Goal: Book appointment/travel/reservation

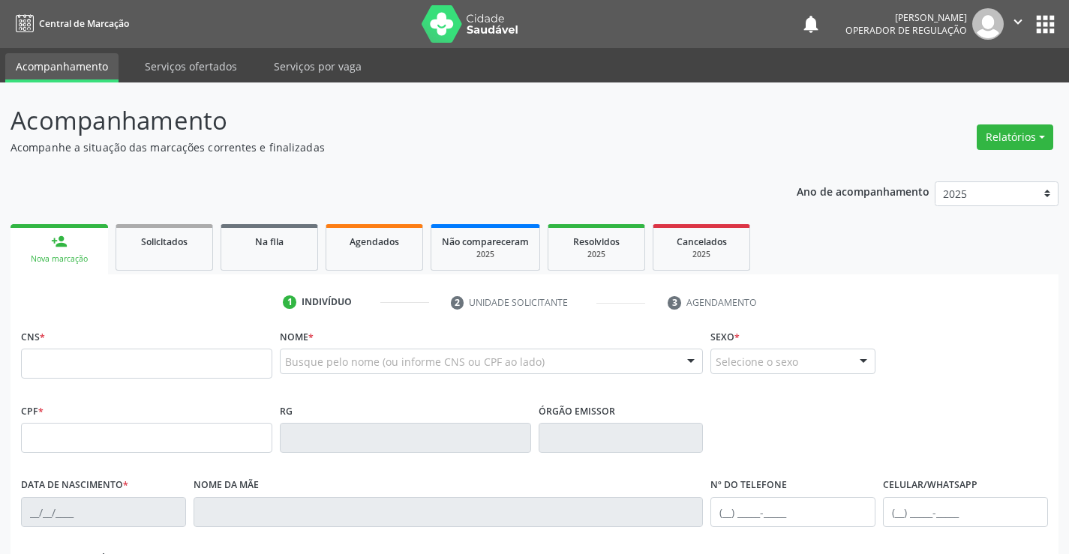
click at [158, 367] on input "text" at bounding box center [146, 364] width 251 height 30
type input "706 2085 3580 7561"
type input "285.879.795-15"
type input "0321802179"
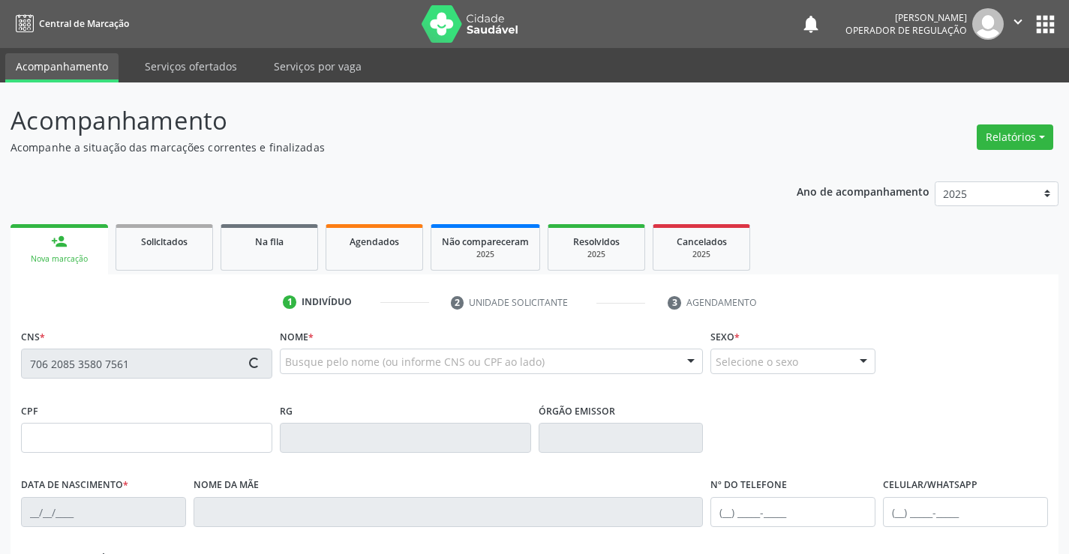
type input "30/09/1962"
type input "(74) 99998-7559"
type input "(74) 98120-8644"
type input "285.879.795-15"
type input "S/N"
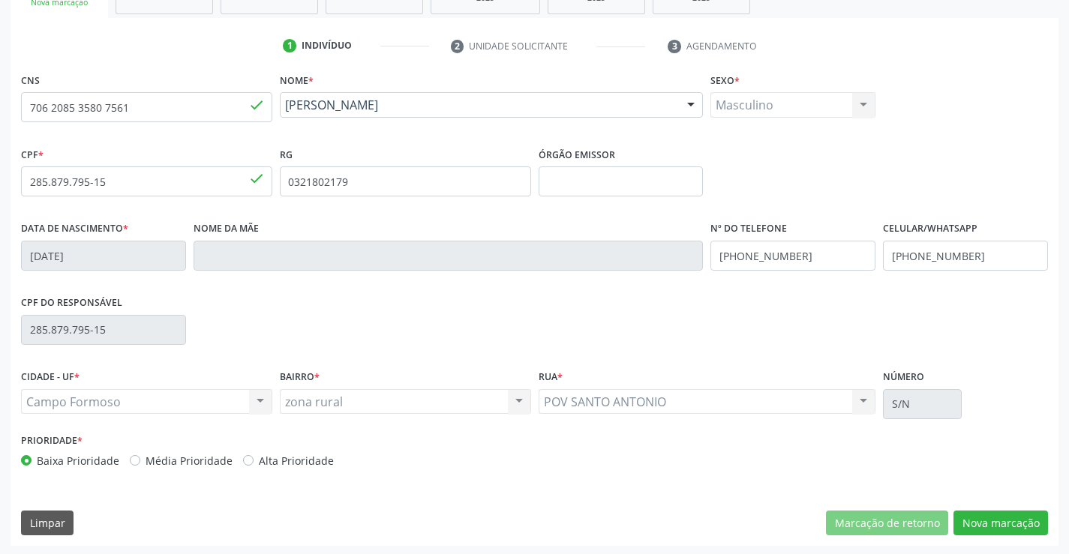
scroll to position [259, 0]
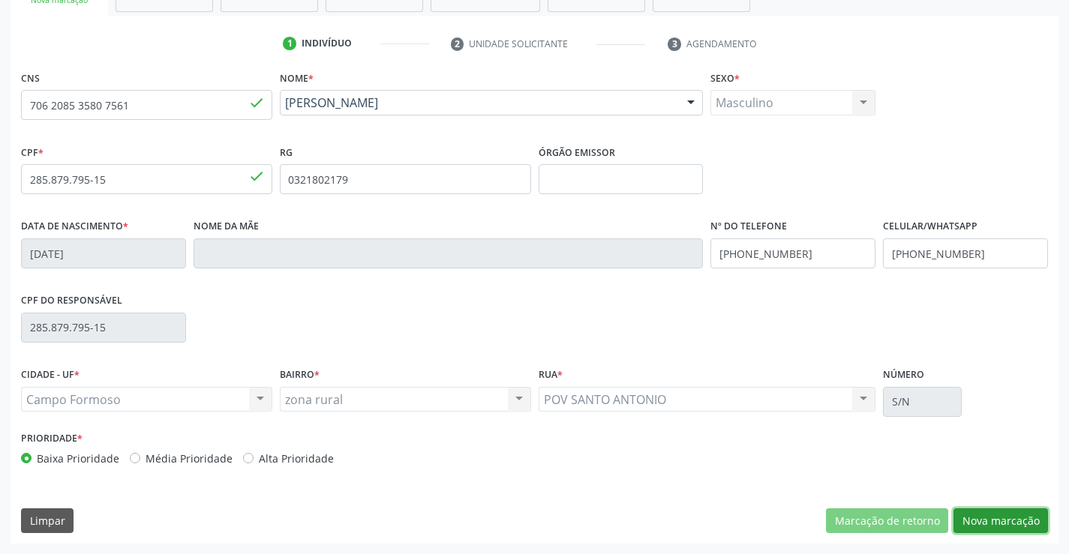
click at [998, 512] on button "Nova marcação" at bounding box center [1000, 522] width 95 height 26
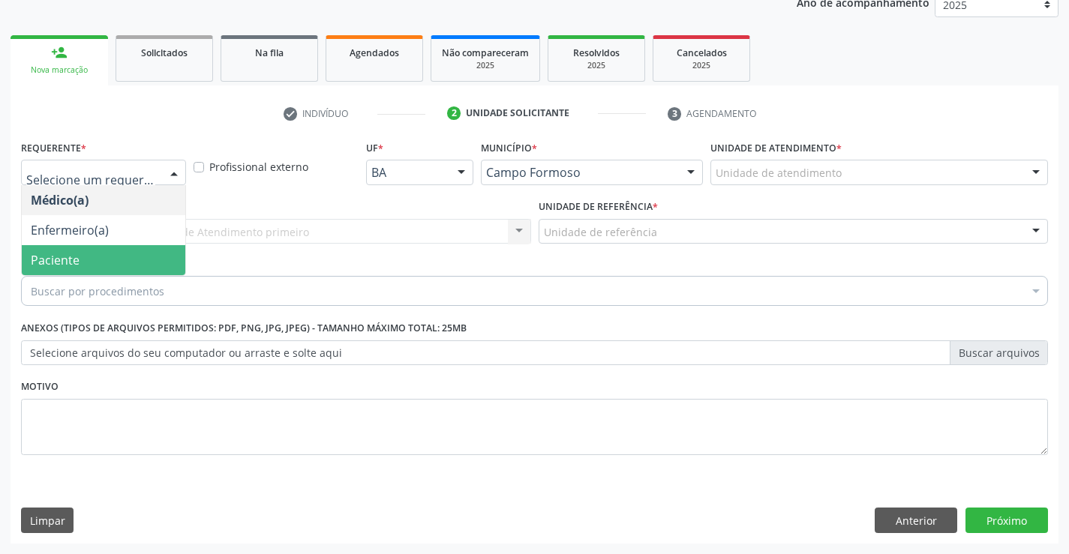
click at [106, 258] on span "Paciente" at bounding box center [104, 260] width 164 height 30
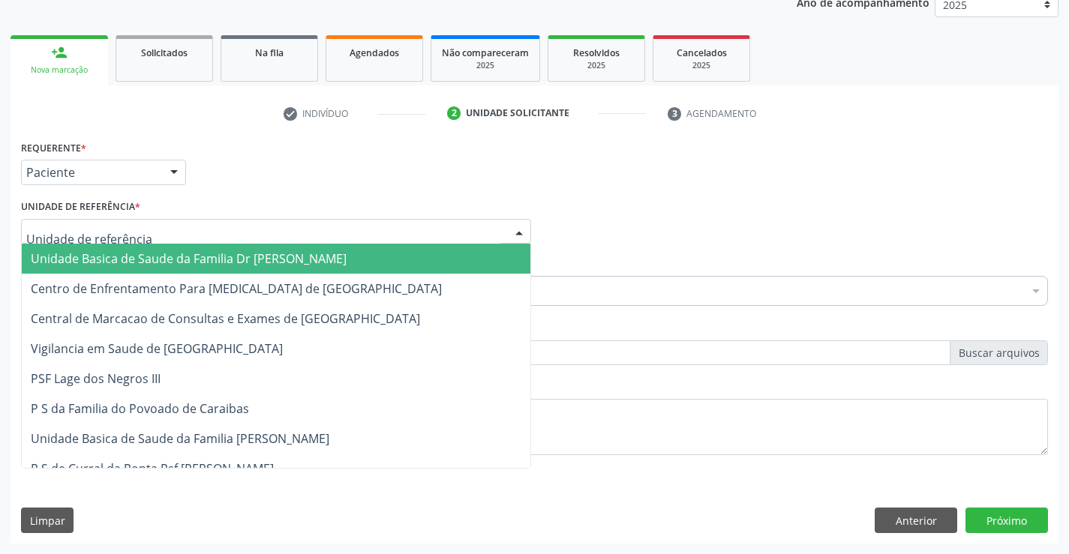
click at [142, 245] on span "Unidade Basica de Saude da Familia Dr [PERSON_NAME]" at bounding box center [276, 259] width 509 height 30
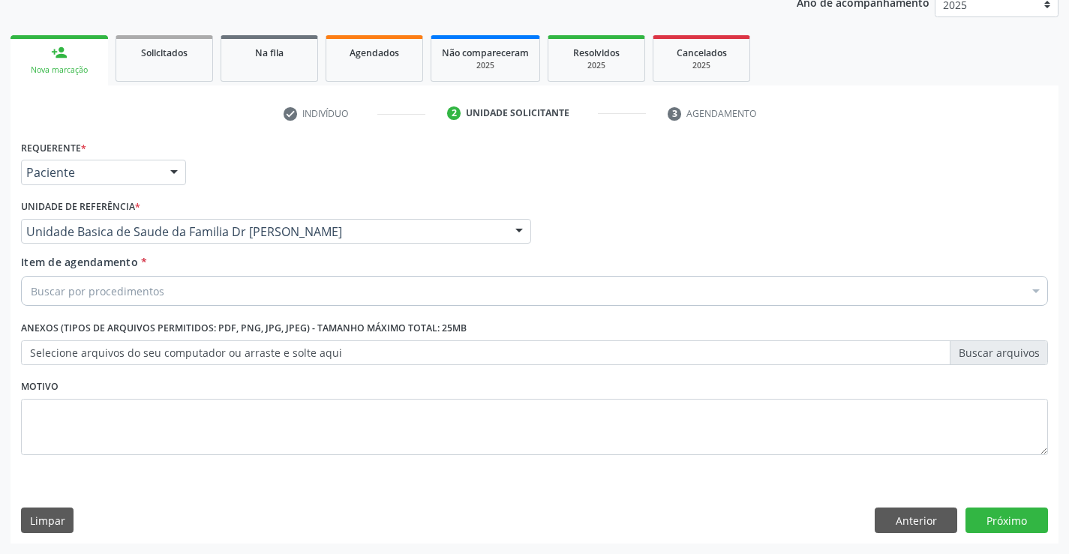
click at [184, 294] on div "Buscar por procedimentos" at bounding box center [534, 291] width 1027 height 30
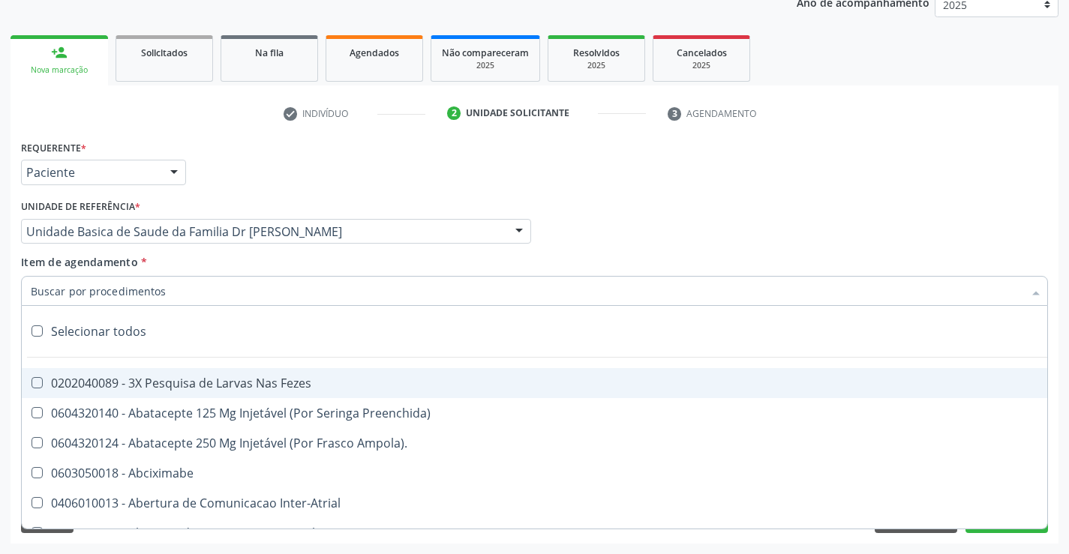
click at [184, 294] on input "Item de agendamento *" at bounding box center [527, 291] width 992 height 30
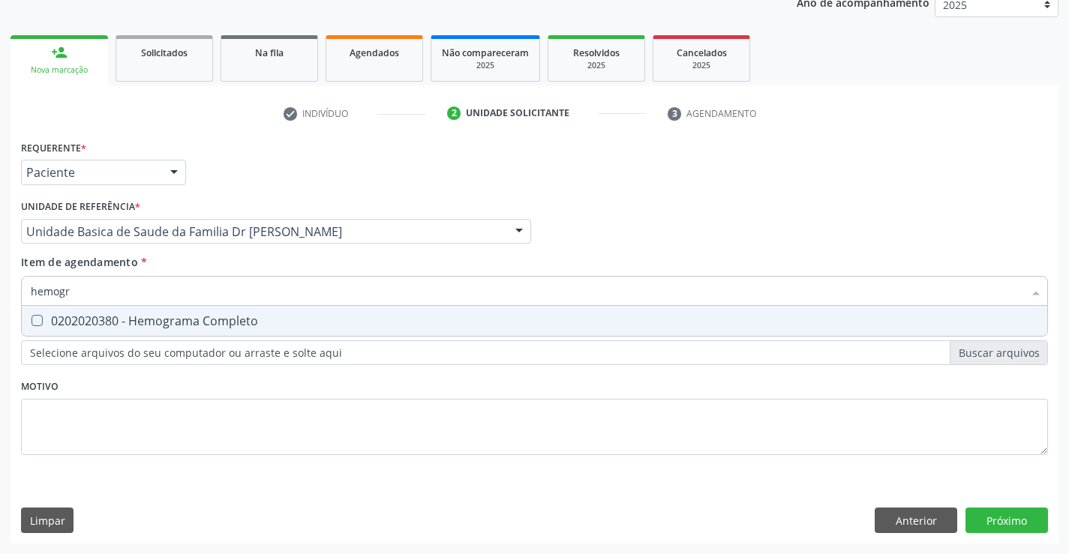
type input "hemogra"
click at [200, 323] on div "0202020380 - Hemograma Completo" at bounding box center [534, 321] width 1007 height 12
checkbox Completo "true"
type input "hemogra"
click at [235, 268] on div "Item de agendamento * hemogra Desfazer seleção 0202020380 - Hemograma Completo …" at bounding box center [534, 277] width 1027 height 47
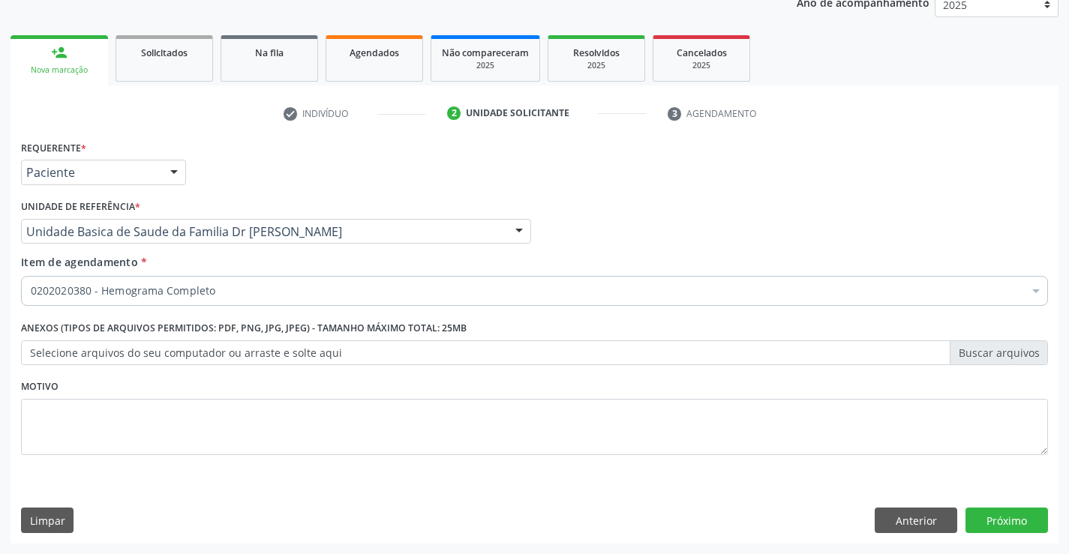
click at [224, 328] on label "Anexos (Tipos de arquivos permitidos: PDF, PNG, JPG, JPEG) - Tamanho máximo tot…" at bounding box center [244, 328] width 446 height 23
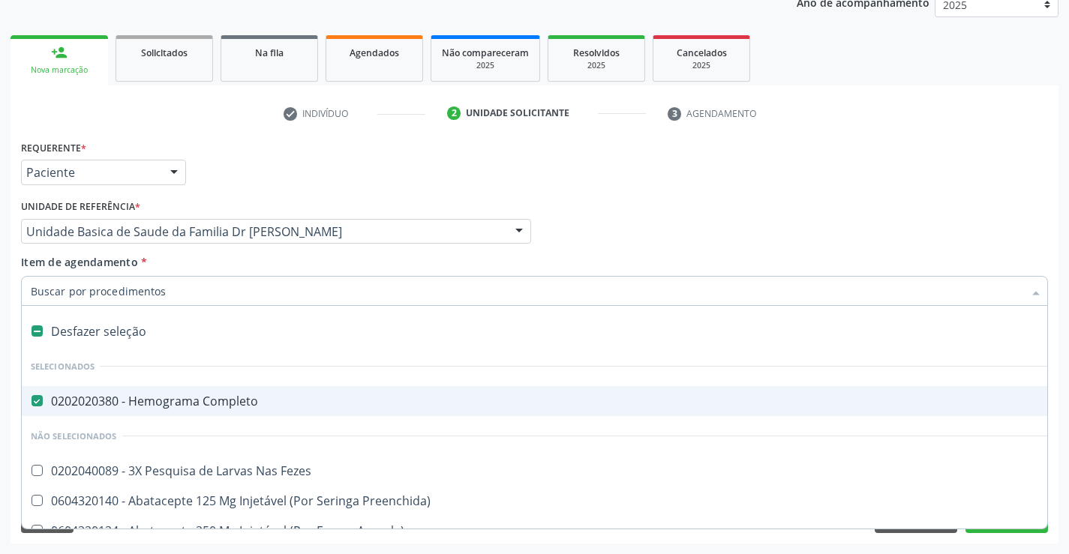
click at [226, 281] on div at bounding box center [534, 291] width 1027 height 30
type input "u"
checkbox Completo "false"
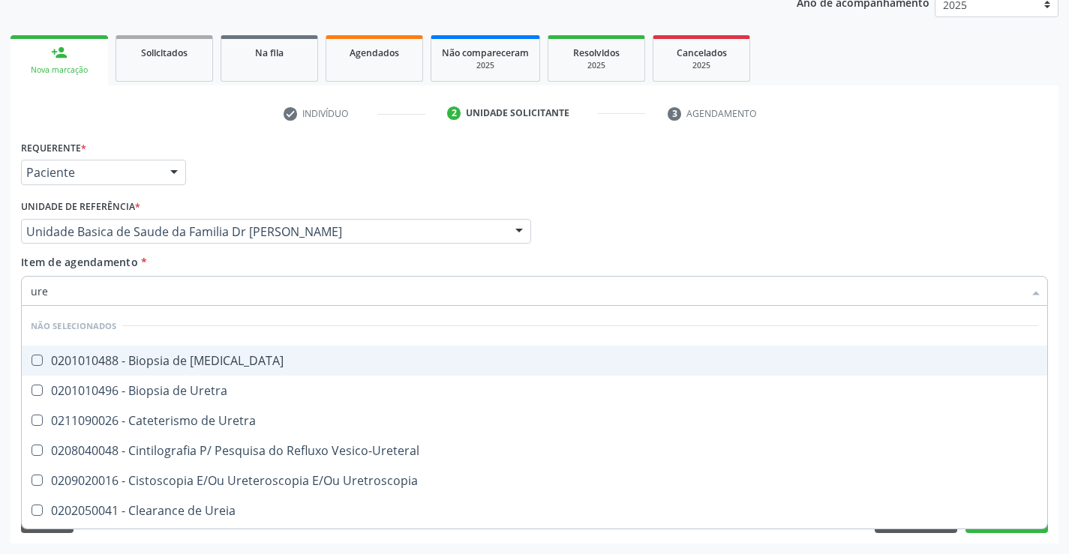
type input "urei"
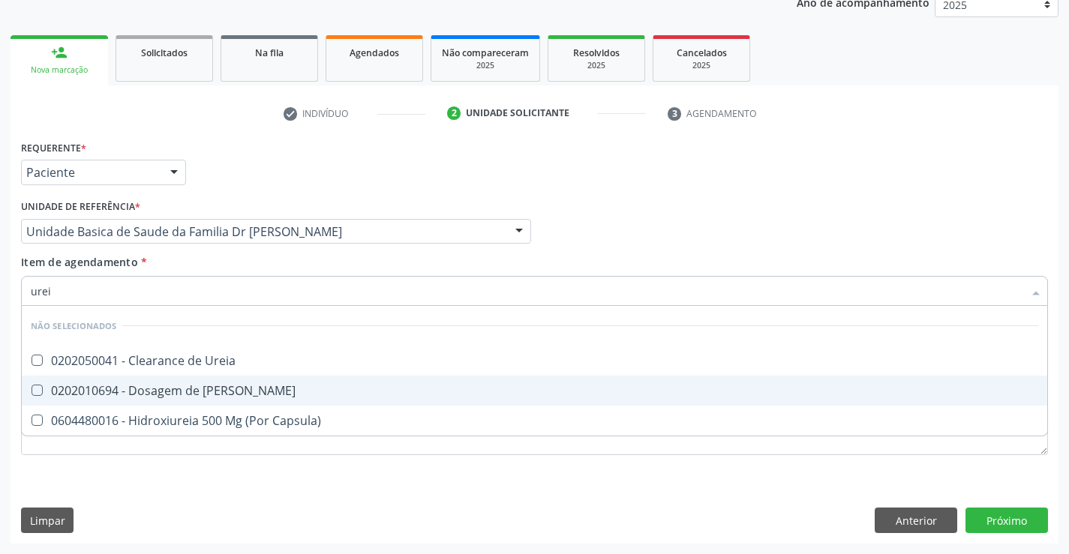
click at [231, 392] on div "0202010694 - Dosagem de [PERSON_NAME]" at bounding box center [534, 391] width 1007 height 12
checkbox Ureia "true"
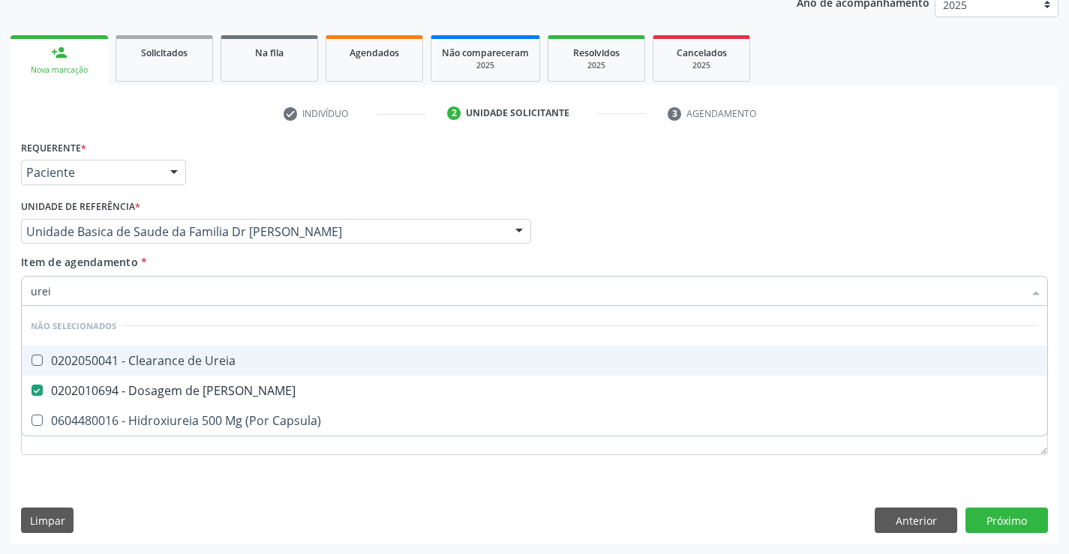
click at [243, 266] on div "Item de agendamento * urei Desfazer seleção Não selecionados 0202050041 - Clear…" at bounding box center [534, 277] width 1027 height 47
checkbox Ureia "true"
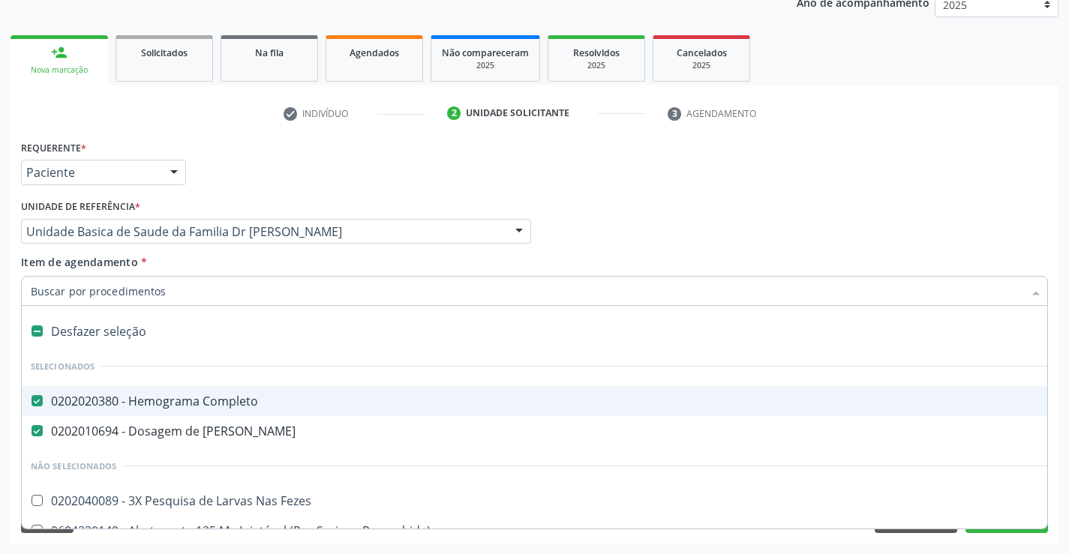
click at [215, 302] on div at bounding box center [534, 291] width 1027 height 30
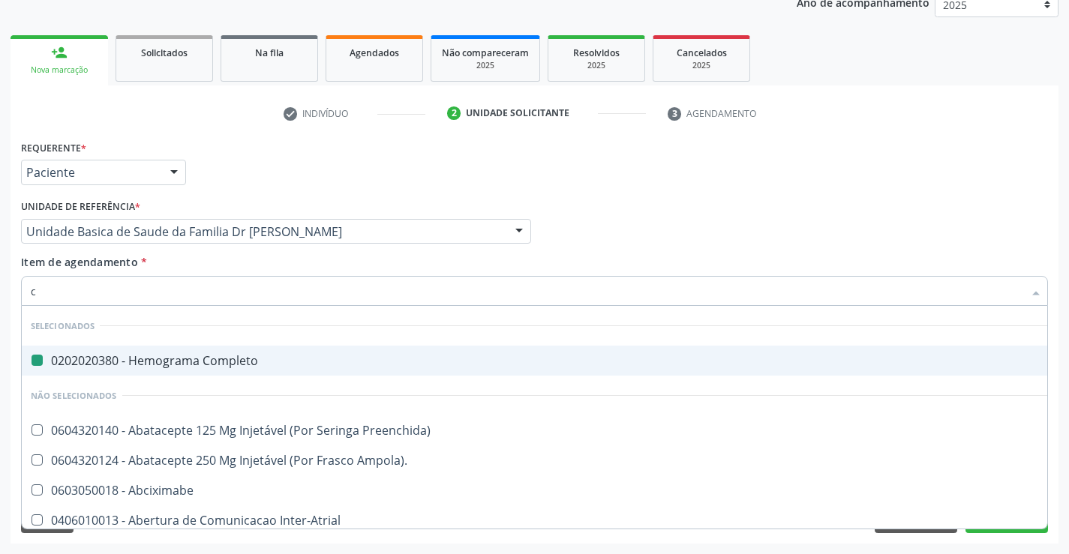
type input "cr"
checkbox Completo "false"
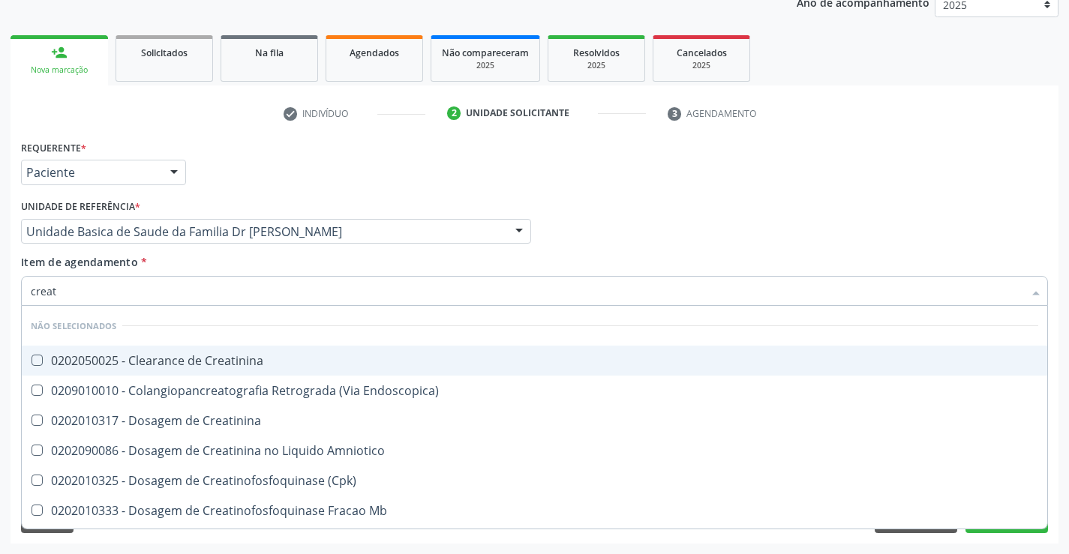
type input "creati"
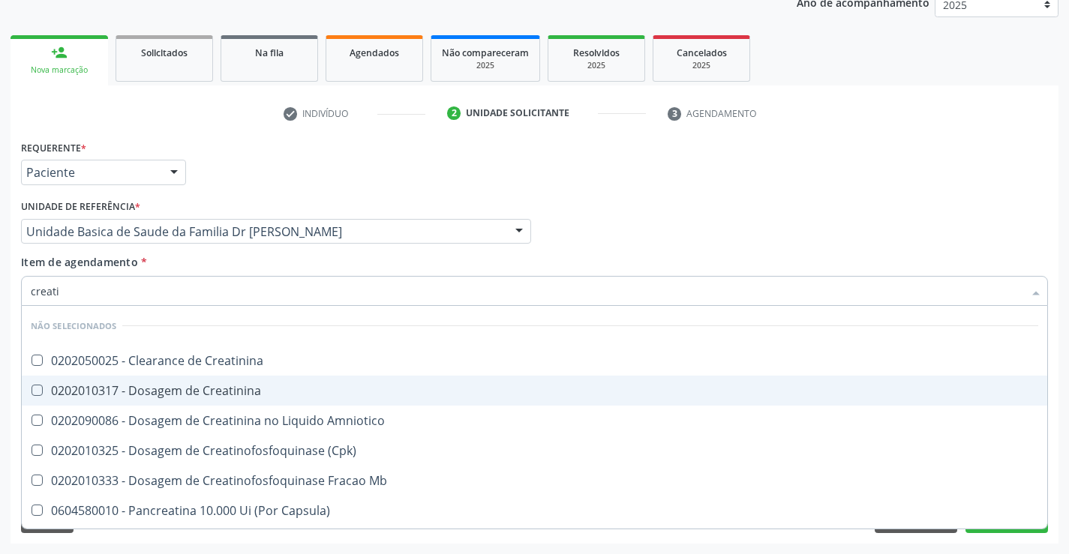
click at [226, 397] on div "0202010317 - Dosagem de Creatinina" at bounding box center [534, 391] width 1007 height 12
checkbox Creatinina "true"
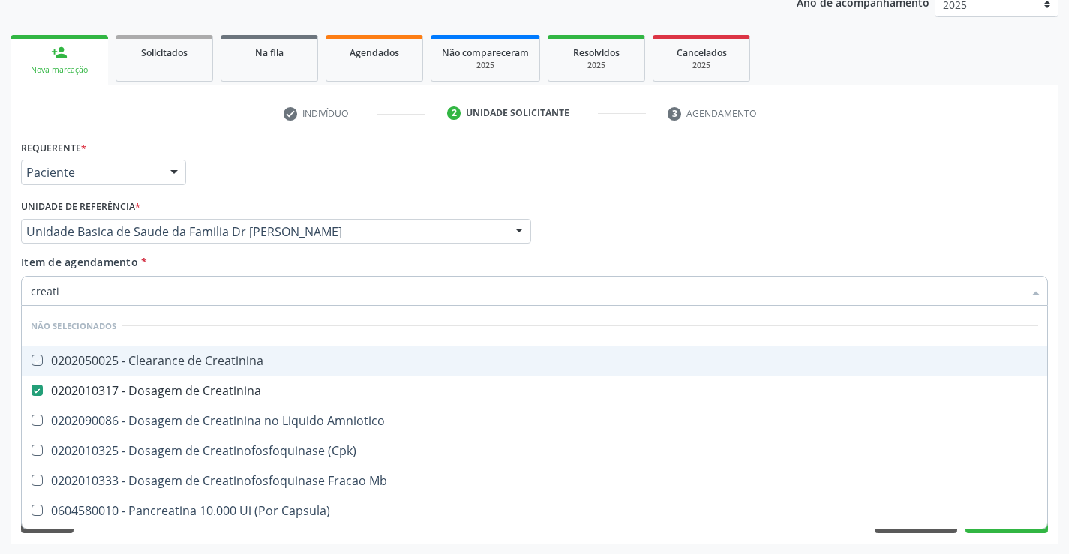
click at [228, 260] on div "Item de agendamento * creati Desfazer seleção Não selecionados 0202050025 - Cle…" at bounding box center [534, 277] width 1027 height 47
checkbox Creatinina "true"
checkbox Amniotico "true"
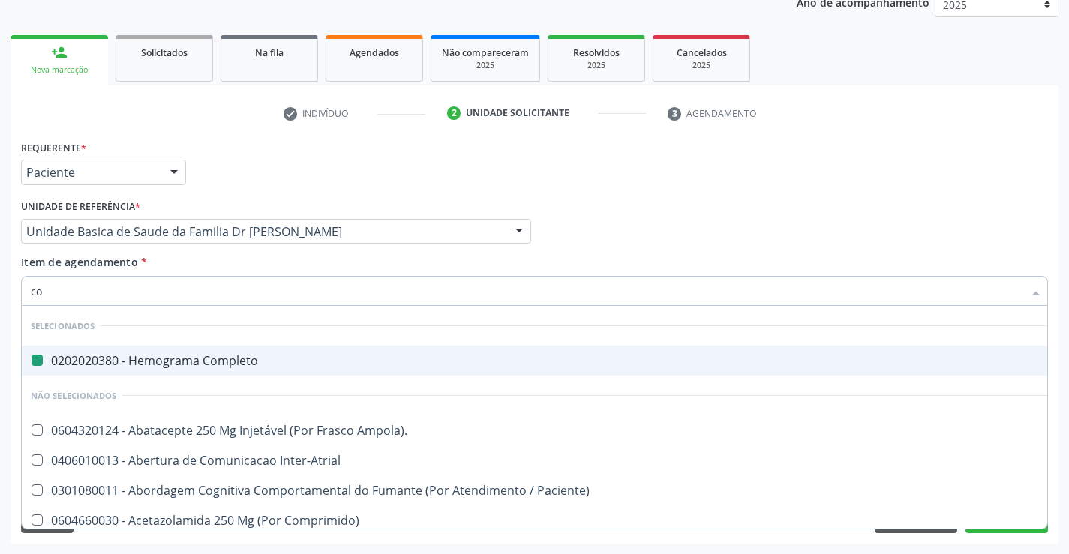
type input "col"
checkbox Completo "false"
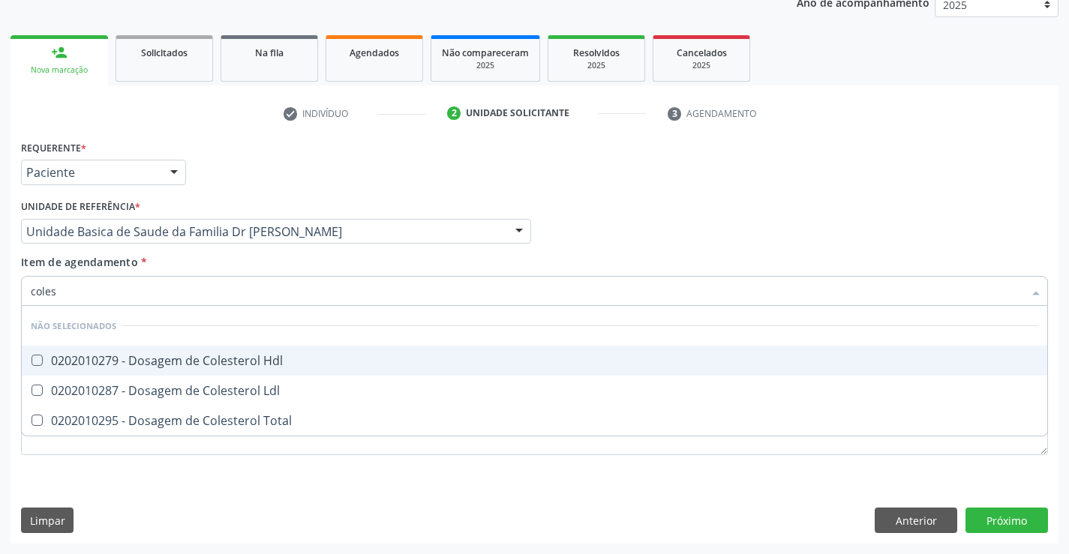
type input "colest"
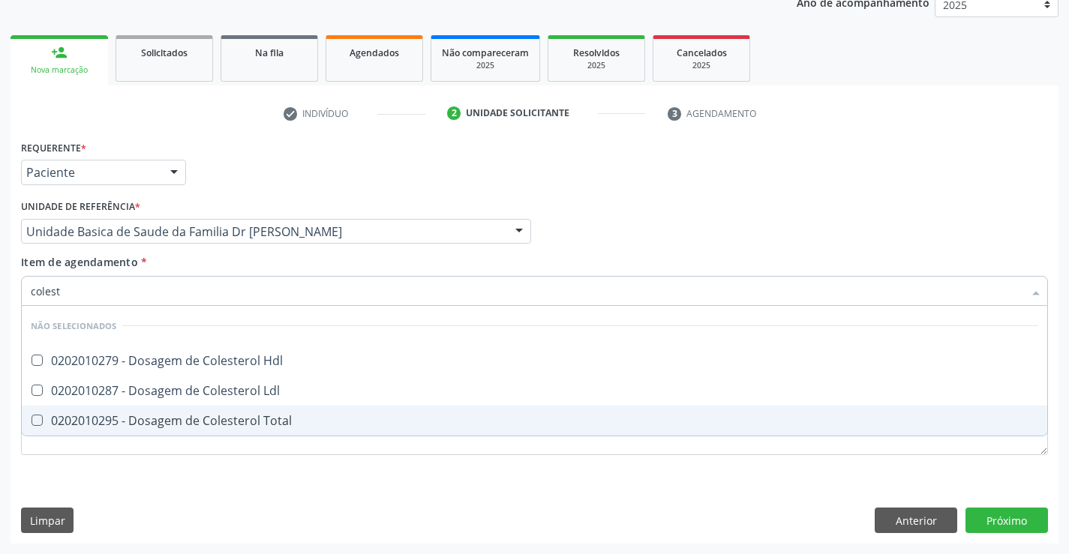
click at [224, 416] on div "0202010295 - Dosagem de Colesterol Total" at bounding box center [534, 421] width 1007 height 12
checkbox Total "true"
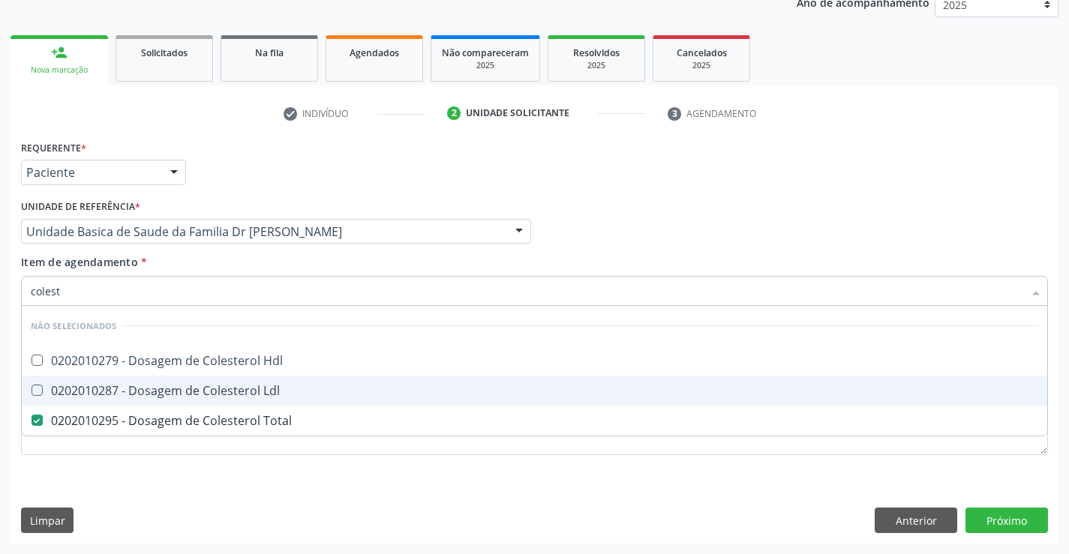
click at [226, 397] on div "0202010287 - Dosagem de Colesterol Ldl" at bounding box center [534, 391] width 1007 height 12
checkbox Ldl "true"
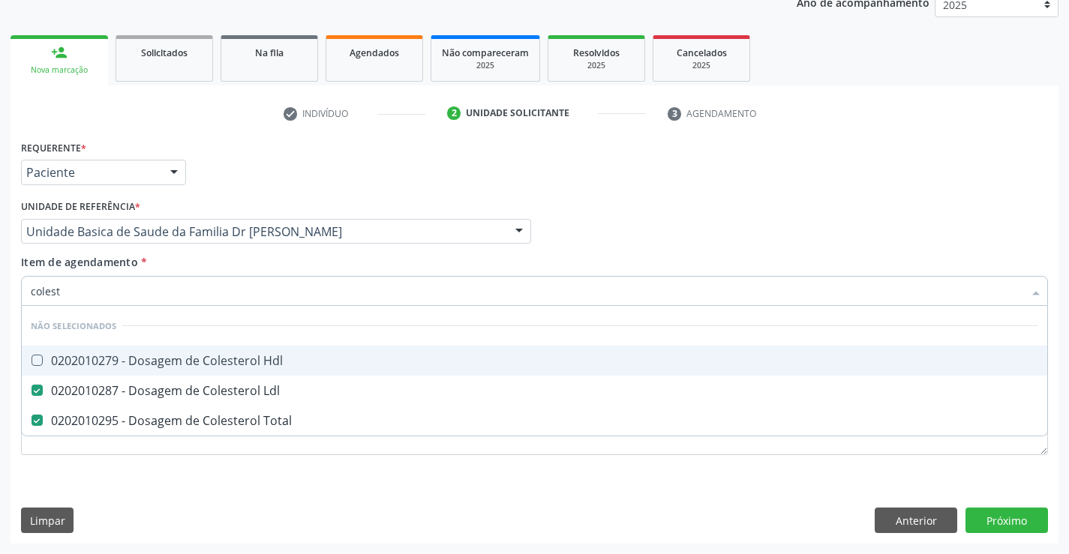
click at [226, 364] on div "0202010279 - Dosagem de Colesterol Hdl" at bounding box center [534, 361] width 1007 height 12
checkbox Hdl "true"
click at [239, 260] on div "Item de agendamento * colest Desfazer seleção Não selecionados 0202010279 - Dos…" at bounding box center [534, 277] width 1027 height 47
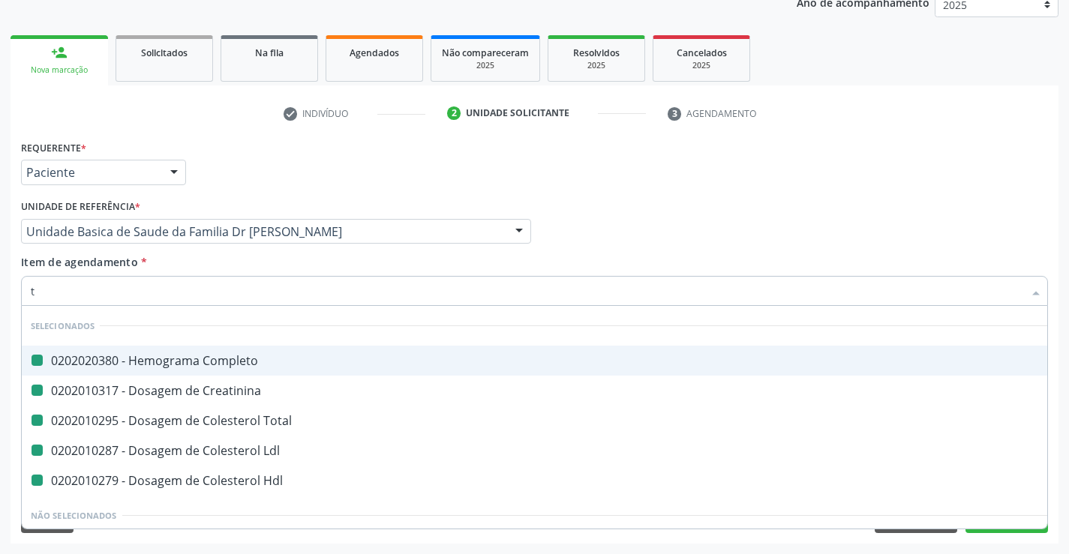
type input "tr"
checkbox Completo "false"
checkbox Total "false"
checkbox Creatinina "false"
checkbox Ldl "false"
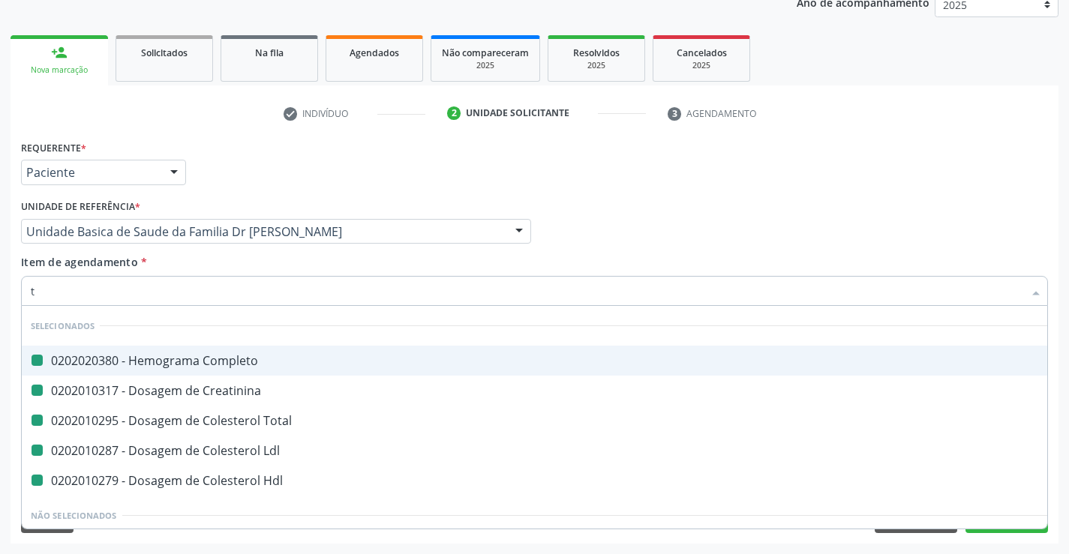
checkbox Hdl "false"
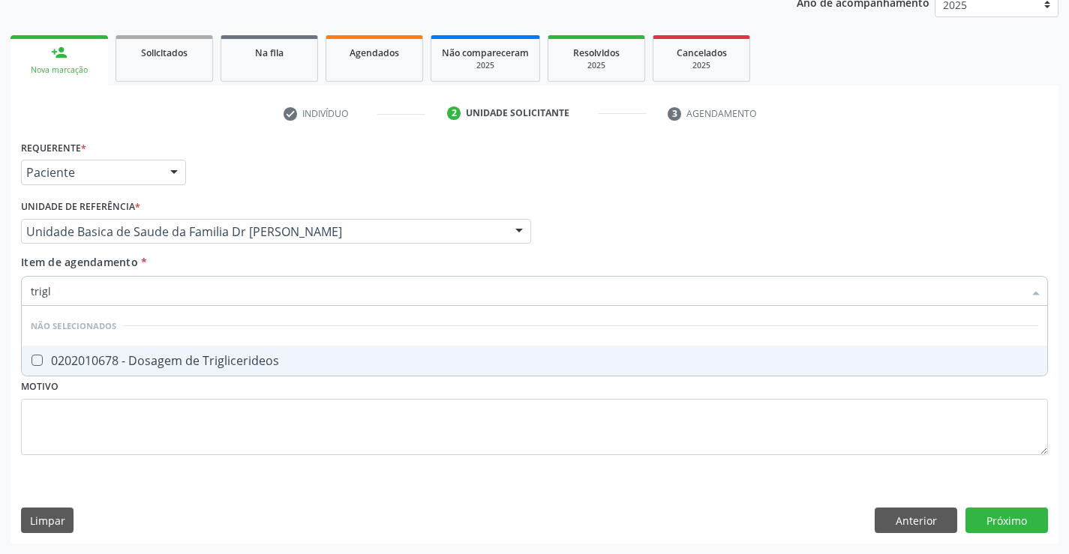
type input "trigli"
click at [233, 355] on div "0202010678 - Dosagem de Triglicerideos" at bounding box center [534, 361] width 1007 height 12
checkbox Triglicerideos "true"
click at [234, 264] on div "Item de agendamento * trigli Desfazer seleção Não selecionados 0202010678 - Dos…" at bounding box center [534, 277] width 1027 height 47
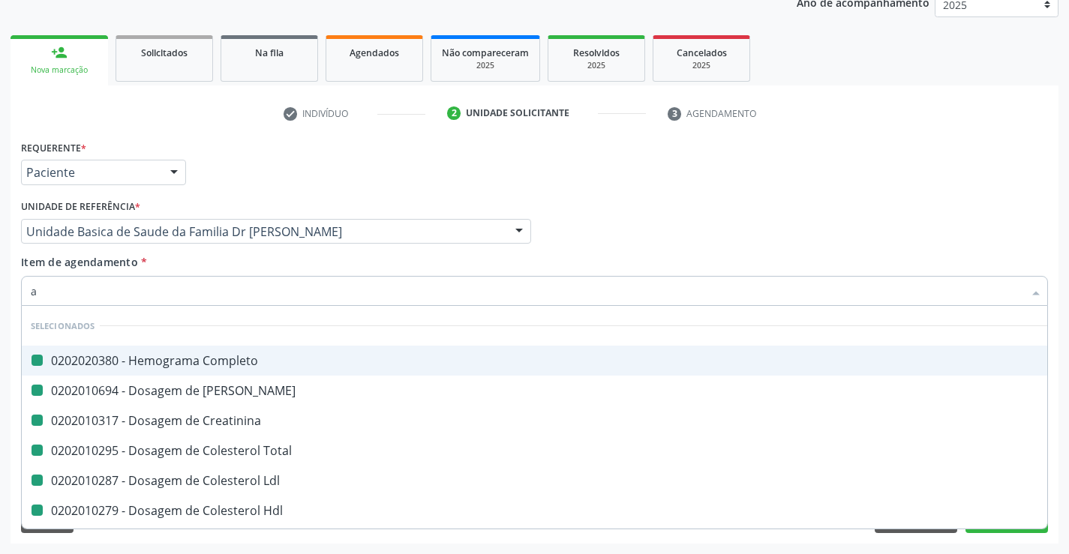
type input "ac"
checkbox Completo "false"
checkbox Ureia "false"
checkbox Creatinina "false"
checkbox Total "false"
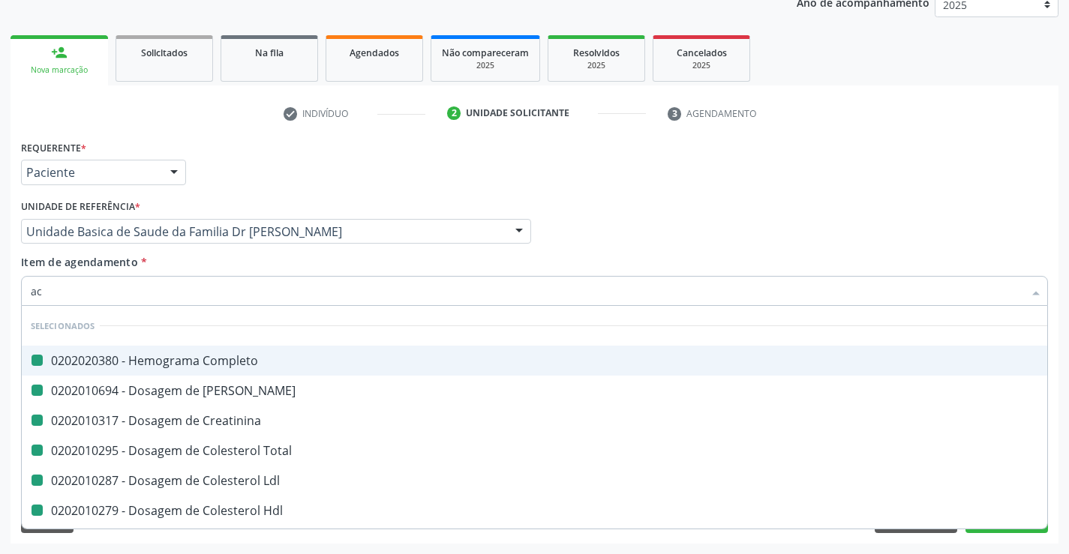
checkbox Ldl "false"
checkbox Hdl "false"
checkbox Triglicerideos "false"
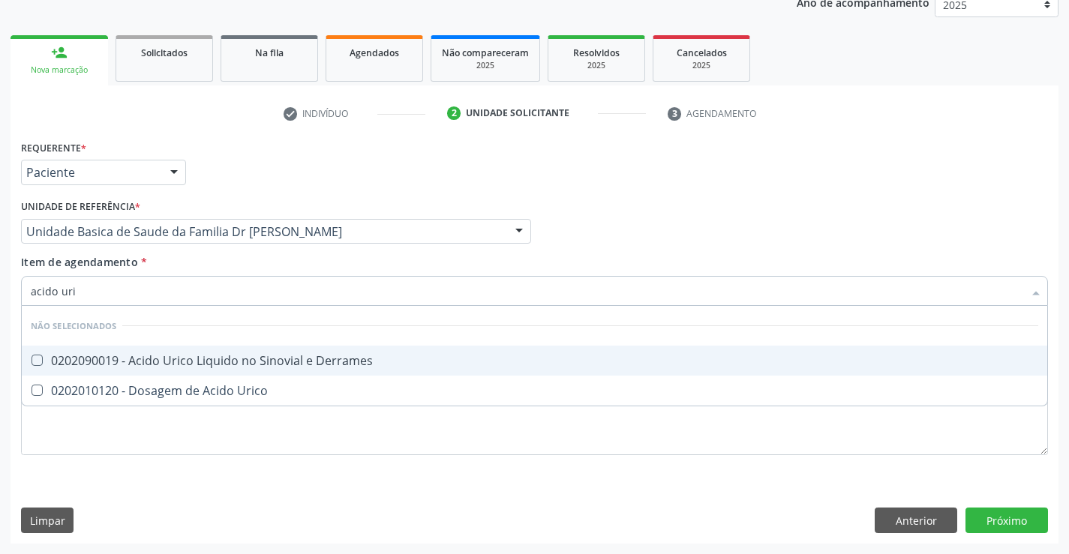
type input "acido uric"
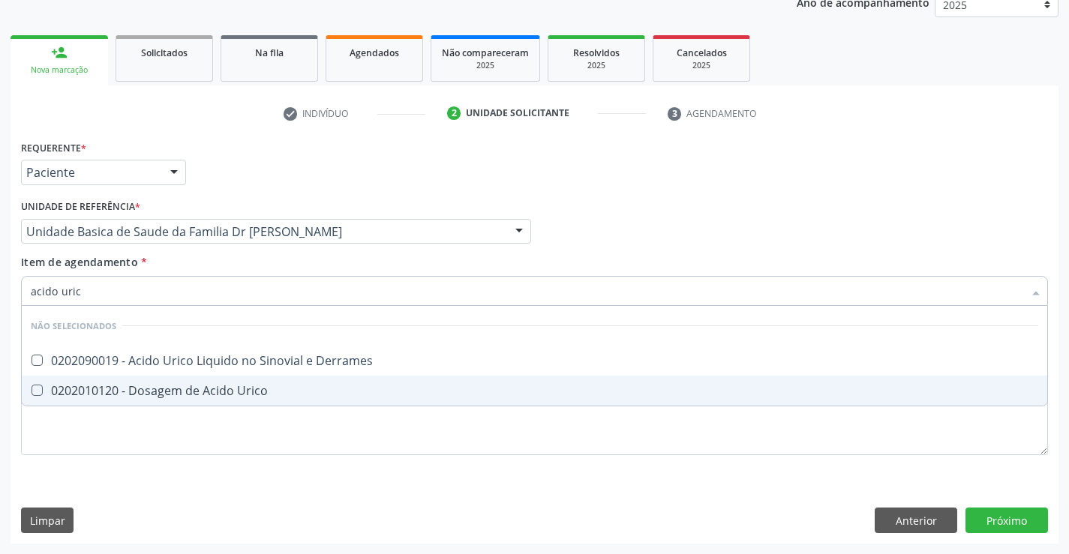
click at [233, 392] on div "0202010120 - Dosagem de Acido Urico" at bounding box center [534, 391] width 1007 height 12
checkbox Urico "true"
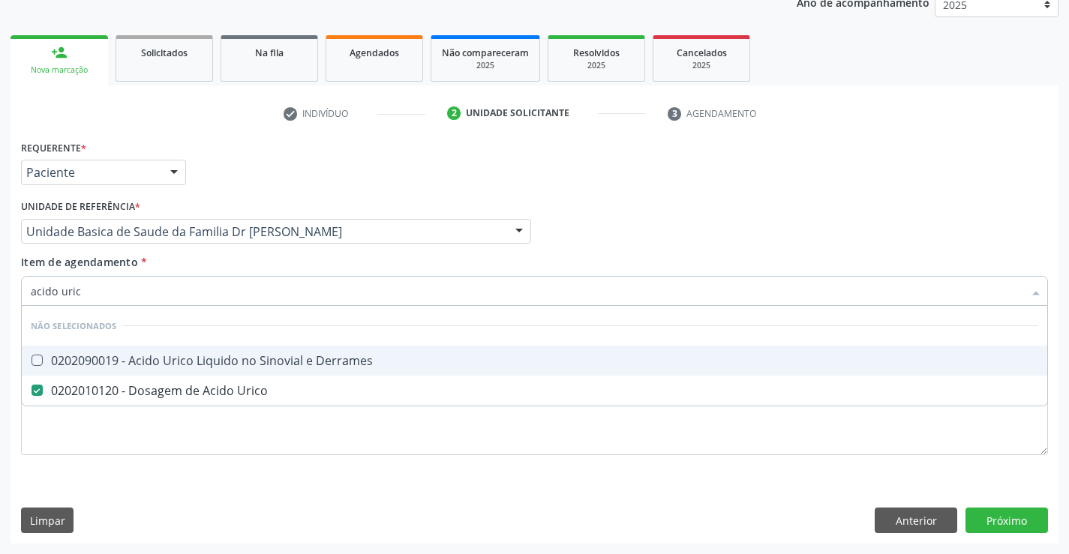
click at [215, 263] on div "Item de agendamento * acido uric Desfazer seleção Não selecionados 0202090019 -…" at bounding box center [534, 277] width 1027 height 47
checkbox Derrames "true"
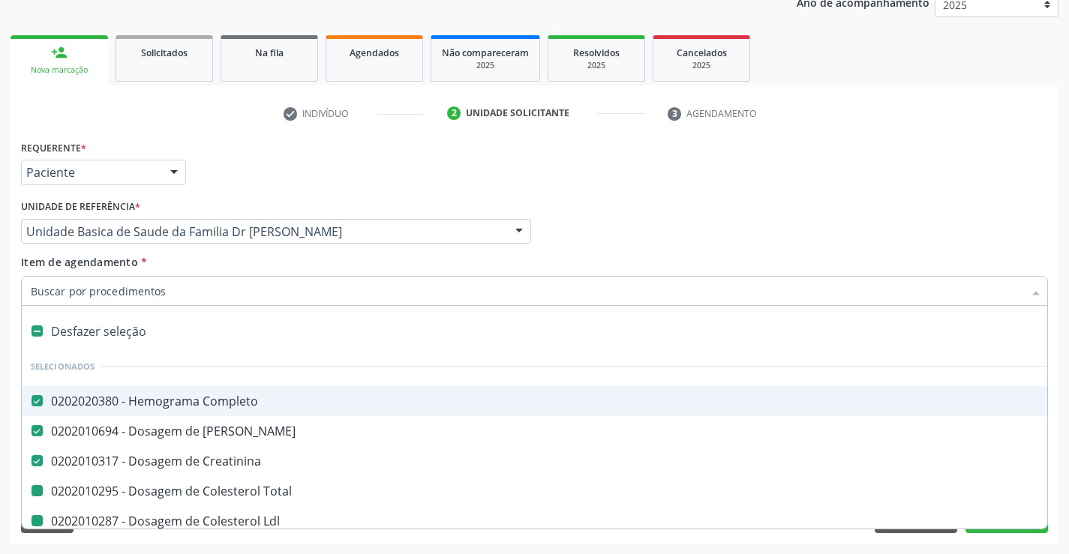
type input "u"
checkbox Total "false"
checkbox Ldl "false"
checkbox Hdl "false"
checkbox Triglicerideos "false"
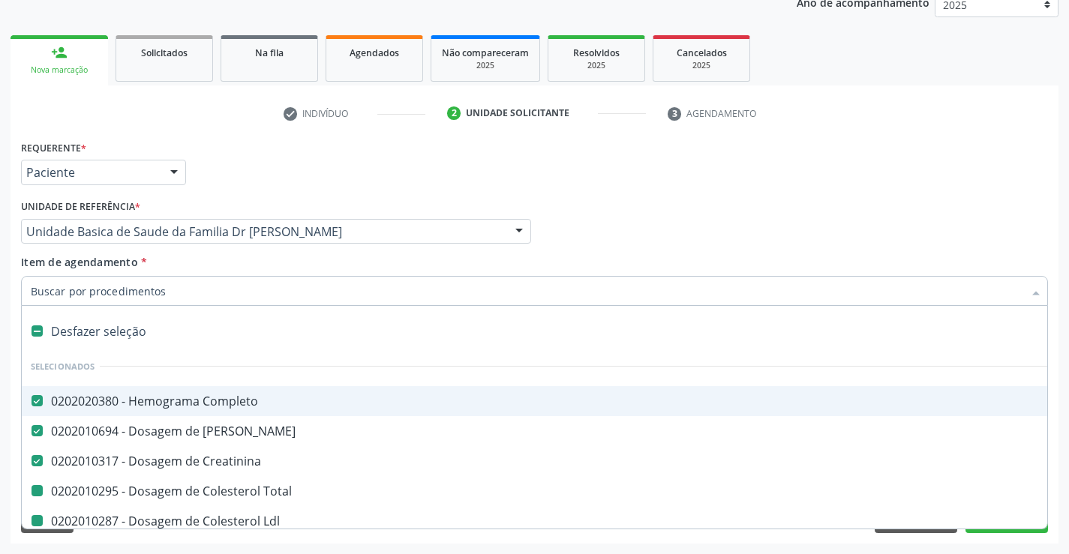
checkbox Urico "false"
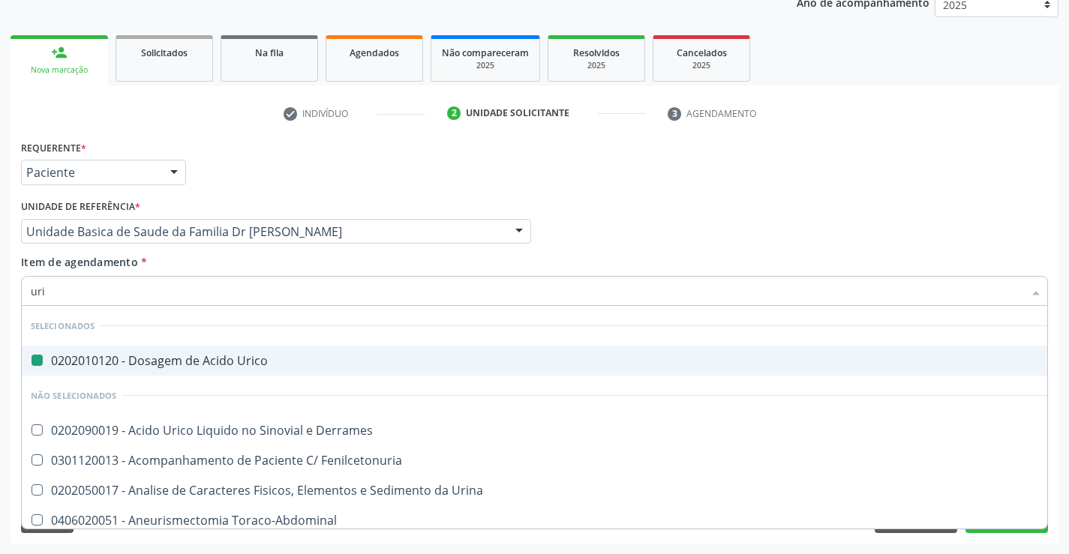
type input "urin"
checkbox Urico "false"
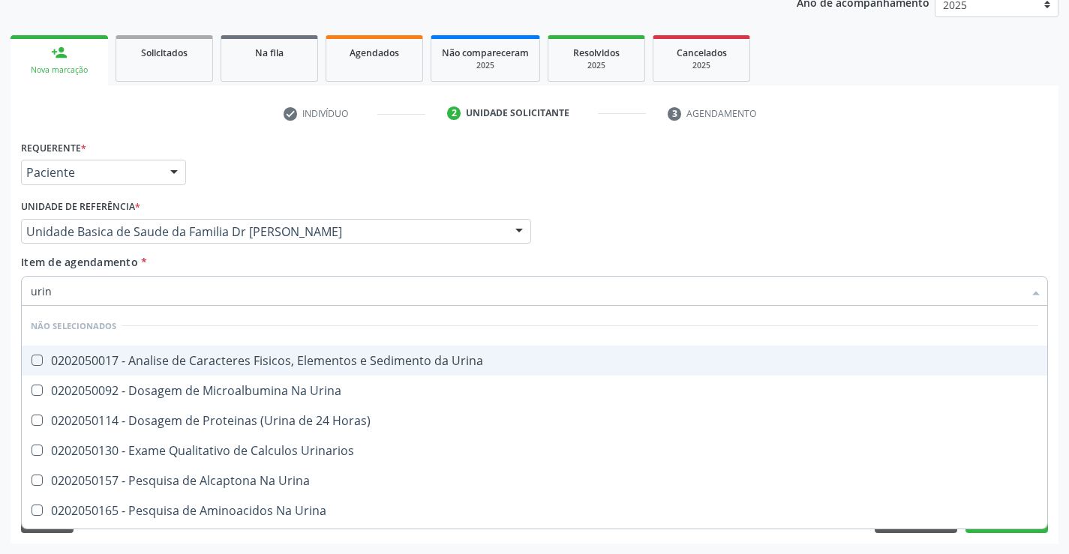
type input "urina"
click at [223, 362] on div "0202050017 - Analise de Caracteres Fisicos, Elementos e Sedimento da Urina" at bounding box center [534, 361] width 1007 height 12
checkbox Urina "true"
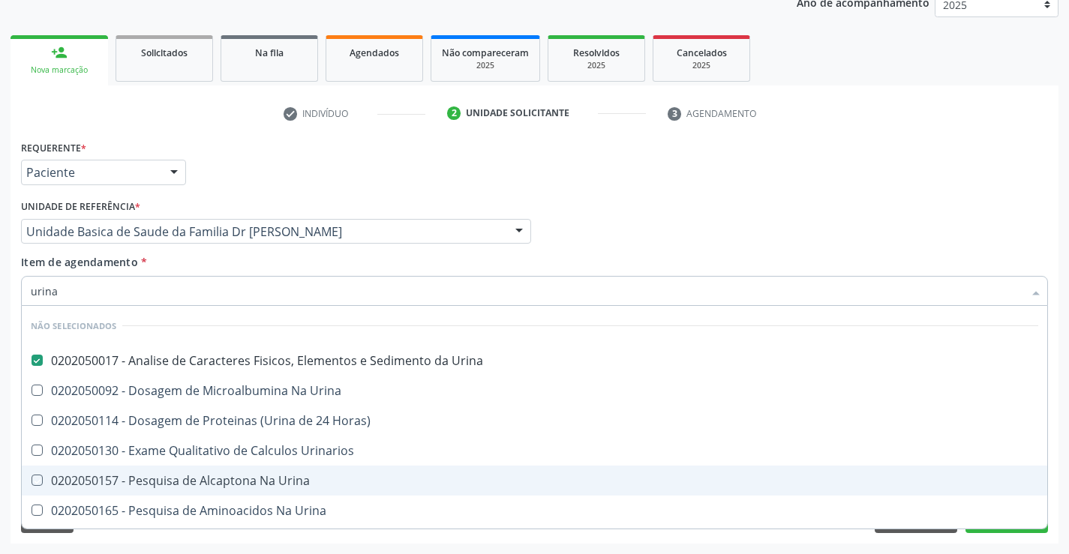
click at [1054, 426] on div "Requerente * Paciente Médico(a) Enfermeiro(a) Paciente Nenhum resultado encontr…" at bounding box center [535, 340] width 1048 height 407
checkbox Urinarios "true"
checkbox Urina "true"
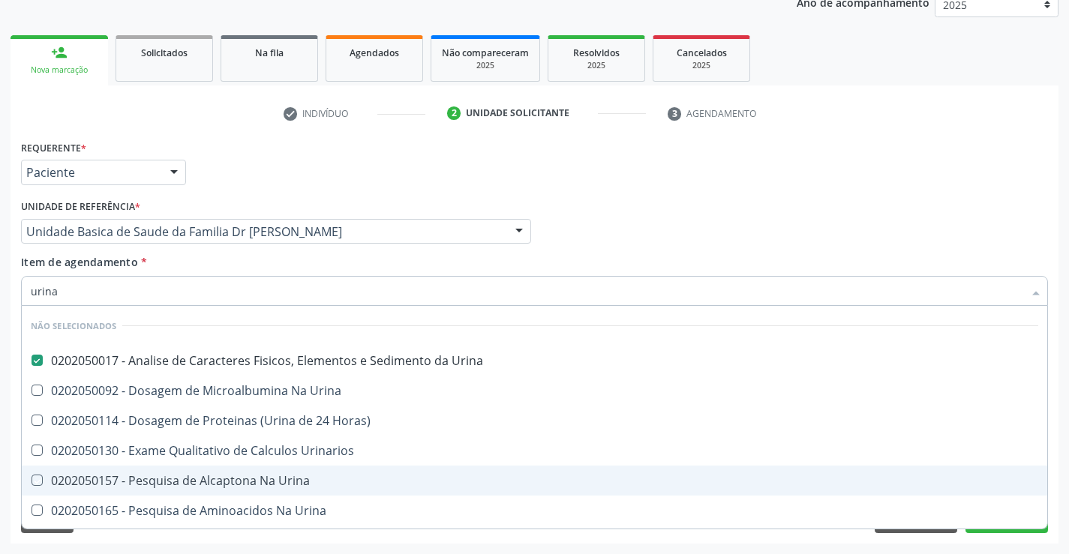
checkbox Urina "true"
checkbox Horas\) "true"
checkbox Urina "true"
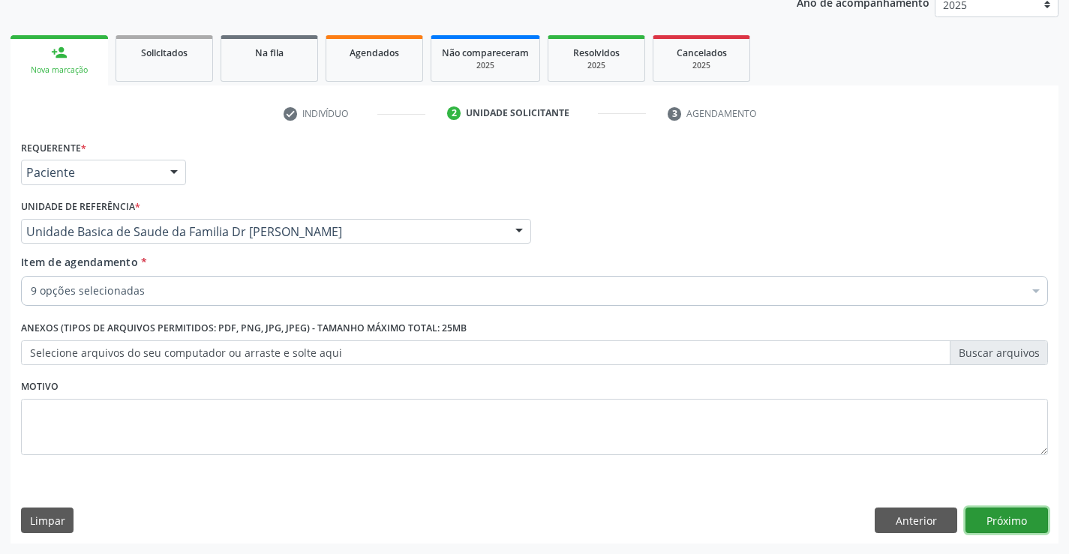
click at [1014, 520] on button "Próximo" at bounding box center [1006, 521] width 83 height 26
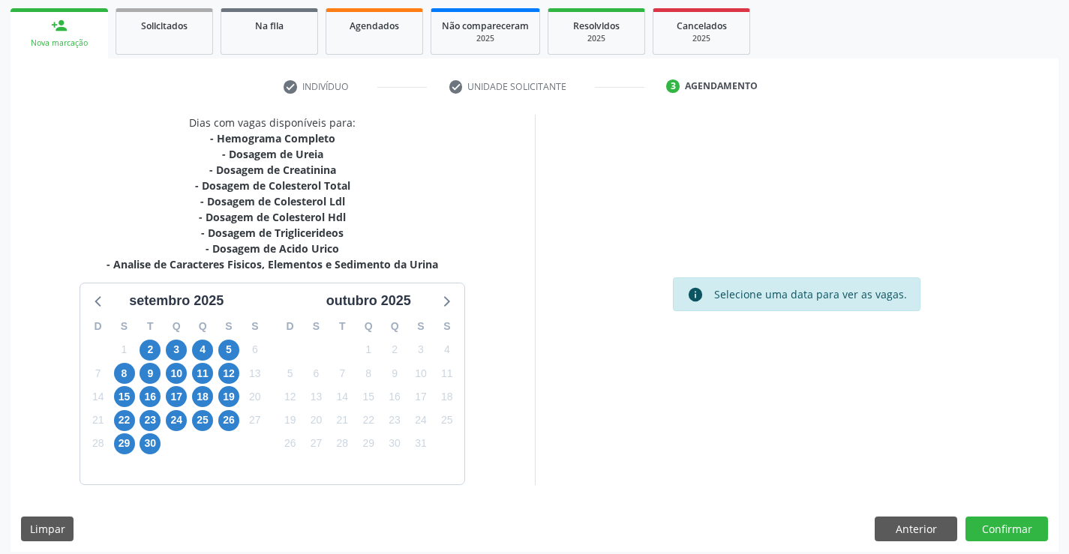
scroll to position [224, 0]
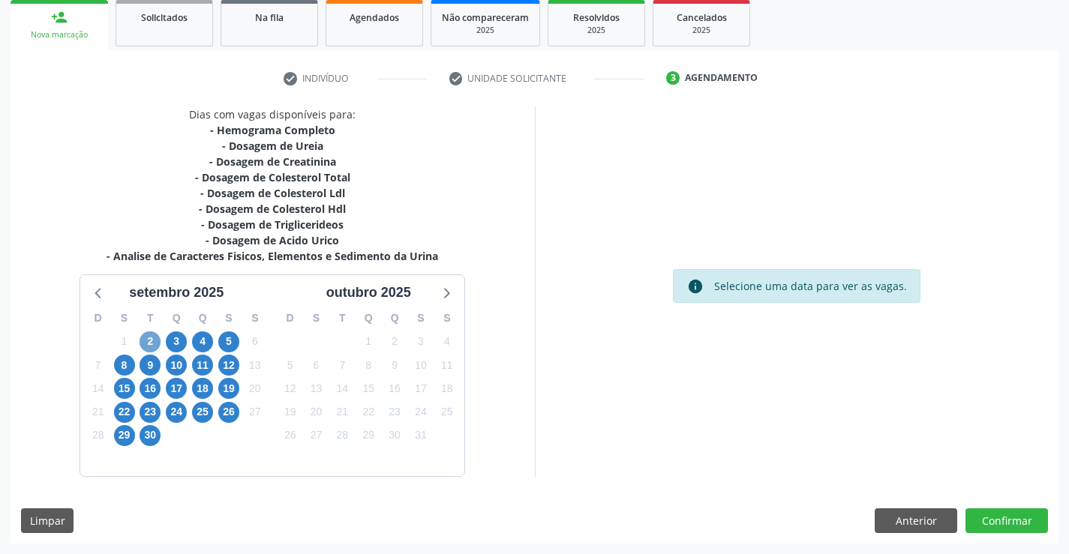
click at [151, 341] on span "2" at bounding box center [150, 342] width 21 height 21
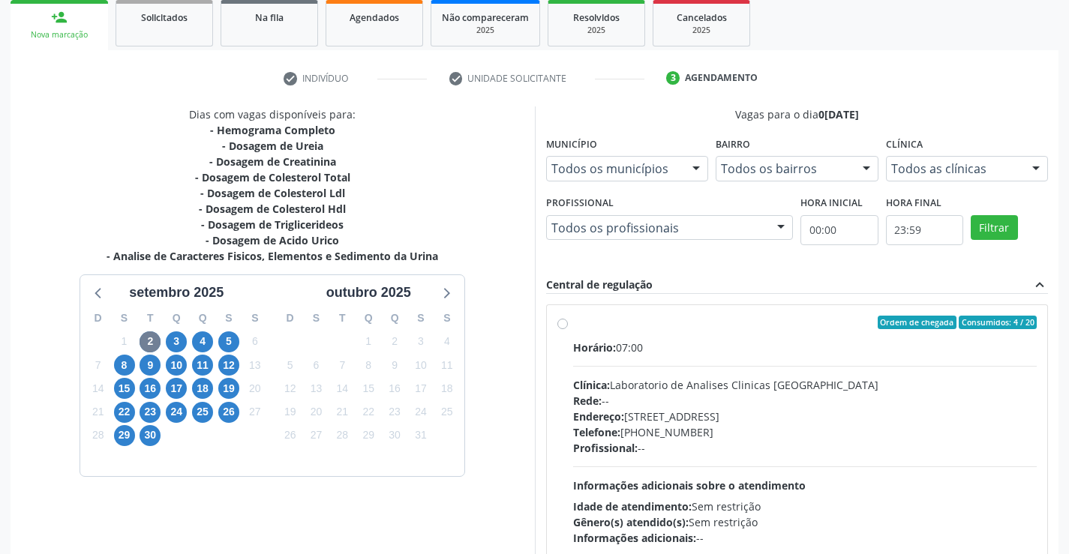
click at [742, 321] on div "Ordem de chegada Consumidos: 4 / 20" at bounding box center [805, 323] width 464 height 14
click at [568, 321] on input "Ordem de chegada Consumidos: 4 / 20 Horário: 07:00 Clínica: Laboratorio de Anal…" at bounding box center [562, 323] width 11 height 14
radio input "true"
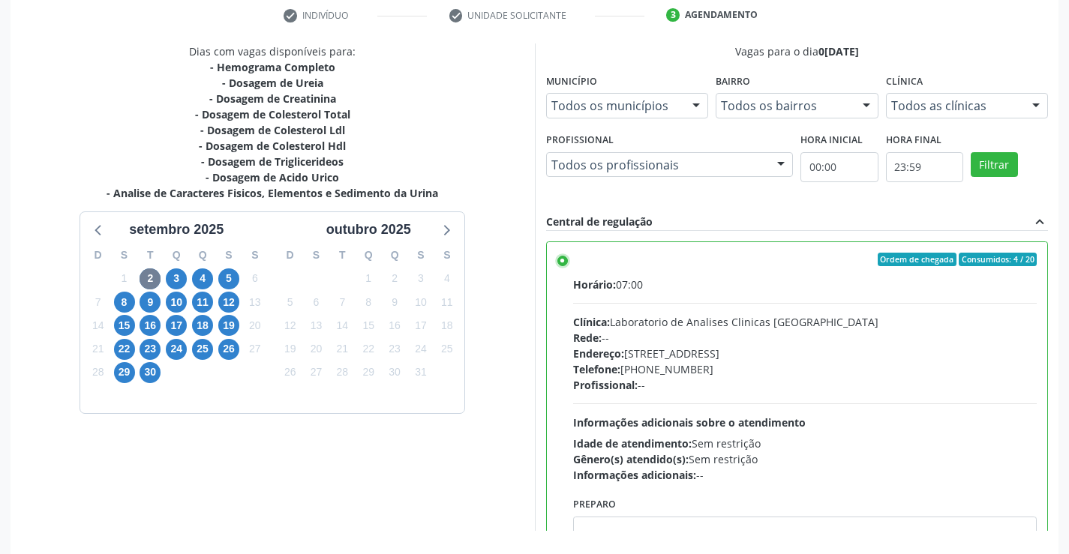
scroll to position [342, 0]
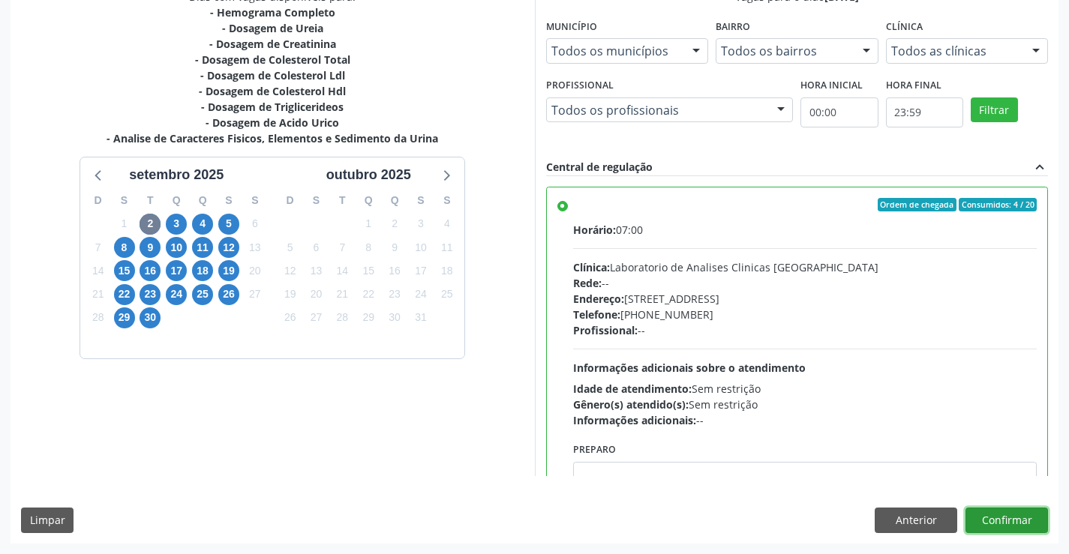
click at [995, 517] on button "Confirmar" at bounding box center [1006, 521] width 83 height 26
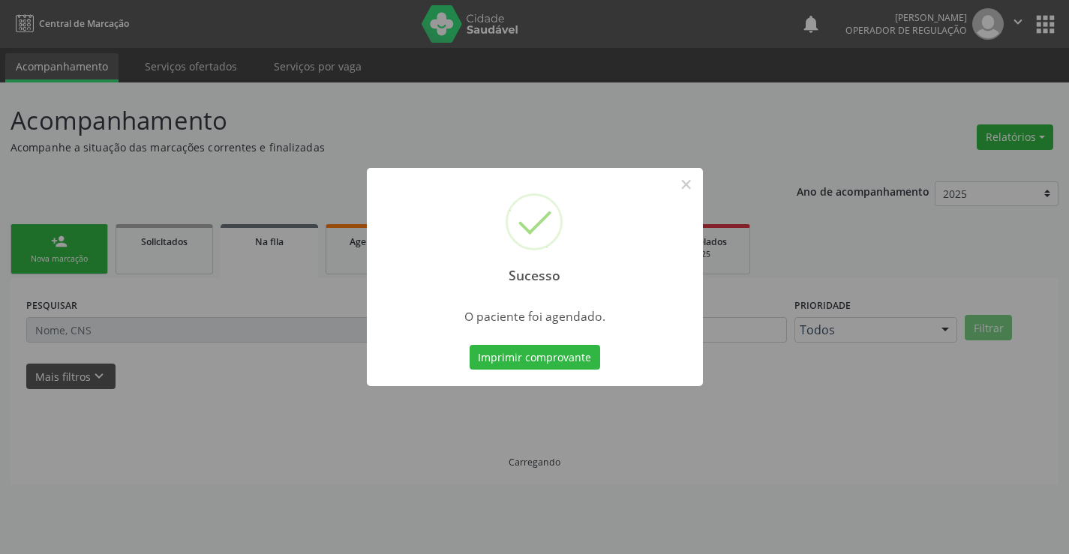
scroll to position [0, 0]
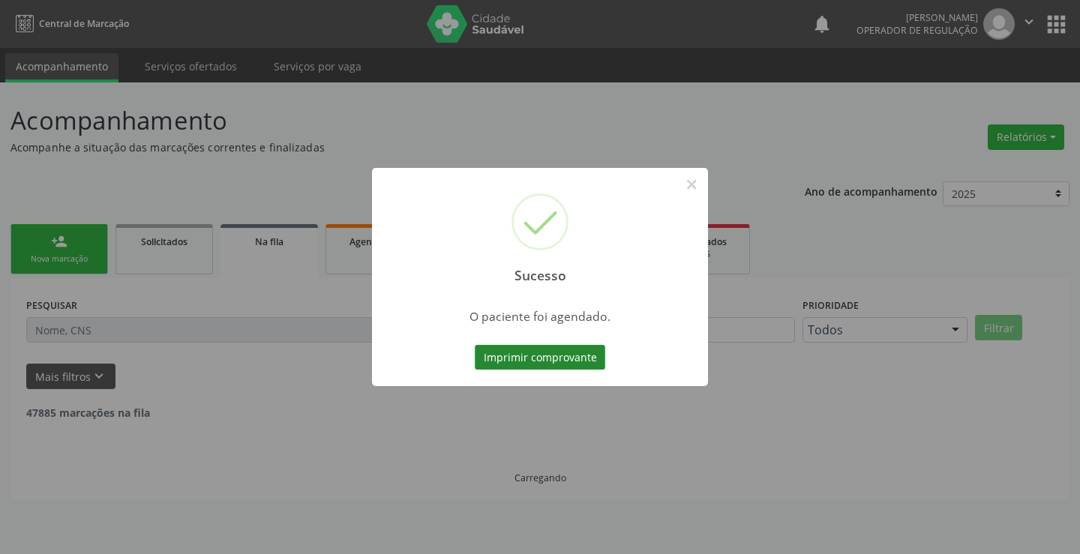
click at [526, 354] on button "Imprimir comprovante" at bounding box center [540, 358] width 131 height 26
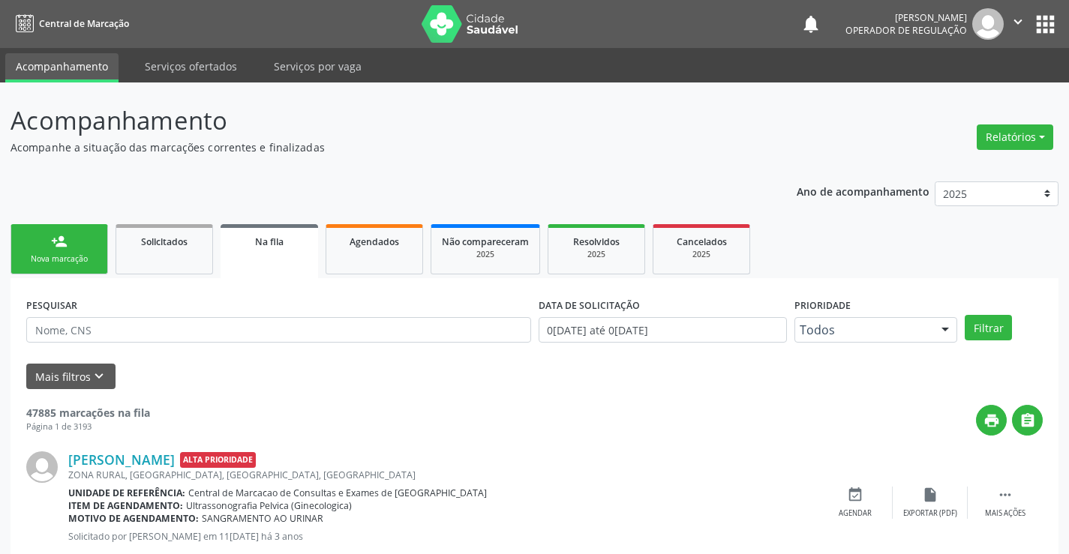
click at [64, 243] on div "person_add" at bounding box center [59, 241] width 17 height 17
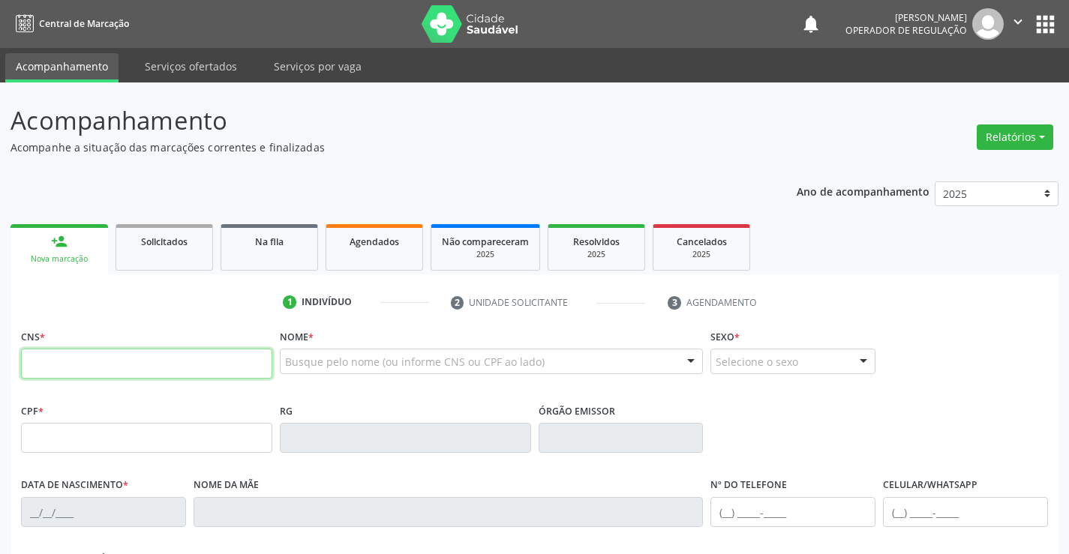
click at [143, 374] on input "text" at bounding box center [146, 364] width 251 height 30
type input "700 3019 5325 4634"
type input "0746852959"
type input "28/05/1967"
type input "(74) 9118-1120"
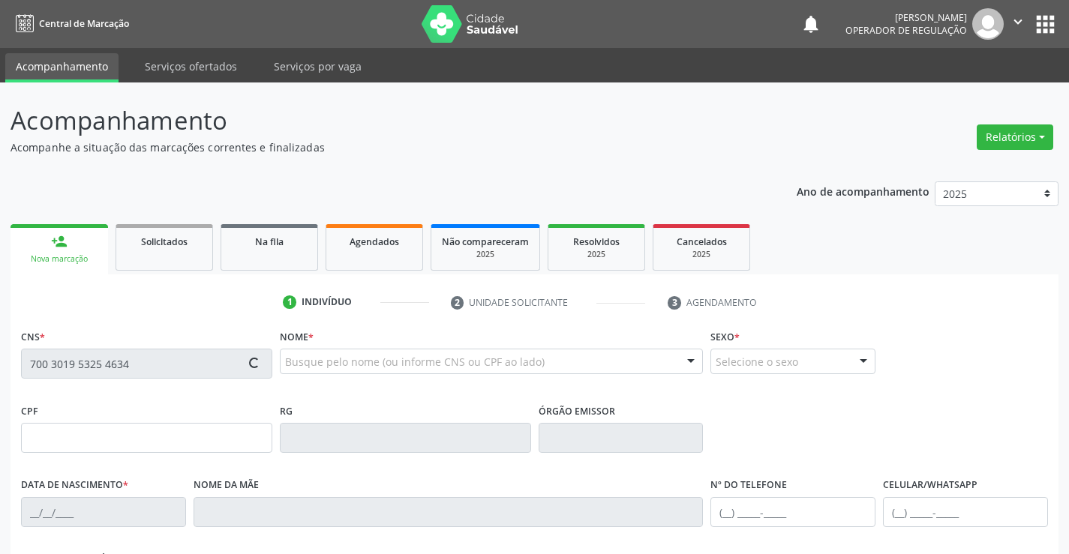
type input "(74) 99939-0421"
type input "039.823.835-95"
type input "S/N"
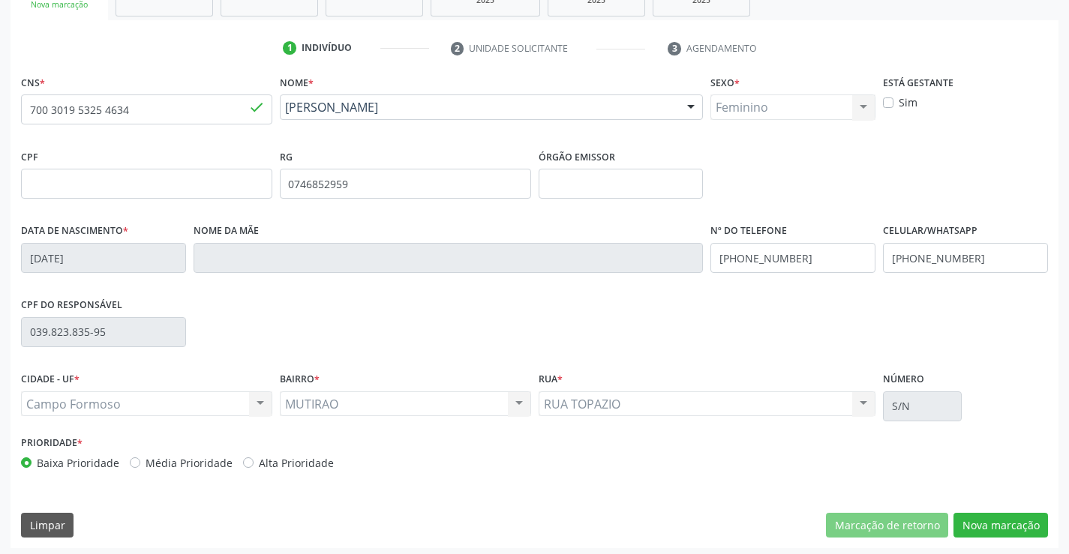
scroll to position [259, 0]
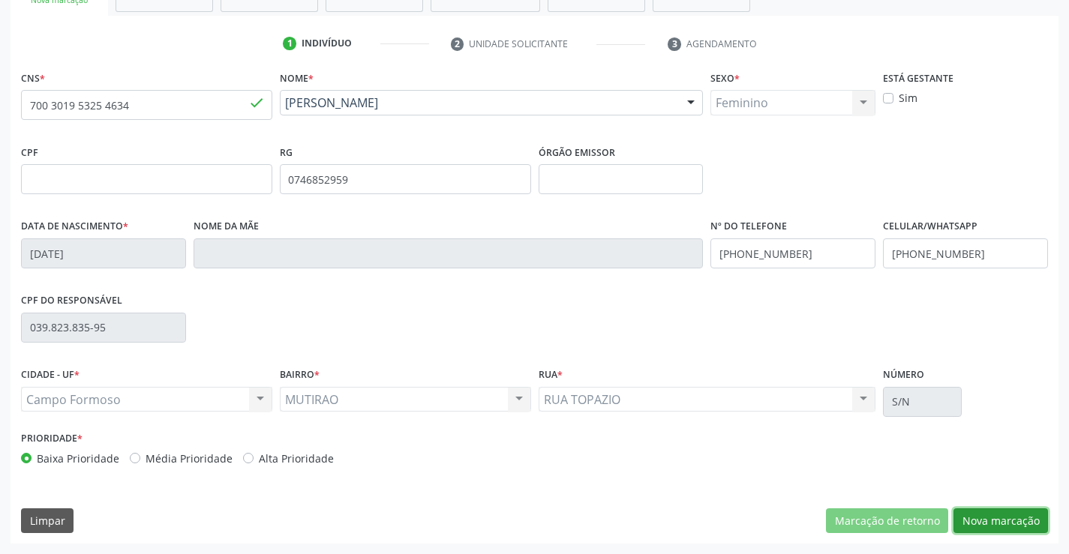
click at [990, 515] on button "Nova marcação" at bounding box center [1000, 522] width 95 height 26
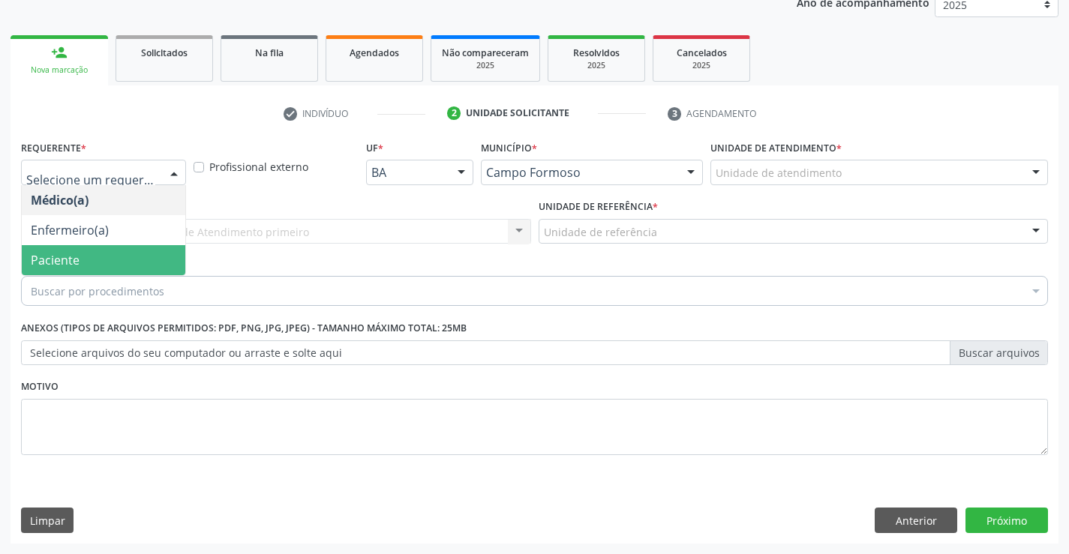
click at [78, 260] on span "Paciente" at bounding box center [55, 260] width 49 height 17
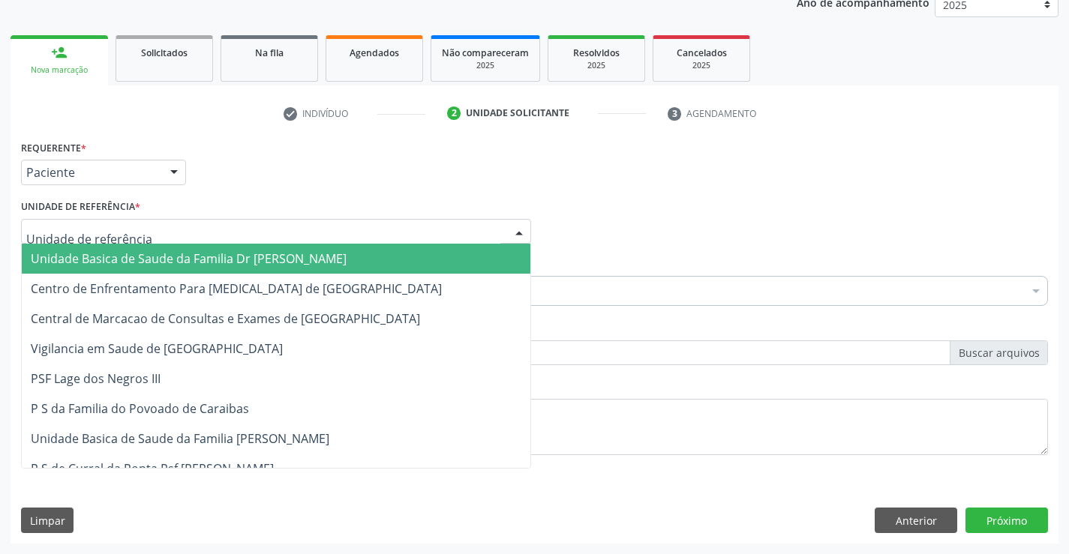
click at [115, 258] on span "Unidade Basica de Saude da Familia Dr [PERSON_NAME]" at bounding box center [189, 259] width 316 height 17
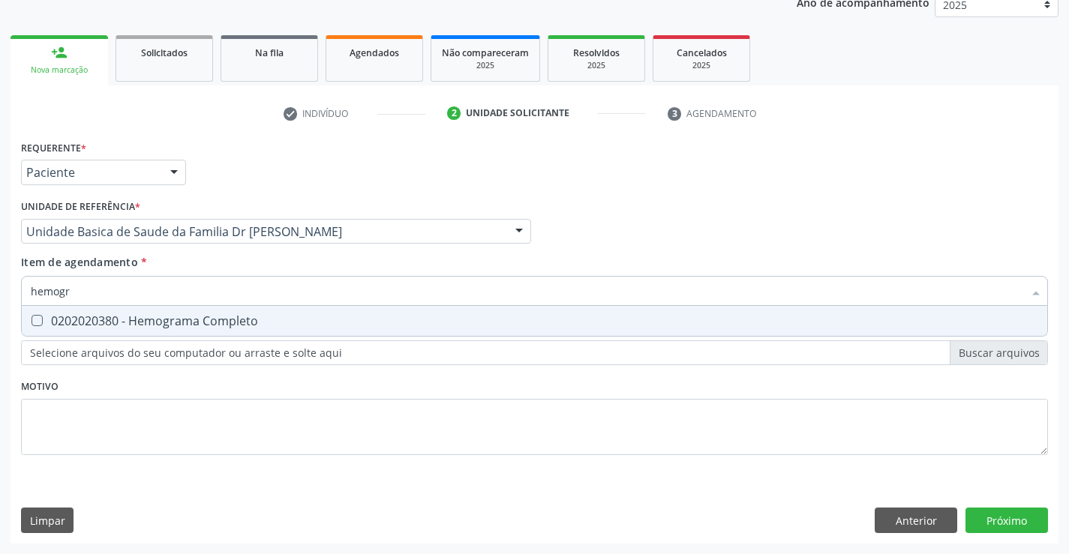
type input "hemogra"
click at [158, 326] on div "0202020380 - Hemograma Completo" at bounding box center [534, 321] width 1007 height 12
checkbox Completo "true"
type input "hemogra"
click at [182, 260] on div "Item de agendamento * hemogra Desfazer seleção 0202020380 - Hemograma Completo …" at bounding box center [534, 277] width 1027 height 47
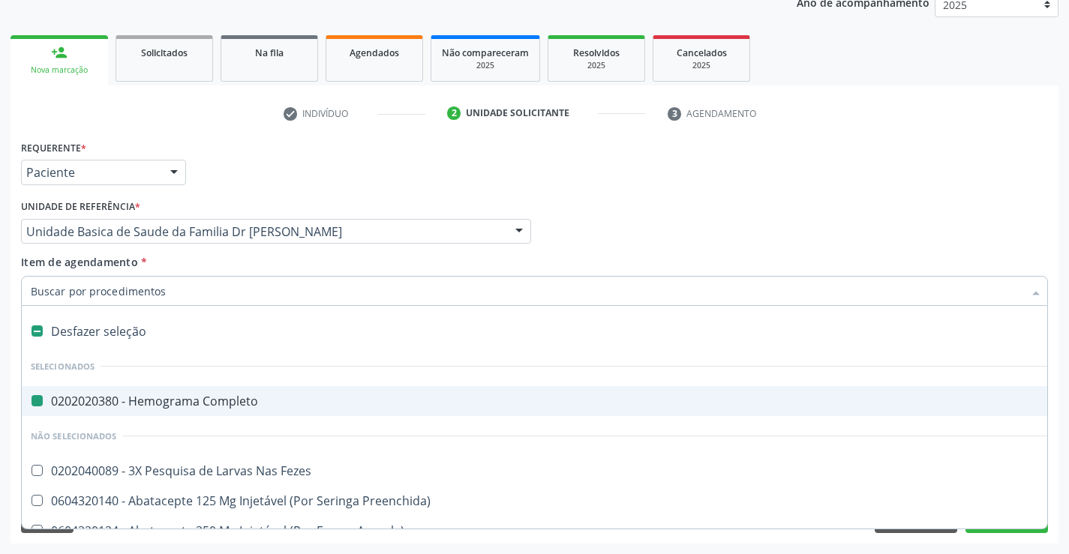
type input "u"
checkbox Completo "false"
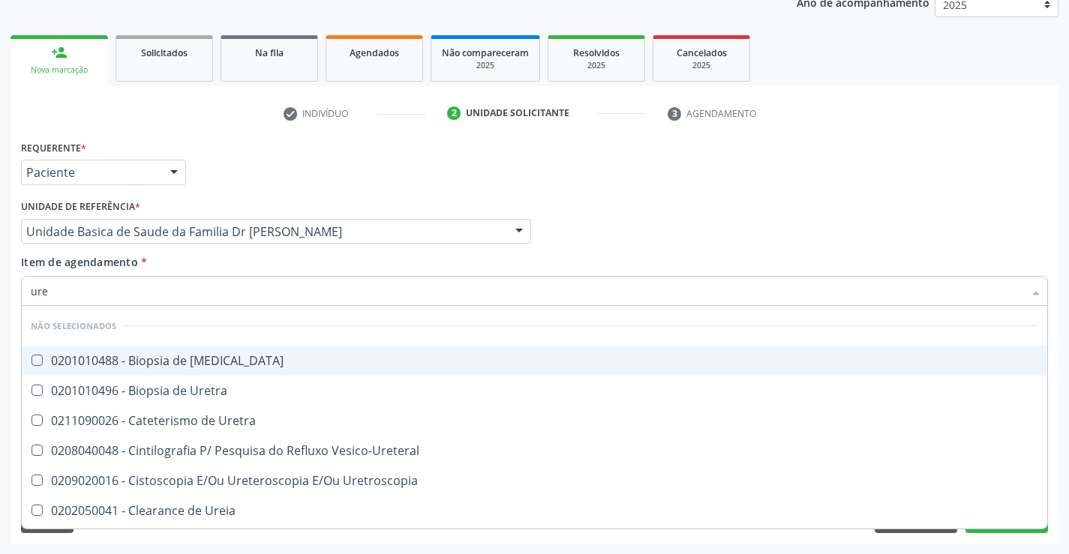
type input "urei"
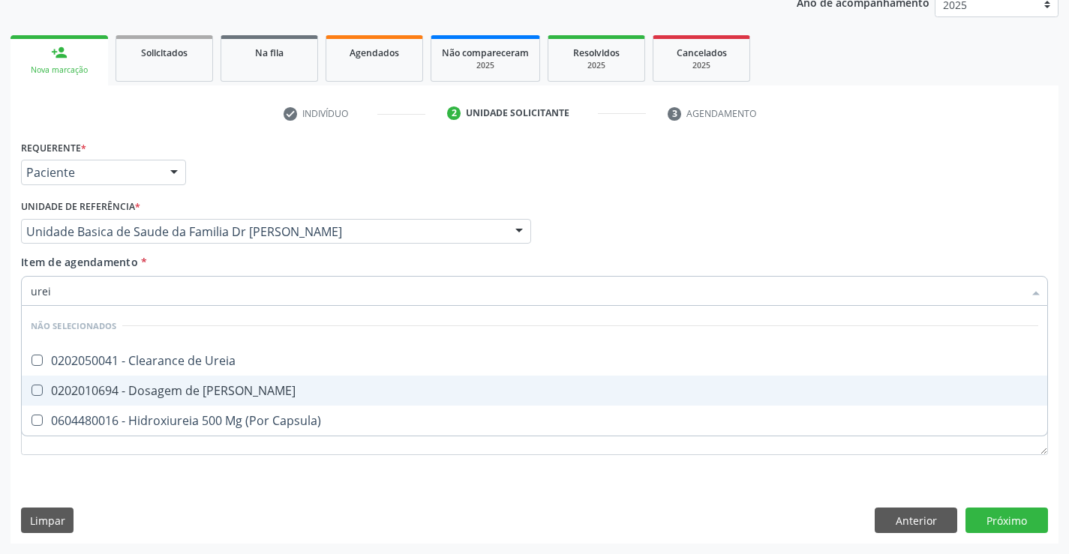
click at [206, 392] on div "0202010694 - Dosagem de Ureia" at bounding box center [534, 391] width 1007 height 12
checkbox Ureia "true"
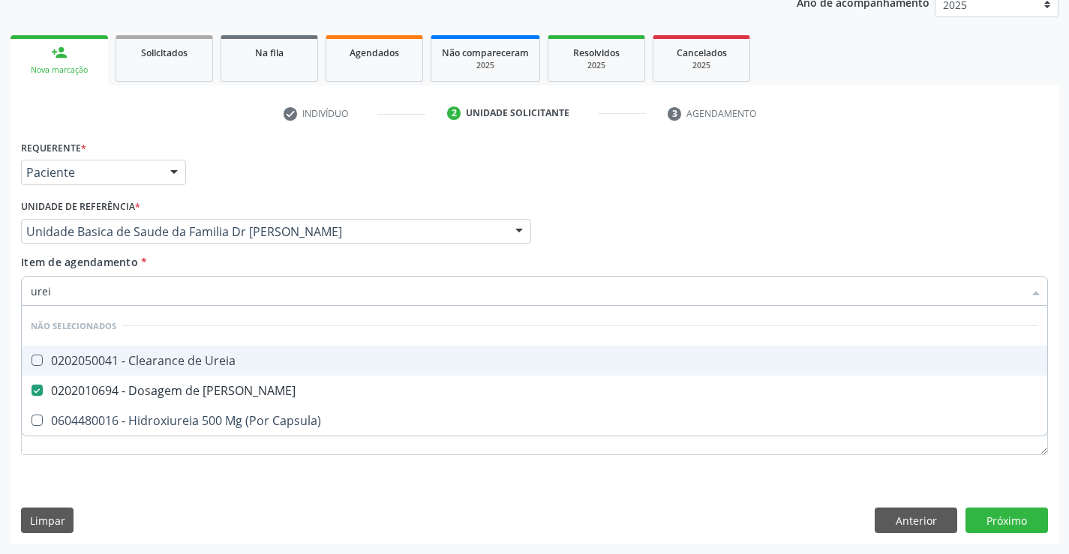
type input "urei"
click at [211, 265] on div "Item de agendamento * urei Desfazer seleção Não selecionados 0202050041 - Clear…" at bounding box center [534, 277] width 1027 height 47
checkbox Ureia "true"
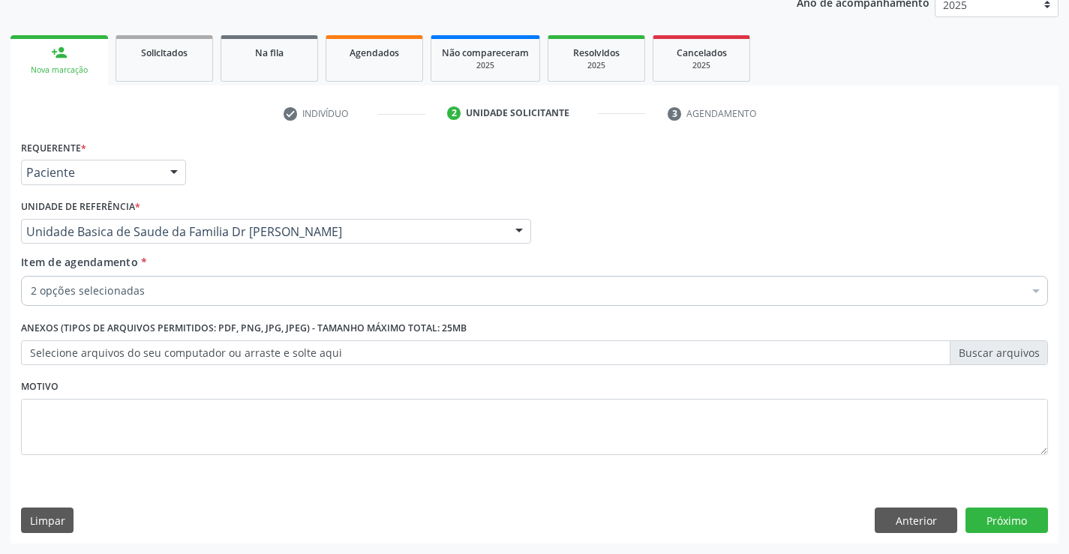
click at [185, 301] on div "2 opções selecionadas" at bounding box center [534, 291] width 1027 height 30
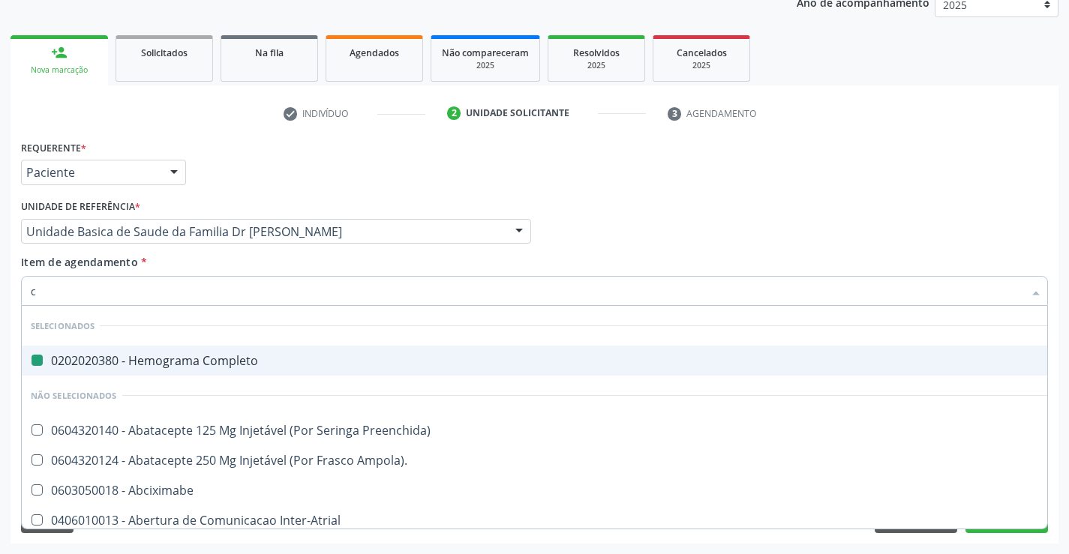
type input "cr"
checkbox Completo "false"
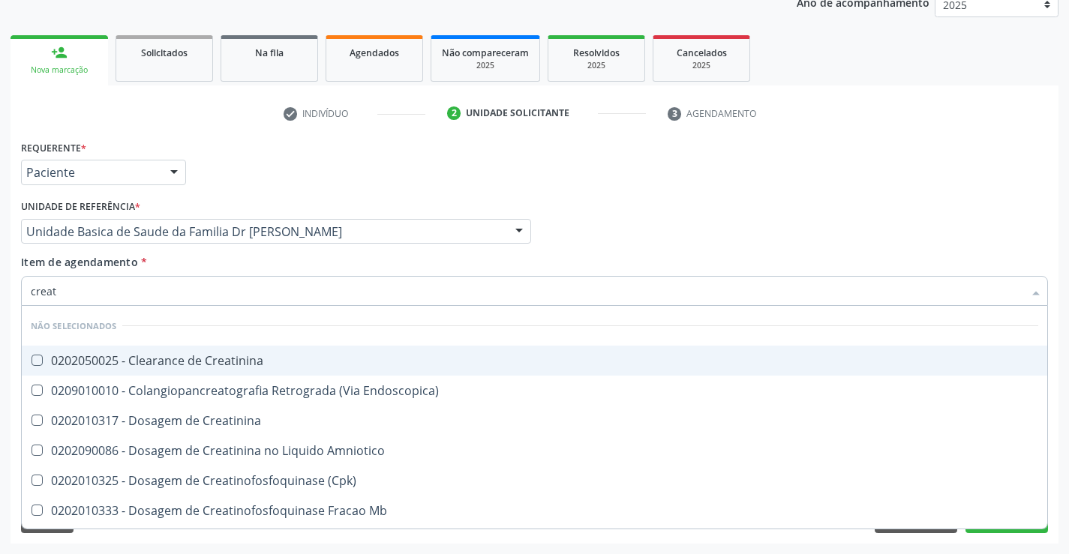
type input "creati"
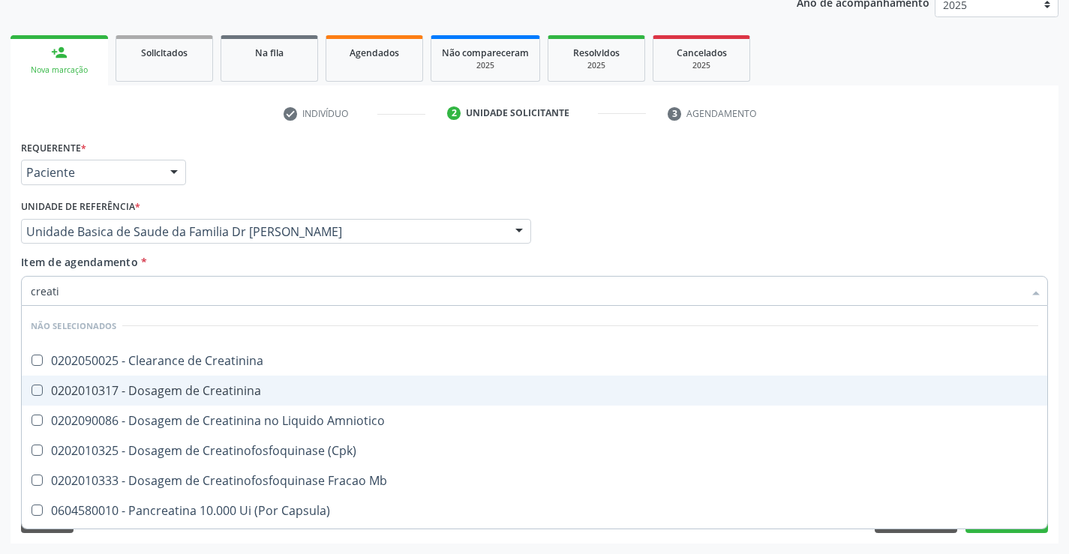
click at [188, 391] on div "0202010317 - Dosagem de Creatinina" at bounding box center [534, 391] width 1007 height 12
checkbox Creatinina "true"
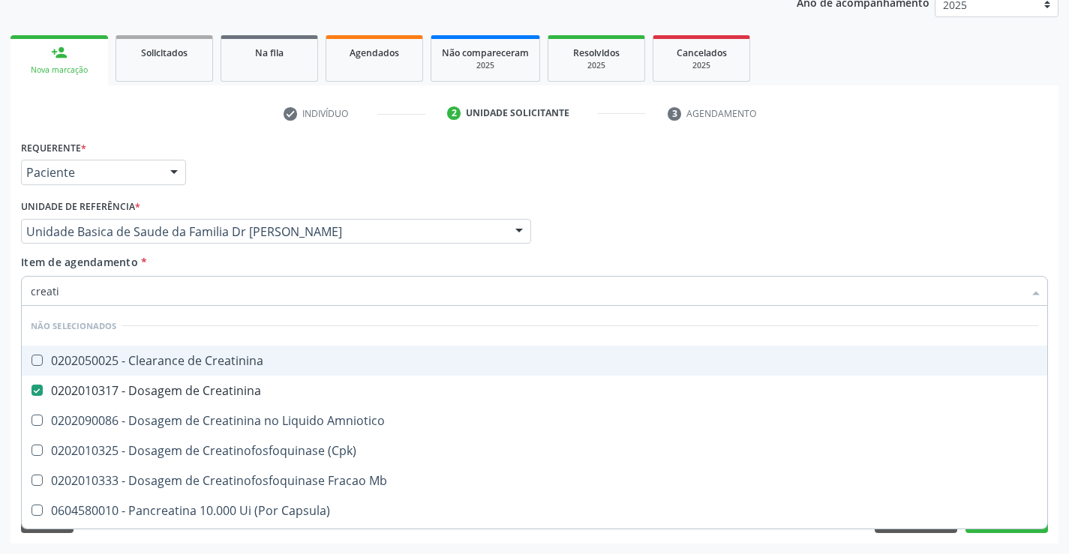
type input "creati"
click at [214, 272] on div "Item de agendamento * creati Desfazer seleção Não selecionados 0202050025 - Cle…" at bounding box center [534, 277] width 1027 height 47
checkbox Creatinina "true"
checkbox Amniotico "true"
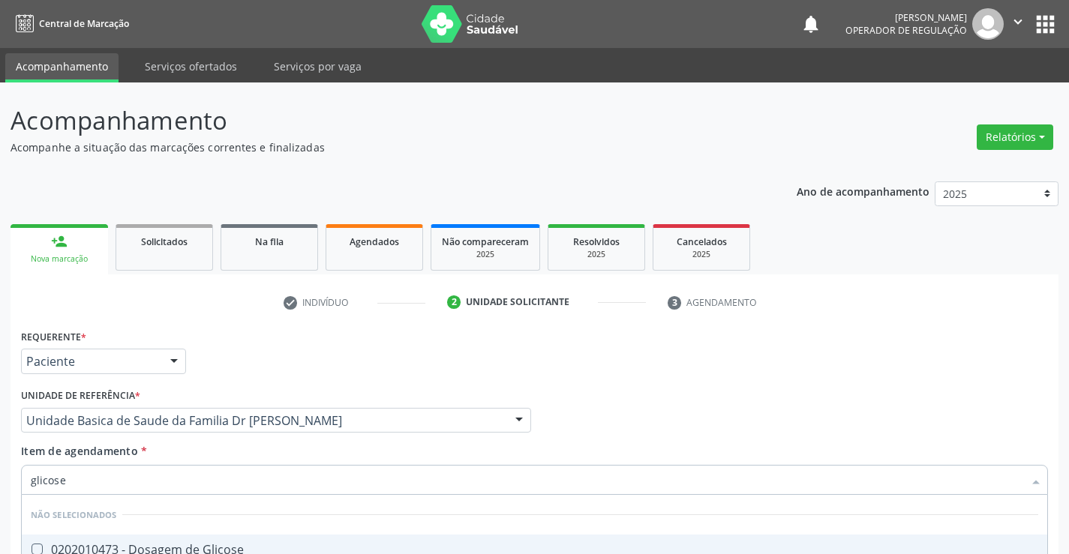
scroll to position [189, 0]
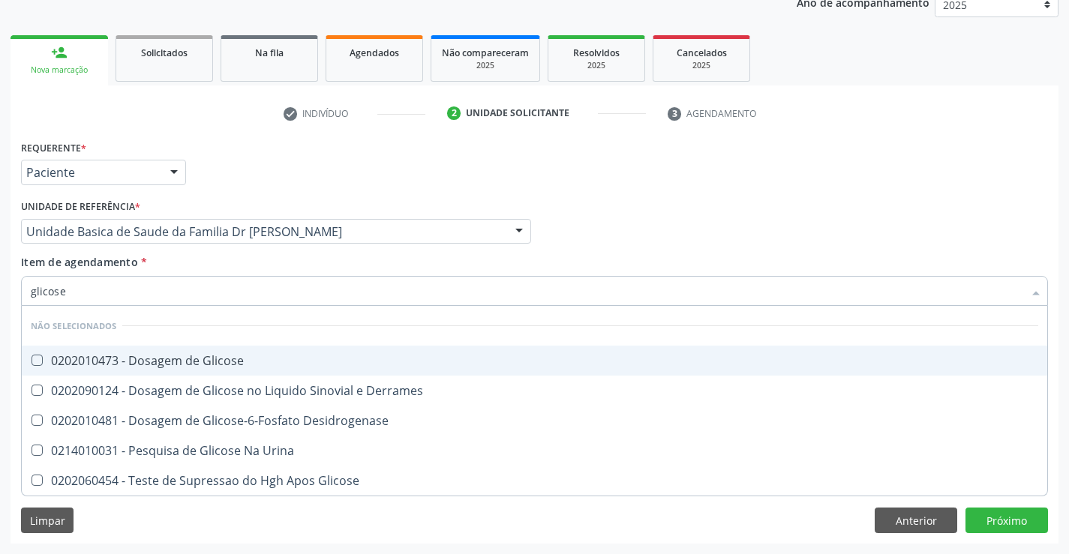
click at [208, 360] on div "0202010473 - Dosagem de Glicose" at bounding box center [534, 361] width 1007 height 12
checkbox Glicose "true"
type input "glicose"
click at [215, 263] on div "Item de agendamento * glicose Desfazer seleção Não selecionados 0202010473 - Do…" at bounding box center [534, 277] width 1027 height 47
checkbox Derrames "true"
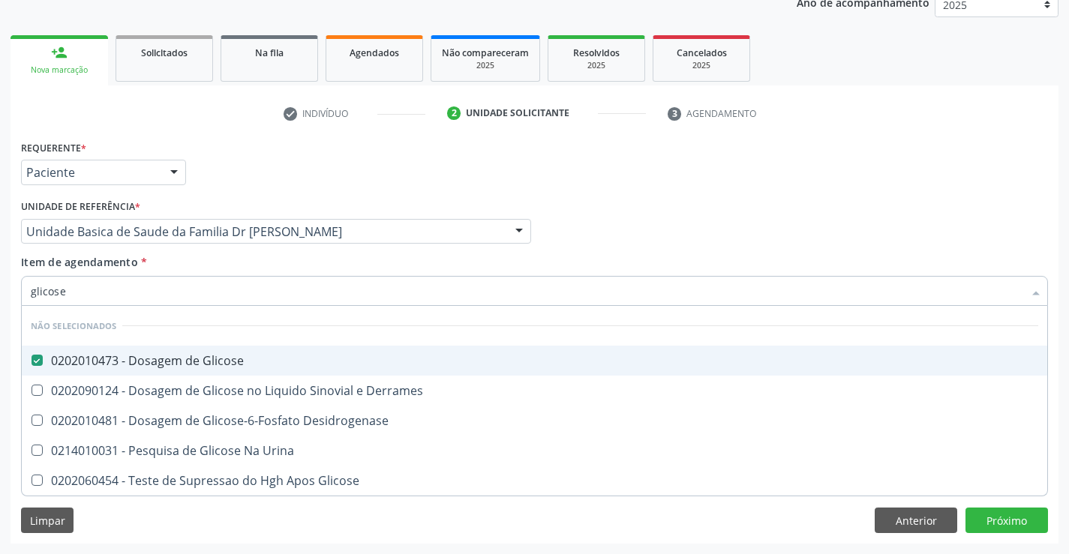
checkbox Desidrogenase "true"
checkbox Urina "true"
checkbox Glicose "true"
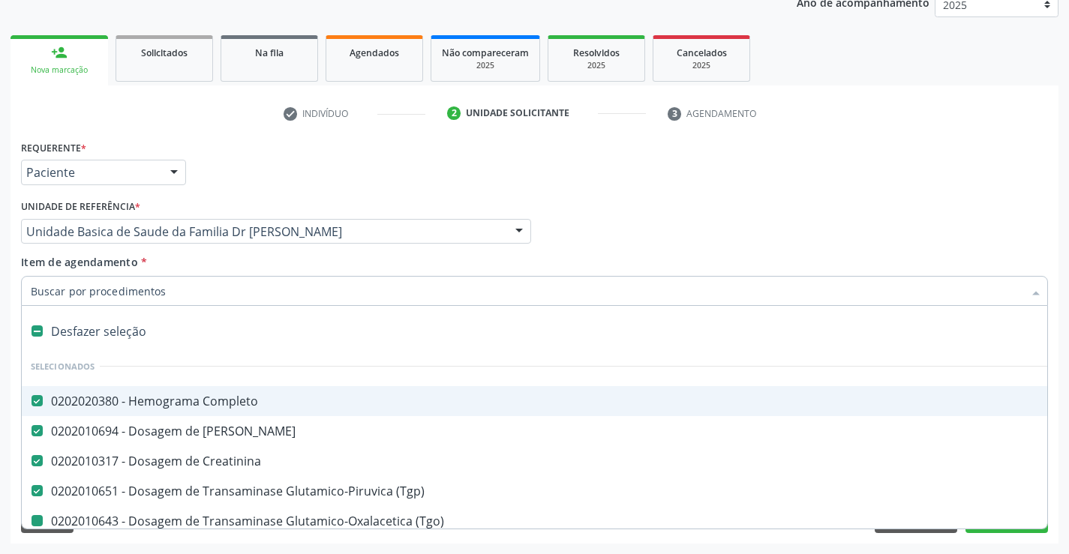
type input "u"
checkbox \(Tgo\) "false"
checkbox Triglicerideos "false"
checkbox Total "false"
checkbox Ldl "false"
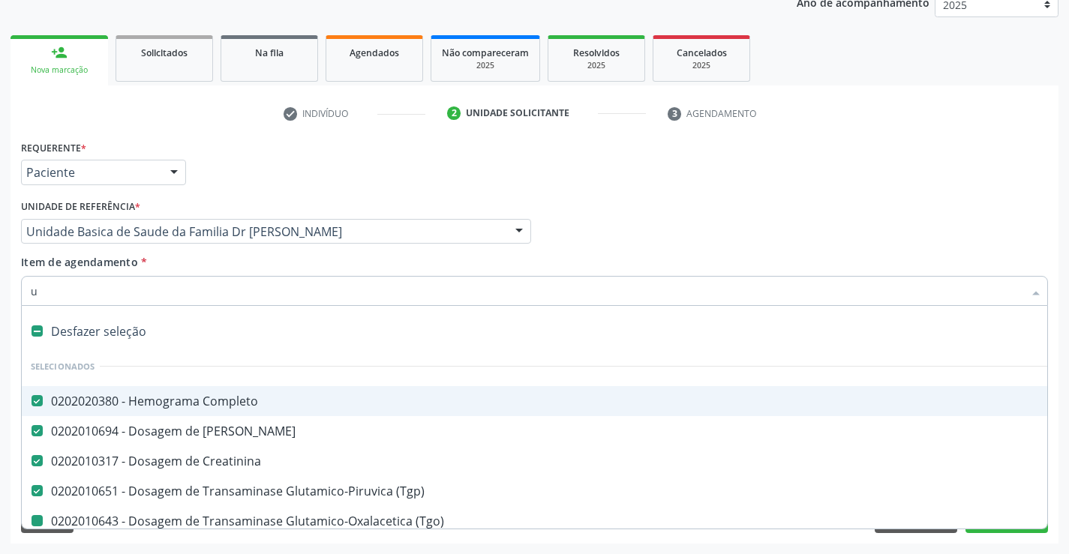
checkbox Hdl "false"
checkbox Glicose "false"
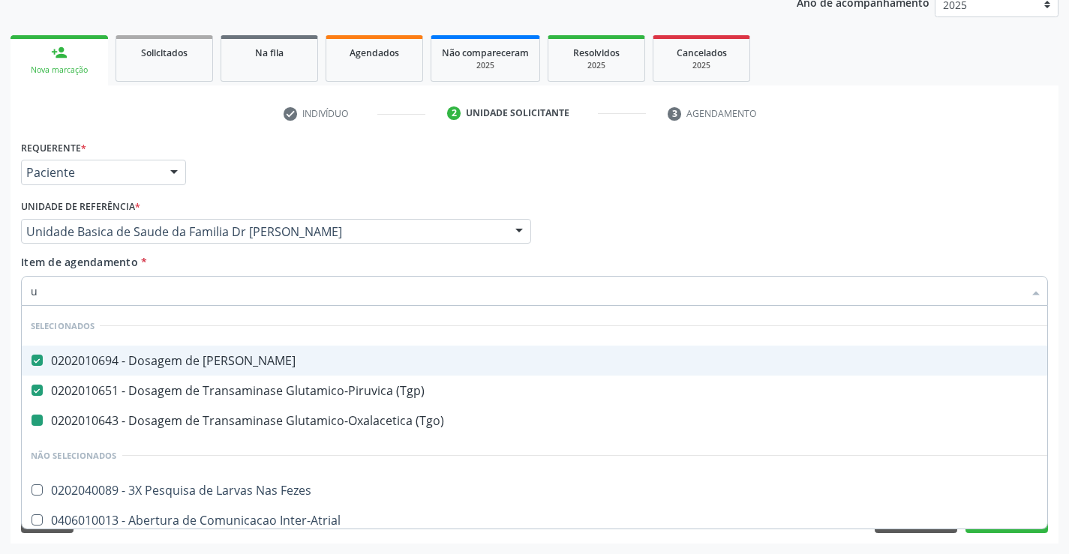
type input "ur"
checkbox \(Tgo\) "false"
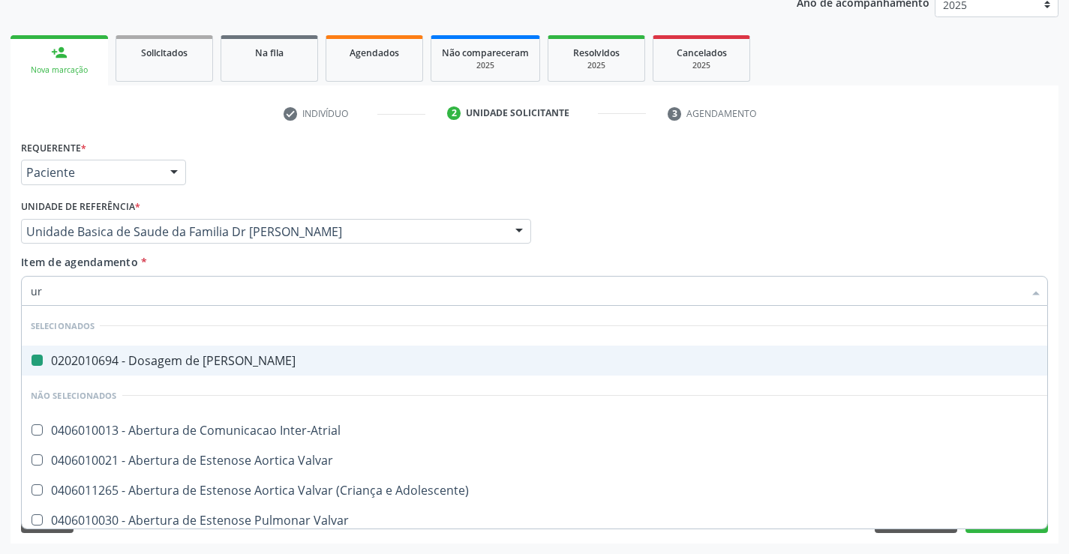
type input "uri"
checkbox Ureia "false"
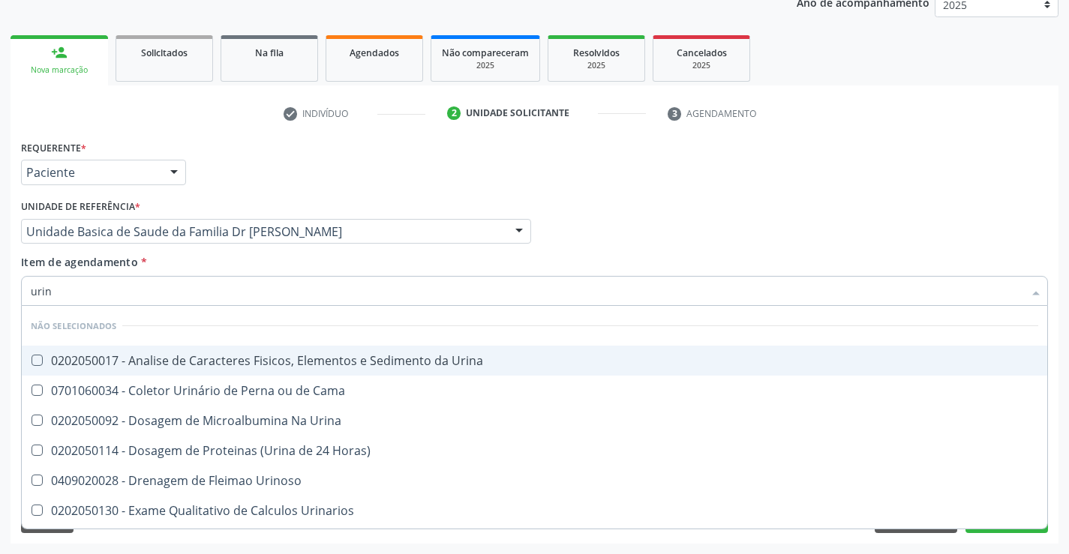
type input "urina"
click at [199, 362] on div "0202050017 - Analise de Caracteres Fisicos, Elementos e Sedimento da Urina" at bounding box center [534, 361] width 1007 height 12
checkbox Urina "true"
click at [205, 260] on div "Item de agendamento * urina Desfazer seleção Não selecionados 0202050017 - Anal…" at bounding box center [534, 277] width 1027 height 47
checkbox Horas\) "true"
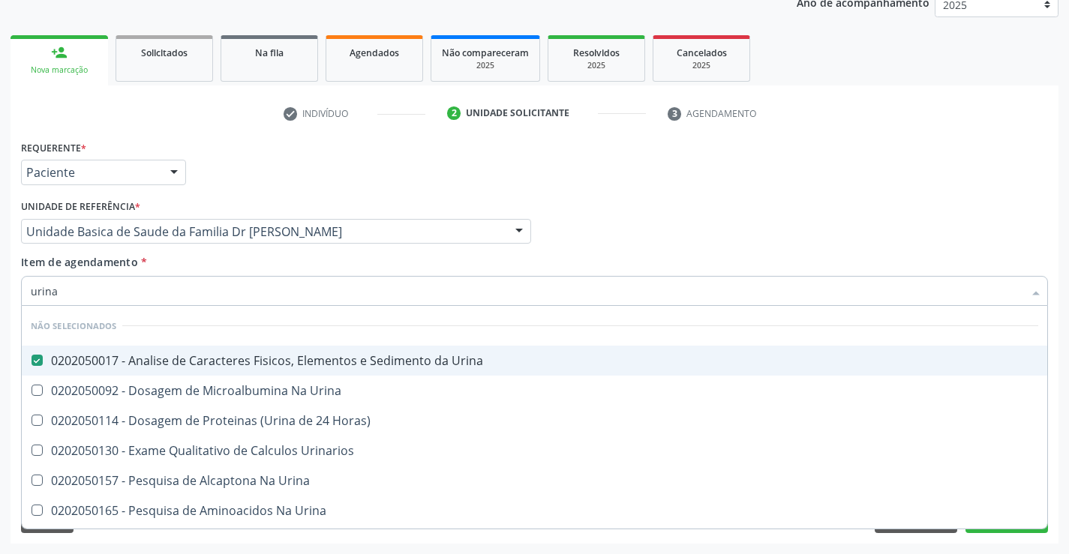
checkbox Urina "true"
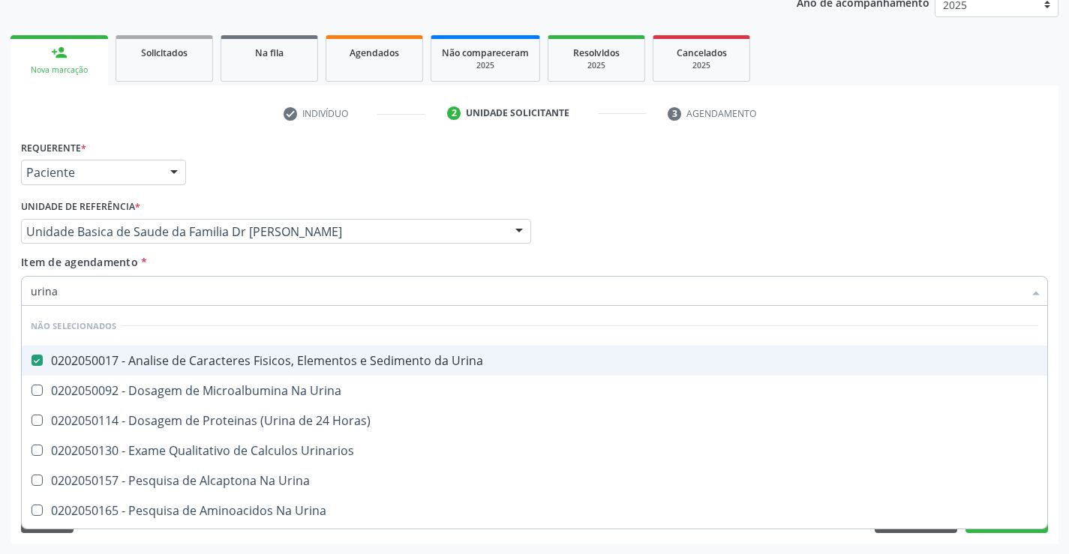
checkbox Urina "true"
checkbox Urinarios "true"
checkbox Urina "true"
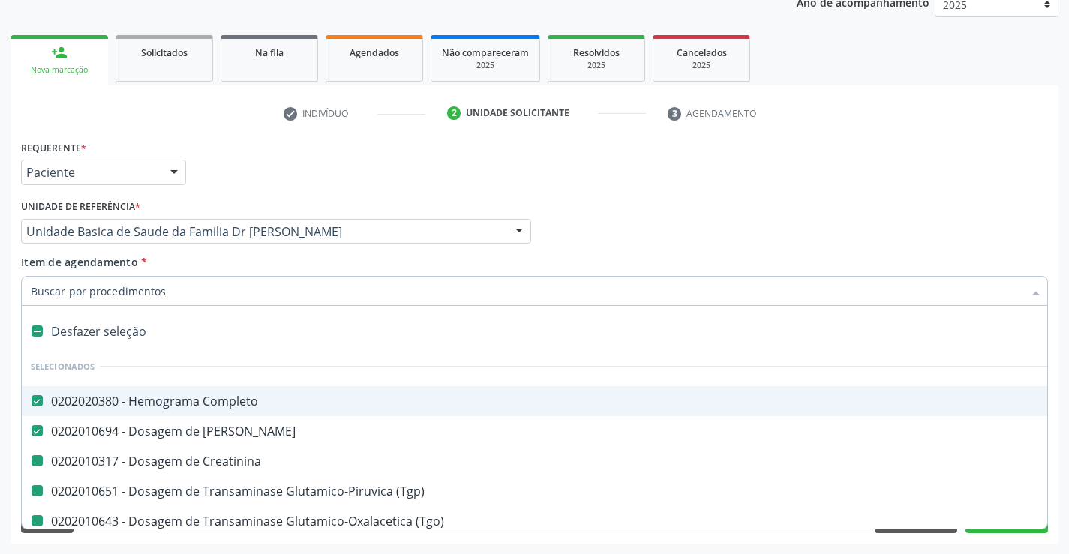
type input "f"
checkbox Creatinina "false"
checkbox \(Tgo\) "false"
checkbox Triglicerideos "false"
checkbox Total "false"
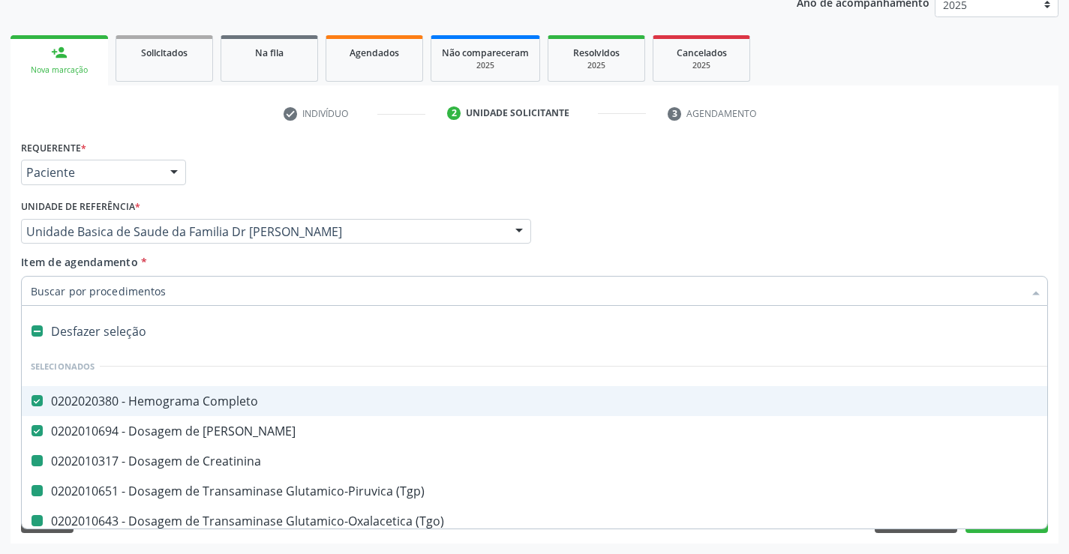
checkbox Ldl "false"
checkbox Hdl "false"
checkbox Glicose "false"
checkbox Urina "false"
checkbox \(Tgp\) "false"
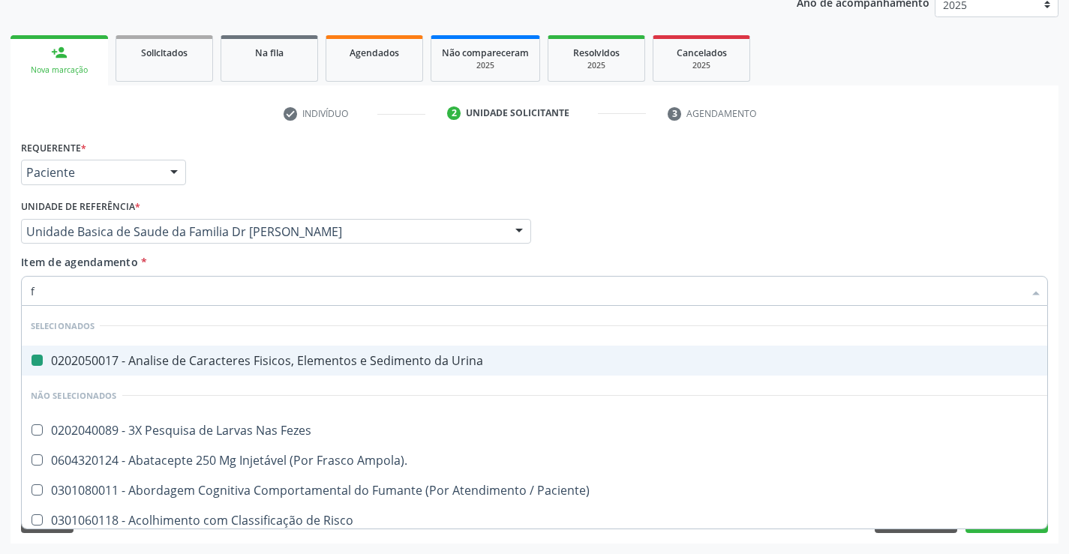
type input "fe"
checkbox Urina "false"
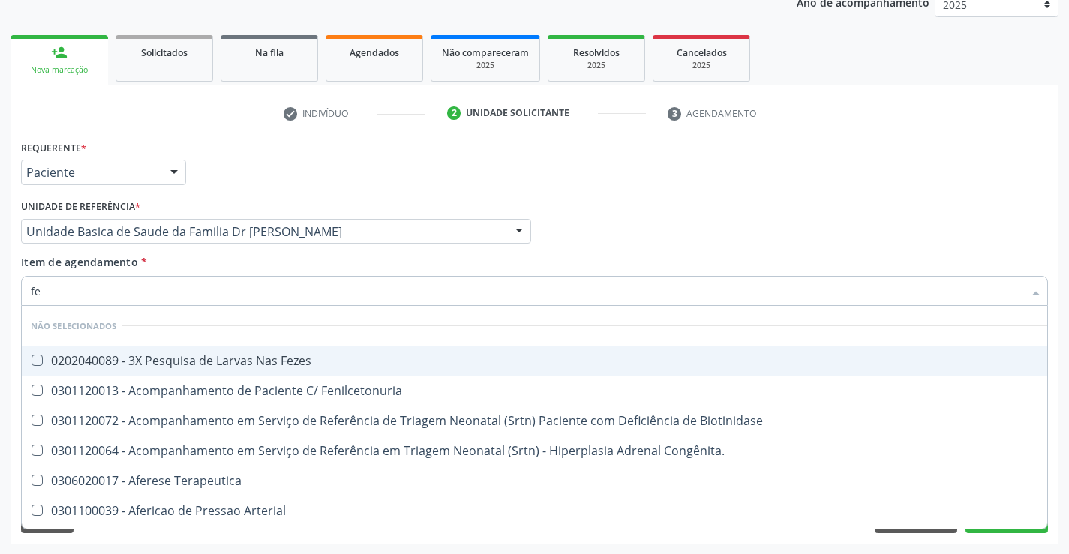
type input "fez"
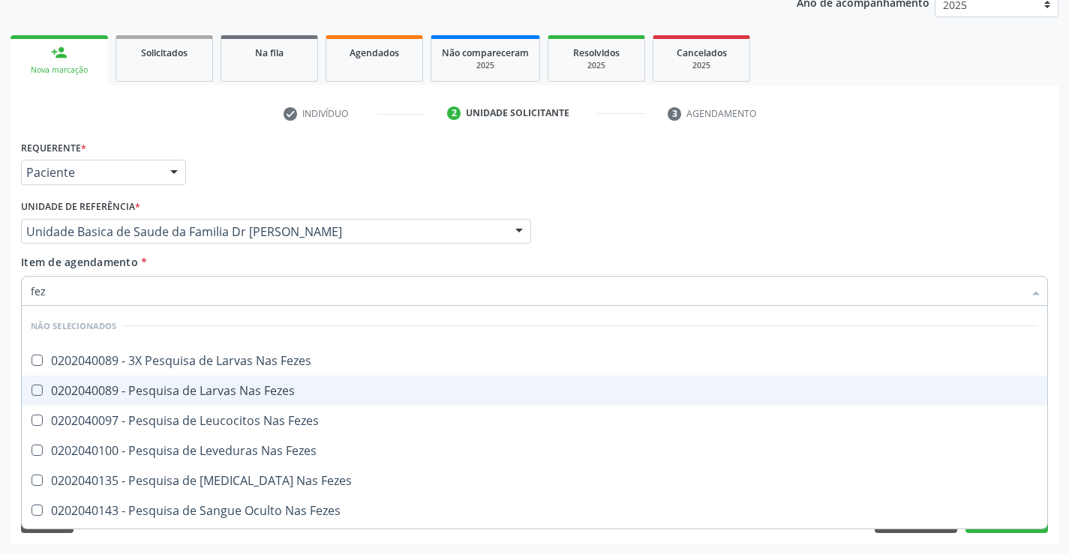
click at [195, 395] on div "0202040089 - Pesquisa de Larvas Nas Fezes" at bounding box center [534, 391] width 1007 height 12
checkbox Fezes "true"
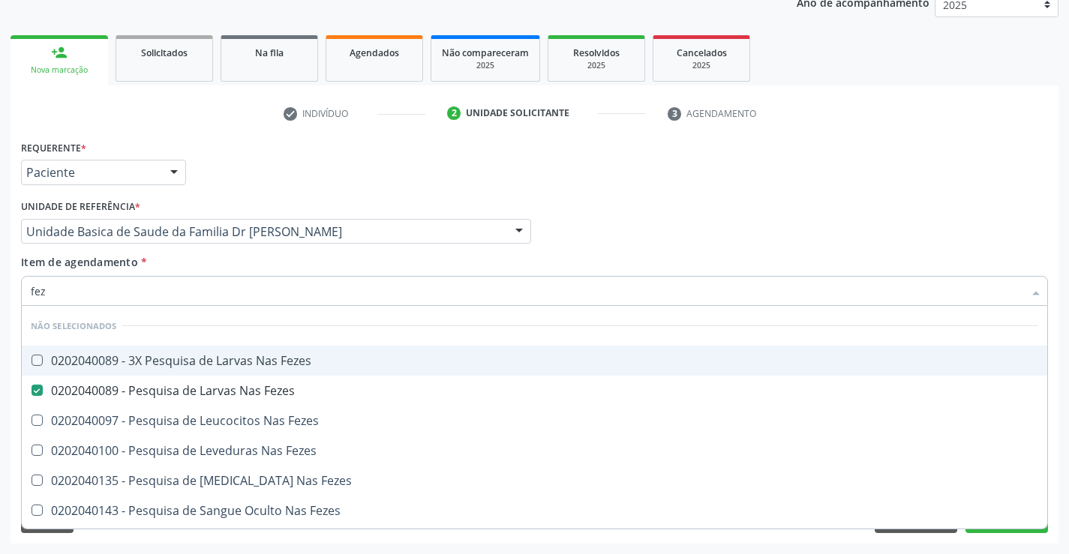
click at [194, 263] on div "Item de agendamento * fez Desfazer seleção Não selecionados 0202040089 - 3X Pes…" at bounding box center [534, 277] width 1027 height 47
checkbox Fezes "true"
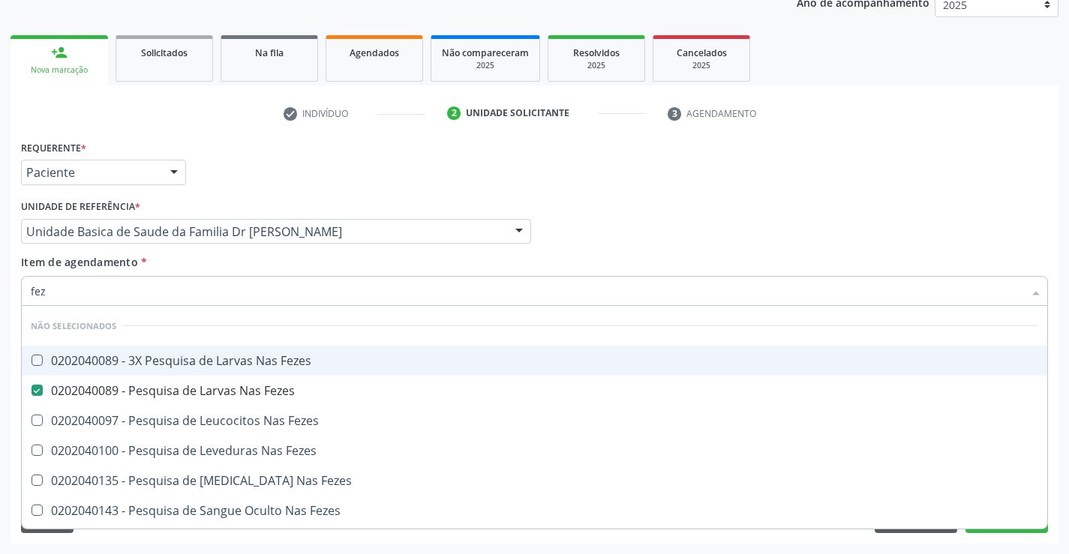
checkbox Fezes "true"
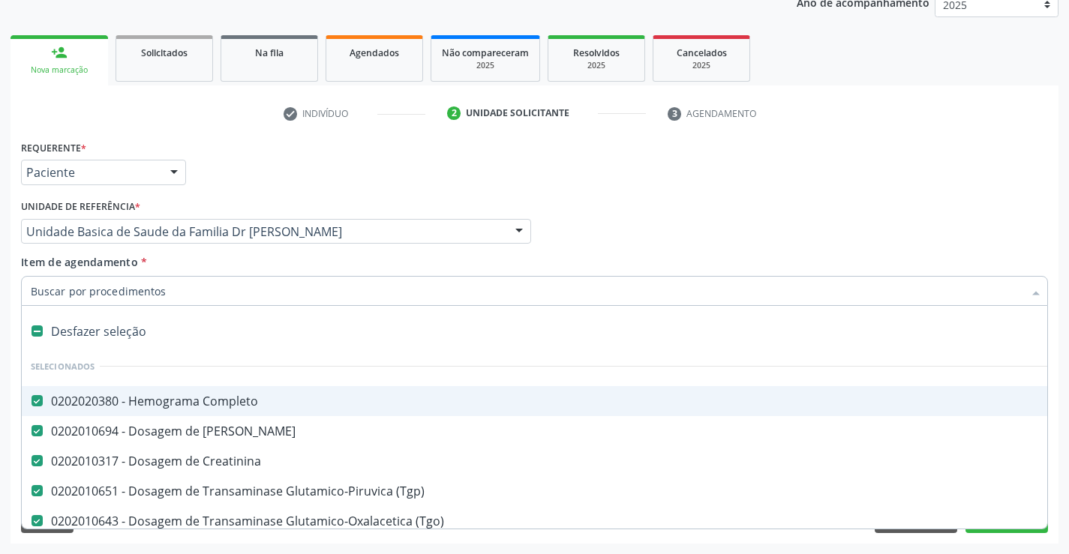
click at [1055, 379] on div "Requerente * Paciente Médico(a) Enfermeiro(a) Paciente Nenhum resultado encontr…" at bounding box center [535, 340] width 1048 height 407
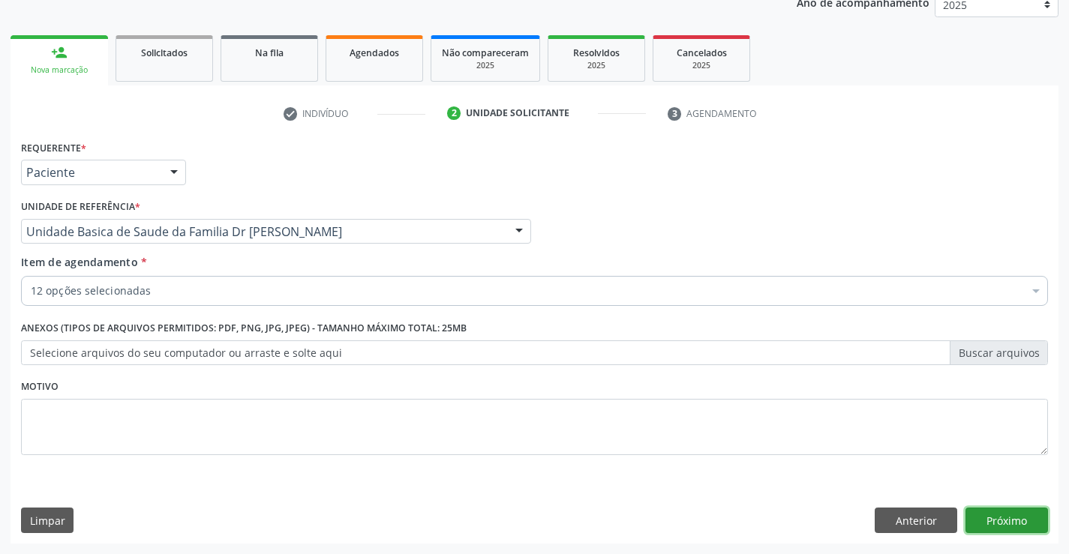
click at [998, 517] on button "Próximo" at bounding box center [1006, 521] width 83 height 26
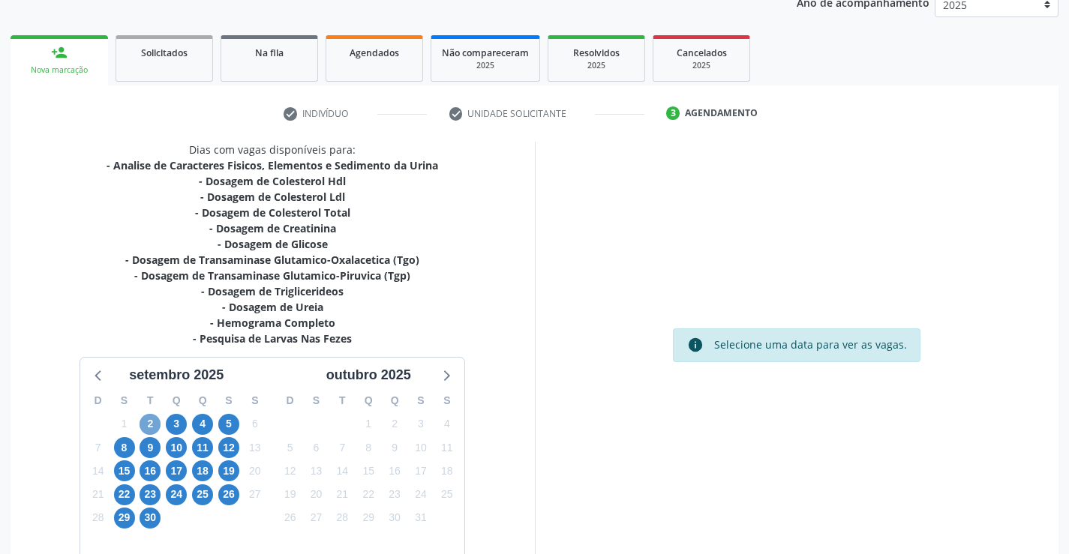
click at [145, 420] on span "2" at bounding box center [150, 424] width 21 height 21
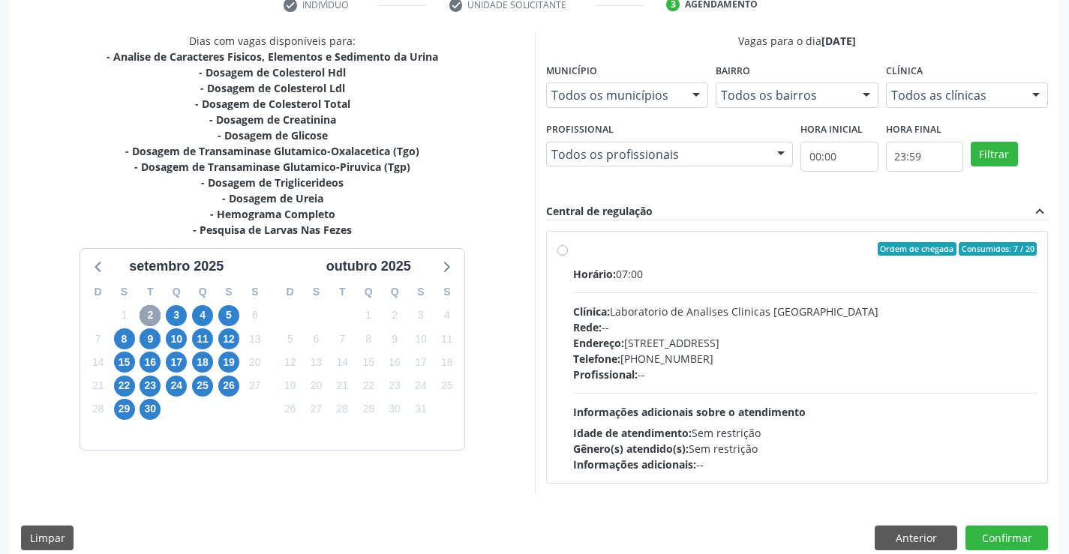
scroll to position [315, 0]
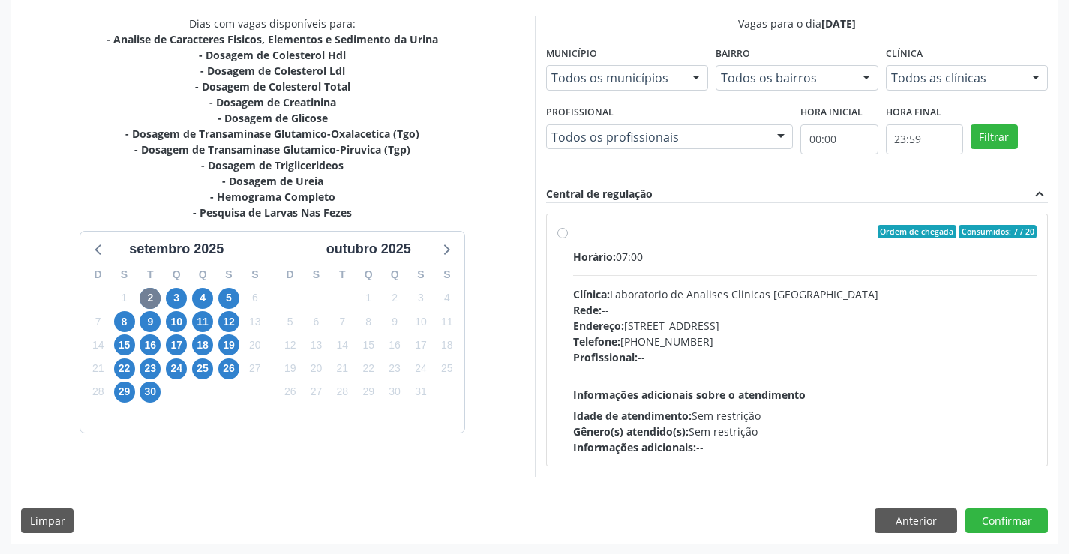
click at [733, 230] on div "Ordem de chegada Consumidos: 7 / 20" at bounding box center [805, 232] width 464 height 14
click at [568, 230] on input "Ordem de chegada Consumidos: 7 / 20 Horário: 07:00 Clínica: Laboratorio de Anal…" at bounding box center [562, 232] width 11 height 14
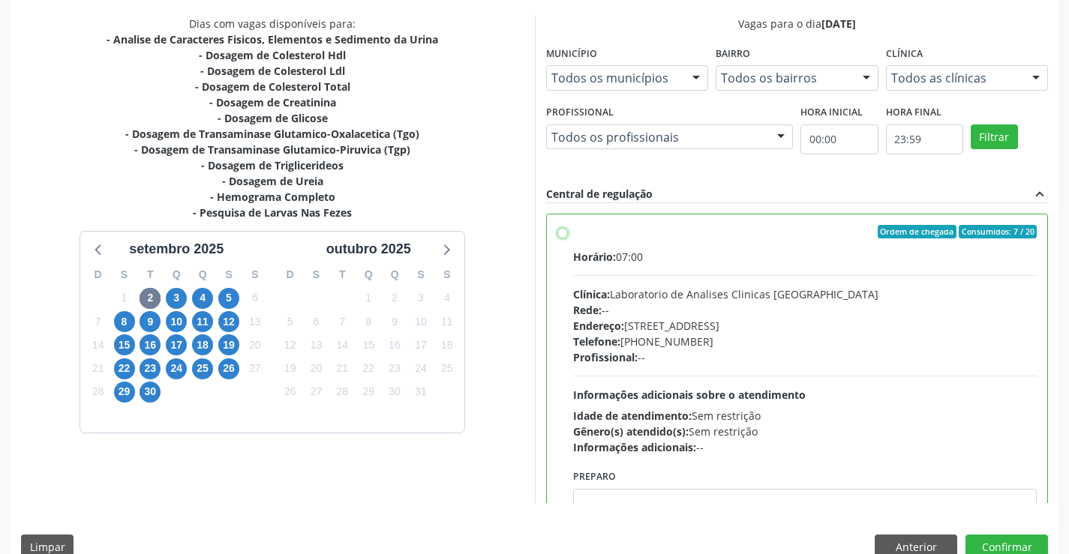
radio input "true"
click at [1001, 540] on button "Confirmar" at bounding box center [1006, 548] width 83 height 26
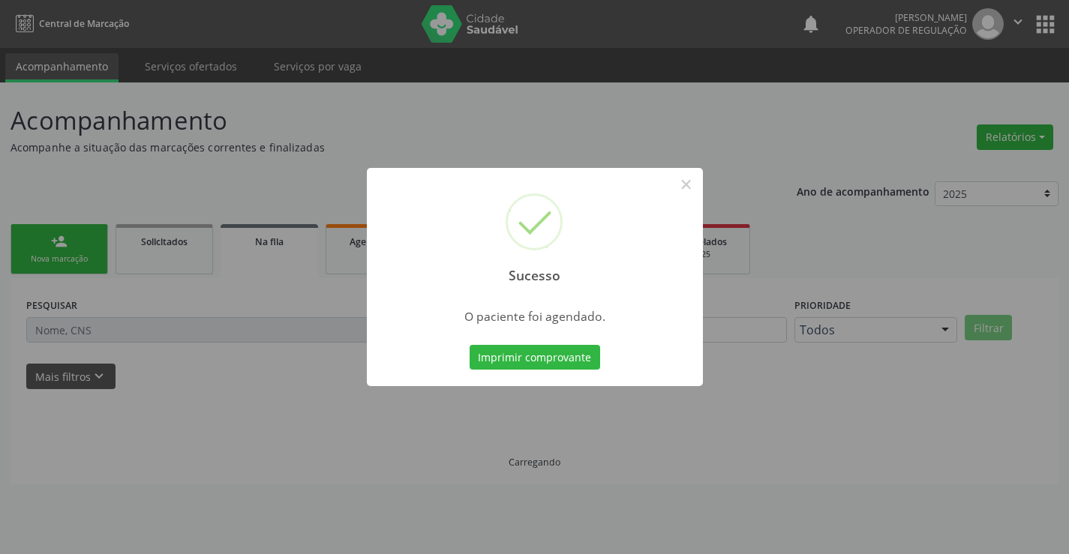
scroll to position [0, 0]
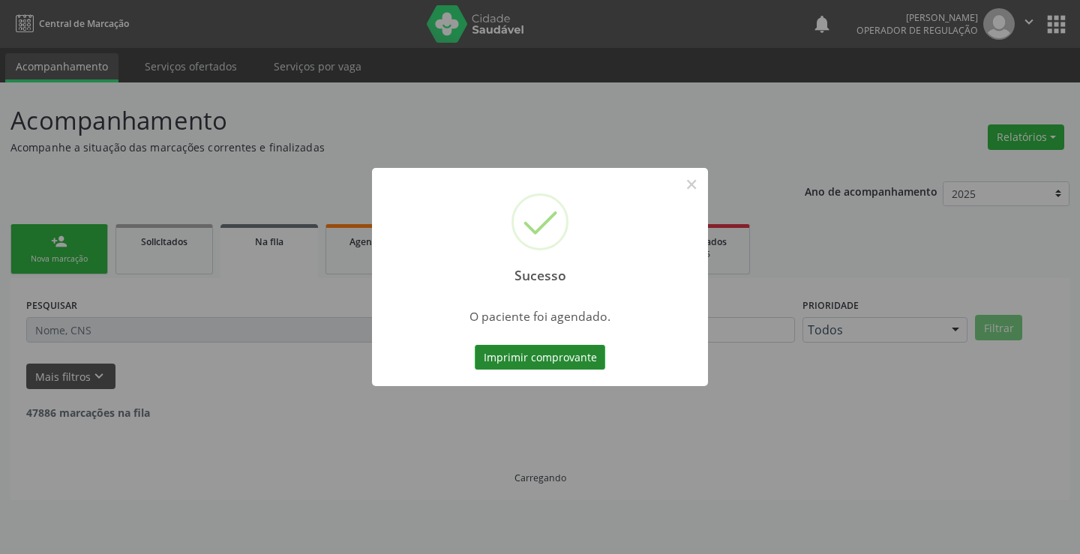
click at [539, 350] on button "Imprimir comprovante" at bounding box center [540, 358] width 131 height 26
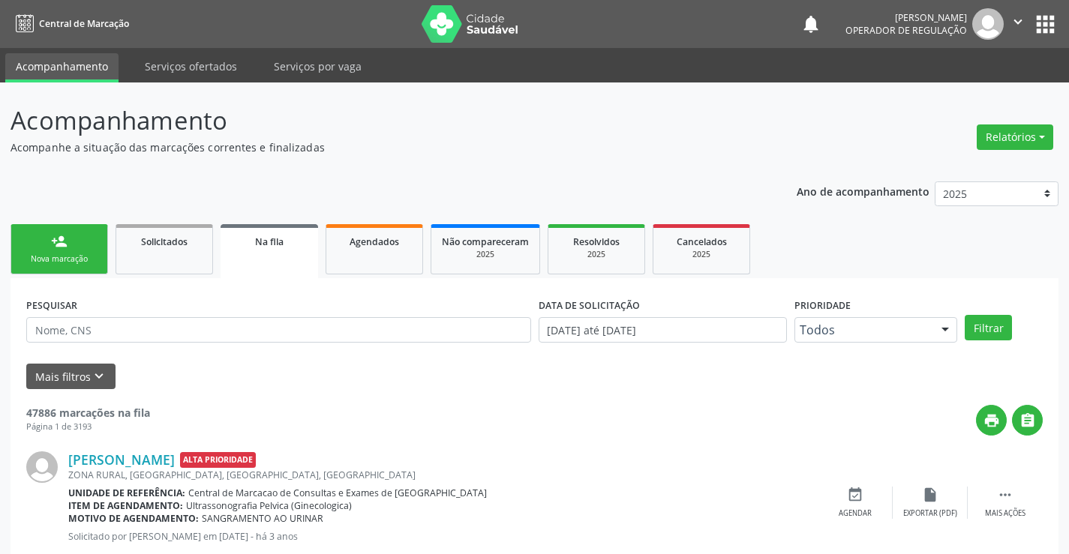
click at [67, 255] on div "Nova marcação" at bounding box center [59, 259] width 75 height 11
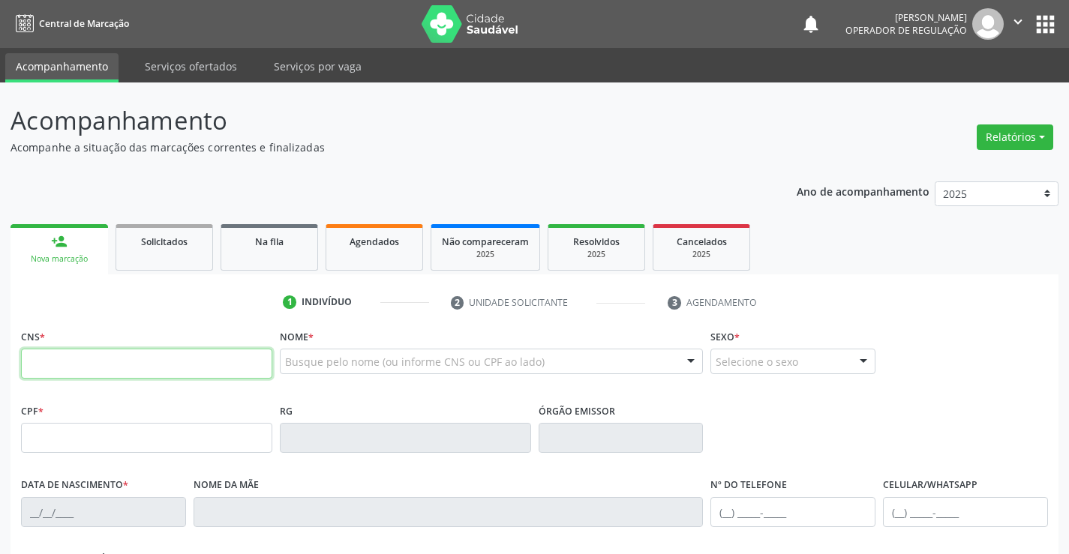
click at [138, 359] on input "text" at bounding box center [146, 364] width 251 height 30
type input "708 6035 5810 4883"
type input "0459151487"
type input "SP"
type input "01/12/1967"
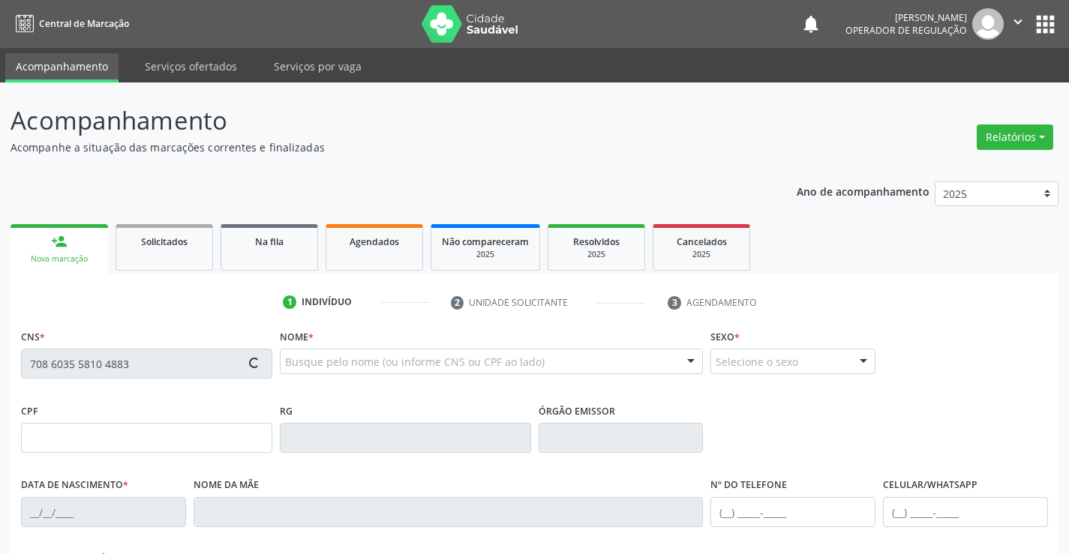
type input "Anita Rodrigues da Silva"
type input "(74) 99956-1208"
type input "427.260.775-87"
type input "SN"
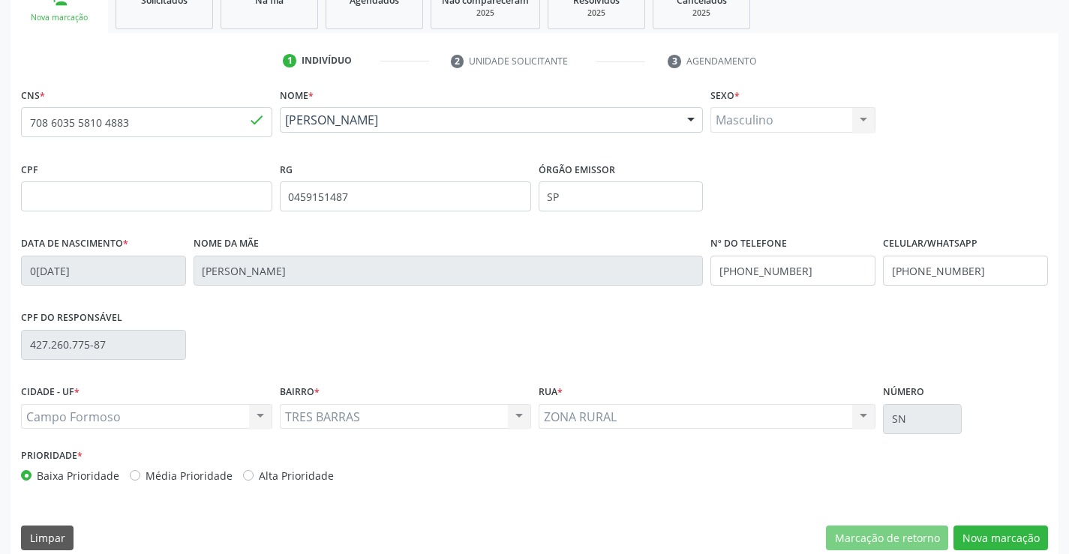
scroll to position [259, 0]
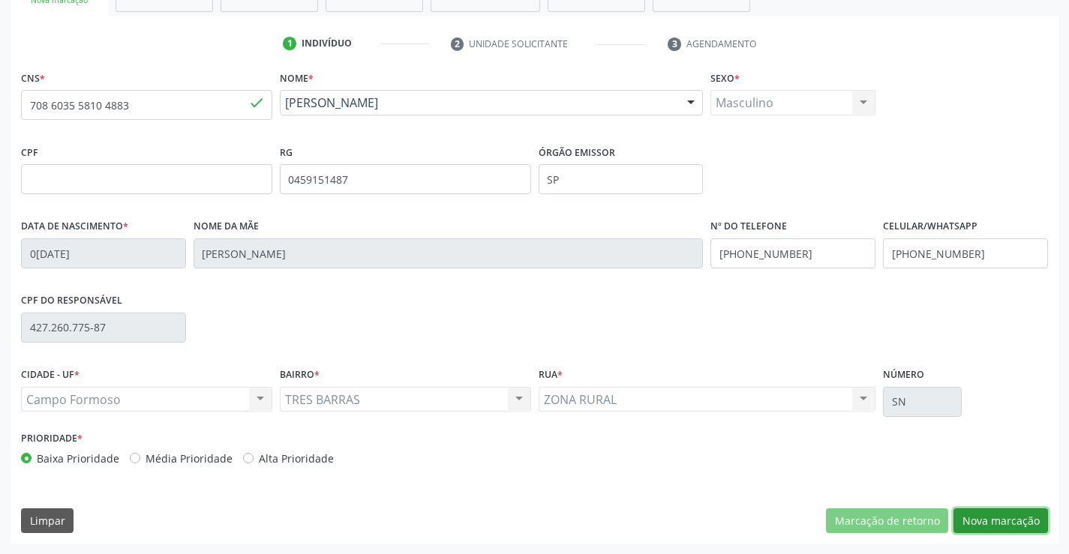
click at [985, 520] on button "Nova marcação" at bounding box center [1000, 522] width 95 height 26
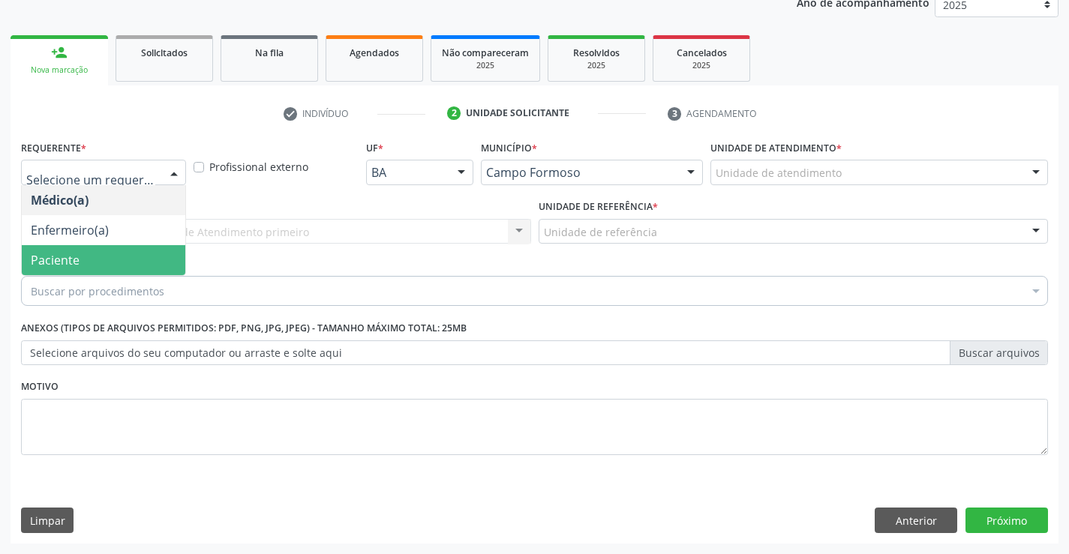
click at [93, 257] on span "Paciente" at bounding box center [104, 260] width 164 height 30
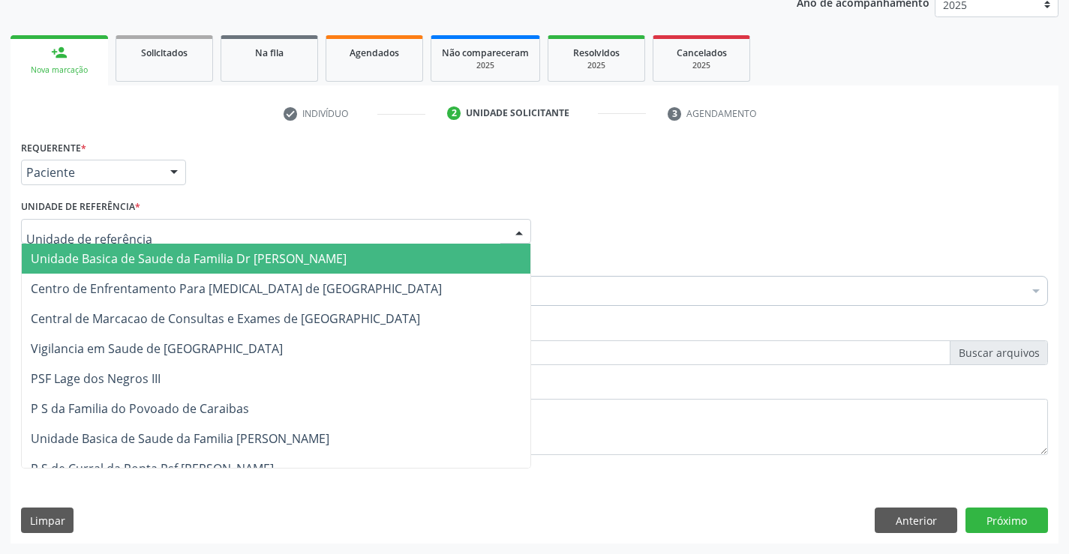
click at [108, 264] on span "Unidade Basica de Saude da Familia Dr [PERSON_NAME]" at bounding box center [189, 259] width 316 height 17
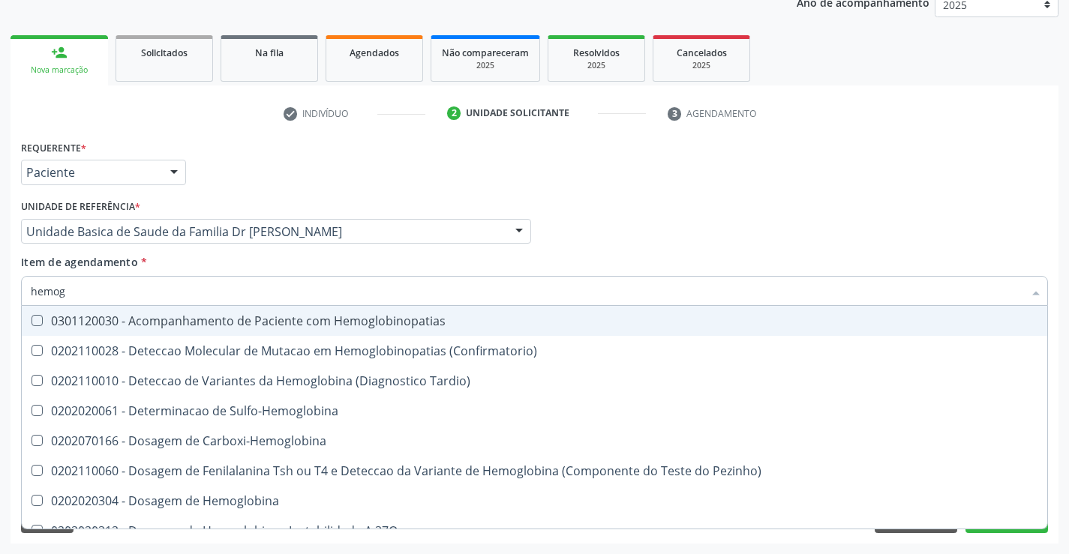
type input "hemogr"
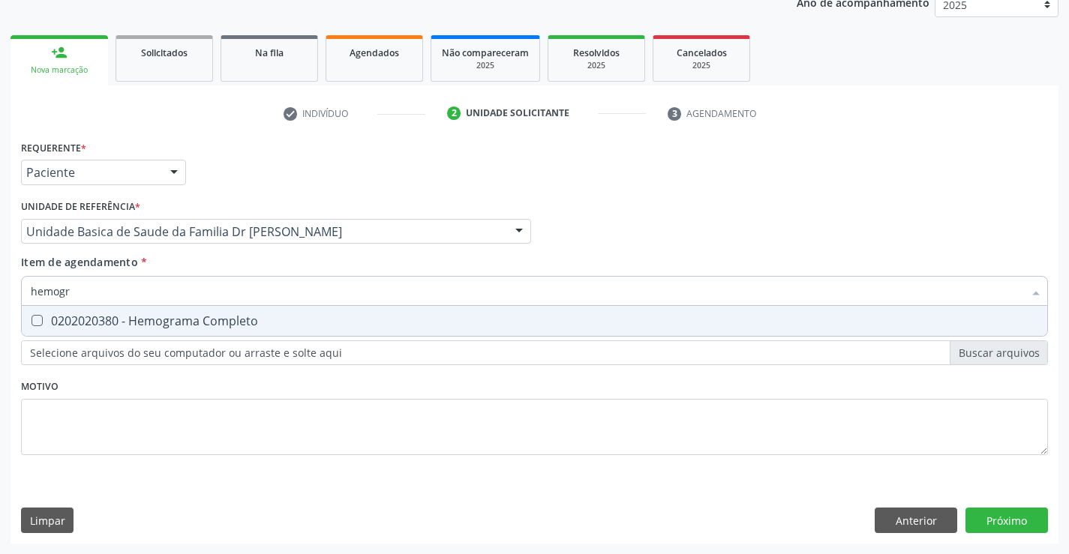
click at [127, 326] on div "0202020380 - Hemograma Completo" at bounding box center [534, 321] width 1007 height 12
checkbox Completo "true"
type input "hemogr"
click at [173, 266] on div "Item de agendamento * hemogr Desfazer seleção 0202020380 - Hemograma Completo N…" at bounding box center [534, 277] width 1027 height 47
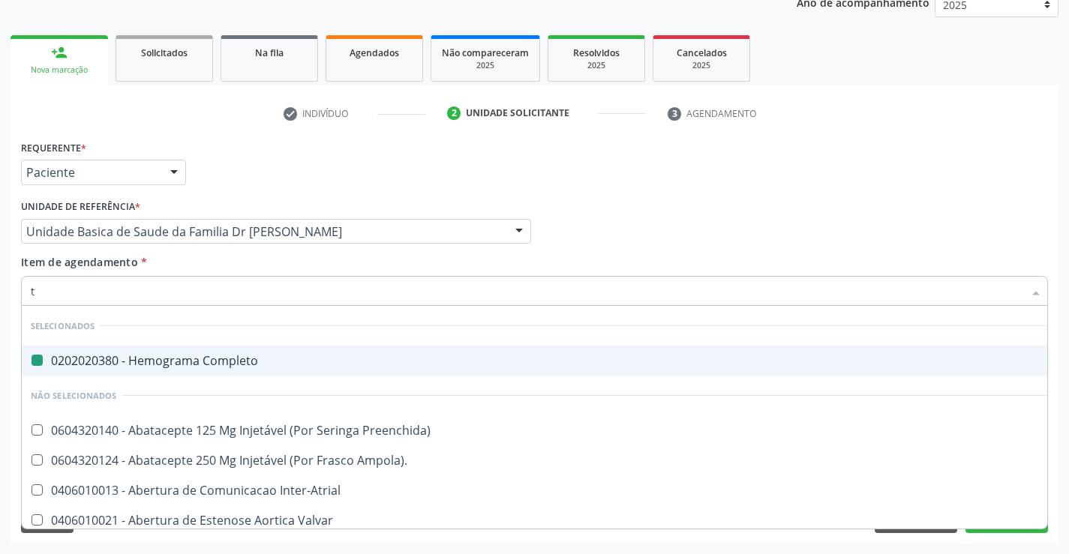
type input "te"
checkbox Completo "false"
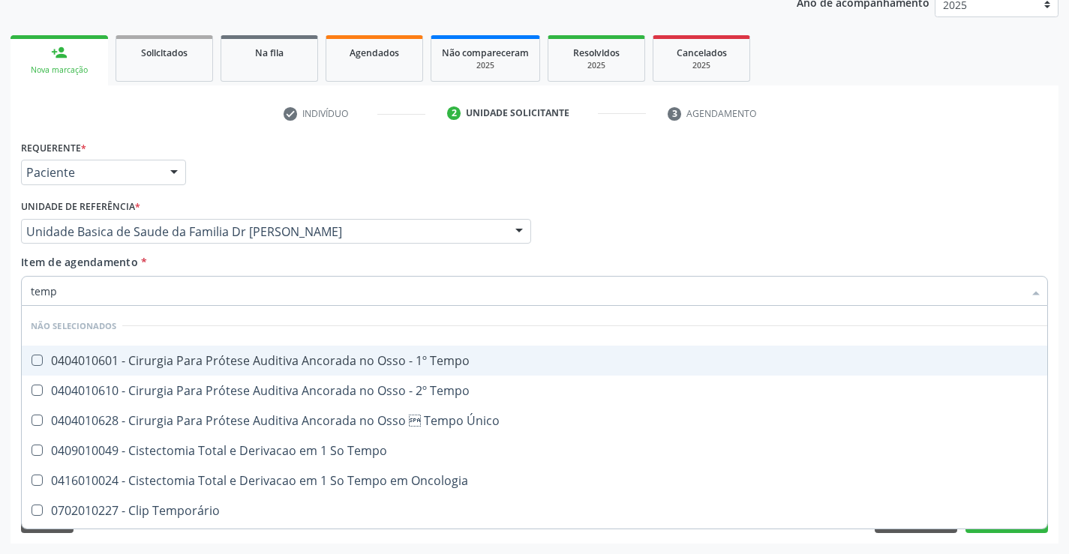
type input "tempo"
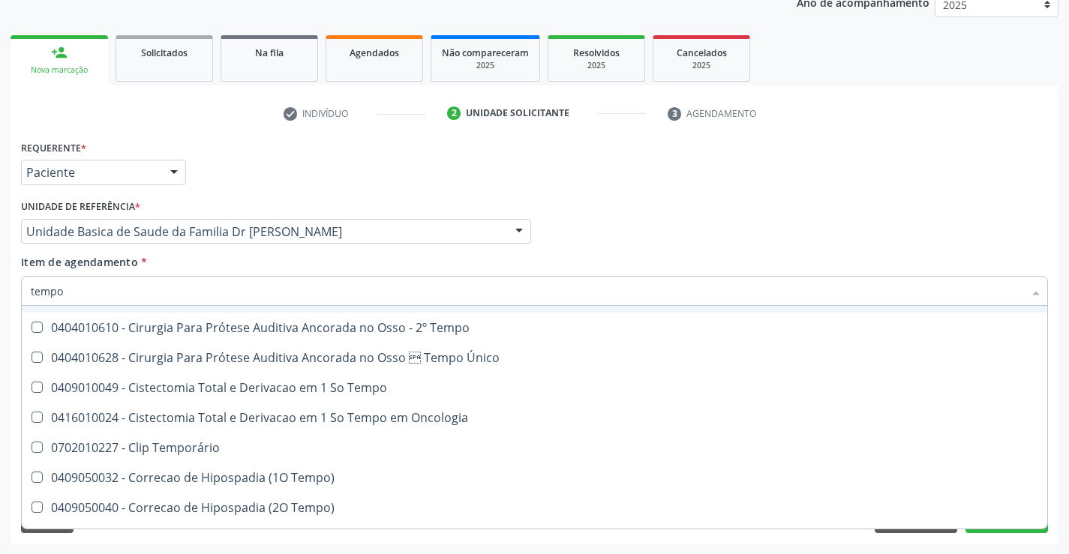
scroll to position [150, 0]
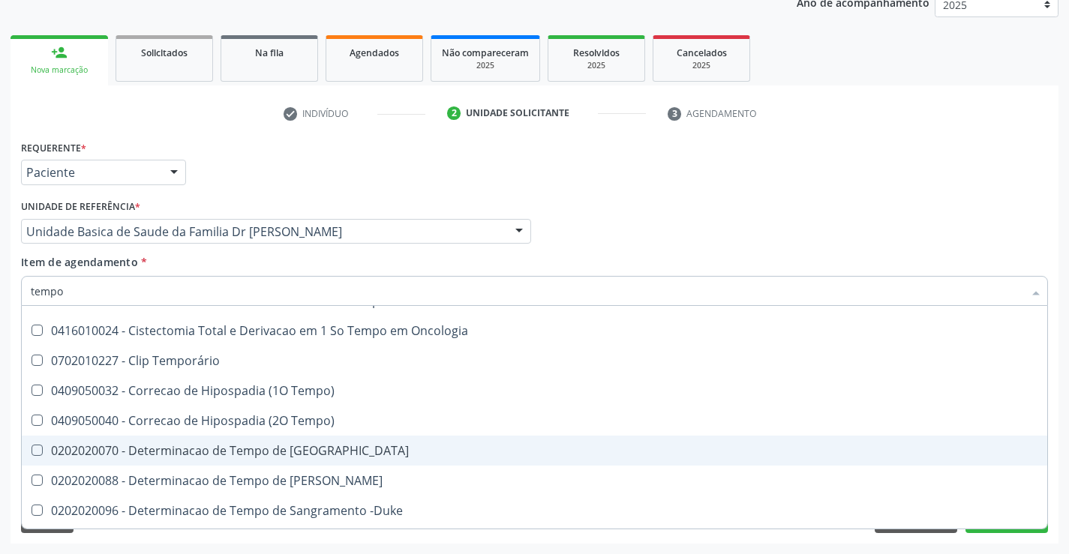
click at [365, 448] on div "0202020070 - Determinacao de Tempo de [GEOGRAPHIC_DATA]" at bounding box center [567, 451] width 1073 height 12
checkbox Coagulacao "true"
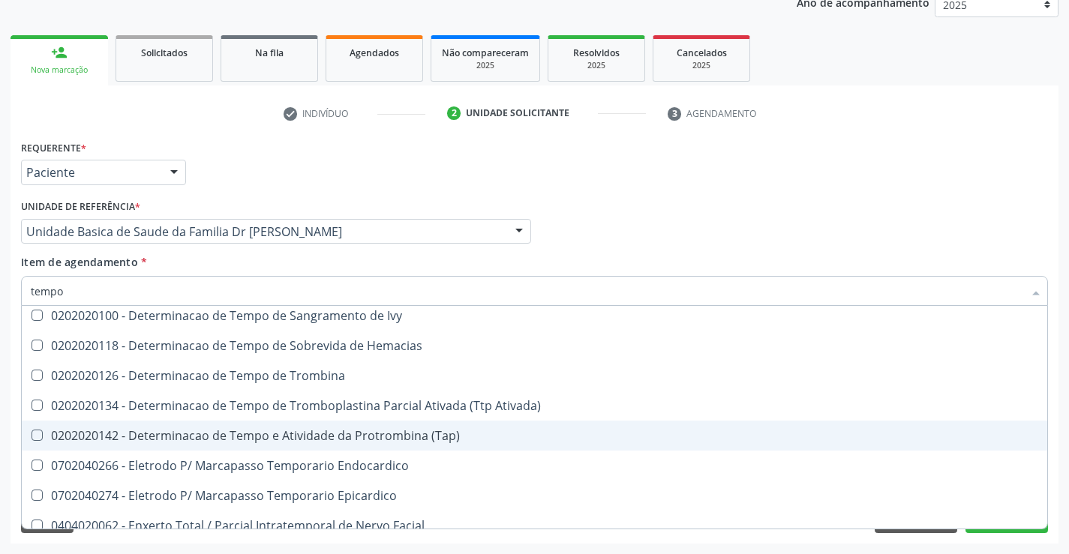
scroll to position [300, 0]
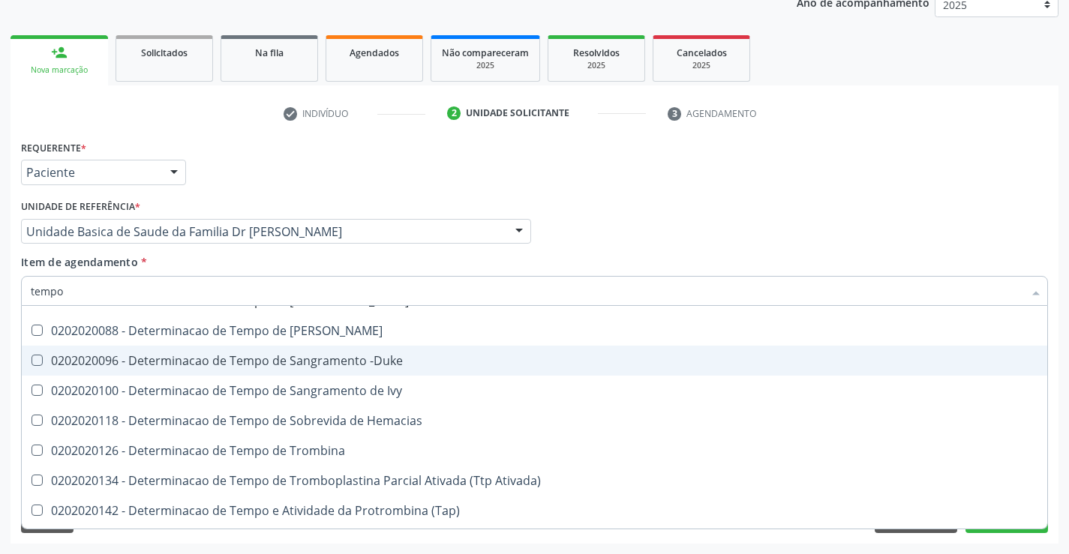
click at [402, 359] on div "0202020096 - Determinacao de Tempo de Sangramento -Duke" at bounding box center [567, 361] width 1073 height 12
checkbox -Duke "true"
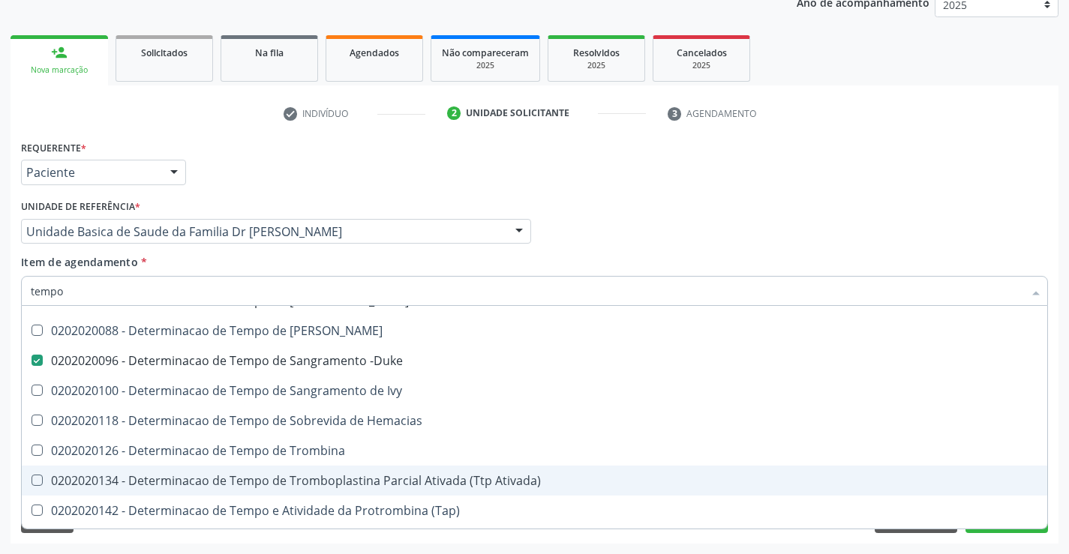
click at [482, 481] on div "0202020134 - Determinacao de Tempo de Tromboplastina Parcial Ativada (Ttp Ativa…" at bounding box center [567, 481] width 1073 height 12
checkbox Ativada\) "true"
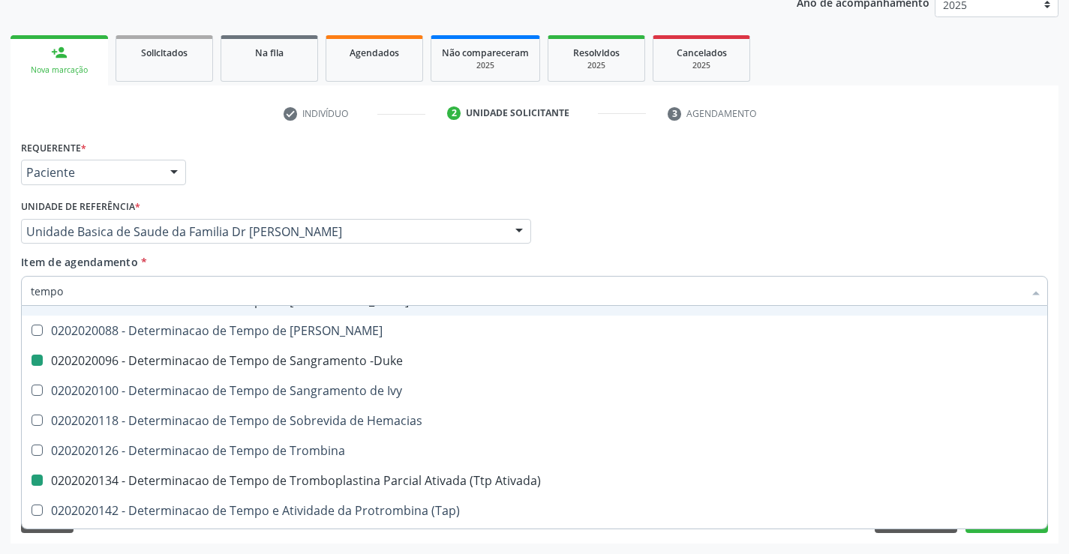
click at [332, 248] on div "Unidade de referência * Unidade Basica de Saude da Familia Dr Paulo Sudre Unida…" at bounding box center [276, 225] width 518 height 59
checkbox Tempo "true"
checkbox Único "true"
checkbox Tempo "true"
checkbox Coagulacao "false"
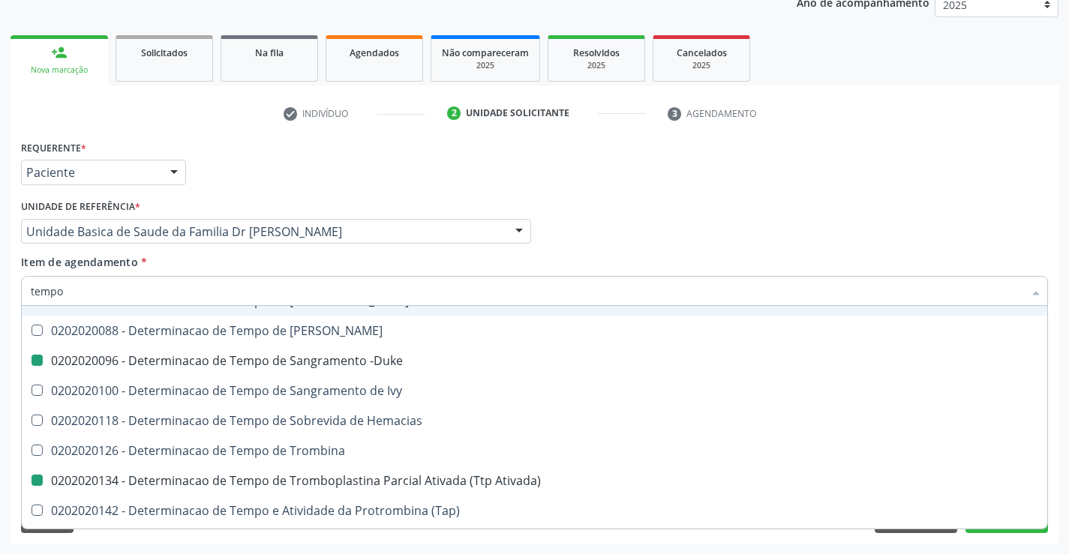
checkbox -Duke "false"
checkbox Ativada\) "false"
checkbox Tempo "true"
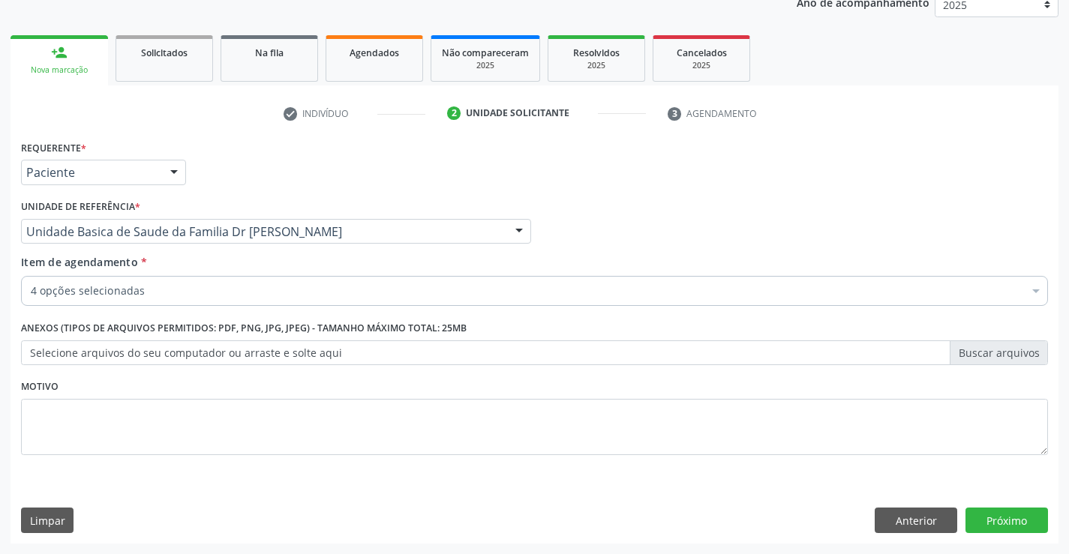
scroll to position [0, 0]
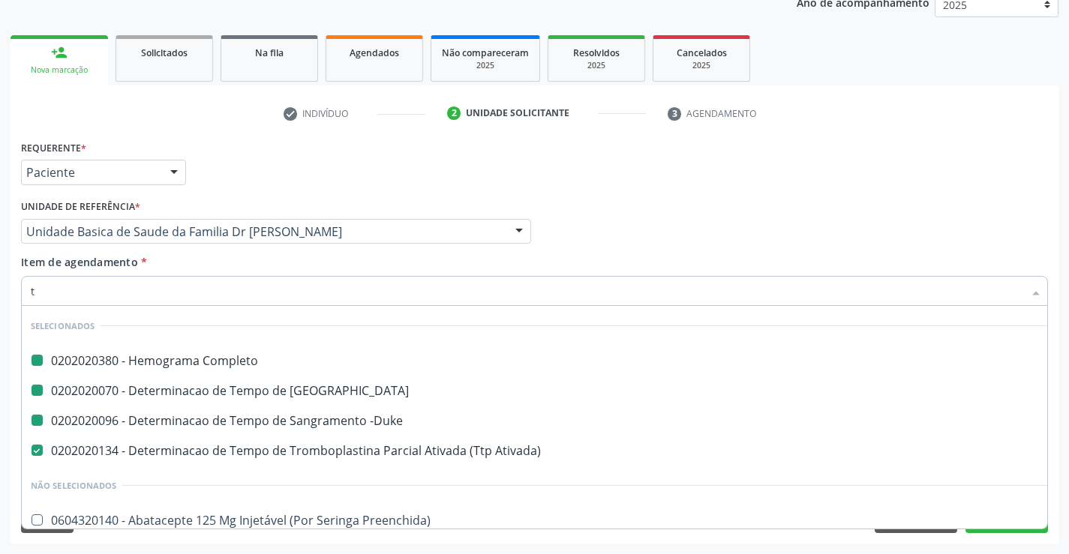
type input "tg"
checkbox Completo "false"
checkbox -Duke "false"
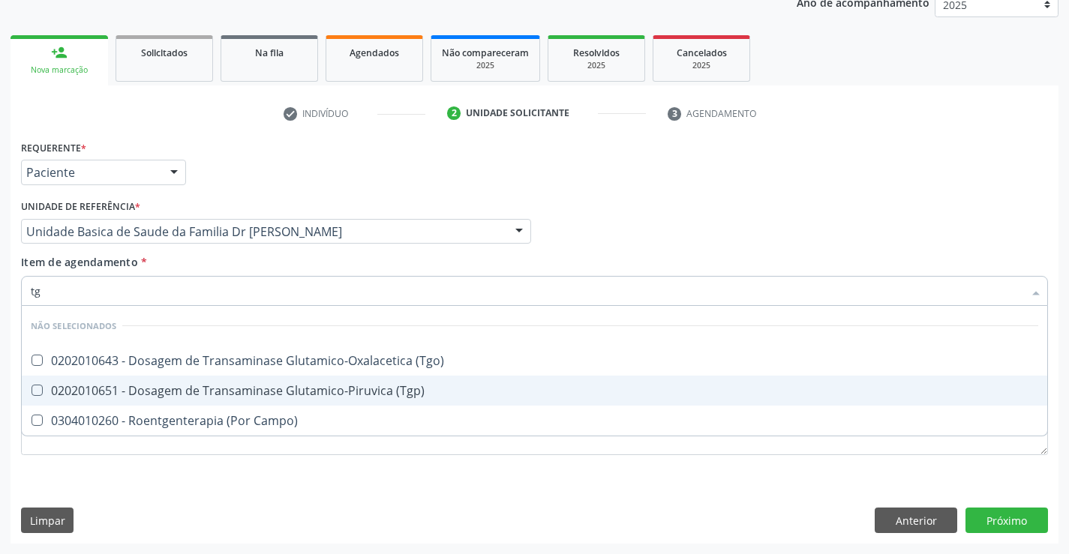
drag, startPoint x: 300, startPoint y: 395, endPoint x: 300, endPoint y: 386, distance: 9.8
click at [300, 395] on div "0202010651 - Dosagem de Transaminase Glutamico-Piruvica (Tgp)" at bounding box center [534, 391] width 1007 height 12
checkbox \(Tgp\) "true"
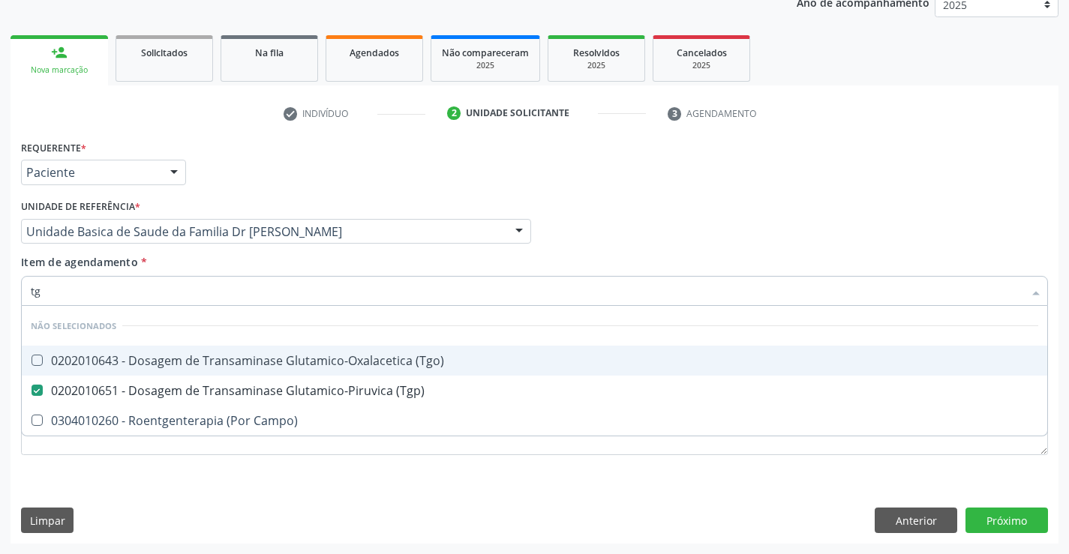
click at [299, 365] on div "0202010643 - Dosagem de Transaminase Glutamico-Oxalacetica (Tgo)" at bounding box center [534, 361] width 1007 height 12
checkbox \(Tgo\) "true"
click at [312, 265] on div "Item de agendamento * tg Desfazer seleção Não selecionados 0202010643 - Dosagem…" at bounding box center [534, 277] width 1027 height 47
checkbox Campo\) "true"
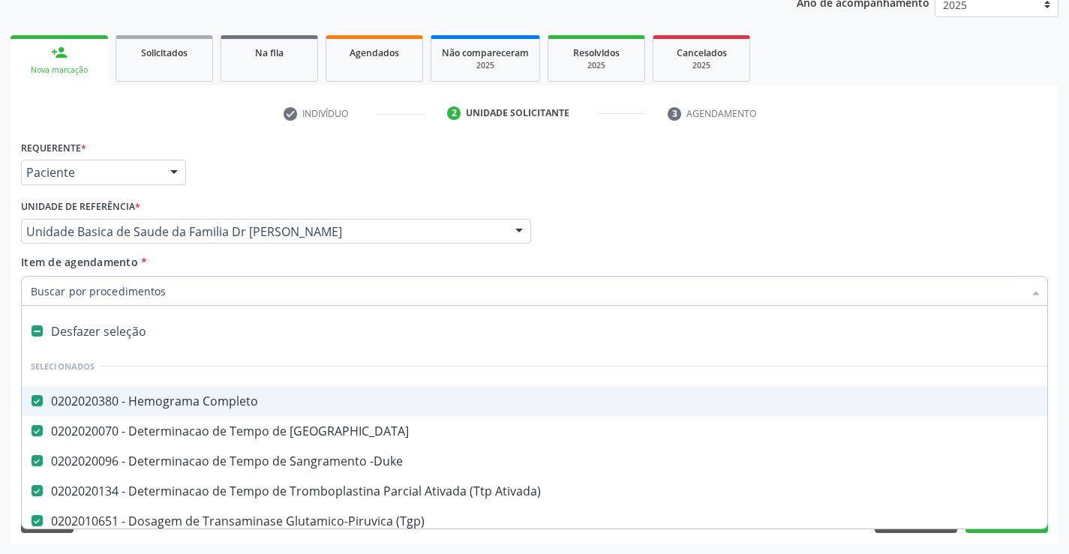
type input "u"
checkbox \(Tgo\) "false"
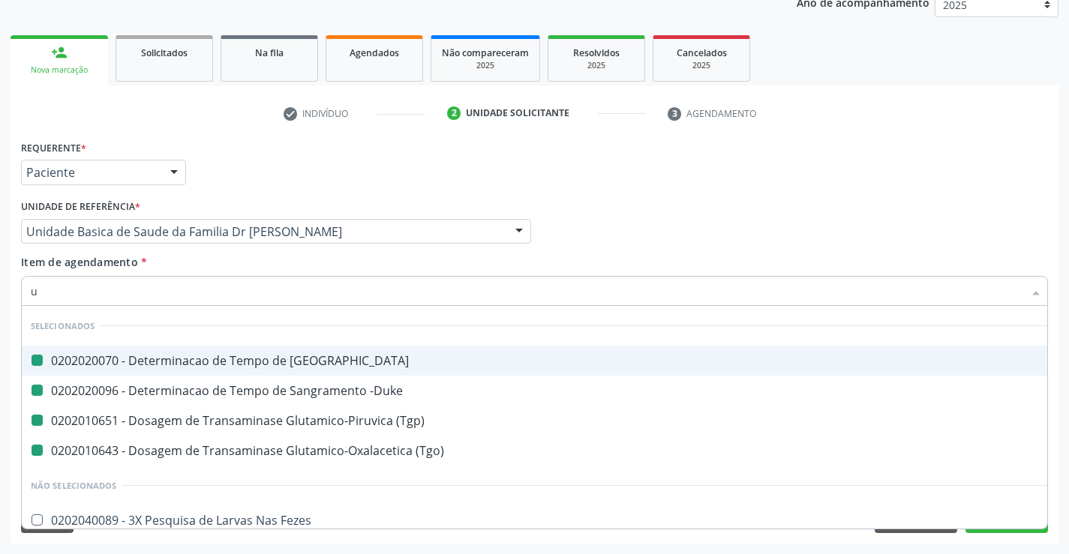
type input "ur"
checkbox Coagulacao "false"
checkbox \(Tgp\) "false"
checkbox -Duke "false"
checkbox \(Tgo\) "false"
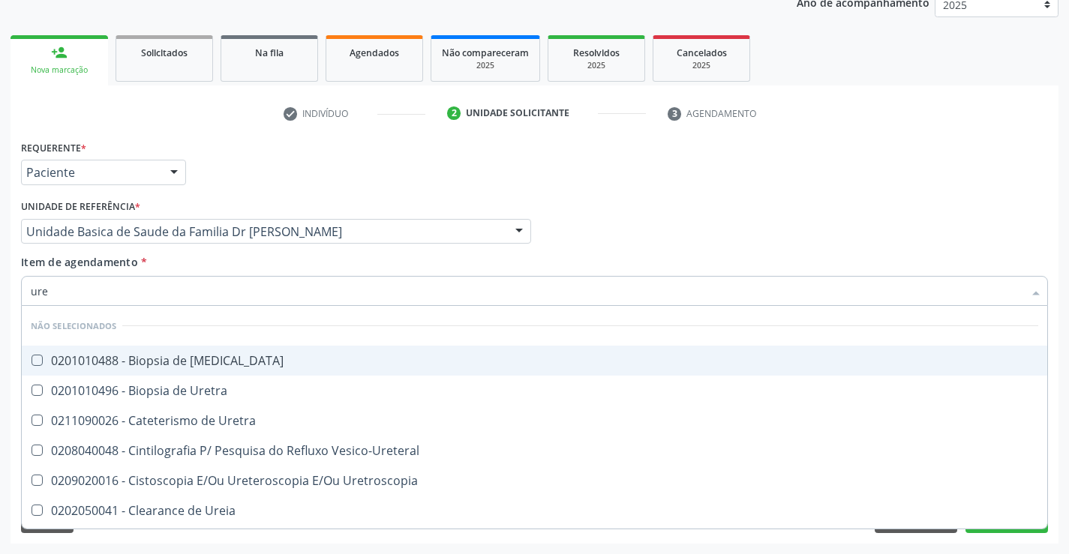
type input "urei"
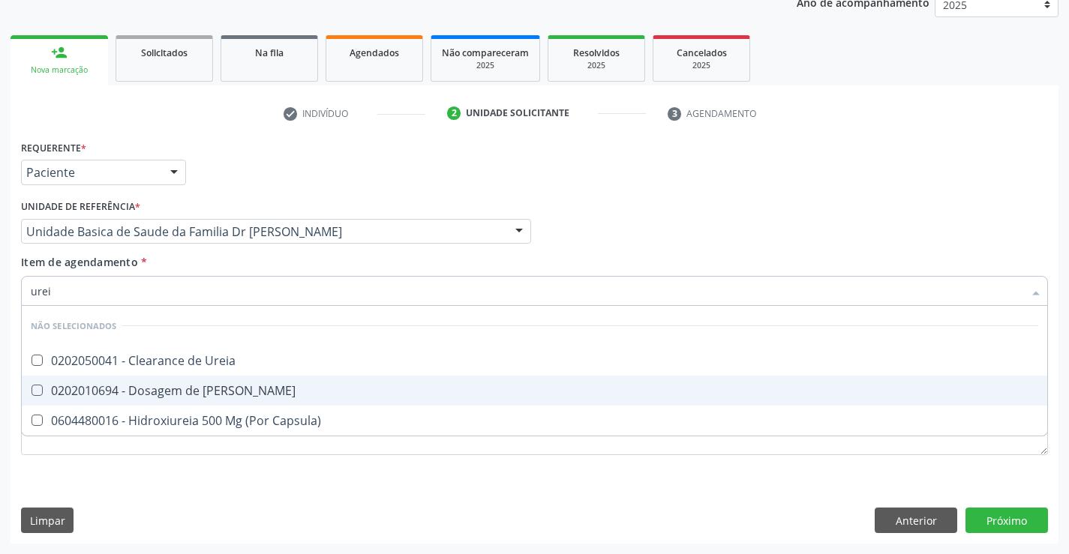
click at [256, 392] on div "0202010694 - Dosagem de Ureia" at bounding box center [534, 391] width 1007 height 12
checkbox Ureia "true"
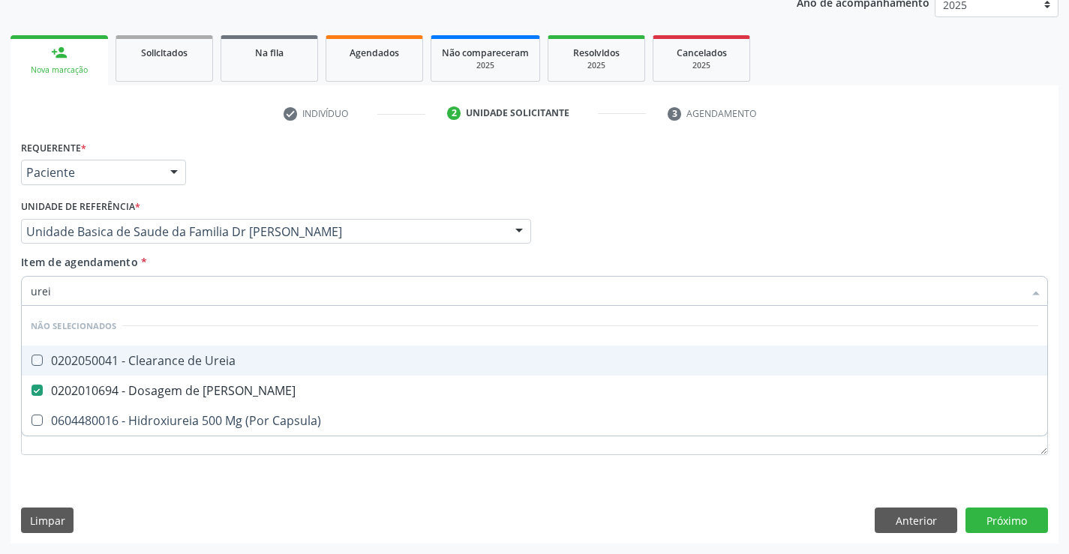
click at [252, 269] on div "Item de agendamento * urei Desfazer seleção Não selecionados 0202050041 - Clear…" at bounding box center [534, 277] width 1027 height 47
checkbox Ureia "true"
checkbox Capsula\) "true"
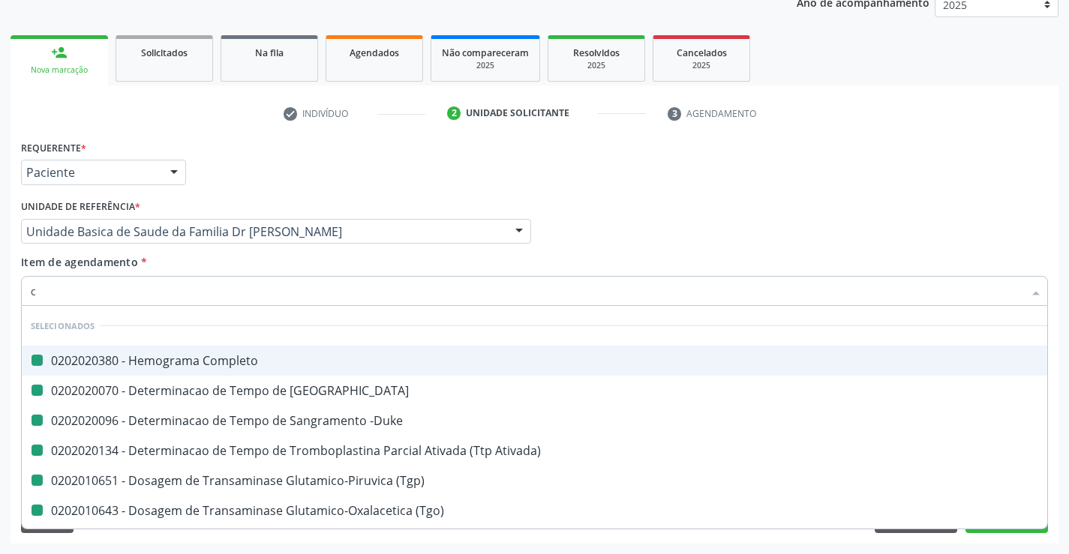
type input "cr"
checkbox Completo "false"
checkbox -Duke "false"
checkbox Coagulacao "false"
checkbox Ativada\) "false"
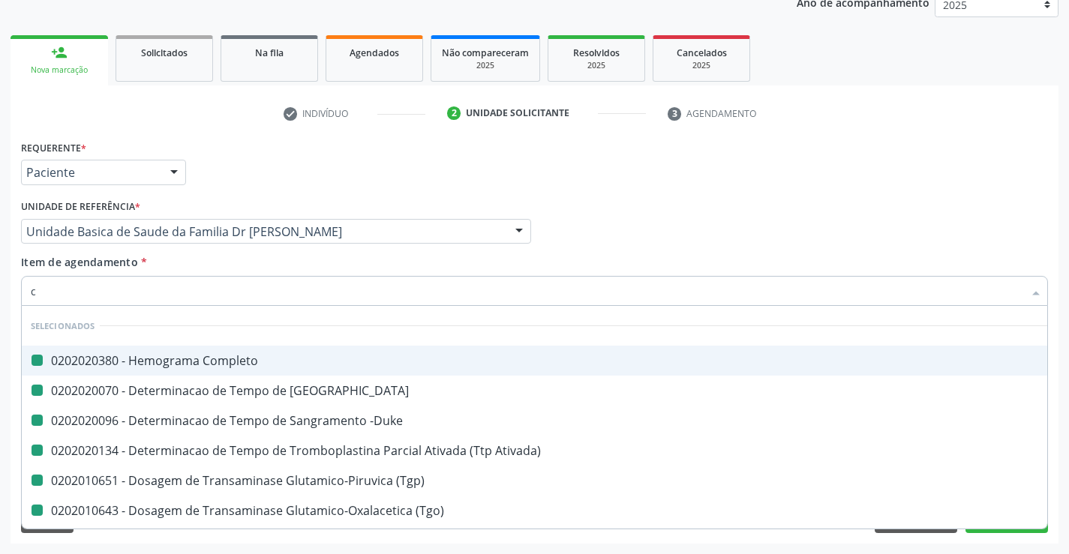
checkbox \(Tgp\) "false"
checkbox \(Tgo\) "false"
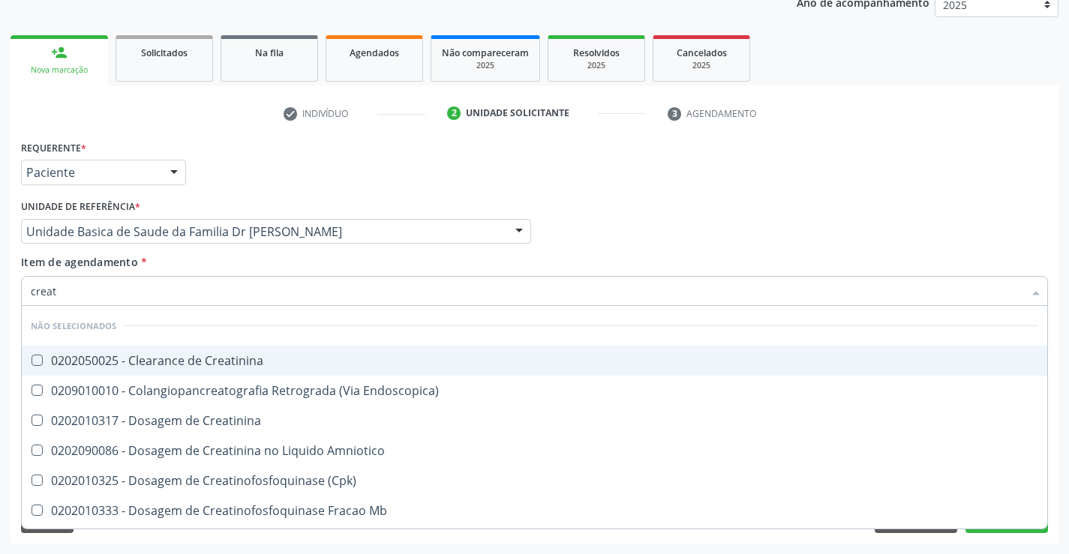
type input "creati"
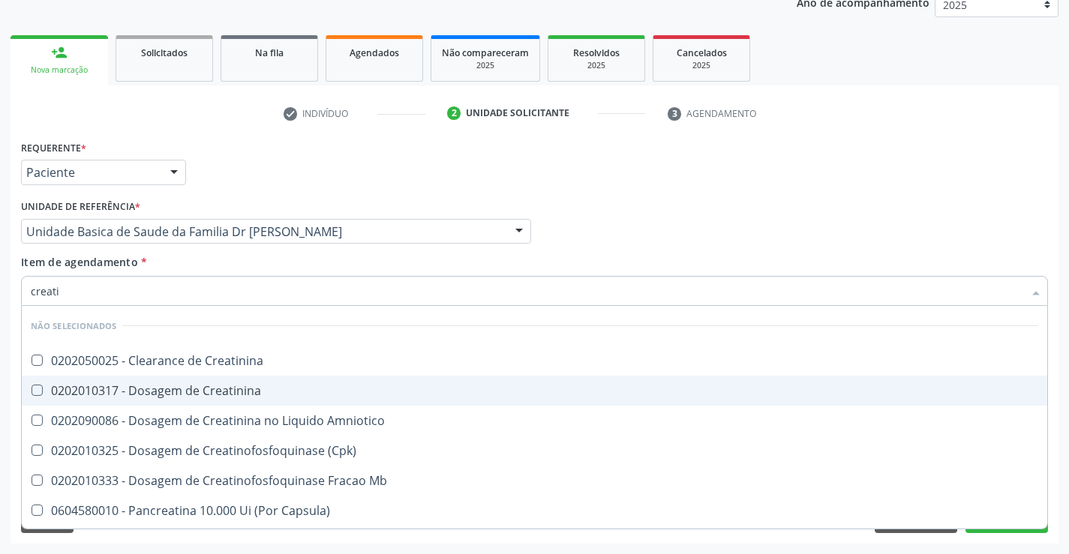
click at [242, 394] on div "0202010317 - Dosagem de Creatinina" at bounding box center [534, 391] width 1007 height 12
checkbox Creatinina "true"
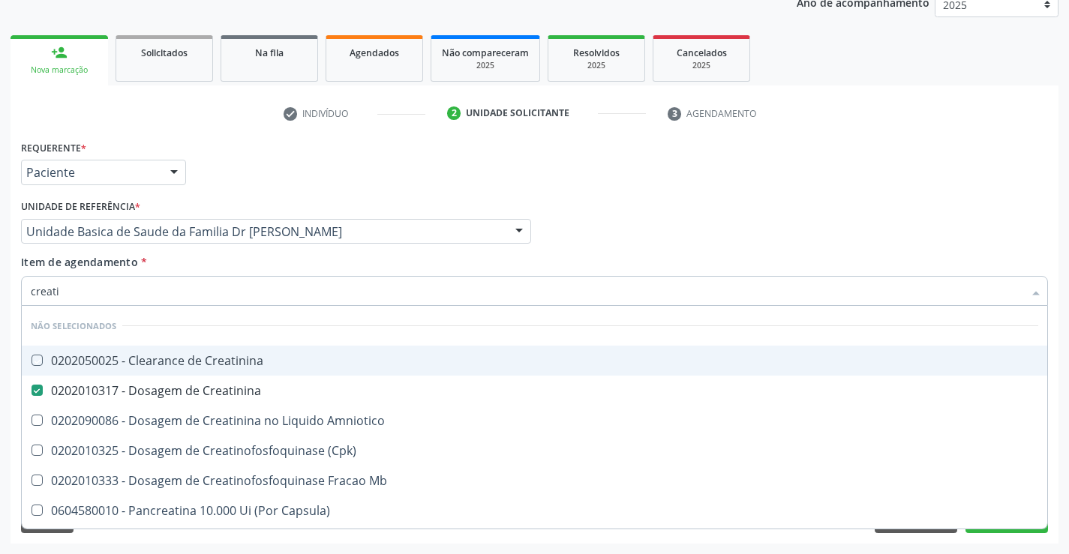
click at [275, 267] on div "Item de agendamento * creati Desfazer seleção Não selecionados 0202050025 - Cle…" at bounding box center [534, 277] width 1027 height 47
checkbox Creatinina "true"
checkbox Amniotico "true"
checkbox \(Cpk\) "true"
checkbox Mb "true"
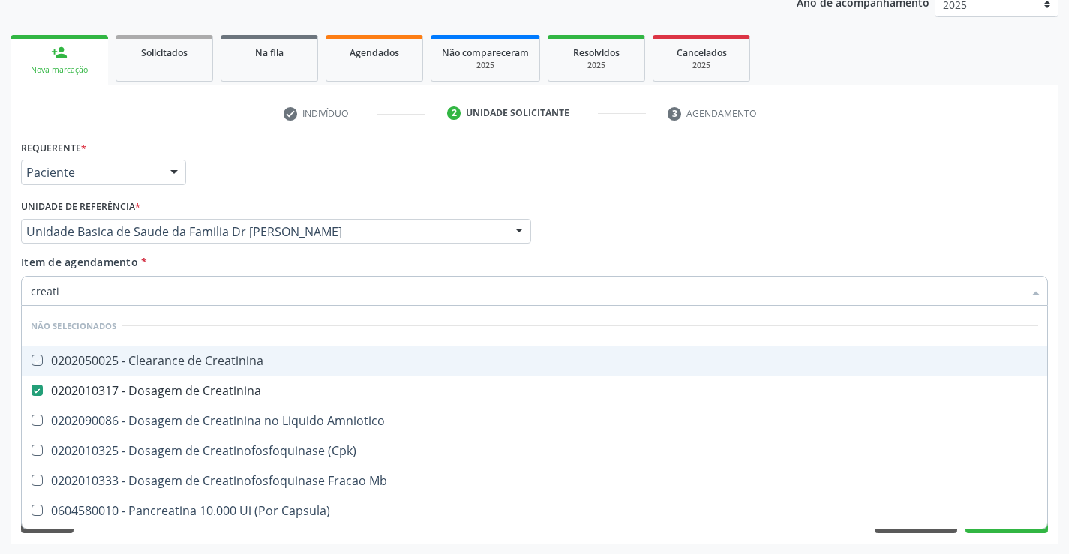
checkbox Capsula\) "true"
checkbox Pancreaticos "true"
checkbox Capsula\) "true"
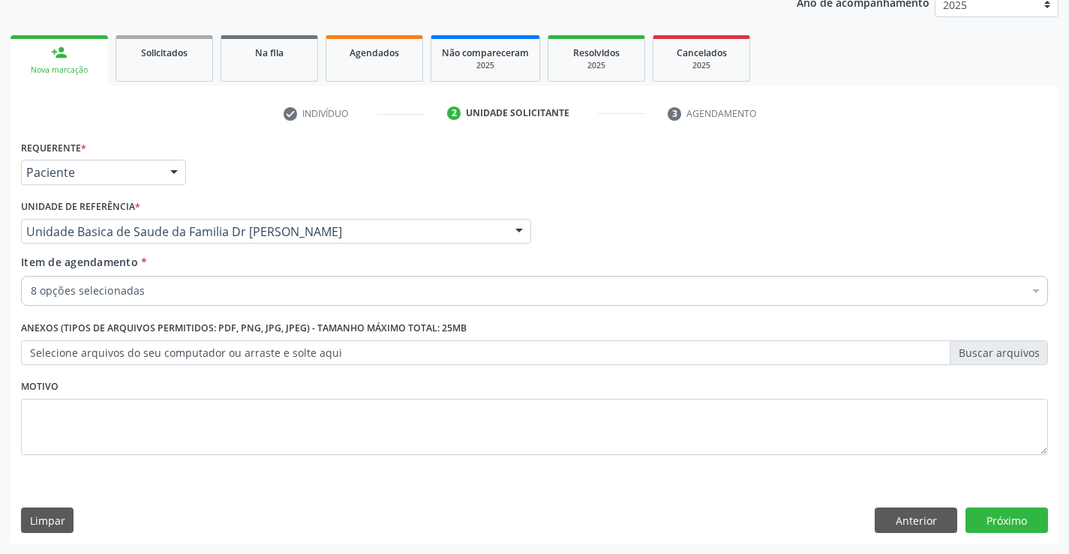
click at [266, 300] on div "8 opções selecionadas" at bounding box center [534, 291] width 1027 height 30
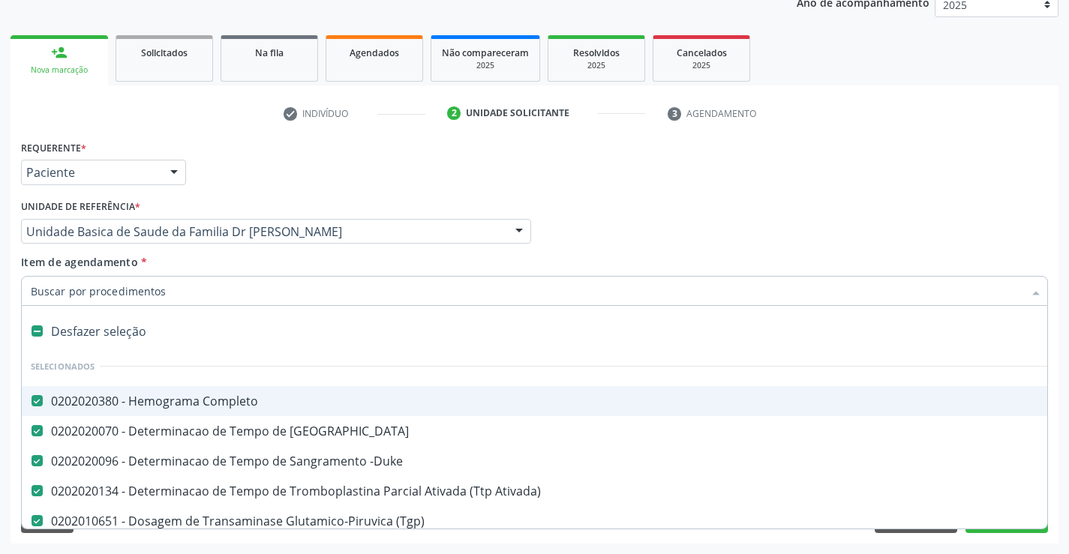
type input "u"
checkbox Creatinina "false"
checkbox Ureia "false"
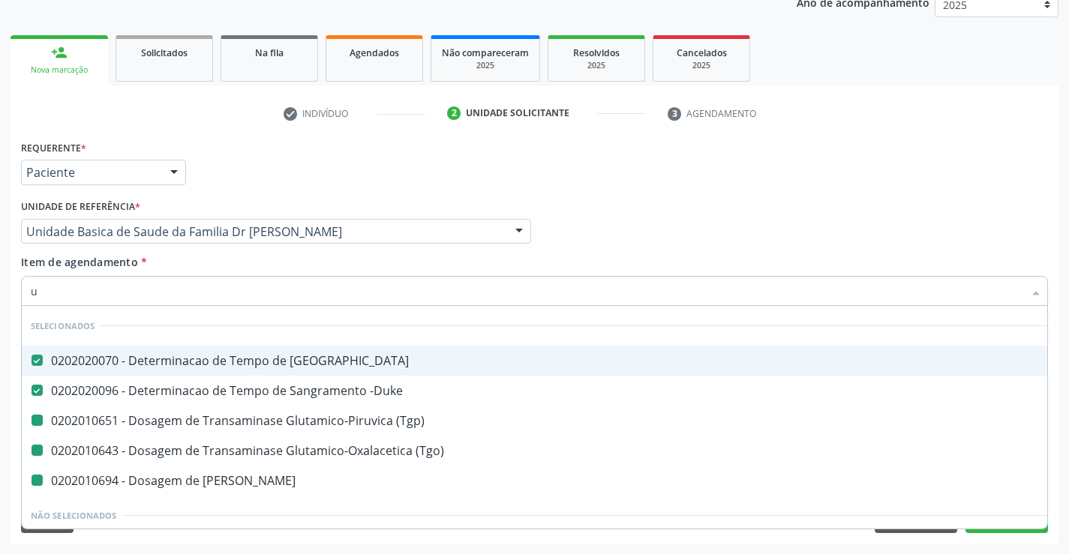
type input "ur"
checkbox \(Tgp\) "false"
checkbox \(Tgo\) "false"
checkbox Ureia "false"
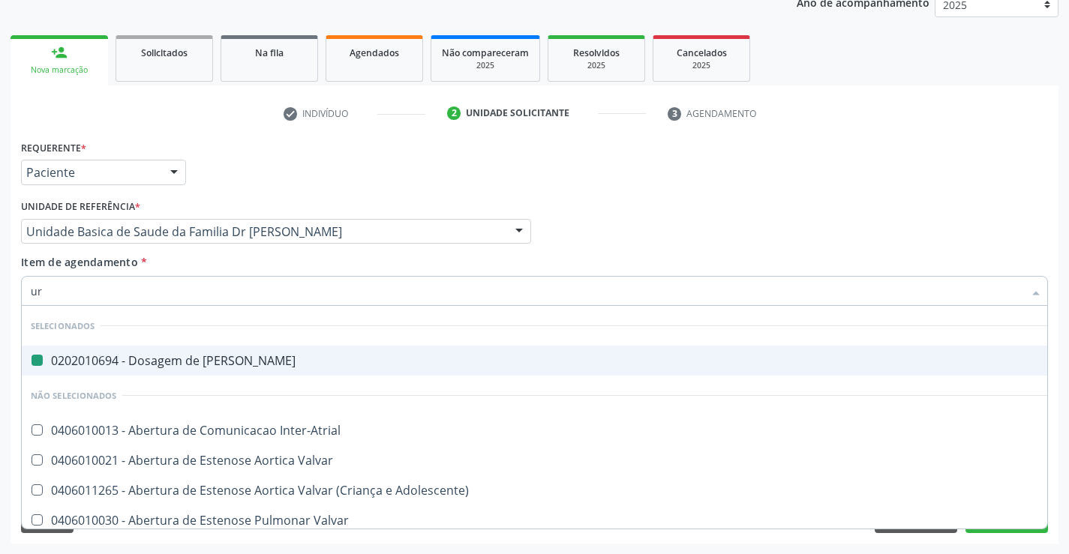
type input "uri"
checkbox Ureia "false"
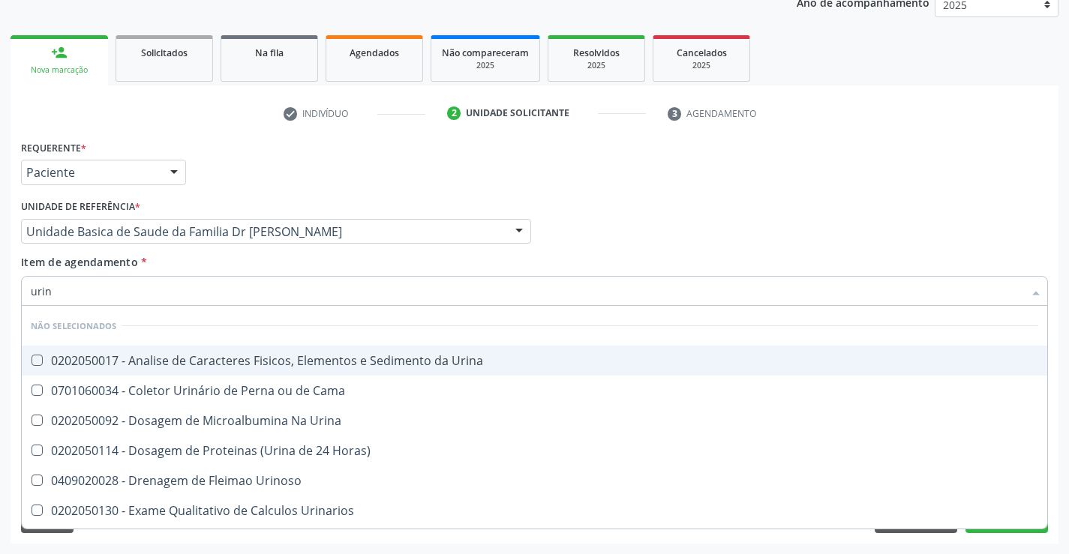
type input "urina"
click at [263, 357] on div "0202050017 - Analise de Caracteres Fisicos, Elementos e Sedimento da Urina" at bounding box center [534, 361] width 1007 height 12
checkbox Urina "true"
click at [271, 269] on div "Item de agendamento * urina Desfazer seleção Não selecionados 0202050017 - Anal…" at bounding box center [534, 277] width 1027 height 47
checkbox Horas\) "true"
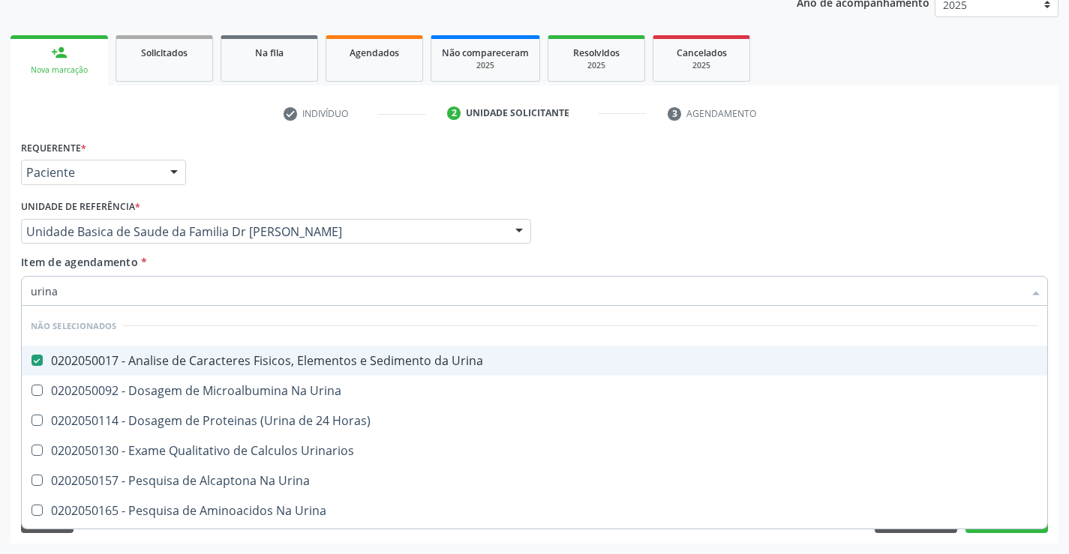
checkbox Urinarios "true"
checkbox Urina "true"
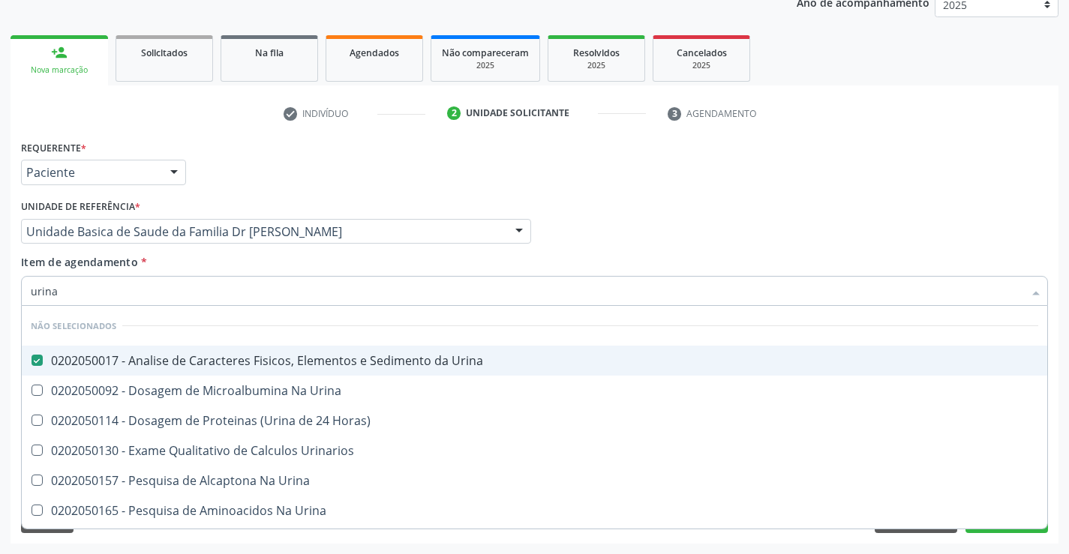
checkbox Urina "true"
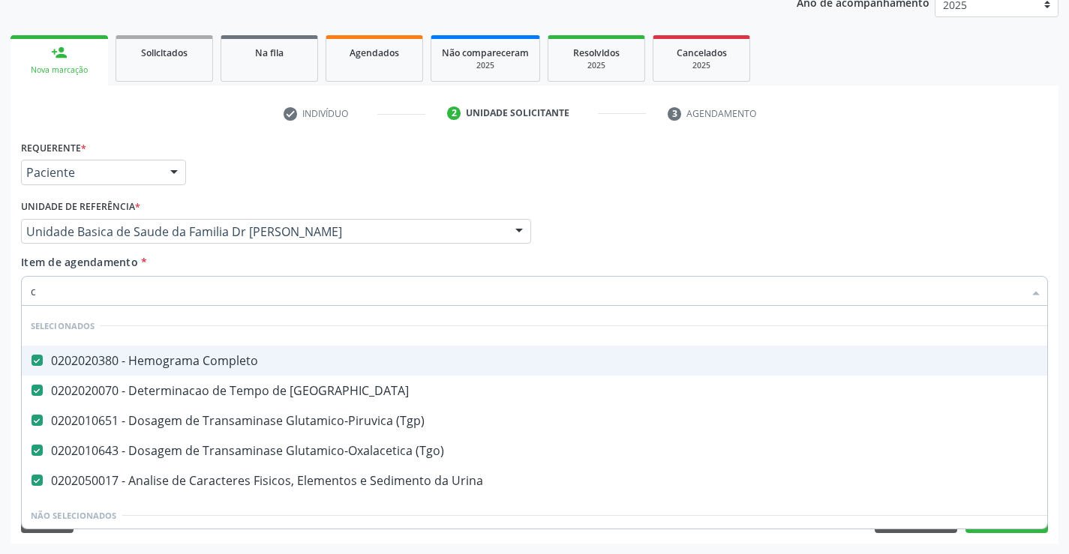
type input "co"
checkbox Inter-Atrial "false"
checkbox Ampola\)\ "false"
type input "col"
checkbox Completo "false"
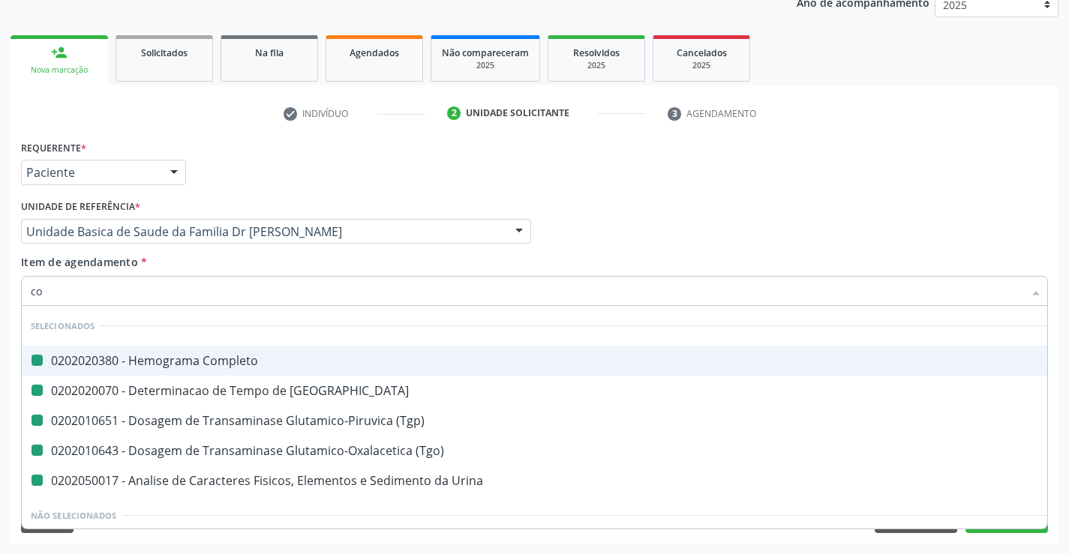
checkbox \(Tgp\) "false"
checkbox \(Tgo\) "false"
checkbox Urina "false"
checkbox Coagulacao "false"
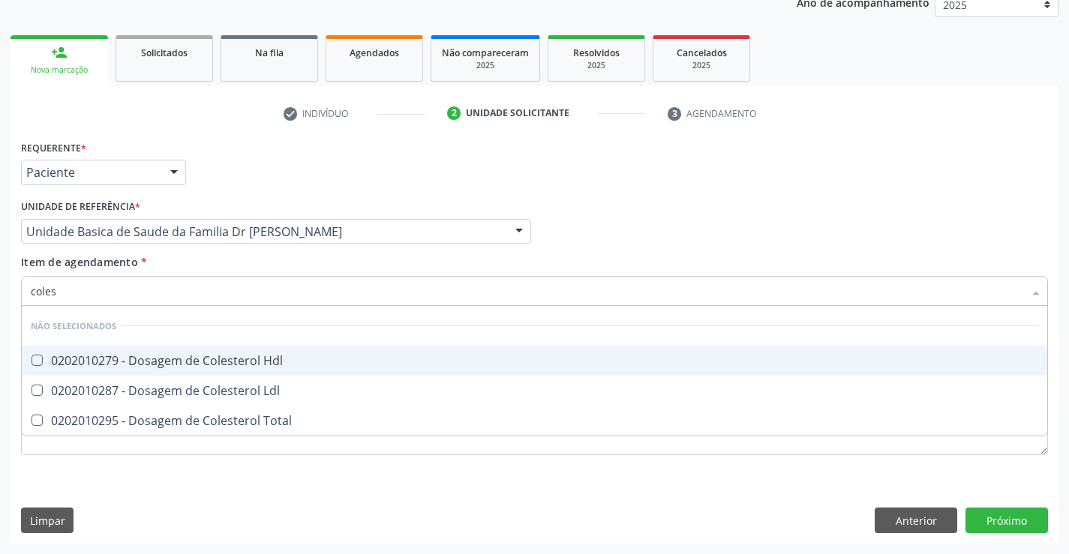
type input "colest"
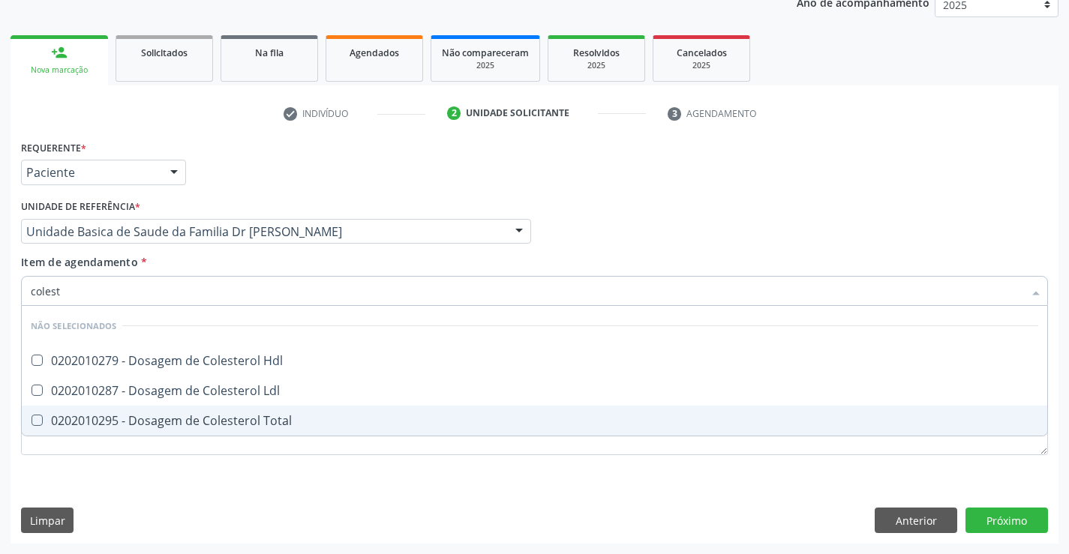
click at [258, 415] on div "0202010295 - Dosagem de Colesterol Total" at bounding box center [534, 421] width 1007 height 12
checkbox Total "true"
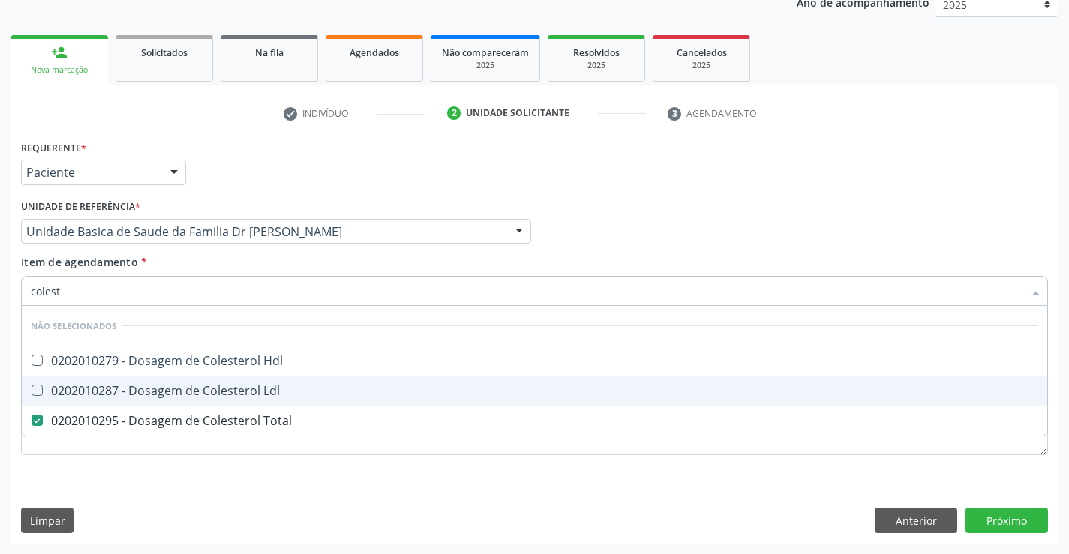
click at [257, 390] on div "0202010287 - Dosagem de Colesterol Ldl" at bounding box center [534, 391] width 1007 height 12
checkbox Ldl "true"
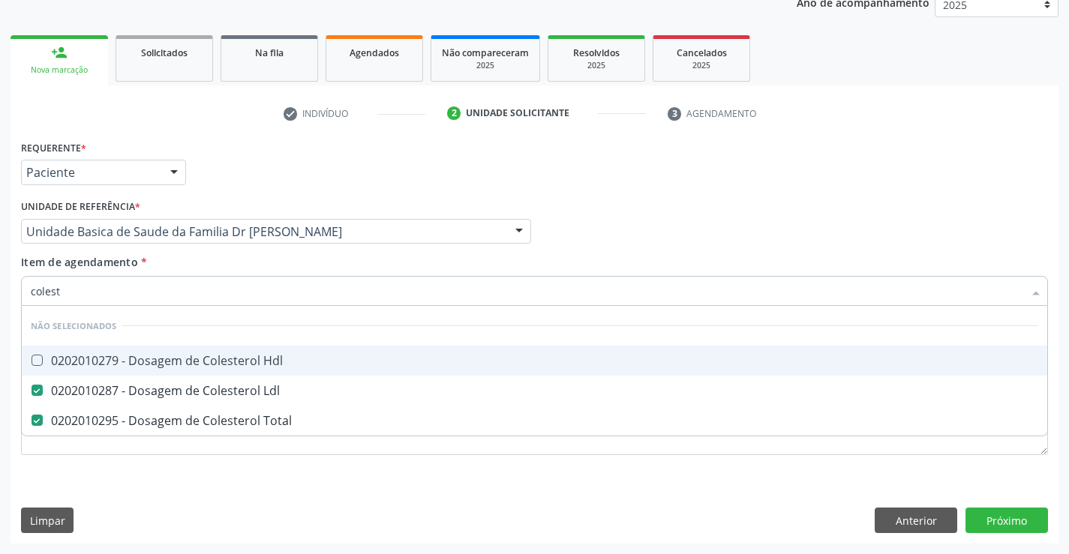
click at [257, 367] on div "0202010279 - Dosagem de Colesterol Hdl" at bounding box center [534, 361] width 1007 height 12
checkbox Hdl "true"
click at [271, 269] on div "Item de agendamento * colest Desfazer seleção Não selecionados 0202010279 - Dos…" at bounding box center [534, 277] width 1027 height 47
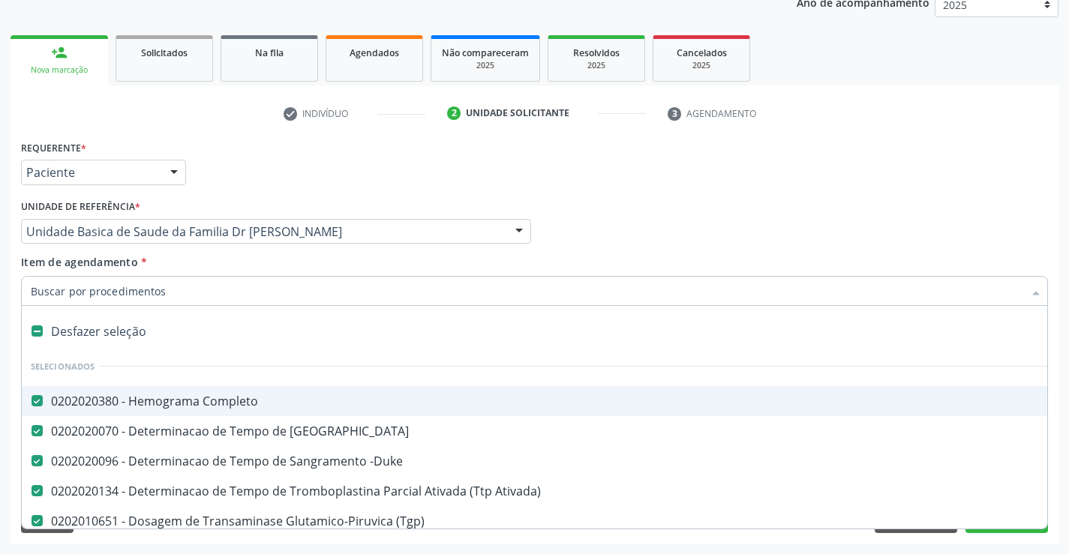
click at [276, 302] on div at bounding box center [534, 291] width 1027 height 30
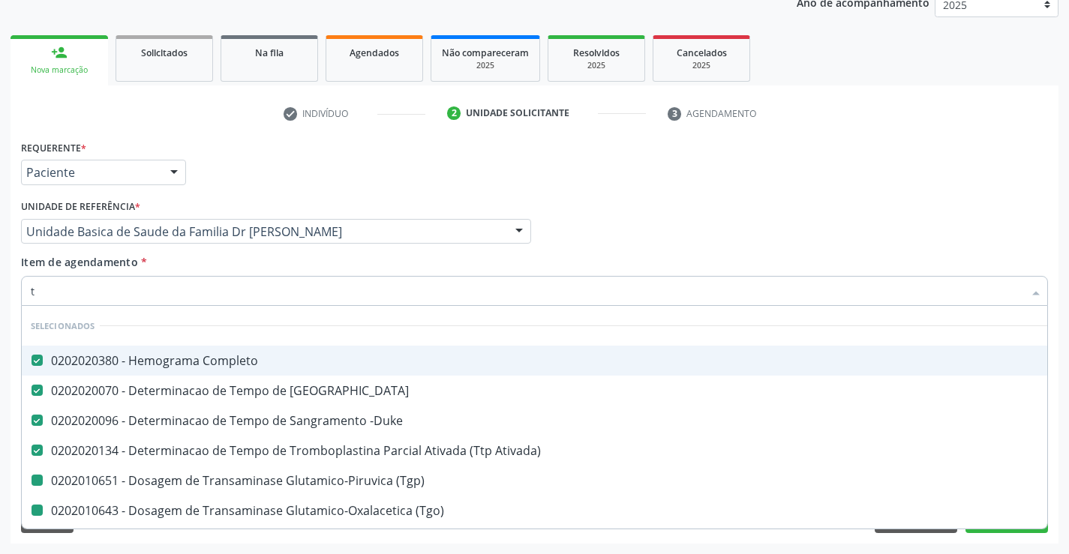
type input "tr"
checkbox \(Tgp\) "false"
checkbox \(Tgo\) "false"
checkbox Creatinina "false"
checkbox Urina "false"
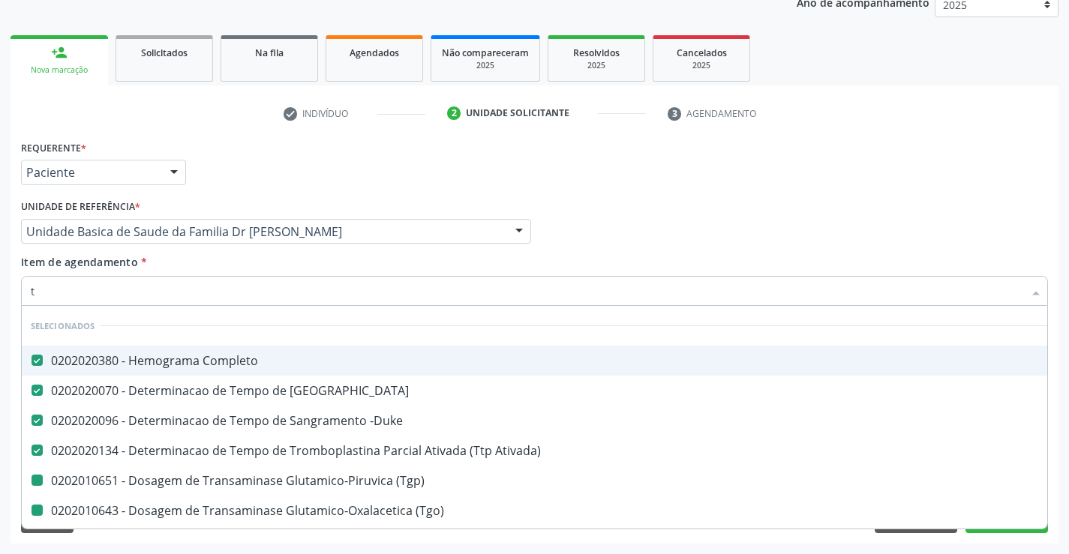
checkbox Total "false"
checkbox Ldl "false"
checkbox Hdl "false"
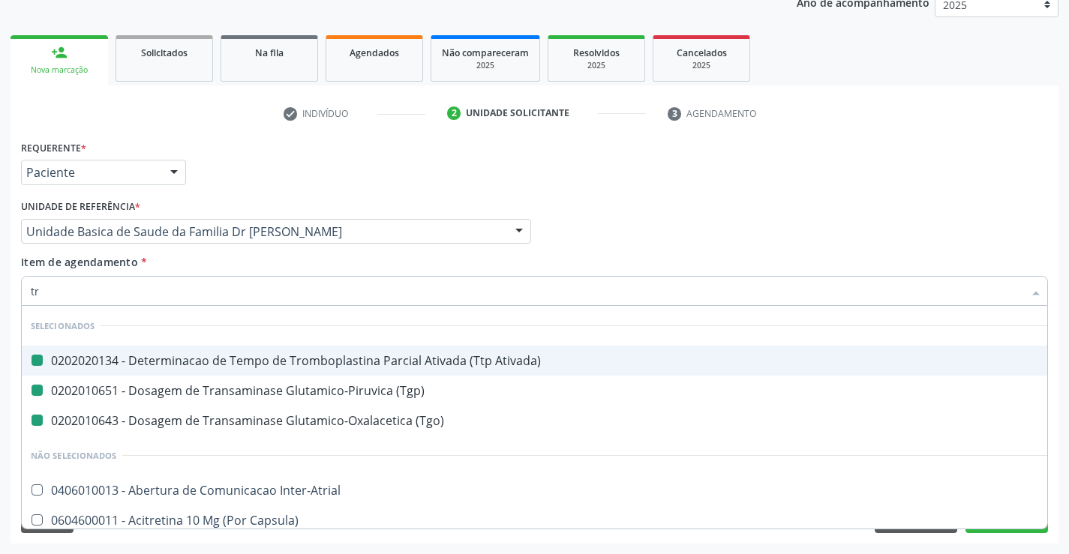
type input "tri"
checkbox Ativada\) "false"
checkbox \(Tgo\) "false"
checkbox \(Tgp\) "false"
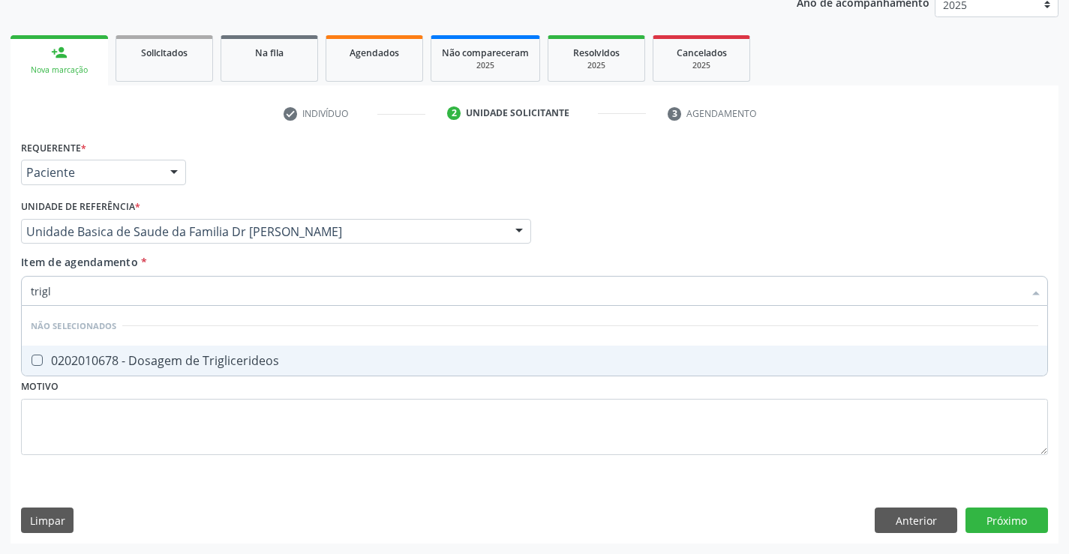
type input "trigli"
click at [265, 361] on div "0202010678 - Dosagem de Triglicerideos" at bounding box center [534, 361] width 1007 height 12
checkbox Triglicerideos "true"
click at [1002, 517] on div "Requerente * Paciente Médico(a) Enfermeiro(a) Paciente Nenhum resultado encontr…" at bounding box center [535, 340] width 1048 height 407
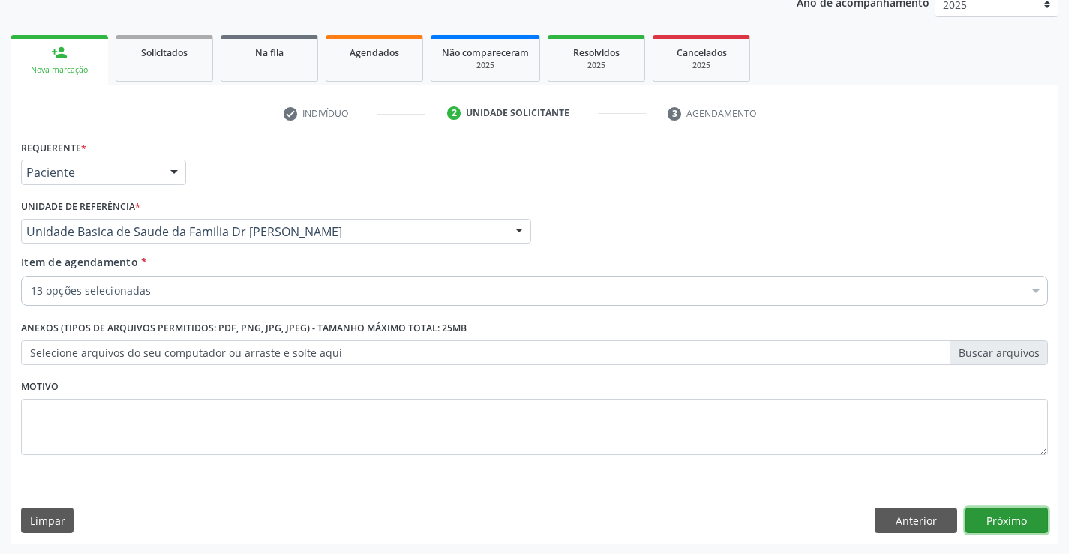
click at [1002, 517] on button "Próximo" at bounding box center [1006, 521] width 83 height 26
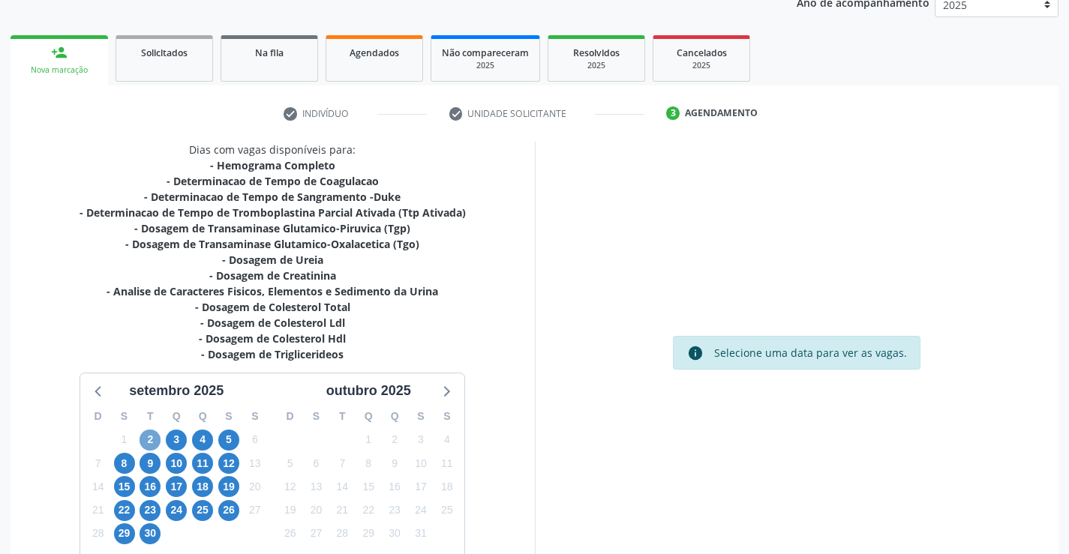
click at [146, 437] on span "2" at bounding box center [150, 440] width 21 height 21
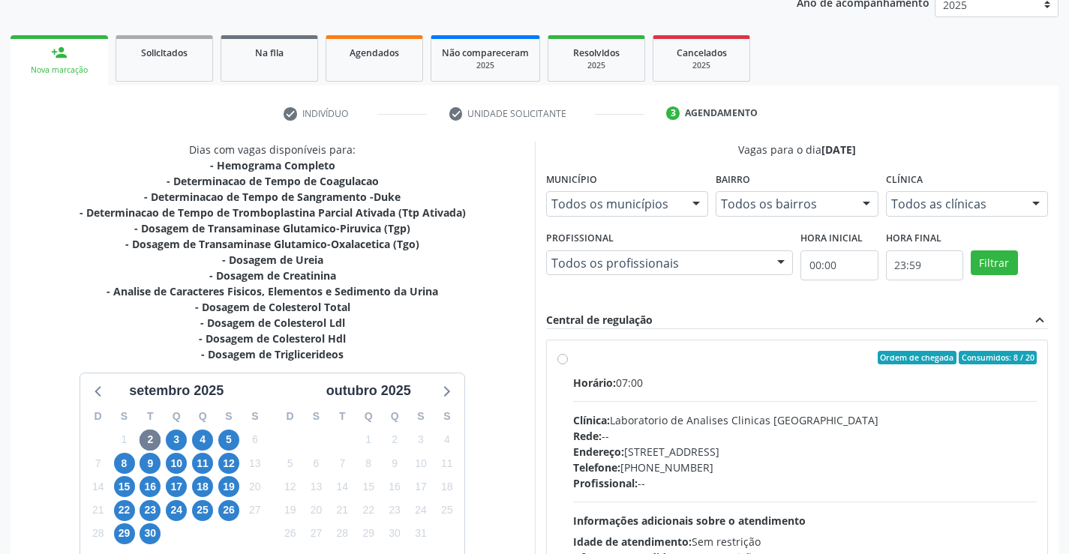
click at [698, 367] on label "Ordem de chegada Consumidos: 8 / 20 Horário: 07:00 Clínica: Laboratorio de Anal…" at bounding box center [805, 466] width 464 height 230
click at [568, 365] on input "Ordem de chegada Consumidos: 8 / 20 Horário: 07:00 Clínica: Laboratorio de Anal…" at bounding box center [562, 358] width 11 height 14
radio input "true"
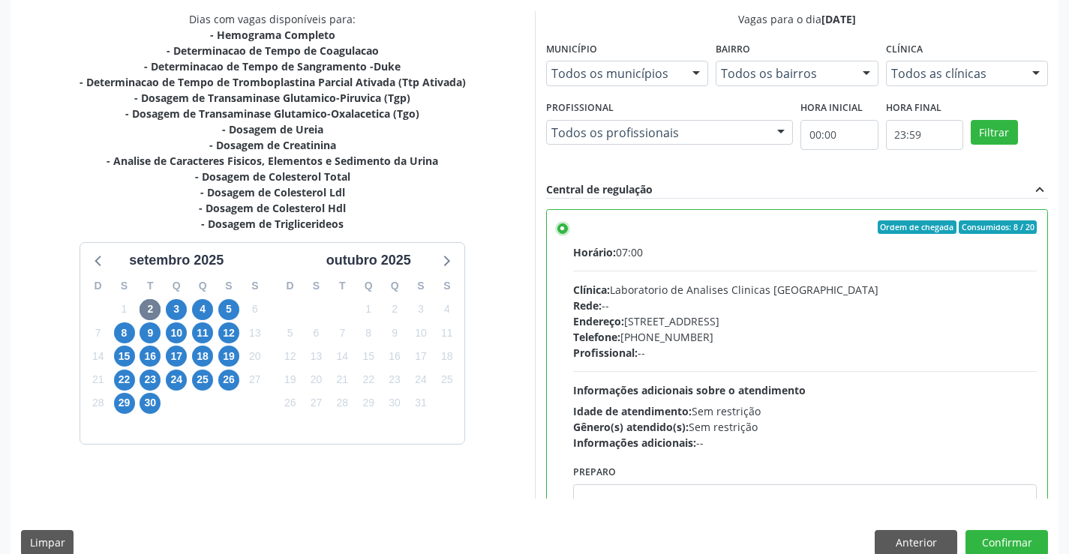
scroll to position [342, 0]
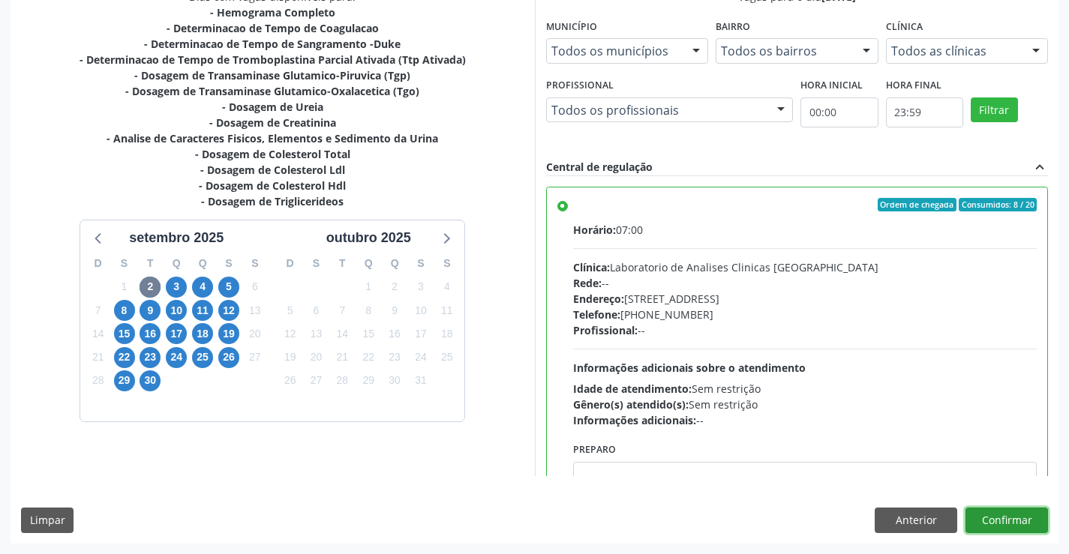
click at [1000, 521] on button "Confirmar" at bounding box center [1006, 521] width 83 height 26
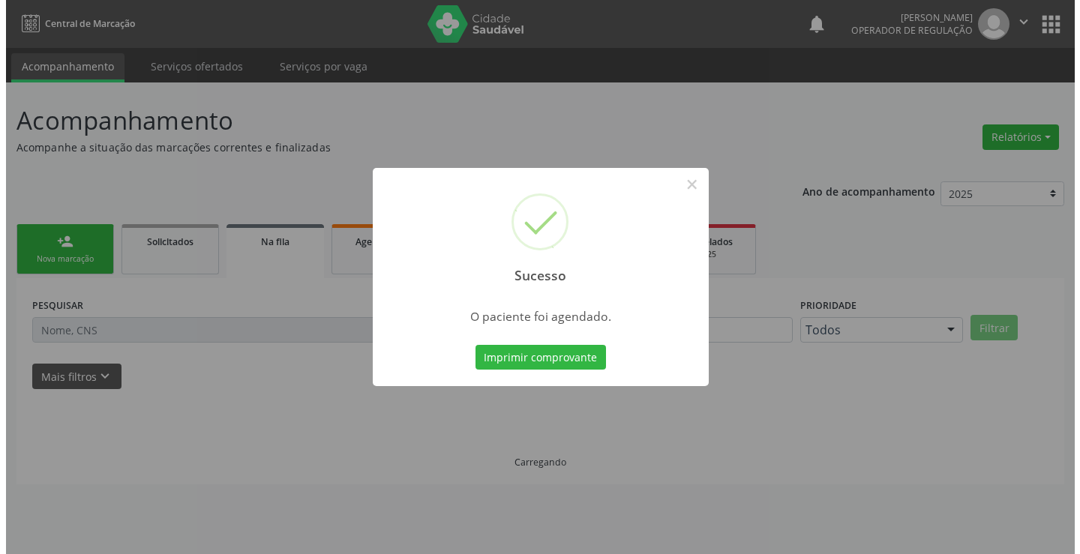
scroll to position [0, 0]
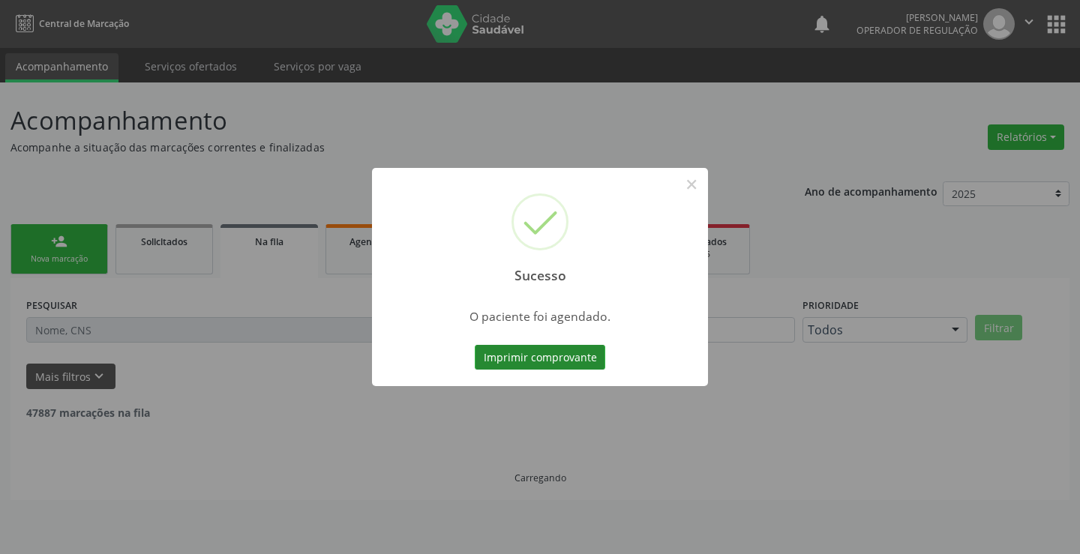
click at [538, 359] on button "Imprimir comprovante" at bounding box center [540, 358] width 131 height 26
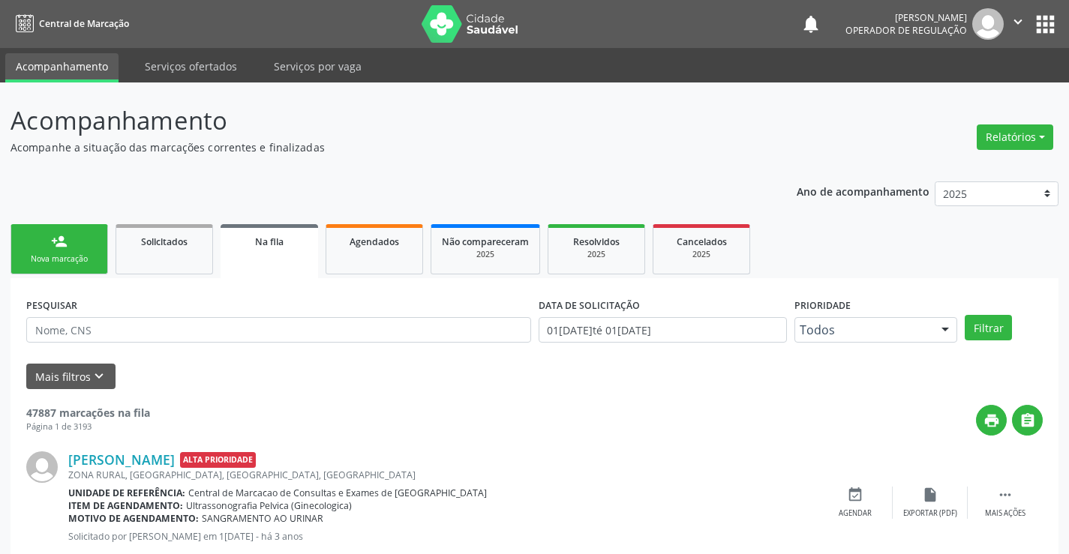
click at [69, 253] on link "person_add Nova marcação" at bounding box center [60, 249] width 98 height 50
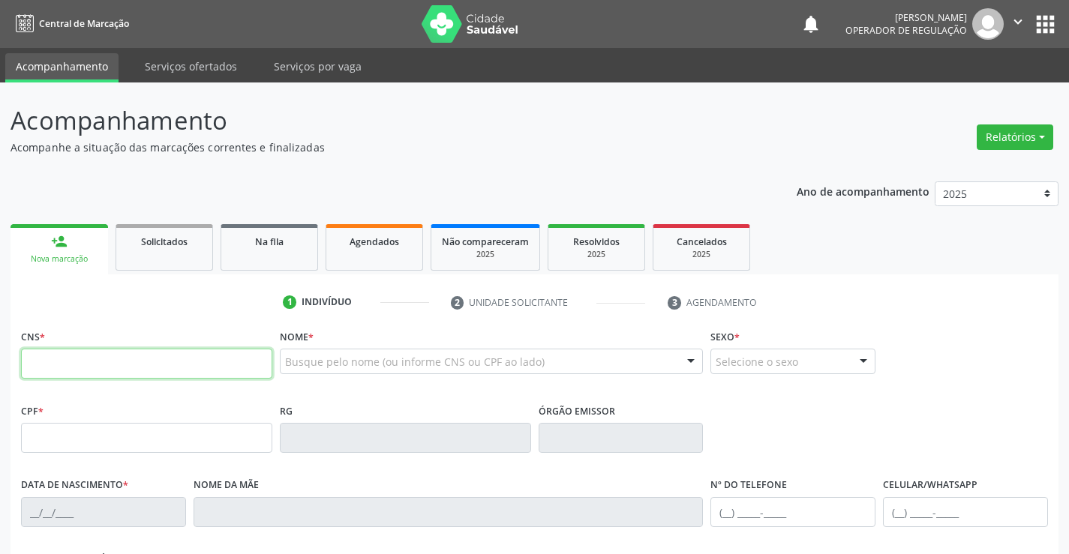
click at [78, 366] on input "text" at bounding box center [146, 364] width 251 height 30
click at [88, 368] on input "text" at bounding box center [146, 364] width 251 height 30
type input "705 0042 1389 0452"
type input "0943873894"
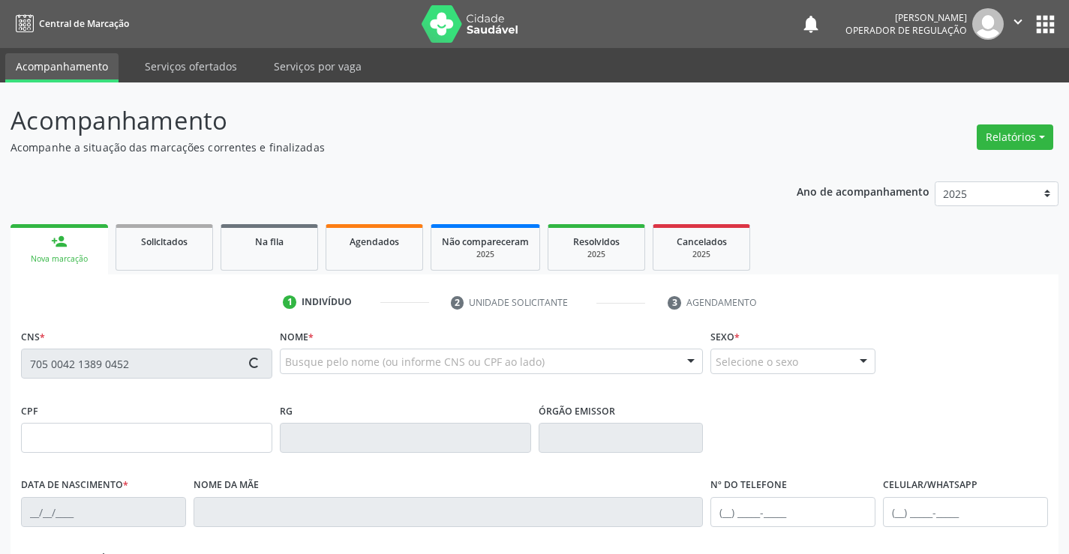
type input "09/12/1979"
type input "(74) 98849-2856"
type input "SN"
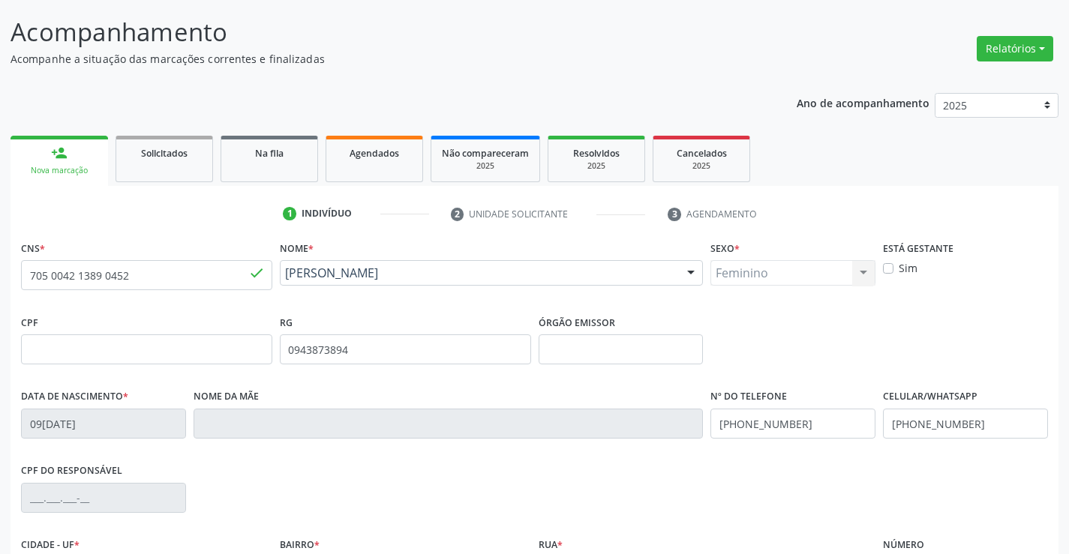
scroll to position [259, 0]
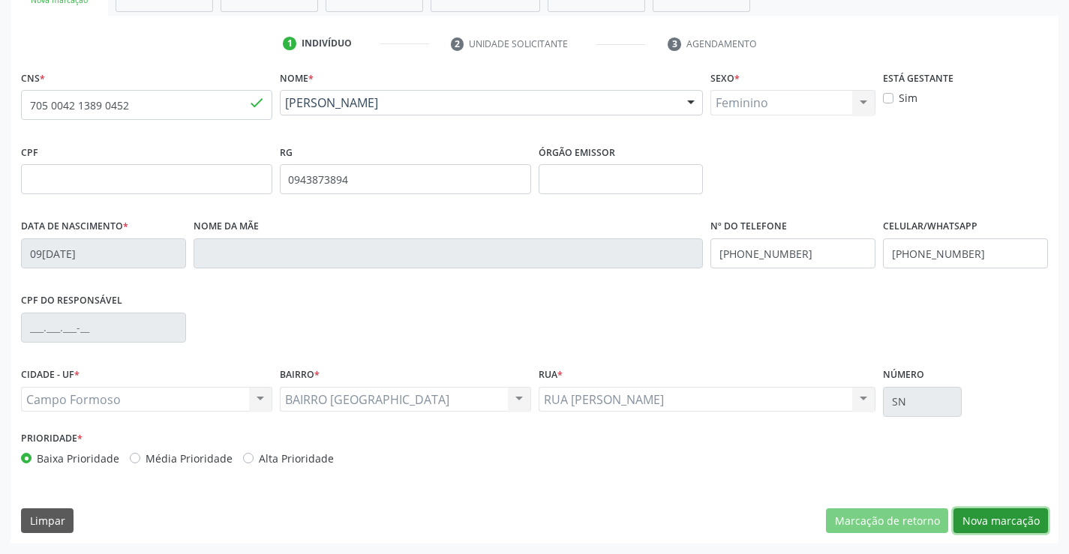
click at [1007, 514] on button "Nova marcação" at bounding box center [1000, 522] width 95 height 26
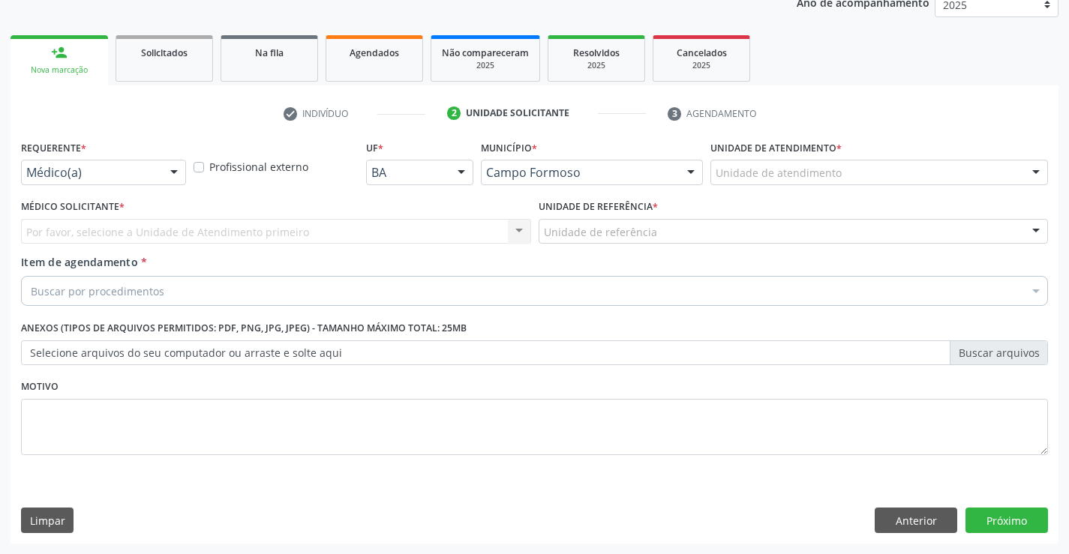
scroll to position [189, 0]
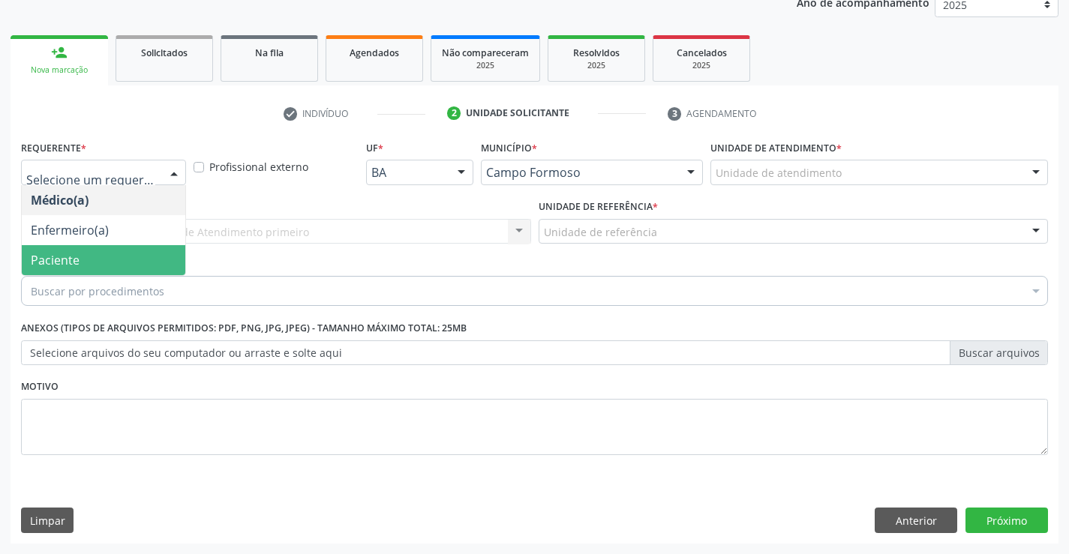
click at [69, 264] on span "Paciente" at bounding box center [55, 260] width 49 height 17
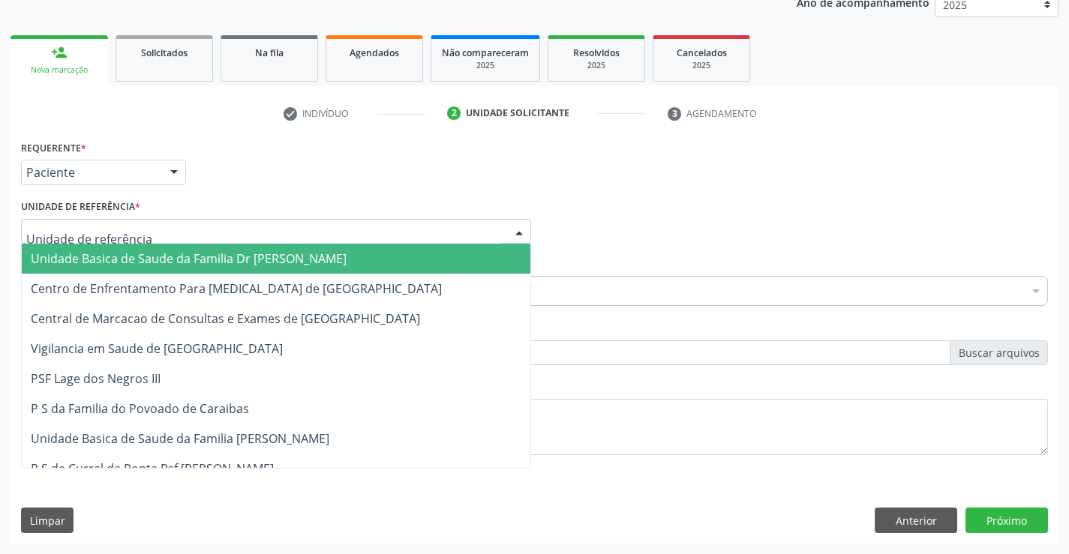
click at [128, 260] on span "Unidade Basica de Saude da Familia Dr [PERSON_NAME]" at bounding box center [189, 259] width 316 height 17
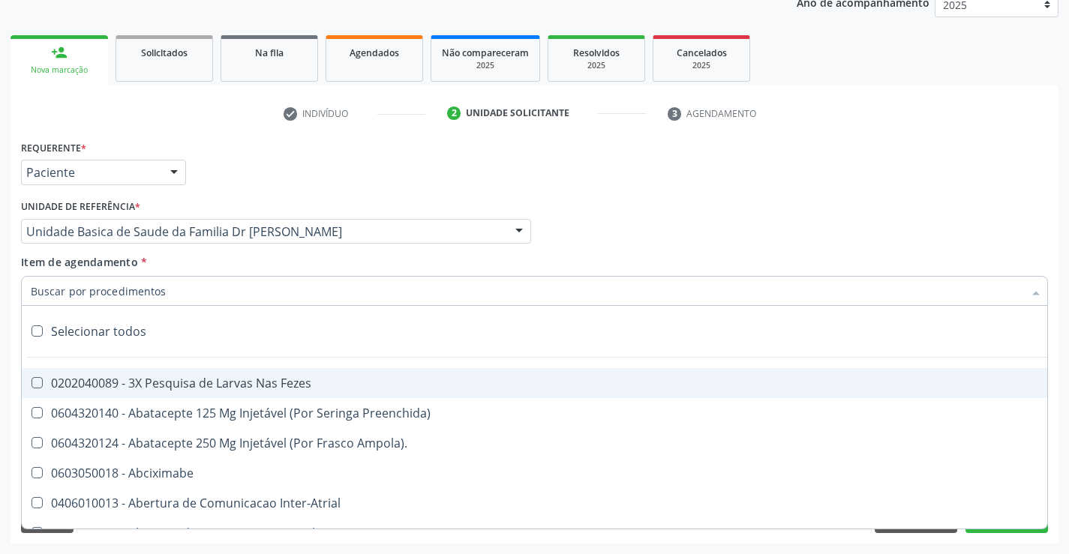
click at [169, 294] on div at bounding box center [534, 291] width 1027 height 30
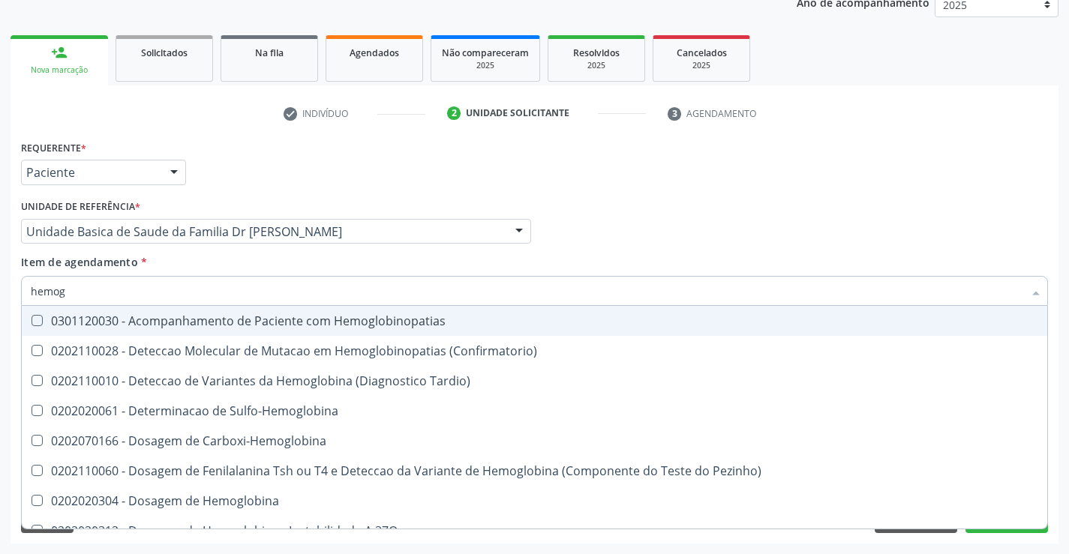
type input "hemogr"
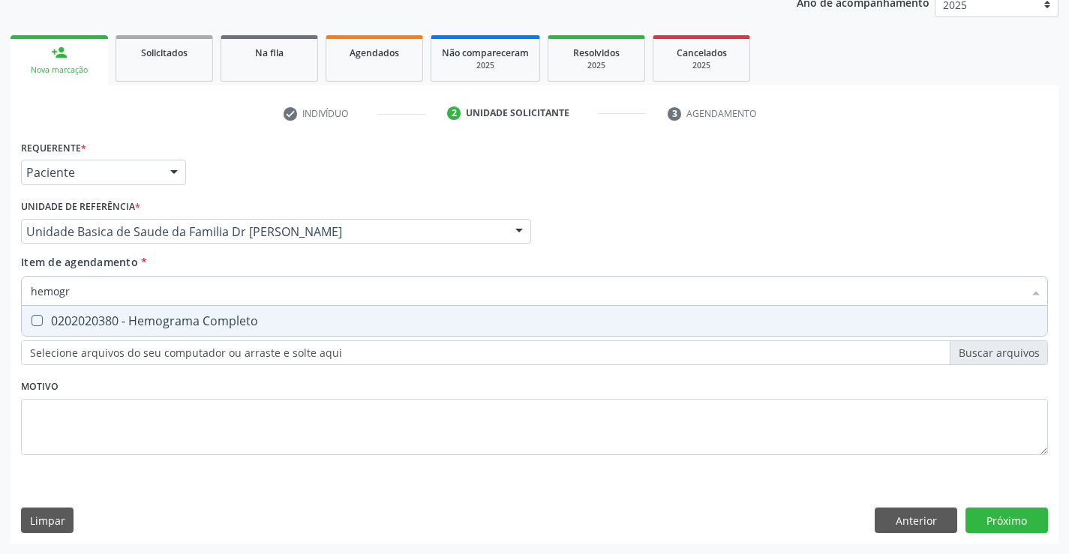
click at [181, 318] on div "0202020380 - Hemograma Completo" at bounding box center [534, 321] width 1007 height 12
checkbox Completo "true"
type input "hemogr"
click at [202, 266] on div "Item de agendamento * hemogr Desfazer seleção 0202020380 - Hemograma Completo N…" at bounding box center [534, 277] width 1027 height 47
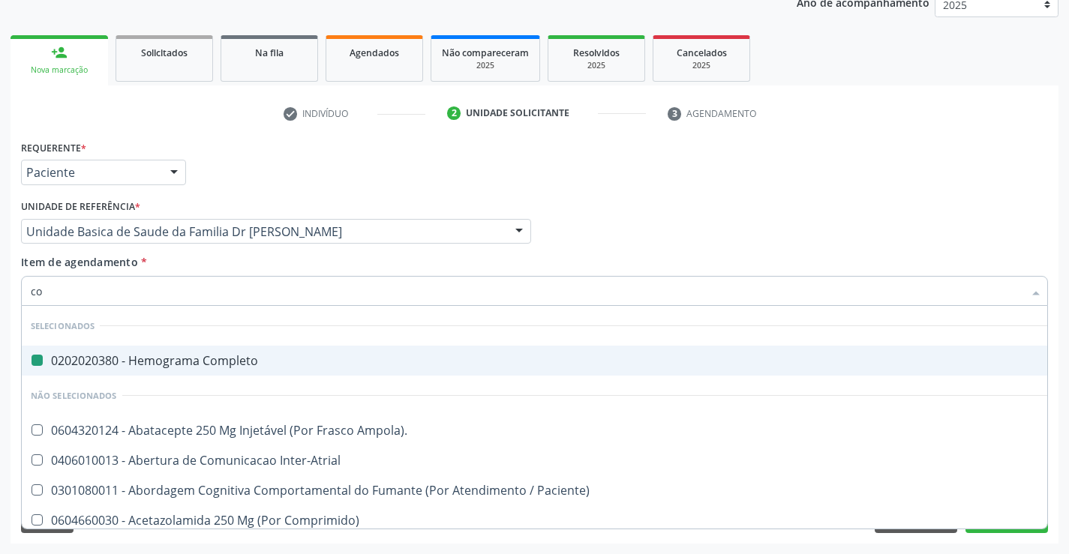
type input "col"
checkbox Completo "false"
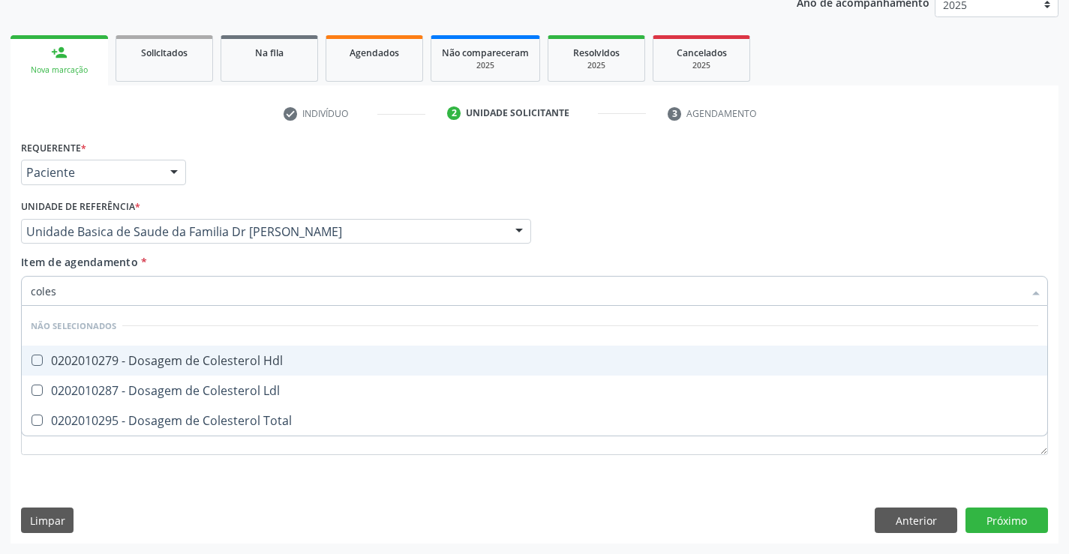
type input "colest"
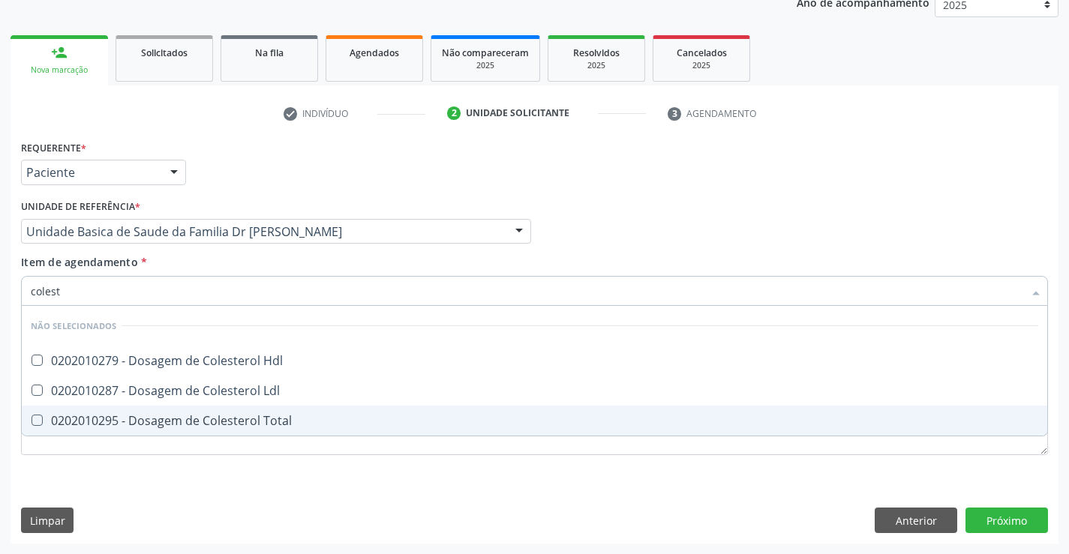
click at [211, 418] on div "0202010295 - Dosagem de Colesterol Total" at bounding box center [534, 421] width 1007 height 12
checkbox Total "true"
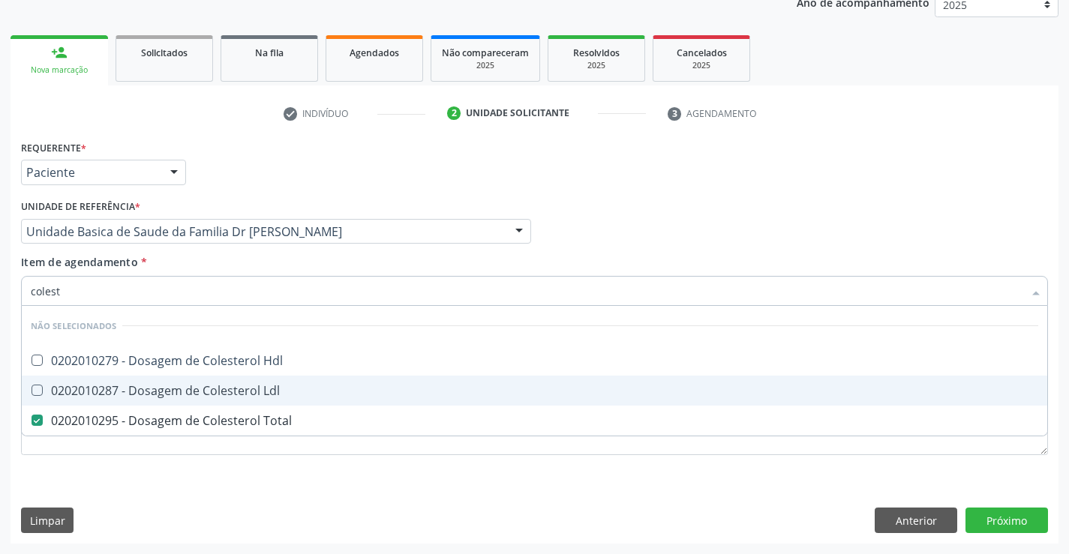
click at [215, 395] on div "0202010287 - Dosagem de Colesterol Ldl" at bounding box center [534, 391] width 1007 height 12
checkbox Ldl "true"
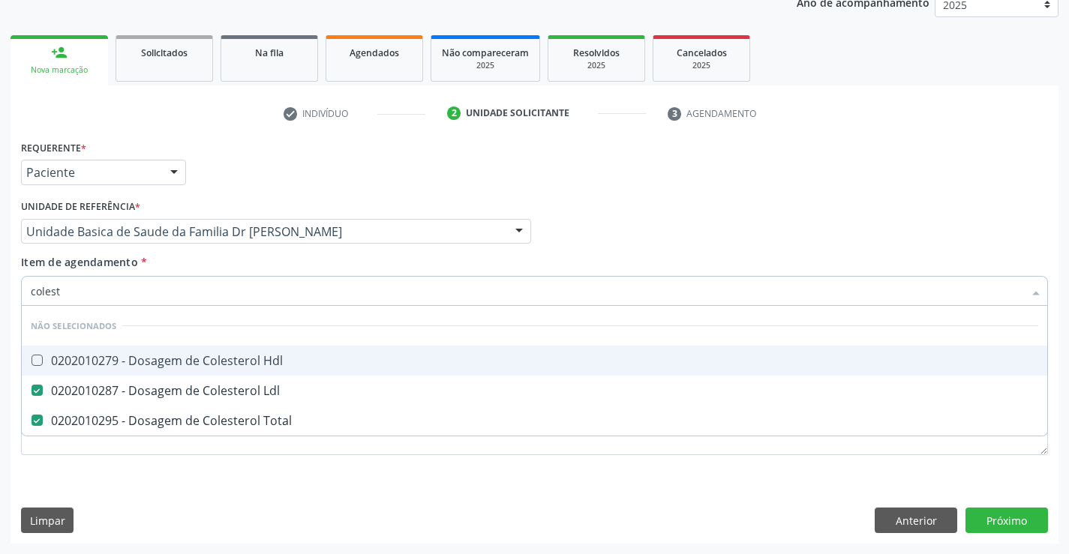
click at [230, 362] on div "0202010279 - Dosagem de Colesterol Hdl" at bounding box center [534, 361] width 1007 height 12
checkbox Hdl "true"
type input "colest"
click at [259, 264] on div "Item de agendamento * colest Desfazer seleção Não selecionados 0202010279 - Dos…" at bounding box center [534, 277] width 1027 height 47
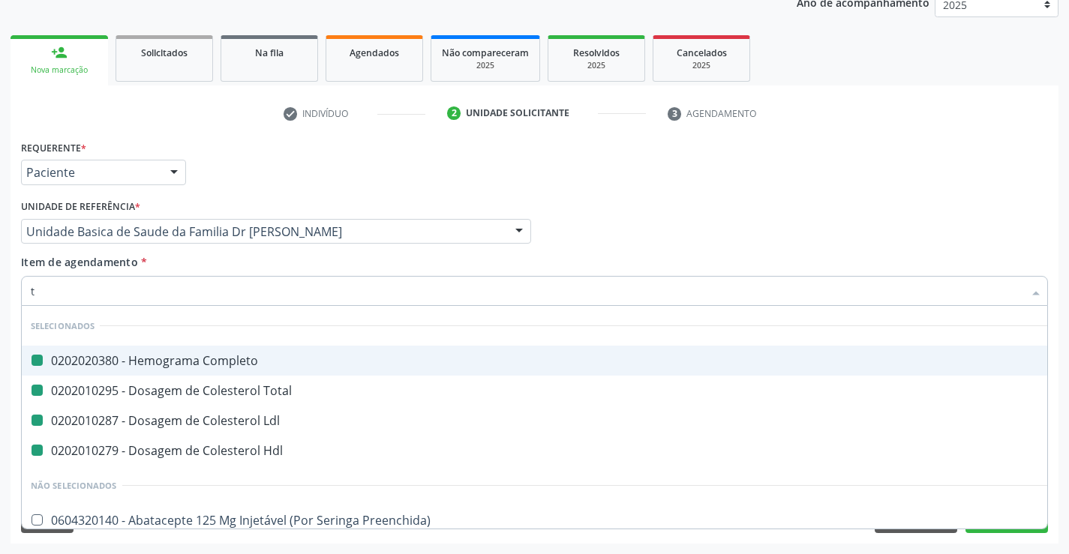
type input "tr"
checkbox Completo "false"
checkbox Ldl "false"
checkbox Total "false"
checkbox Hdl "false"
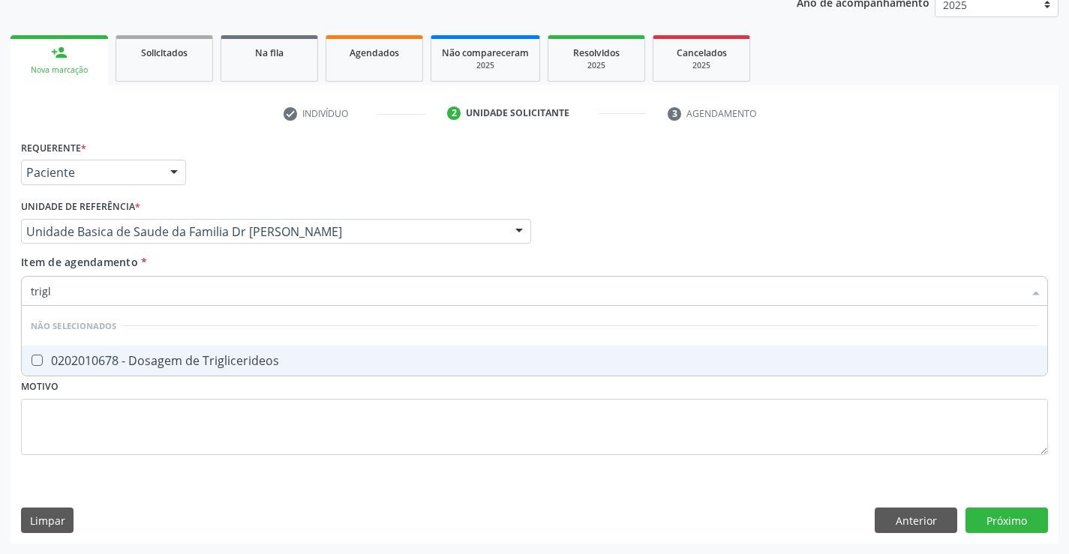
type input "trigli"
click at [239, 364] on div "0202010678 - Dosagem de Triglicerideos" at bounding box center [534, 361] width 1007 height 12
checkbox Triglicerideos "true"
click at [253, 267] on div "Item de agendamento * trigli Desfazer seleção Não selecionados 0202010678 - Dos…" at bounding box center [534, 277] width 1027 height 47
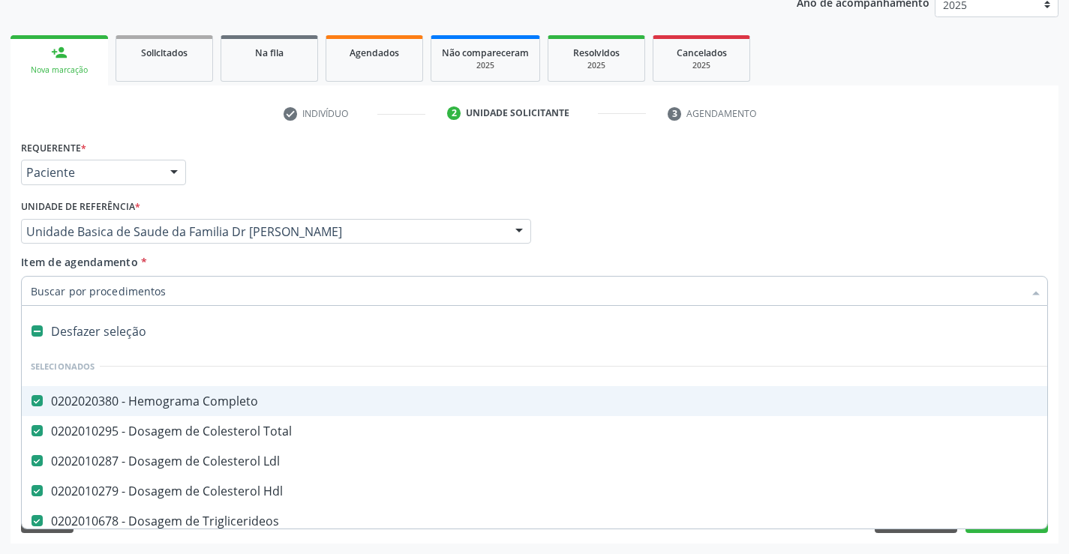
click at [246, 294] on input "Item de agendamento *" at bounding box center [527, 291] width 992 height 30
type input "u"
checkbox Completo "false"
checkbox Total "false"
checkbox Ldl "false"
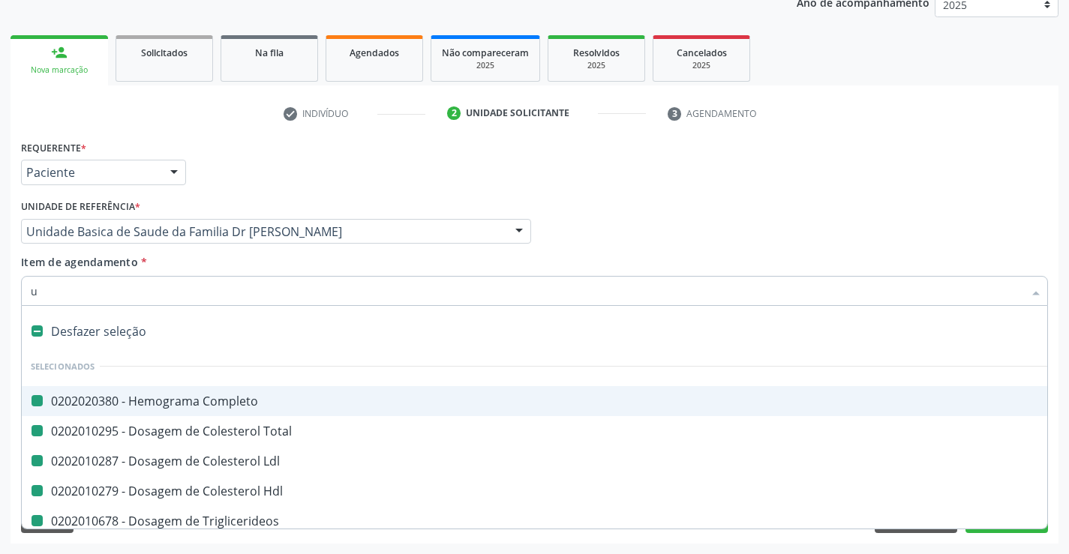
checkbox Hdl "false"
checkbox Triglicerideos "false"
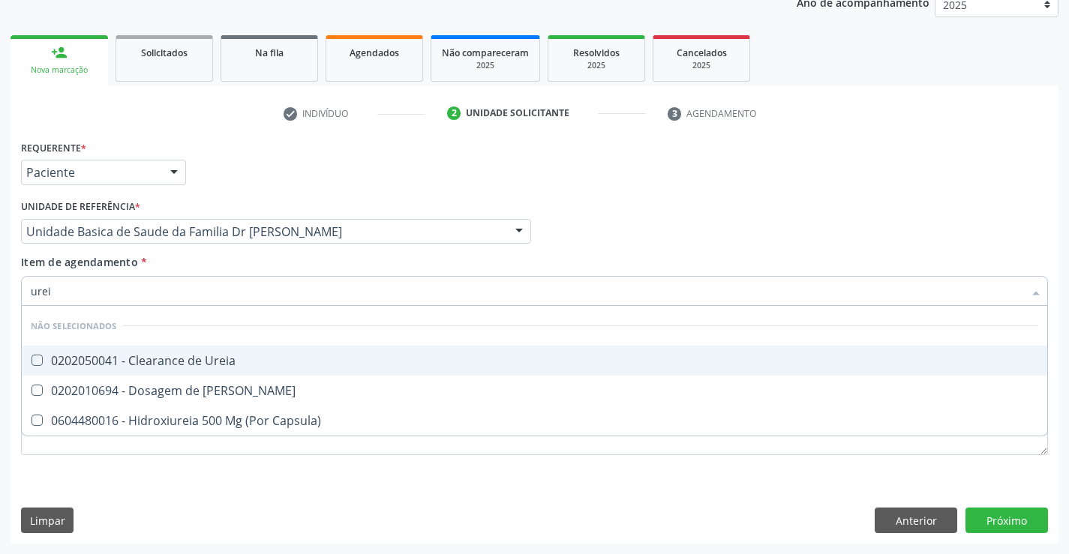
type input "ureia"
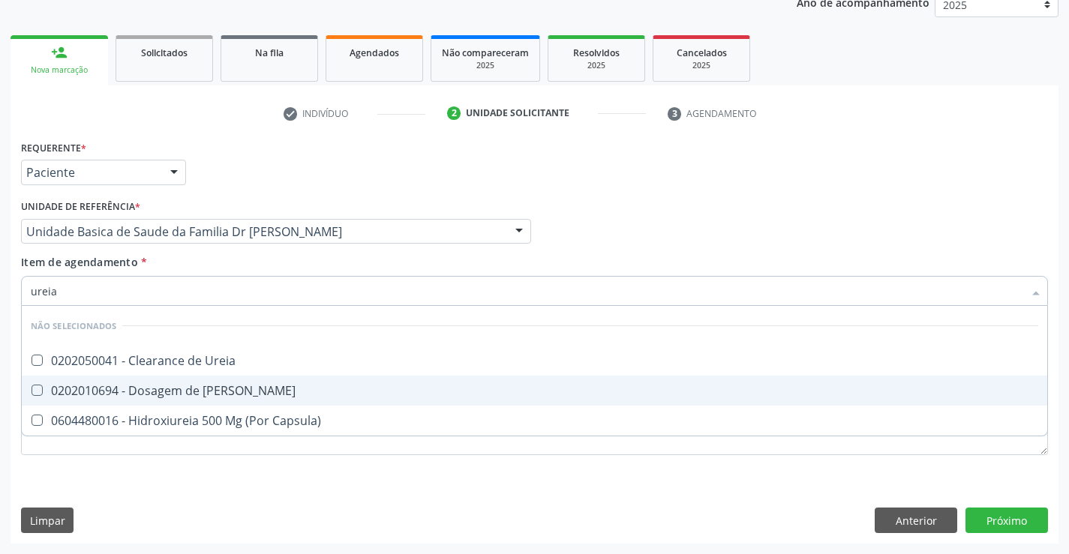
click at [228, 387] on div "0202010694 - Dosagem de [PERSON_NAME]" at bounding box center [534, 391] width 1007 height 12
checkbox Ureia "true"
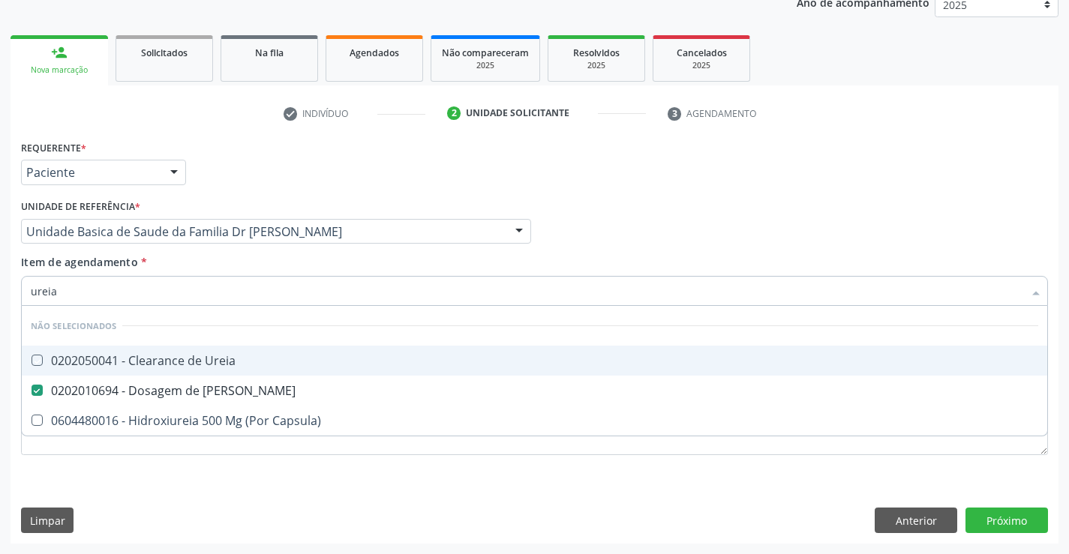
click at [254, 266] on div "Item de agendamento * ureia Desfazer seleção Não selecionados 0202050041 - Clea…" at bounding box center [534, 277] width 1027 height 47
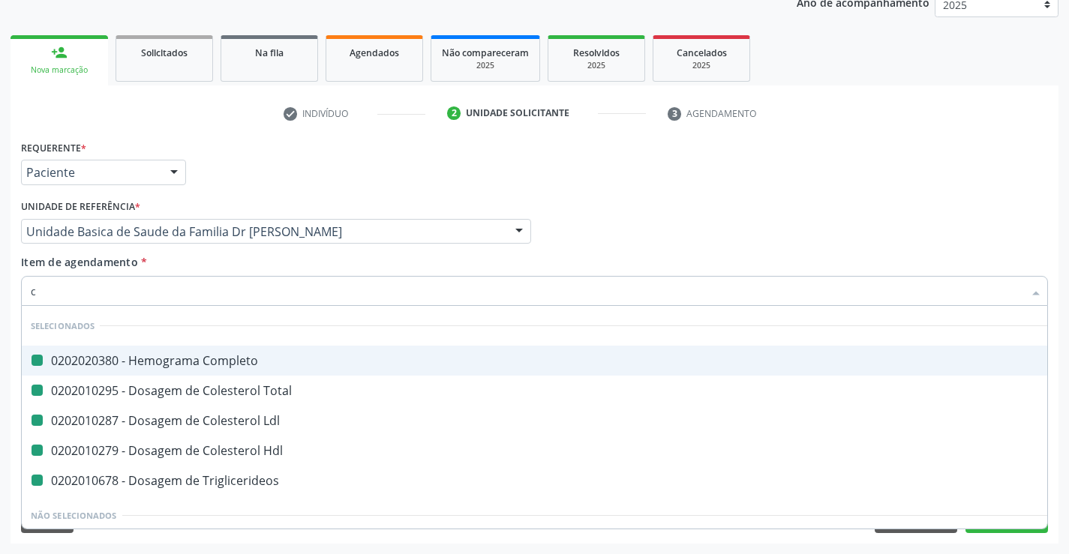
type input "cr"
checkbox Completo "false"
checkbox Total "false"
checkbox Ldl "false"
checkbox Hdl "false"
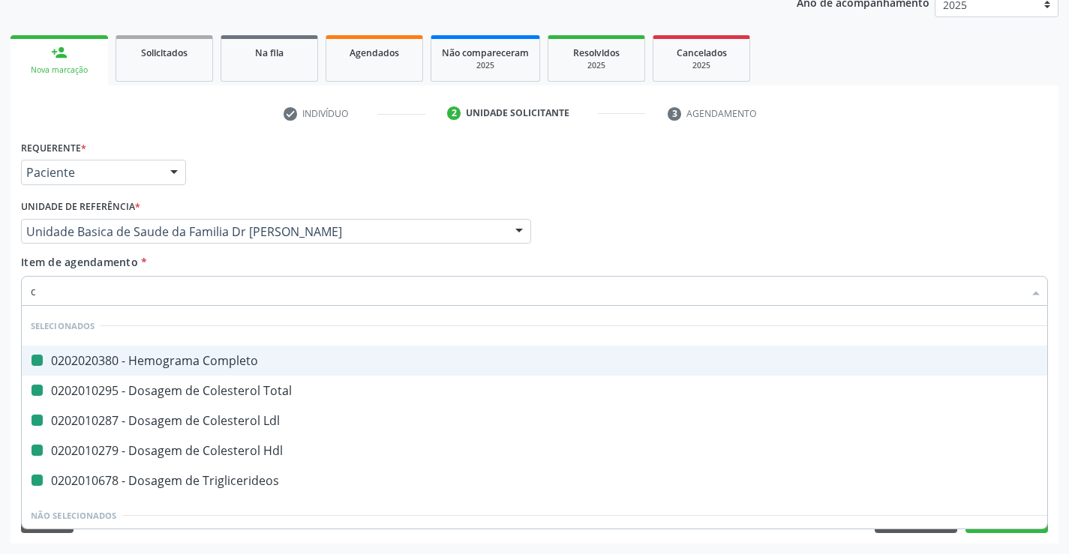
checkbox Triglicerideos "false"
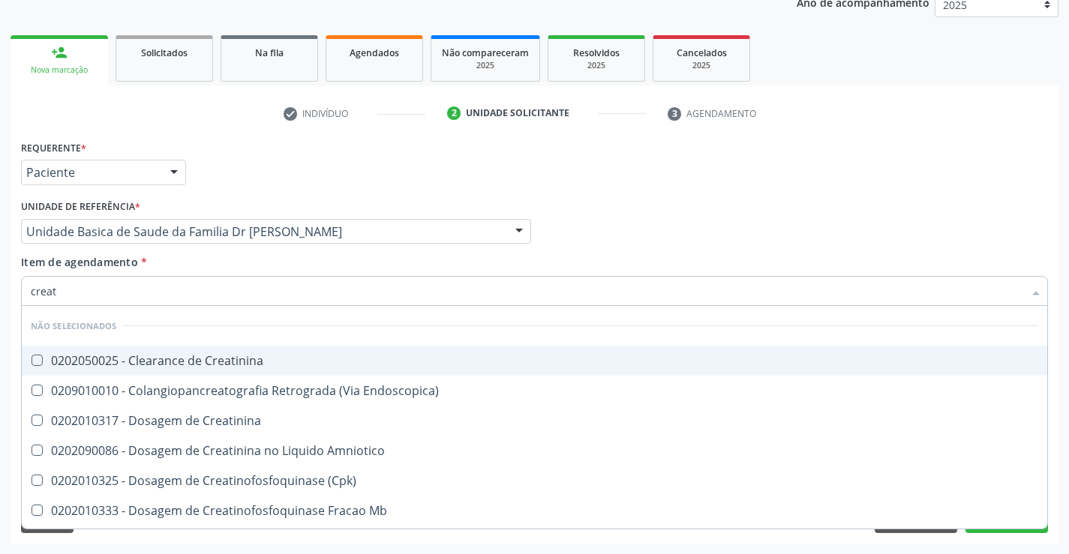
type input "creati"
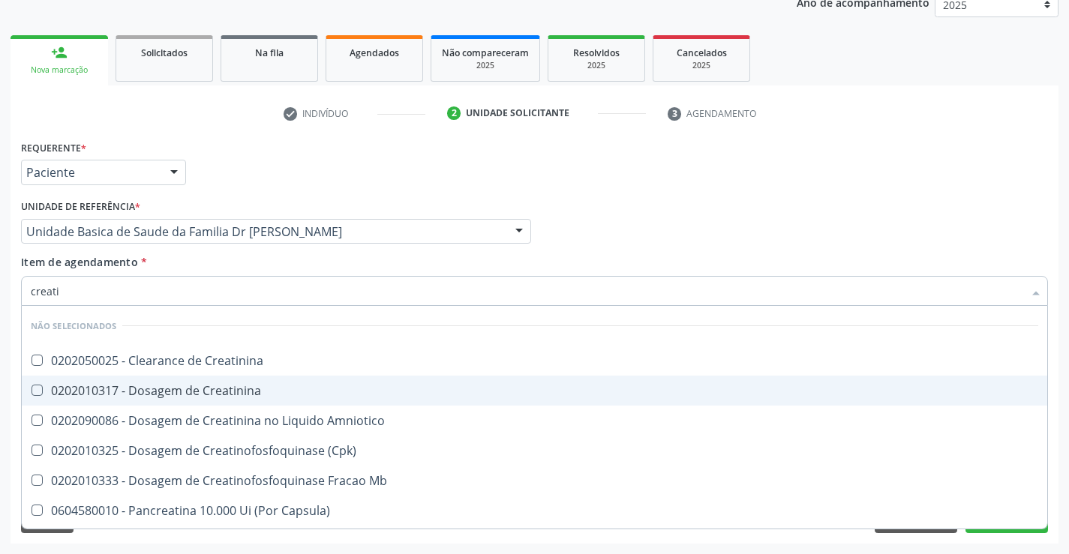
click at [228, 392] on div "0202010317 - Dosagem de Creatinina" at bounding box center [534, 391] width 1007 height 12
checkbox Creatinina "true"
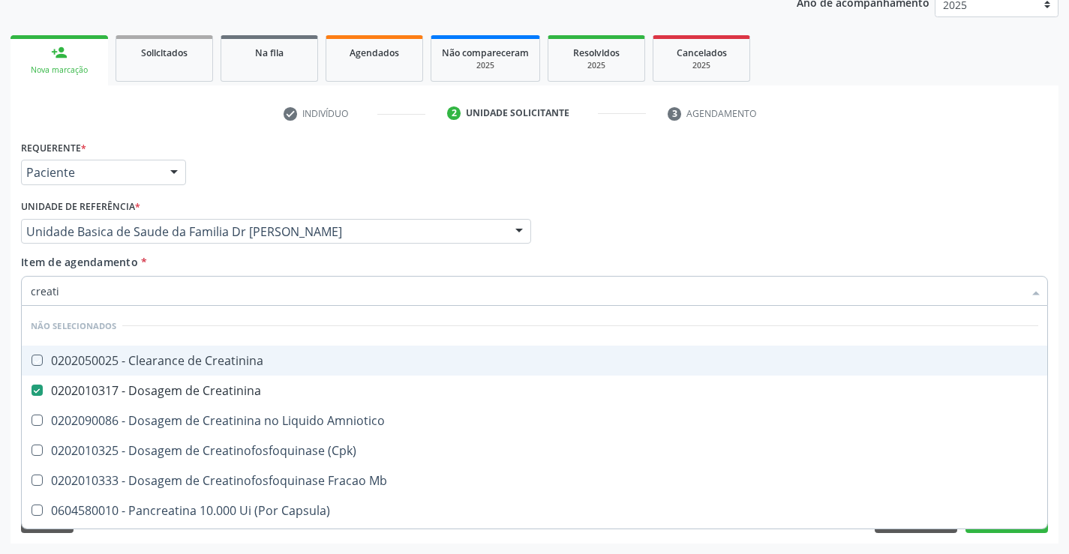
click at [233, 266] on div "Item de agendamento * creati Desfazer seleção Não selecionados 0202050025 - Cle…" at bounding box center [534, 277] width 1027 height 47
checkbox Creatinina "true"
checkbox Amniotico "true"
checkbox \(Cpk\) "true"
checkbox Mb "true"
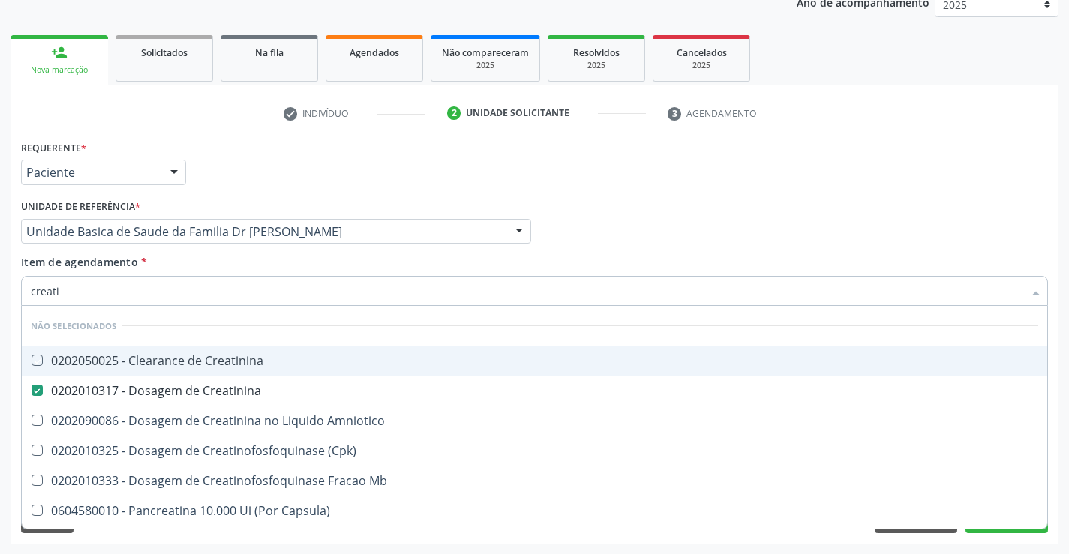
checkbox Capsula\) "true"
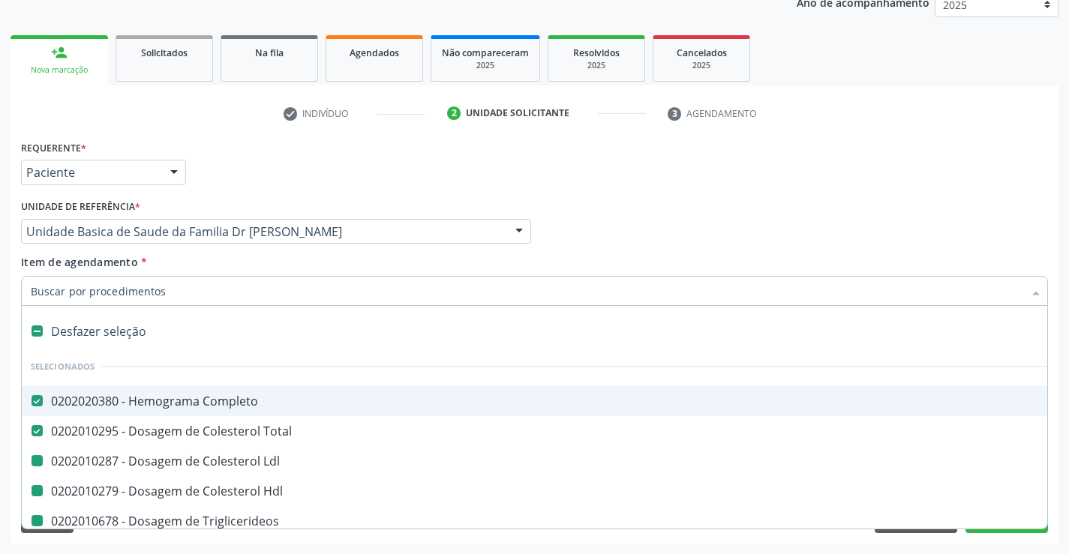
type input "u"
checkbox Ldl "false"
checkbox Hdl "false"
checkbox Triglicerideos "false"
checkbox Creatinina "false"
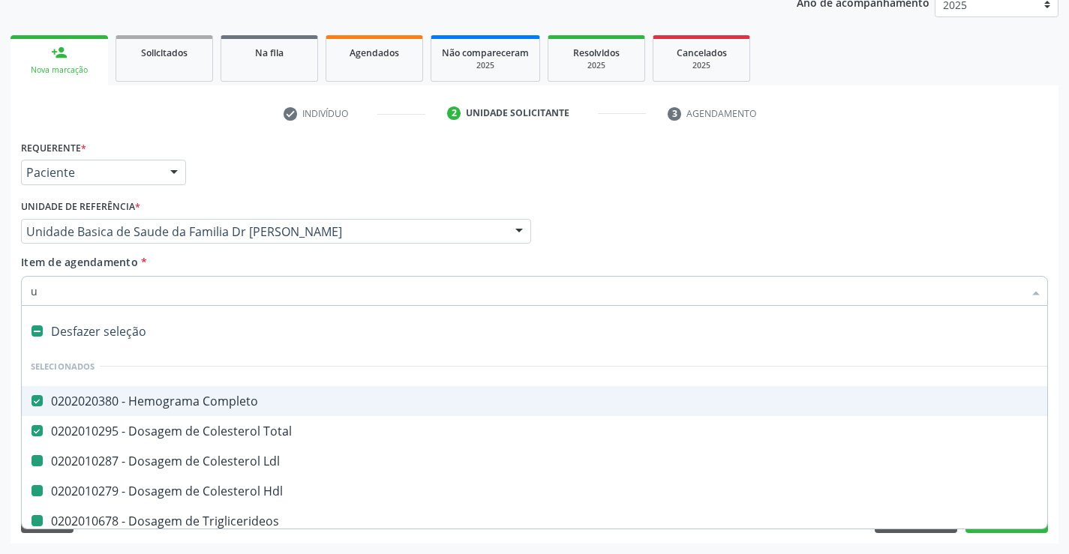
checkbox Ureia "false"
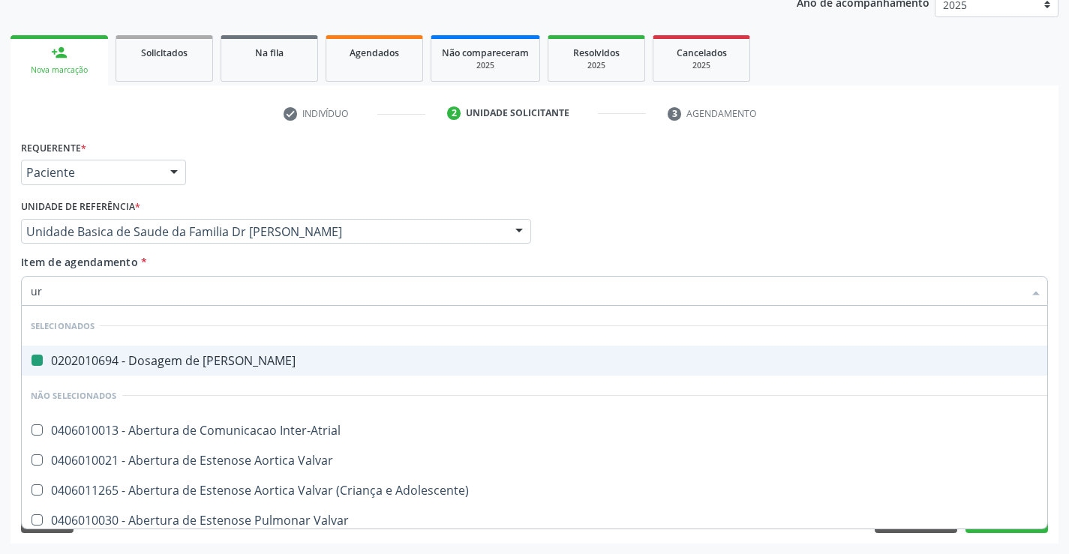
type input "uri"
checkbox Ureia "false"
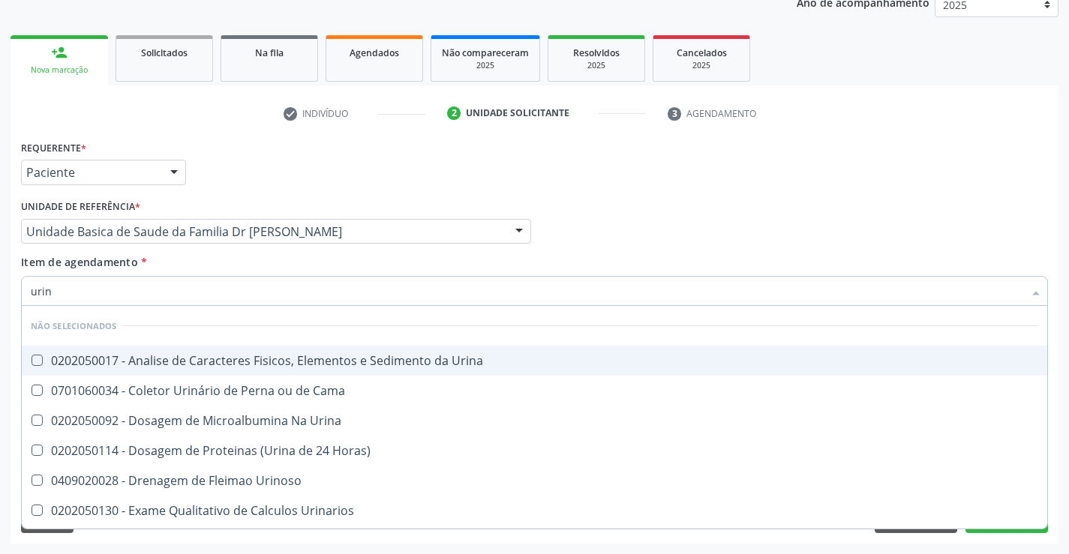
type input "urina"
click at [215, 359] on div "0202050017 - Analise de Caracteres Fisicos, Elementos e Sedimento da Urina" at bounding box center [534, 361] width 1007 height 12
checkbox Urina "true"
click at [218, 266] on div "Item de agendamento * urina Desfazer seleção Não selecionados 0202050017 - Anal…" at bounding box center [534, 277] width 1027 height 47
checkbox Horas\) "true"
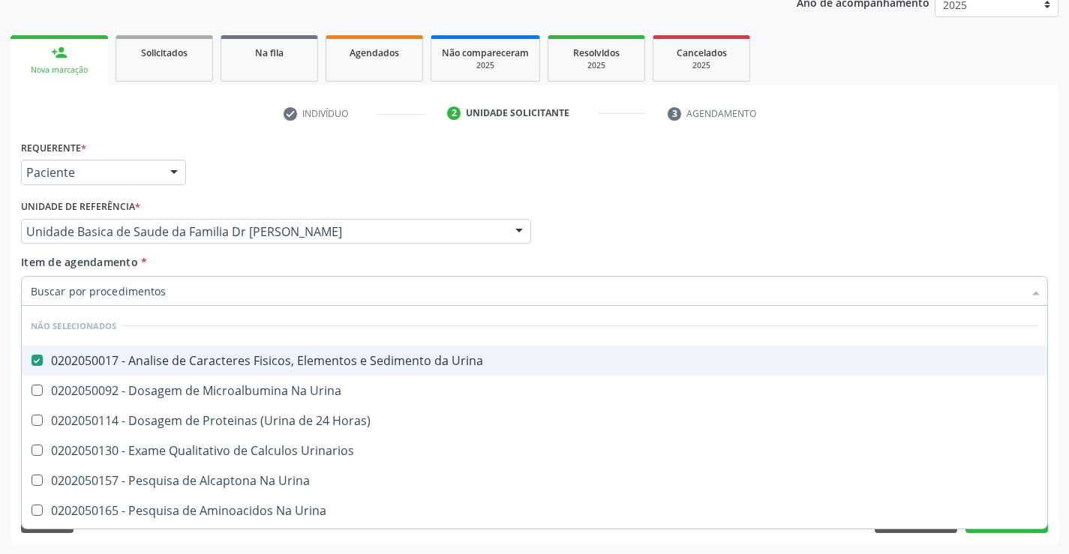
checkbox Urinarios "true"
checkbox Urina "true"
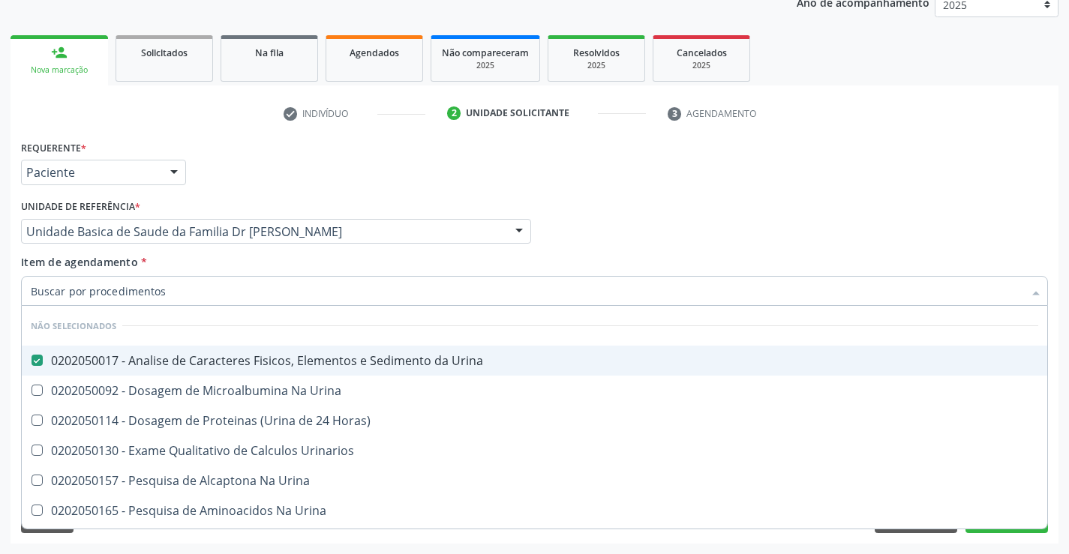
checkbox Urina "true"
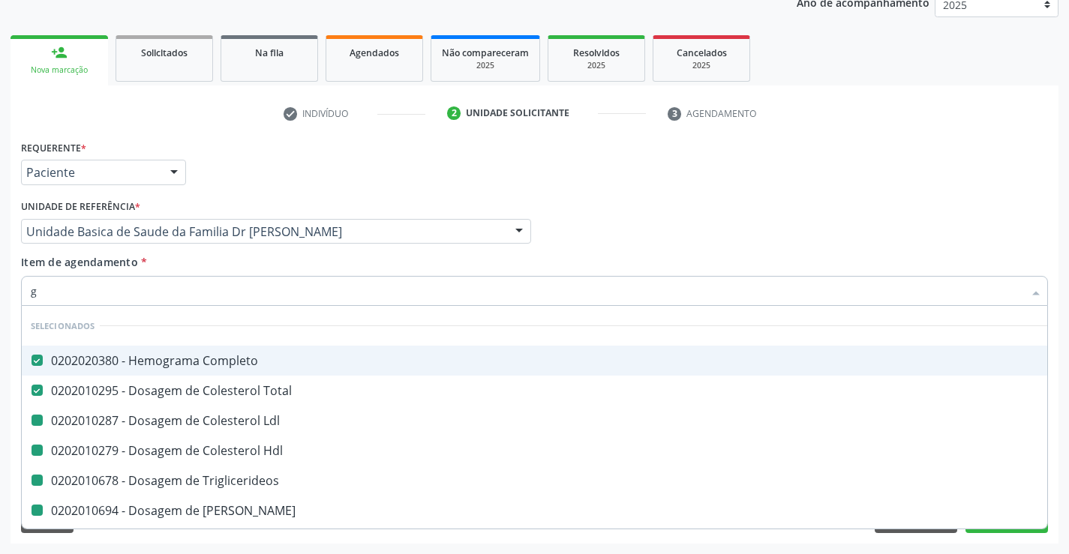
type input "gl"
checkbox Ldl "false"
checkbox Hdl "false"
checkbox Triglicerideos "false"
checkbox Creatinina "false"
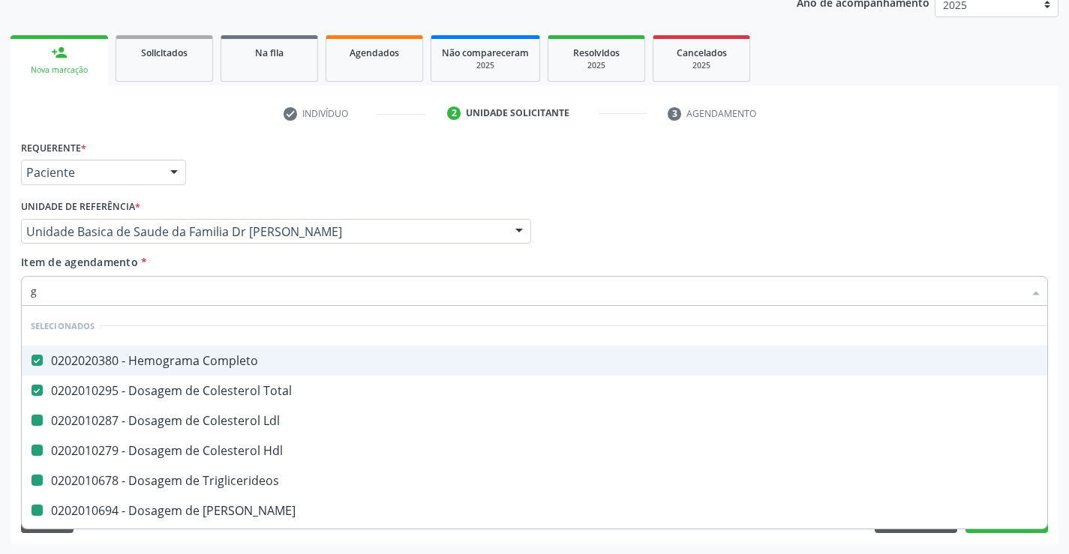
checkbox Ureia "false"
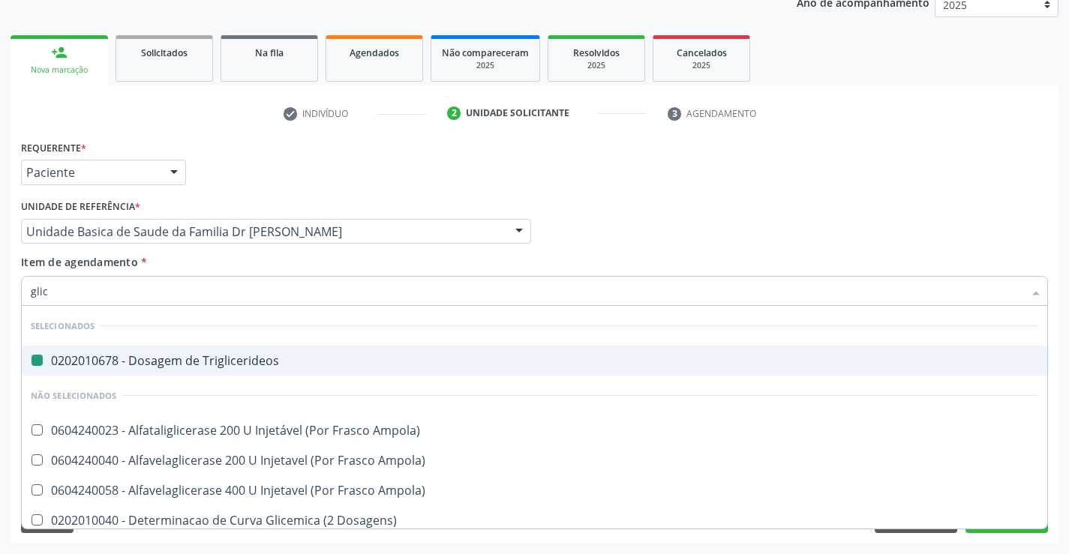
type input "glico"
checkbox Triglicerideos "false"
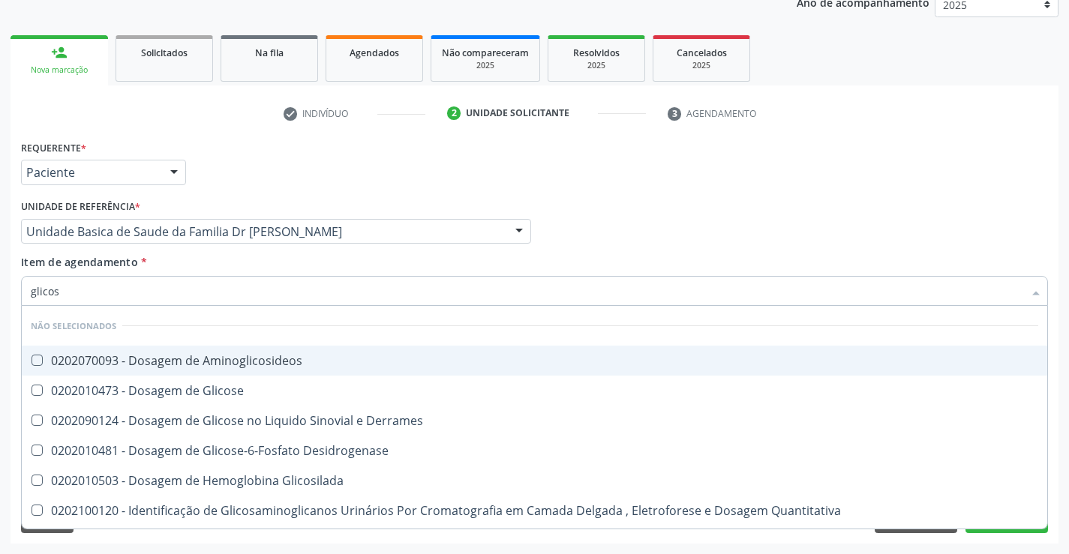
type input "glicose"
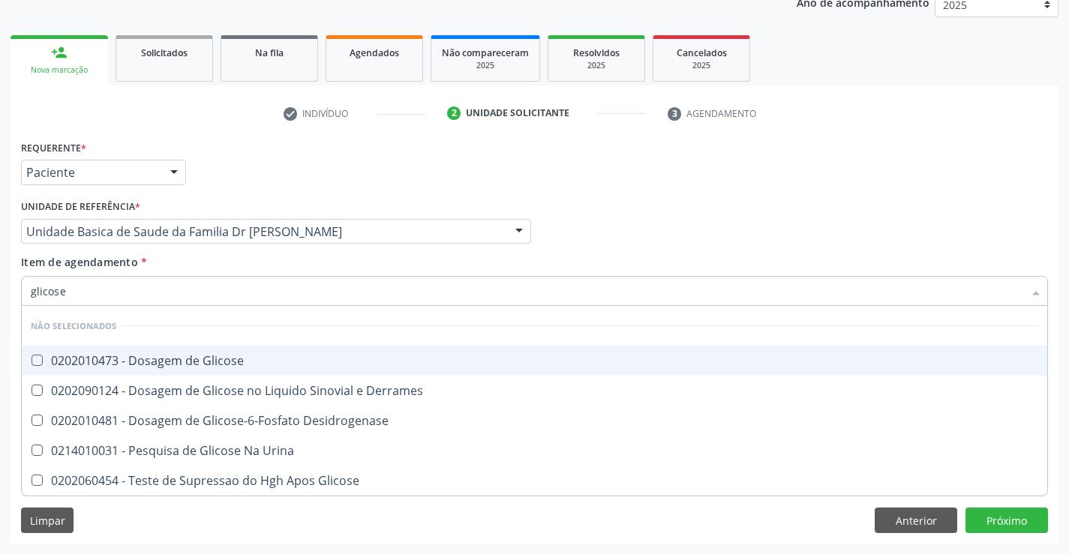
click at [238, 364] on div "0202010473 - Dosagem de Glicose" at bounding box center [534, 361] width 1007 height 12
checkbox Glicose "true"
click at [256, 267] on div "Item de agendamento * glicose Desfazer seleção Não selecionados 0202010473 - Do…" at bounding box center [534, 277] width 1027 height 47
checkbox Desidrogenase "true"
checkbox Urina "true"
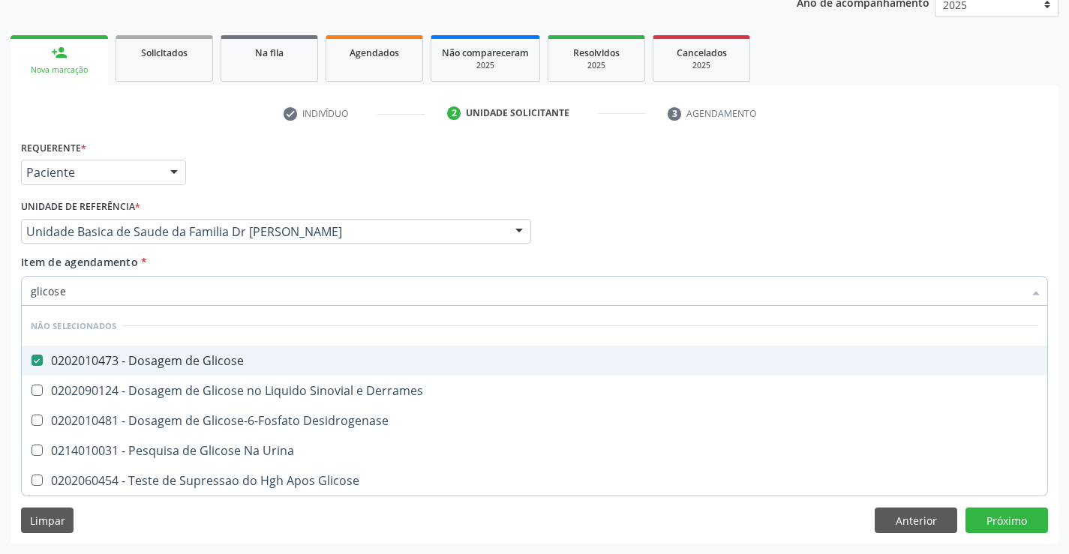
checkbox Glicose "true"
checkbox Derrames "true"
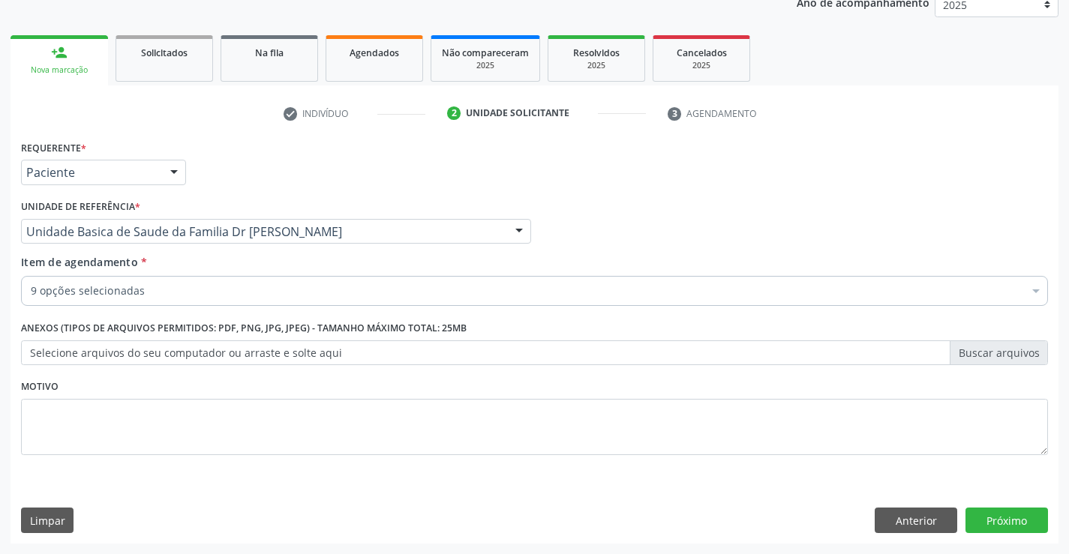
click at [1062, 383] on div "Acompanhamento Acompanhe a situação das marcações correntes e finalizadas Relat…" at bounding box center [534, 223] width 1069 height 661
click at [987, 511] on button "Próximo" at bounding box center [1006, 521] width 83 height 26
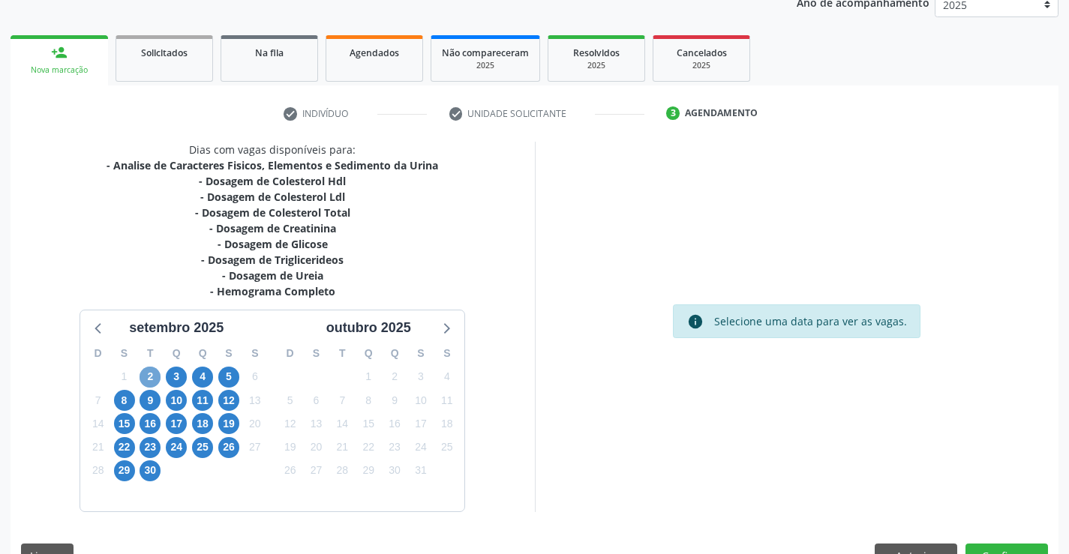
click at [147, 375] on span "2" at bounding box center [150, 377] width 21 height 21
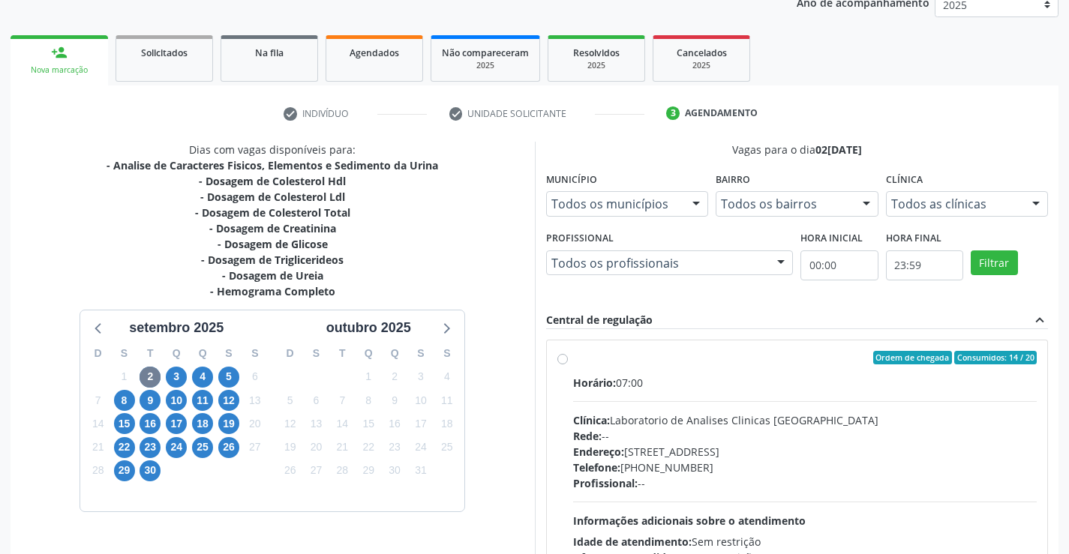
click at [708, 357] on div "Ordem de chegada Consumidos: 14 / 20" at bounding box center [805, 358] width 464 height 14
click at [568, 357] on input "Ordem de chegada Consumidos: 14 / 20 Horário: 07:00 Clínica: Laboratorio de Ana…" at bounding box center [562, 358] width 11 height 14
radio input "true"
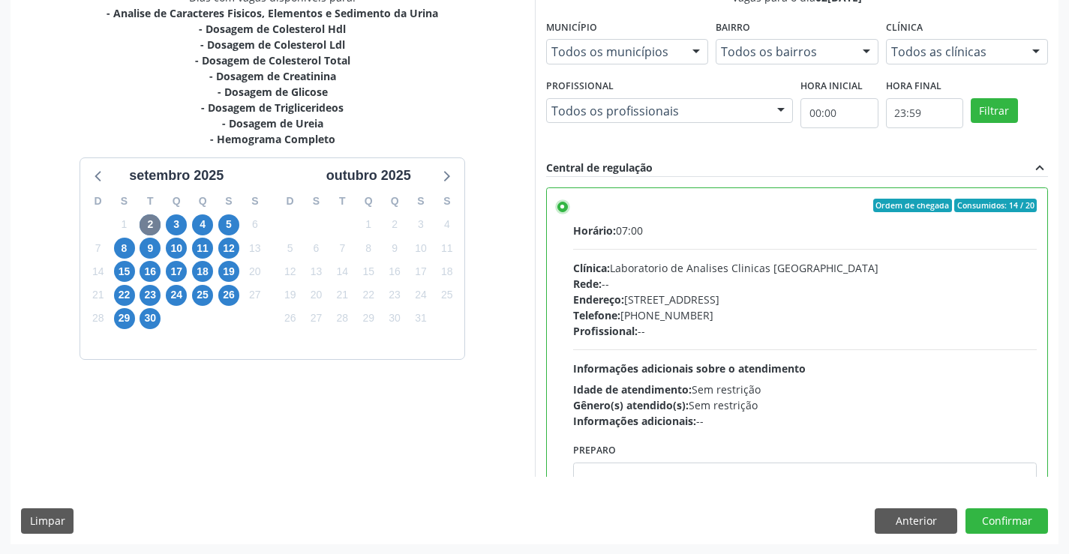
scroll to position [342, 0]
click at [1008, 515] on button "Confirmar" at bounding box center [1006, 521] width 83 height 26
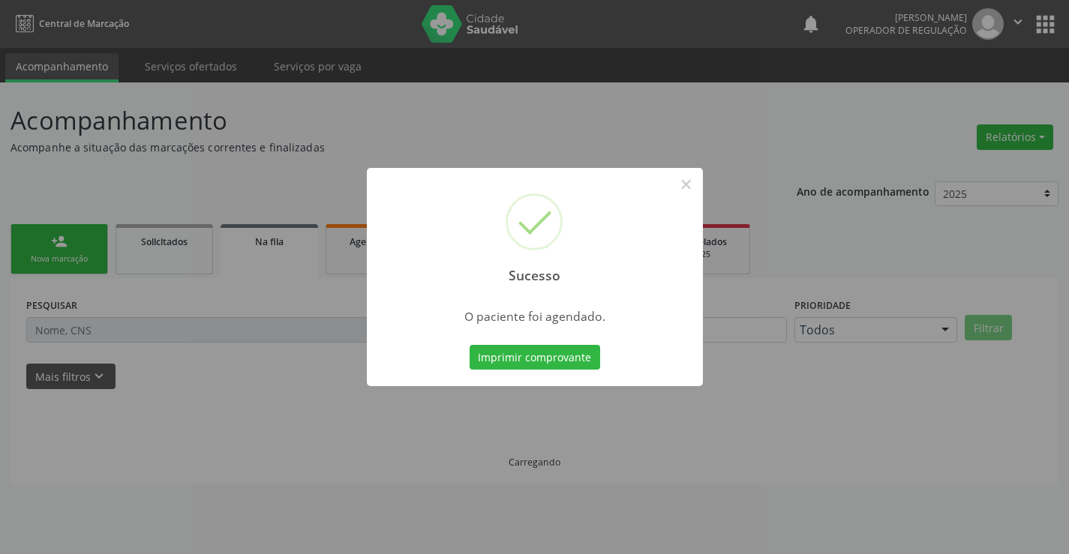
scroll to position [0, 0]
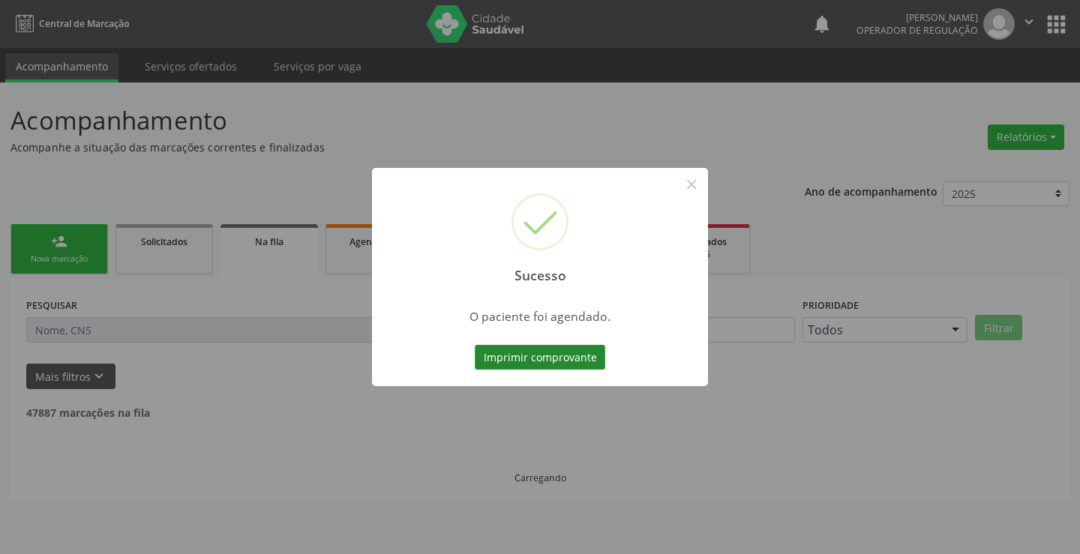
click at [559, 357] on button "Imprimir comprovante" at bounding box center [540, 358] width 131 height 26
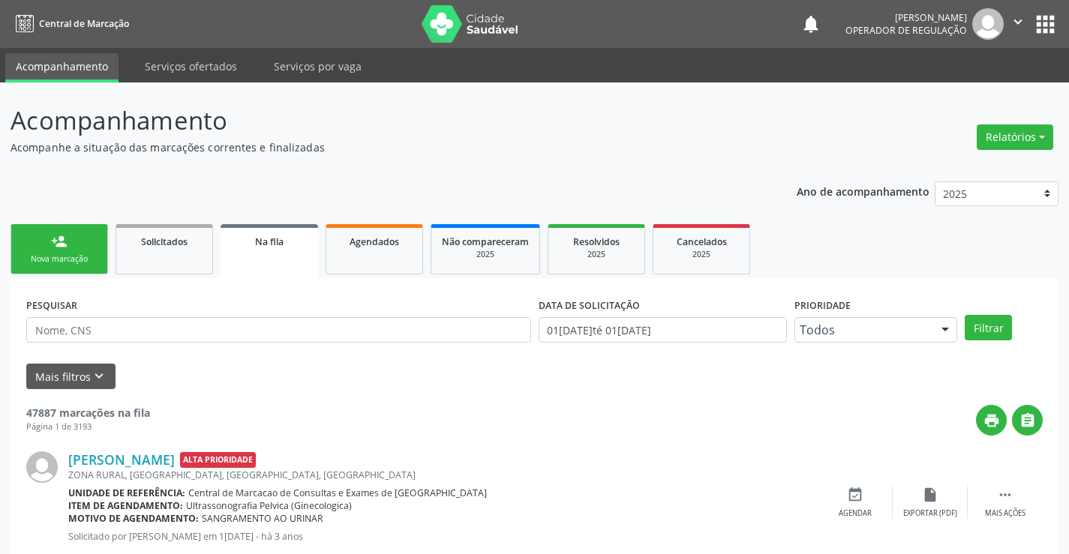
click at [80, 252] on link "person_add Nova marcação" at bounding box center [60, 249] width 98 height 50
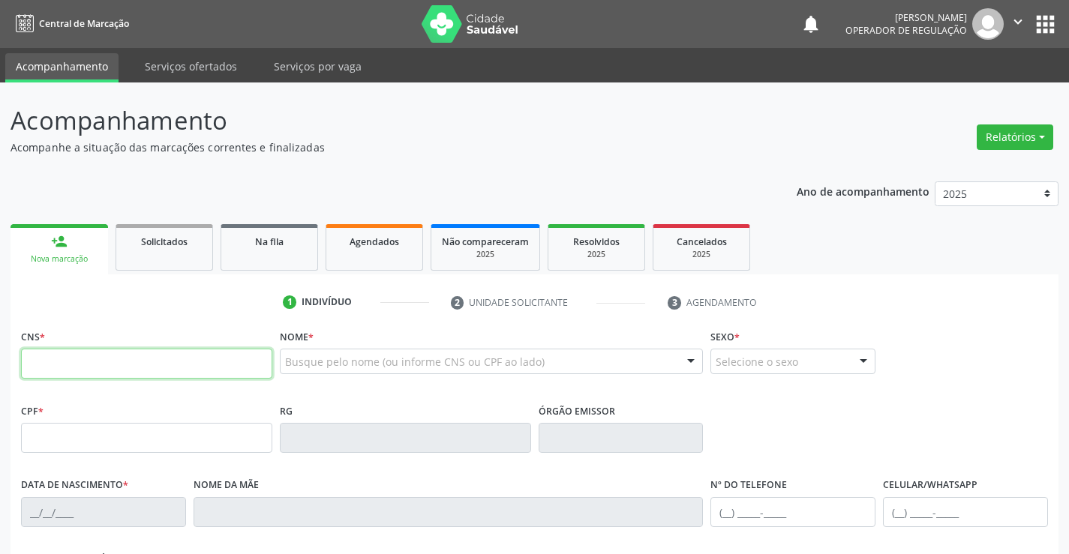
click at [138, 363] on input "text" at bounding box center [146, 364] width 251 height 30
type input "705 0042 1389 0452"
type input "0943873894"
type input "09/12/1979"
type input "(74) 98849-2856"
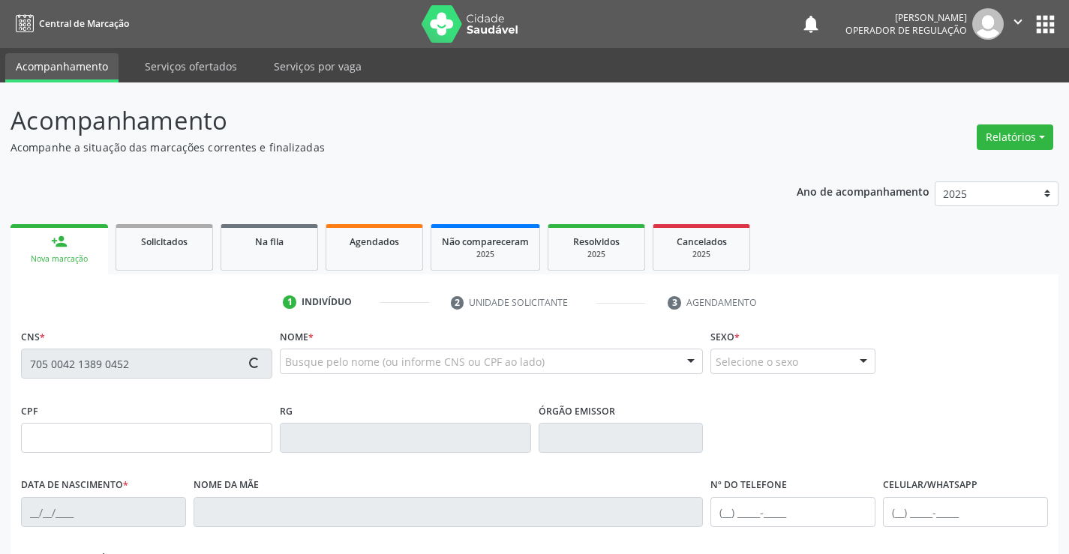
type input "(74) 98849-2856"
type input "SN"
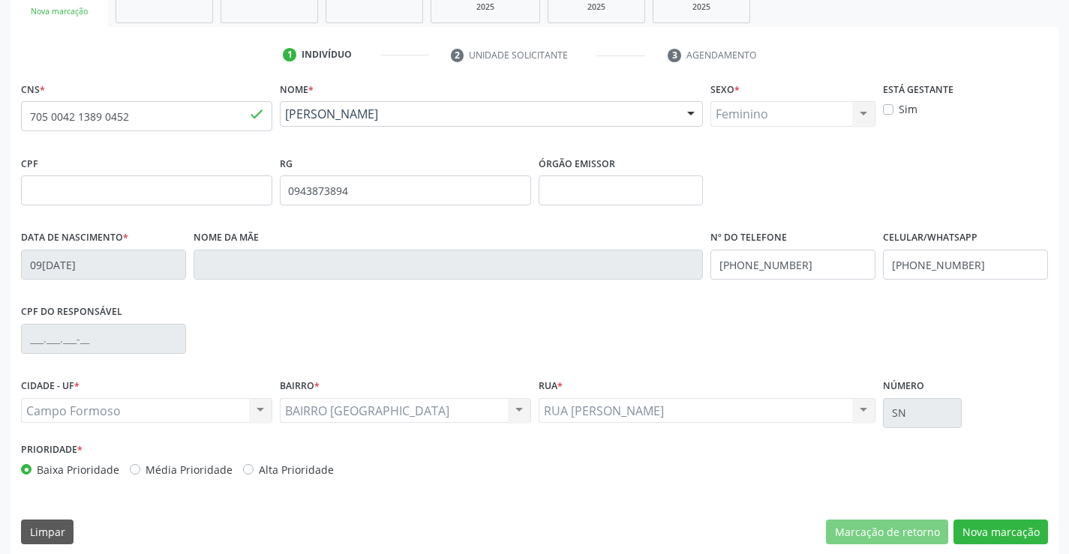
scroll to position [259, 0]
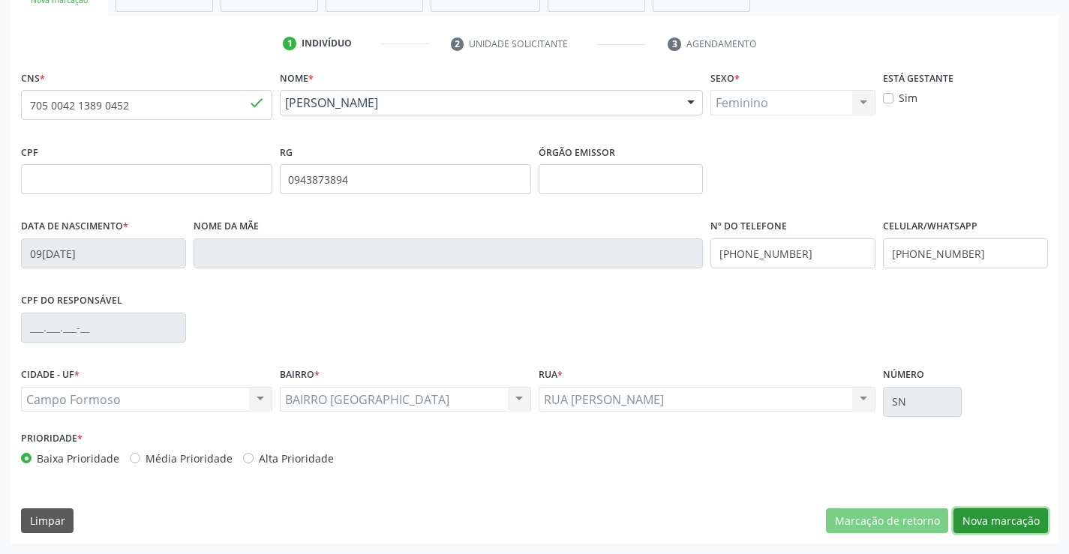
click at [995, 515] on button "Nova marcação" at bounding box center [1000, 522] width 95 height 26
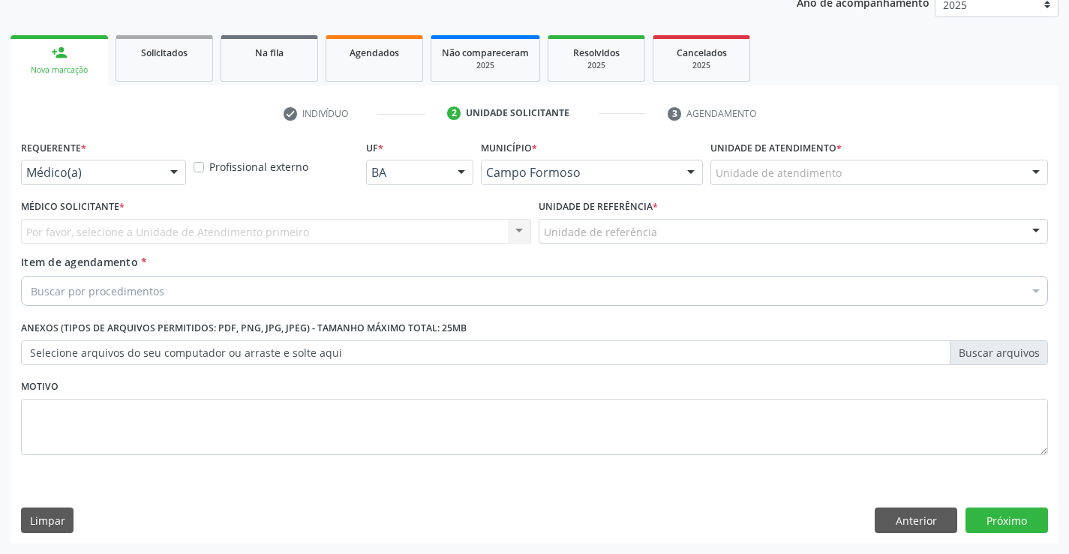
scroll to position [189, 0]
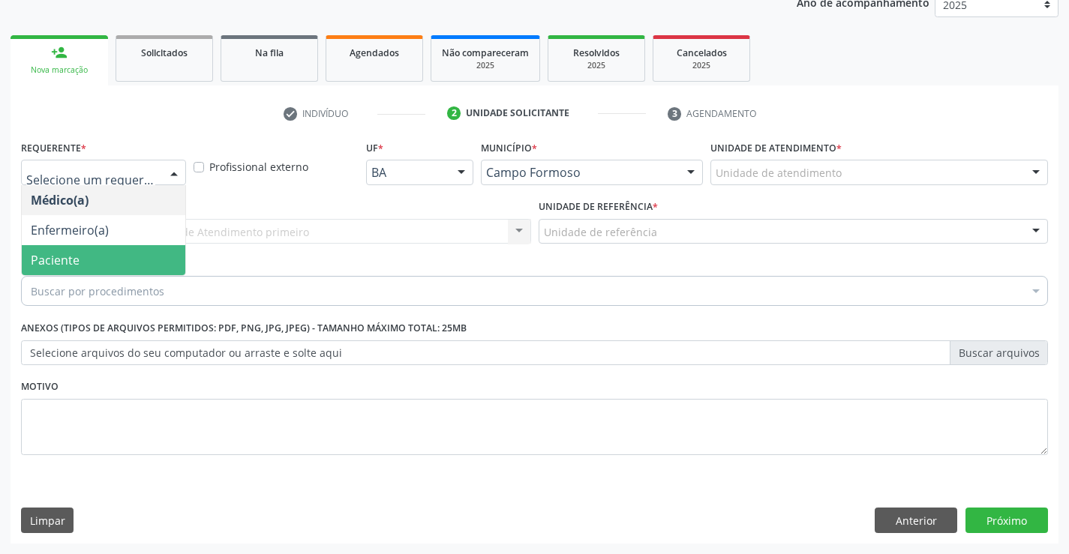
click at [82, 256] on span "Paciente" at bounding box center [104, 260] width 164 height 30
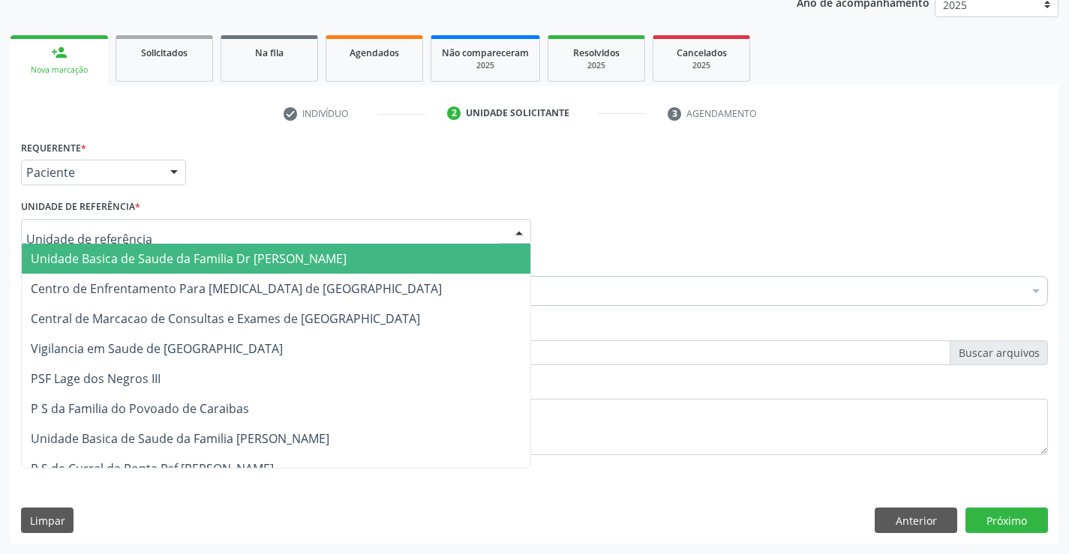
click at [128, 253] on span "Unidade Basica de Saude da Familia Dr [PERSON_NAME]" at bounding box center [189, 259] width 316 height 17
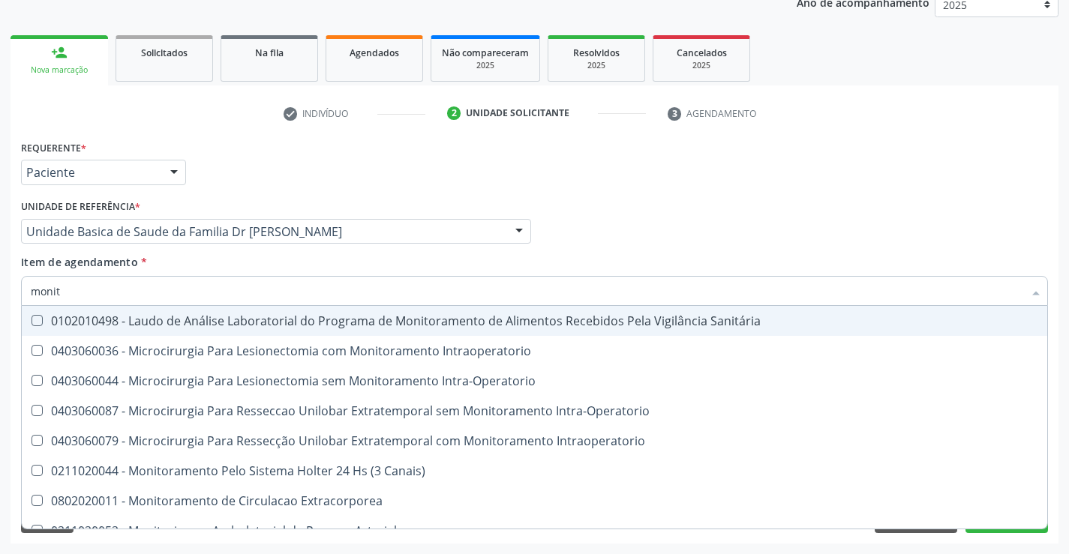
type input "monito"
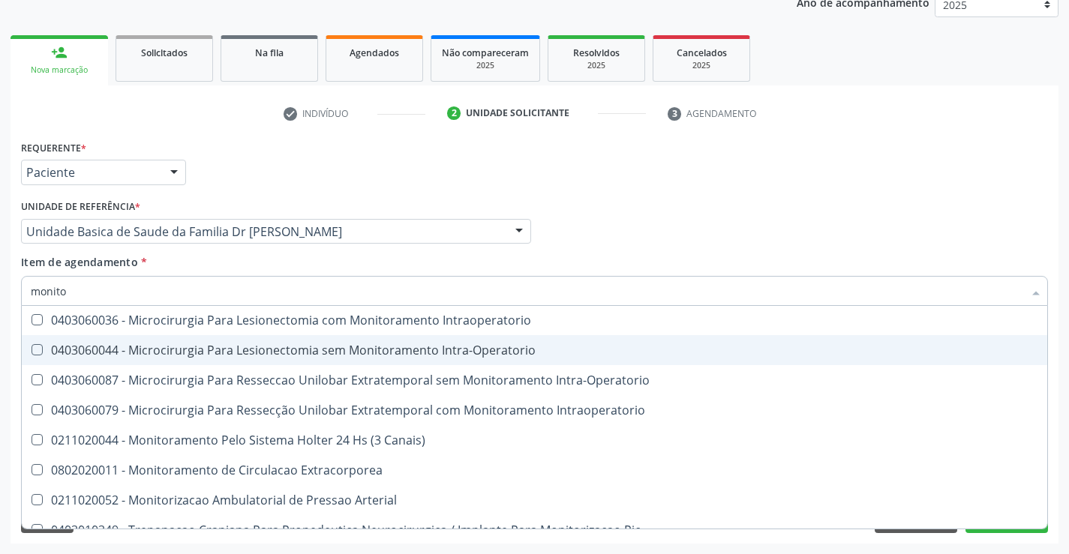
scroll to position [47, 0]
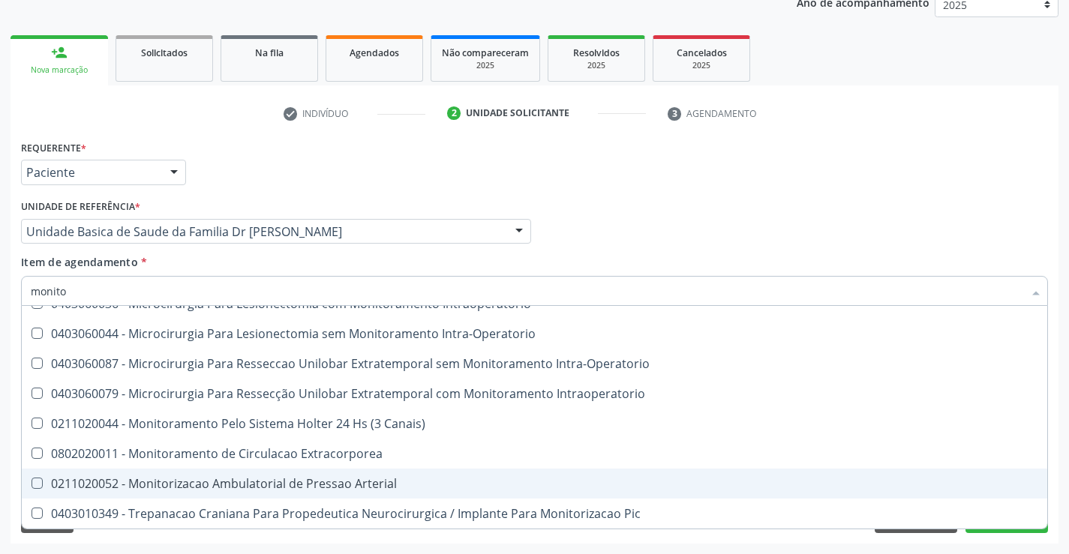
click at [398, 482] on div "0211020052 - Monitorizacao Ambulatorial de Pressao Arterial" at bounding box center [534, 484] width 1007 height 12
checkbox Arterial "true"
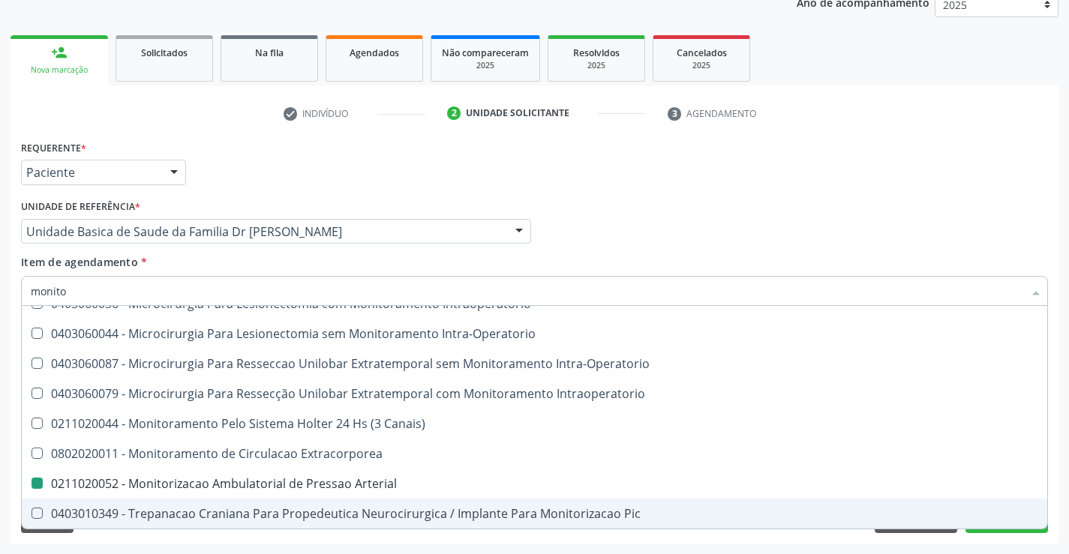
click at [1064, 479] on div "Acompanhamento Acompanhe a situação das marcações correntes e finalizadas Relat…" at bounding box center [534, 223] width 1069 height 661
checkbox Intraoperatorio "true"
checkbox Arterial "false"
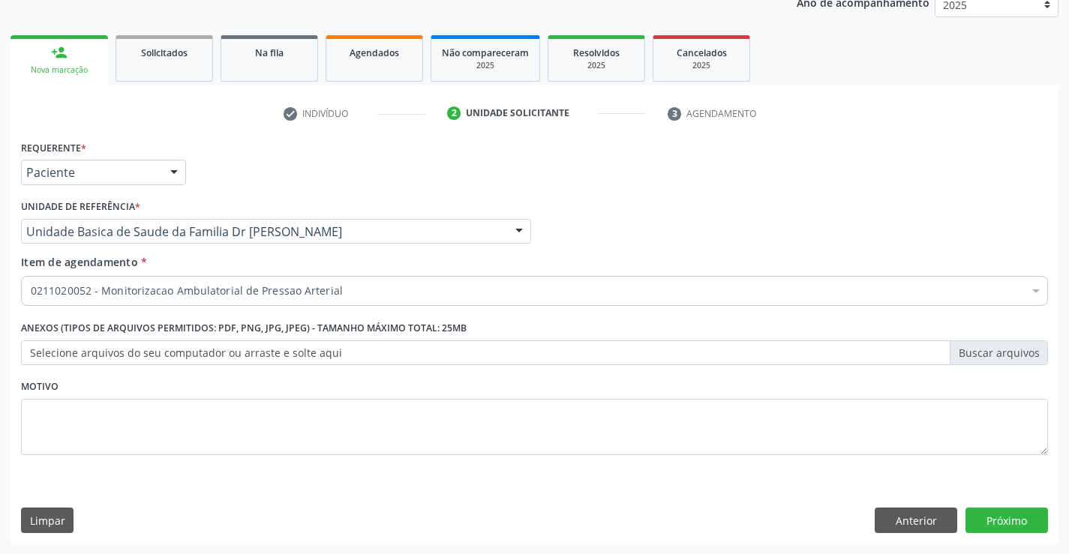
scroll to position [0, 0]
click at [1001, 518] on button "Próximo" at bounding box center [1006, 521] width 83 height 26
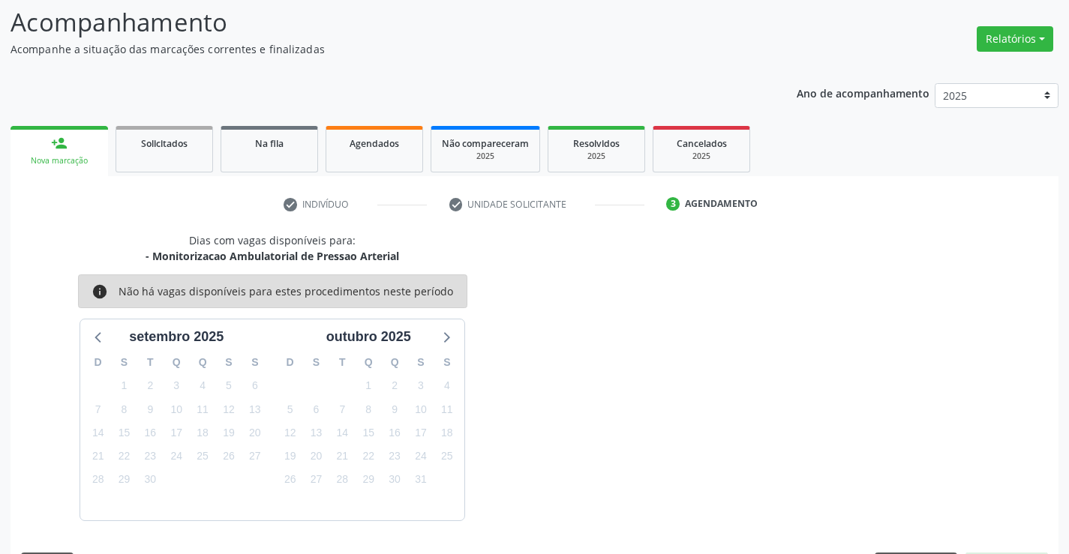
scroll to position [143, 0]
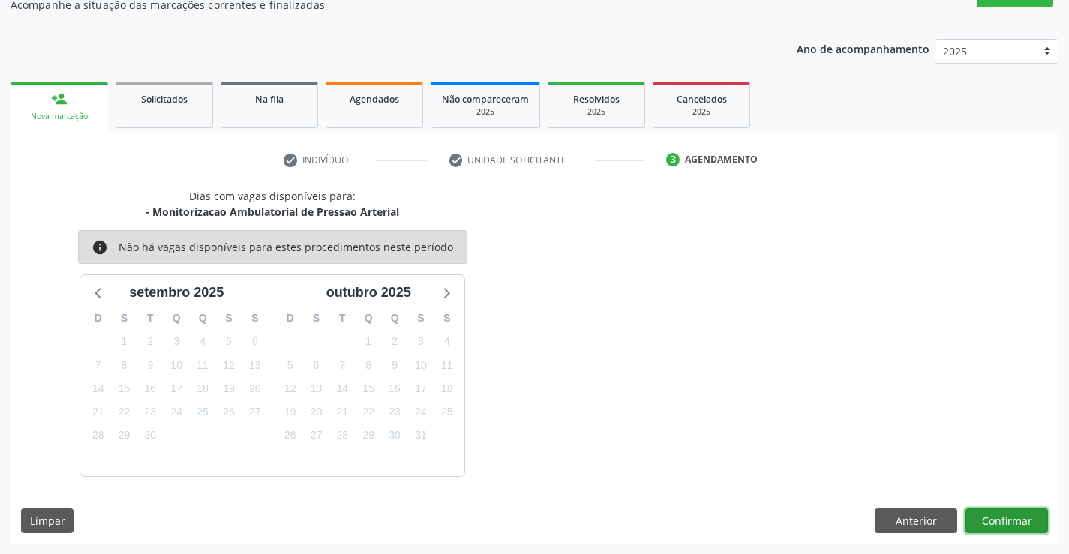
click at [1001, 518] on button "Confirmar" at bounding box center [1006, 522] width 83 height 26
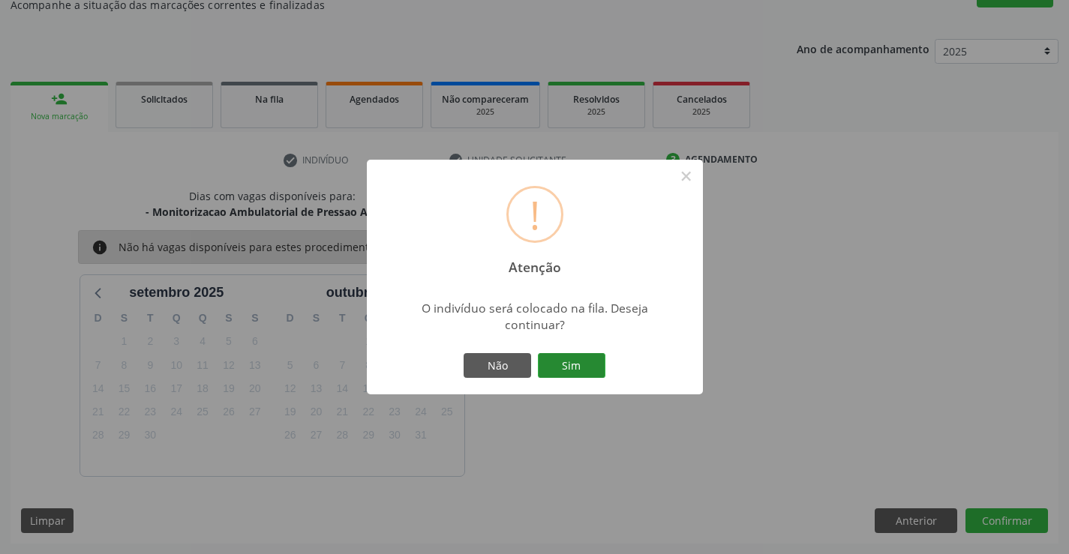
click at [569, 357] on button "Sim" at bounding box center [572, 366] width 68 height 26
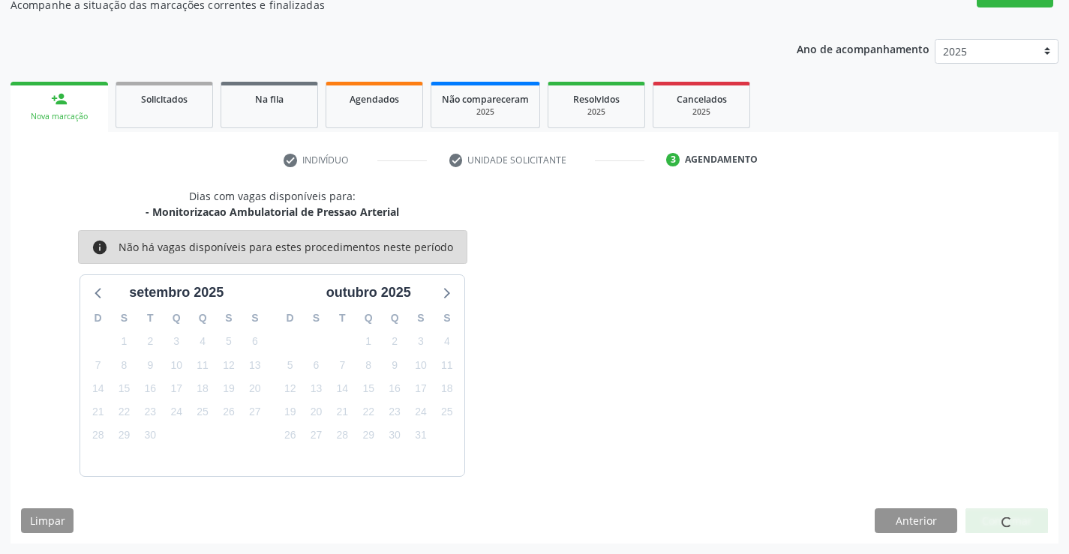
scroll to position [0, 0]
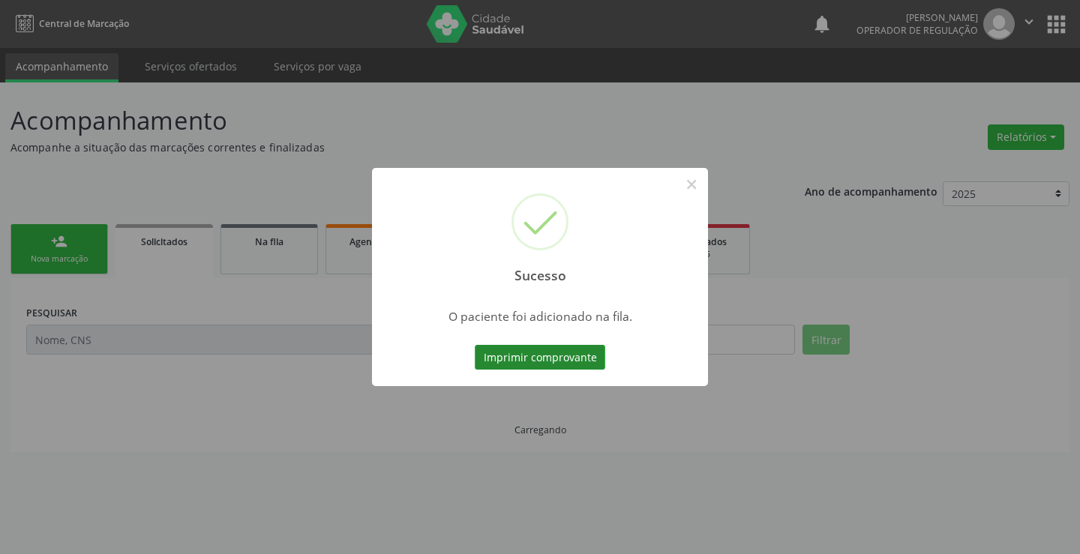
click at [569, 357] on button "Imprimir comprovante" at bounding box center [540, 358] width 131 height 26
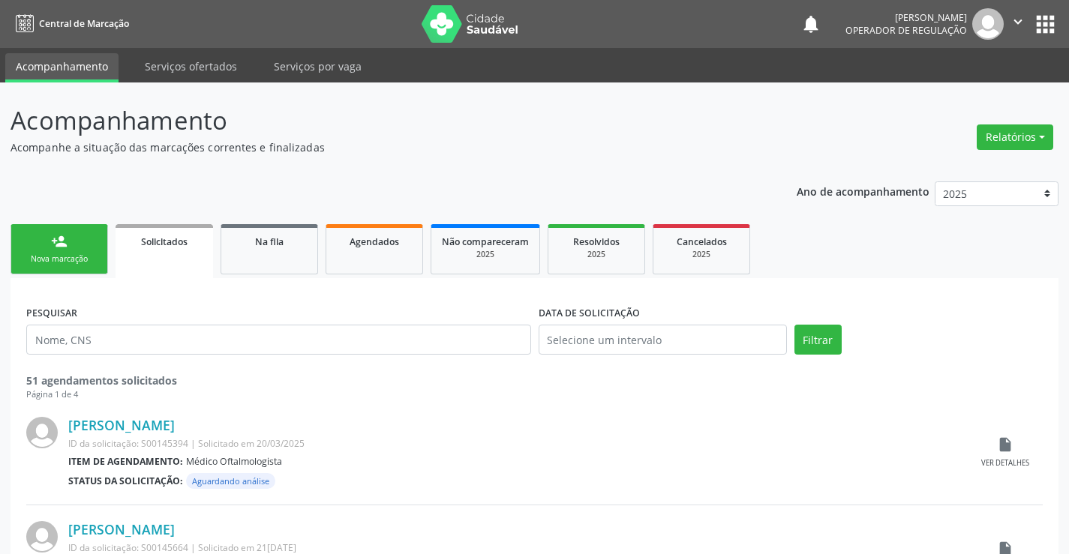
click at [69, 252] on link "person_add Nova marcação" at bounding box center [60, 249] width 98 height 50
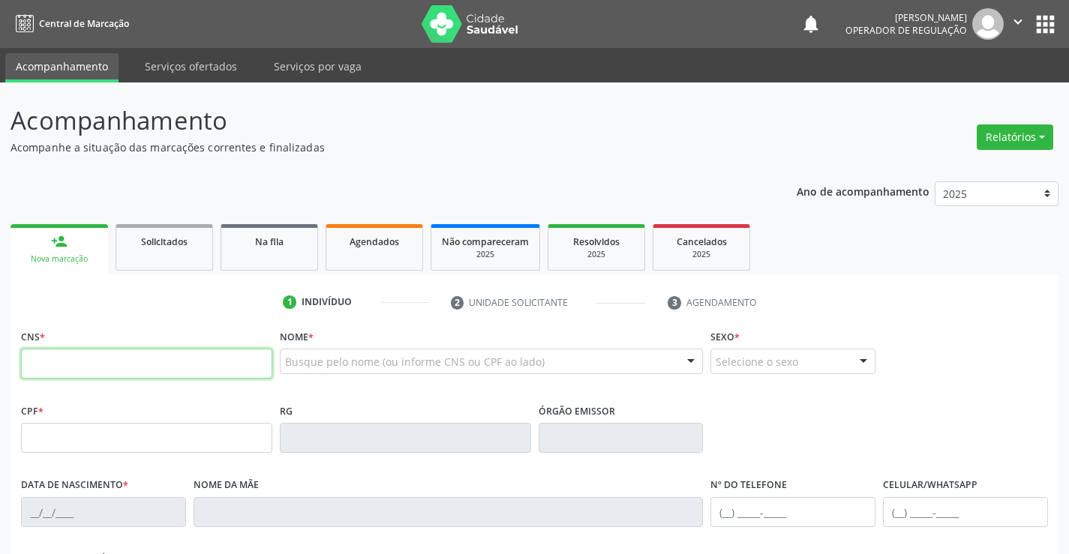
click at [135, 364] on input "text" at bounding box center [146, 364] width 251 height 30
type input "708 4077 2507 9862"
type input "19/11/1956"
type input "(74) 9942-9188"
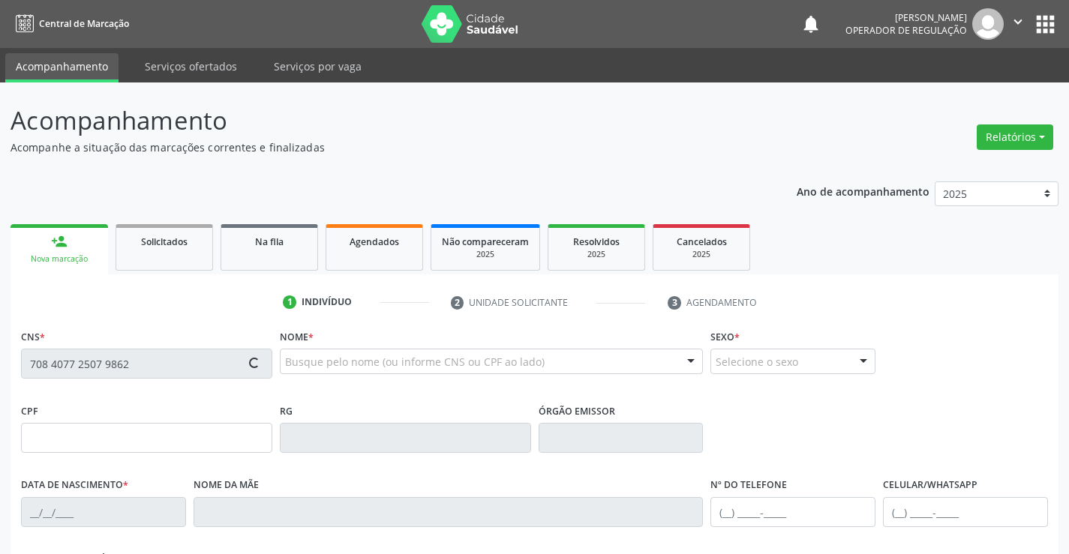
type input "S/N"
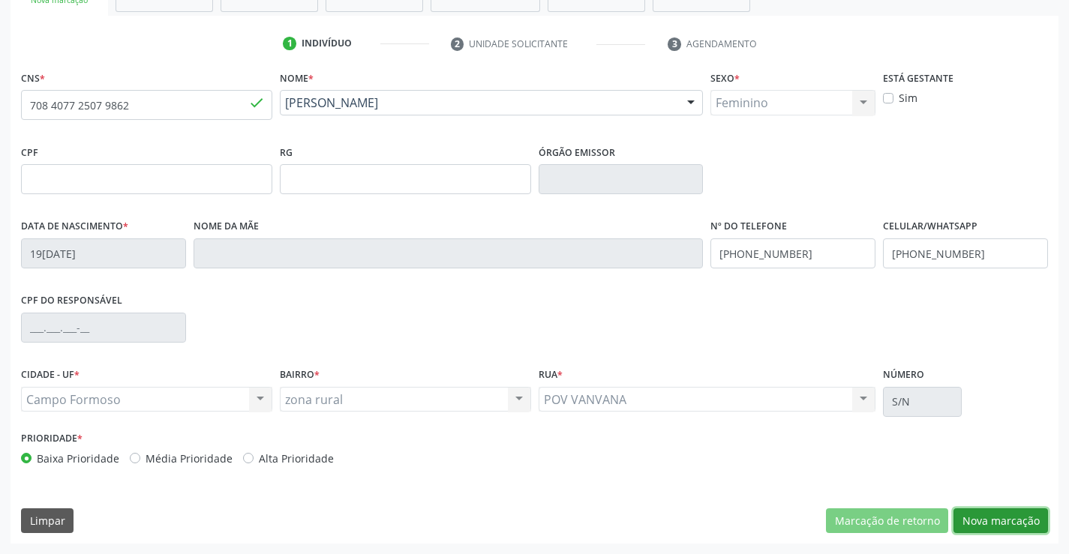
click at [1006, 515] on button "Nova marcação" at bounding box center [1000, 522] width 95 height 26
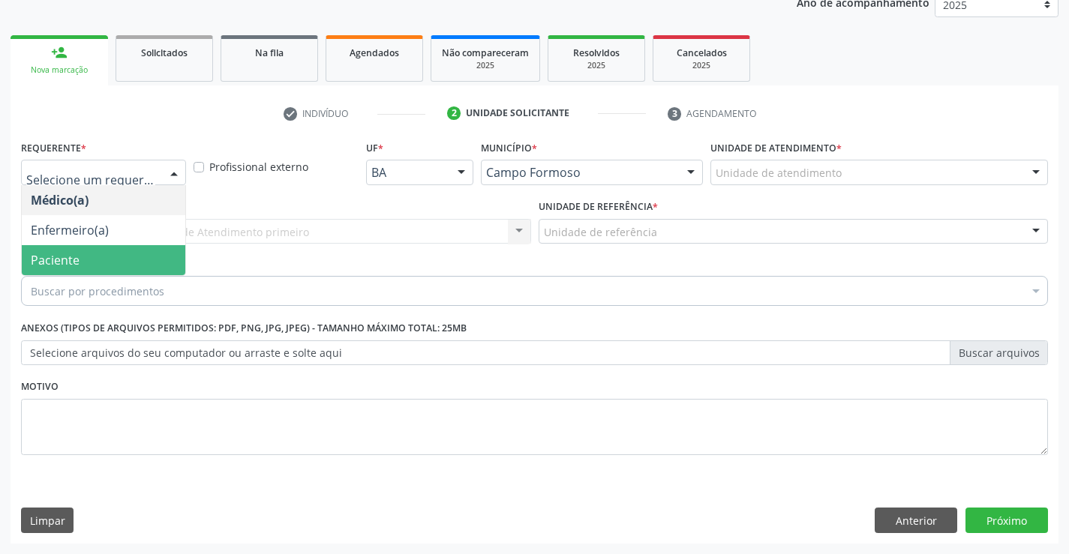
click at [87, 263] on span "Paciente" at bounding box center [104, 260] width 164 height 30
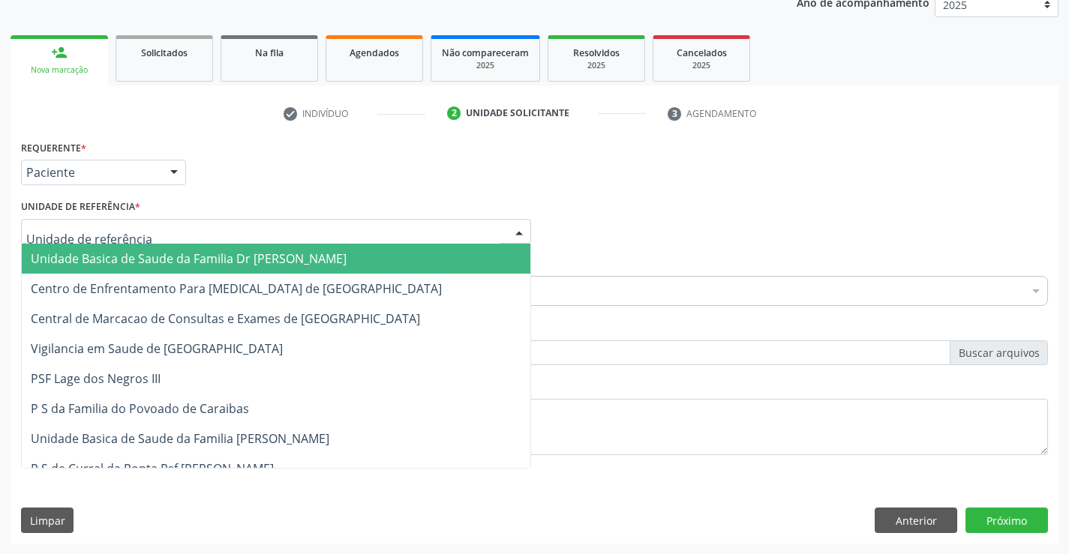
click at [159, 260] on span "Unidade Basica de Saude da Familia Dr [PERSON_NAME]" at bounding box center [189, 259] width 316 height 17
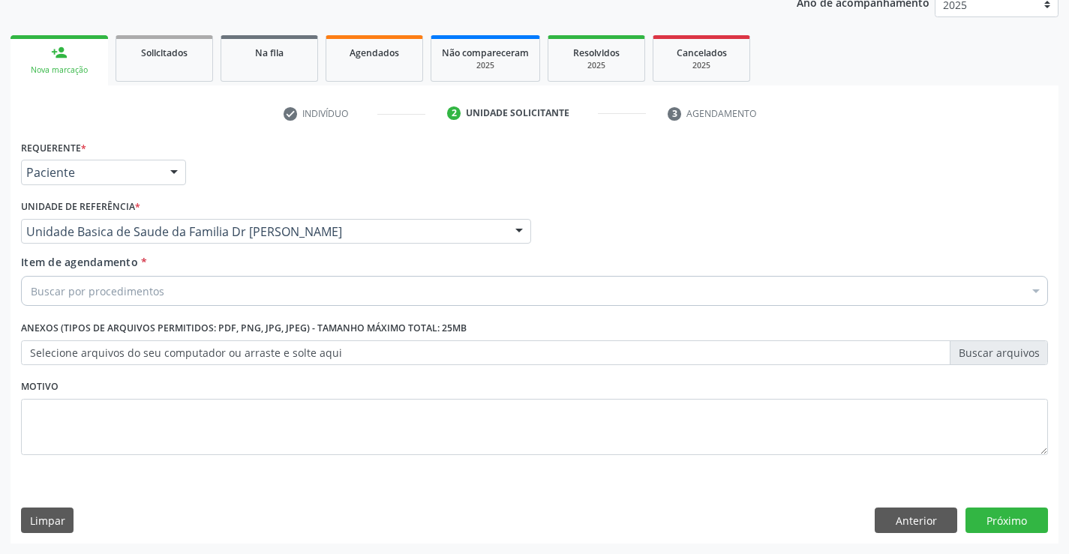
click at [166, 298] on div "Buscar por procedimentos" at bounding box center [534, 291] width 1027 height 30
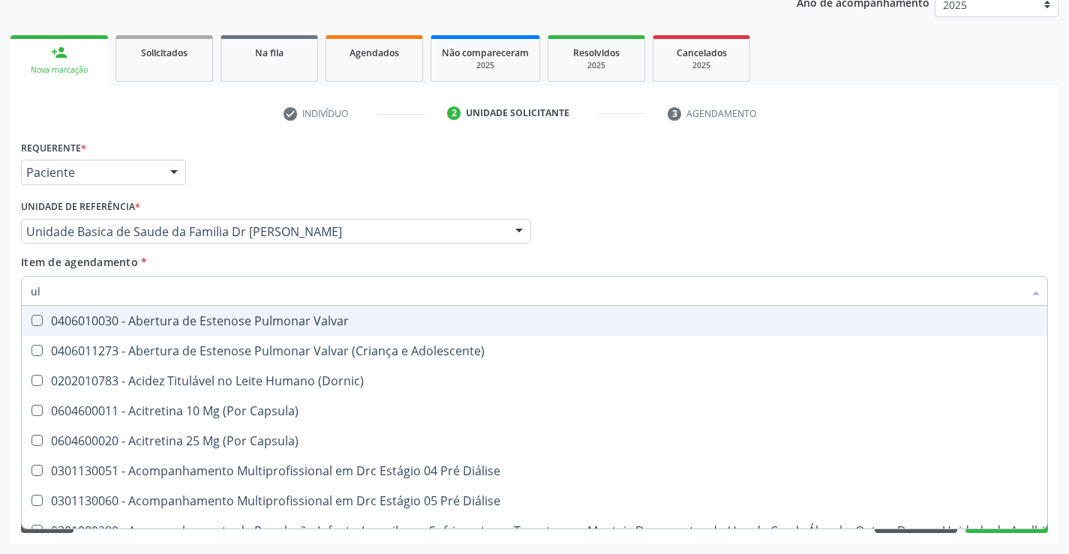
type input "ult"
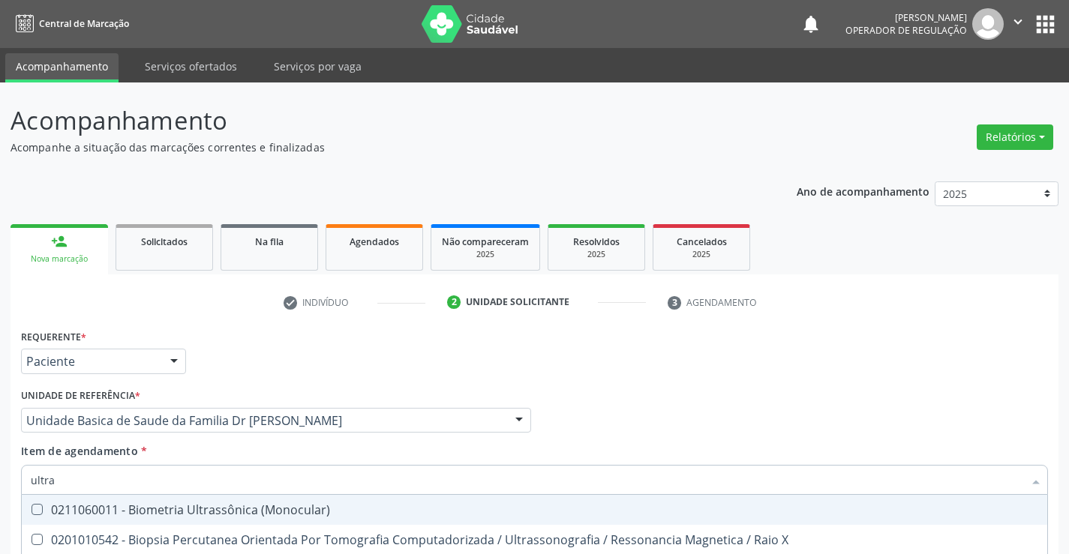
scroll to position [189, 0]
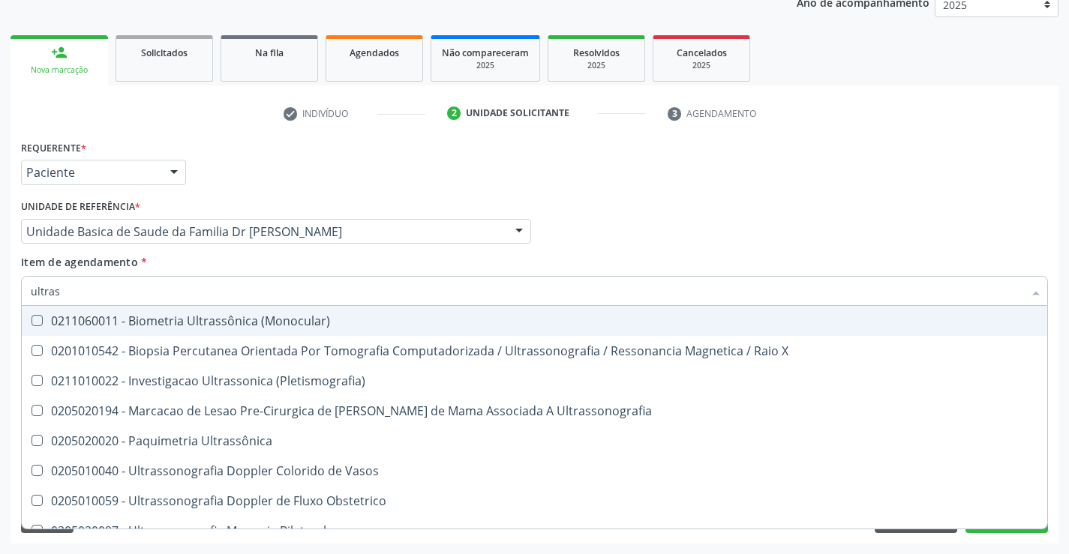
type input "ultrass"
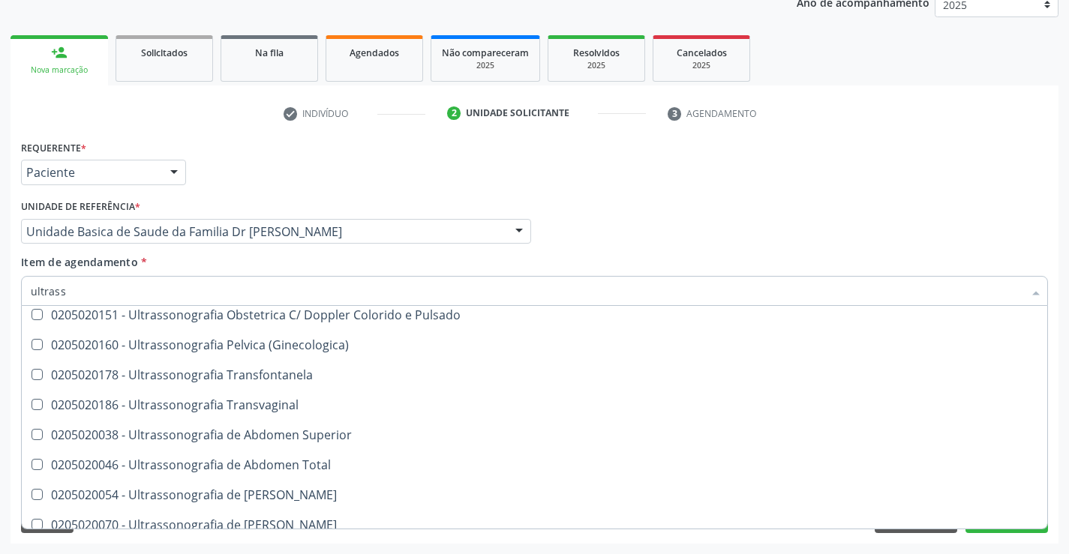
scroll to position [300, 0]
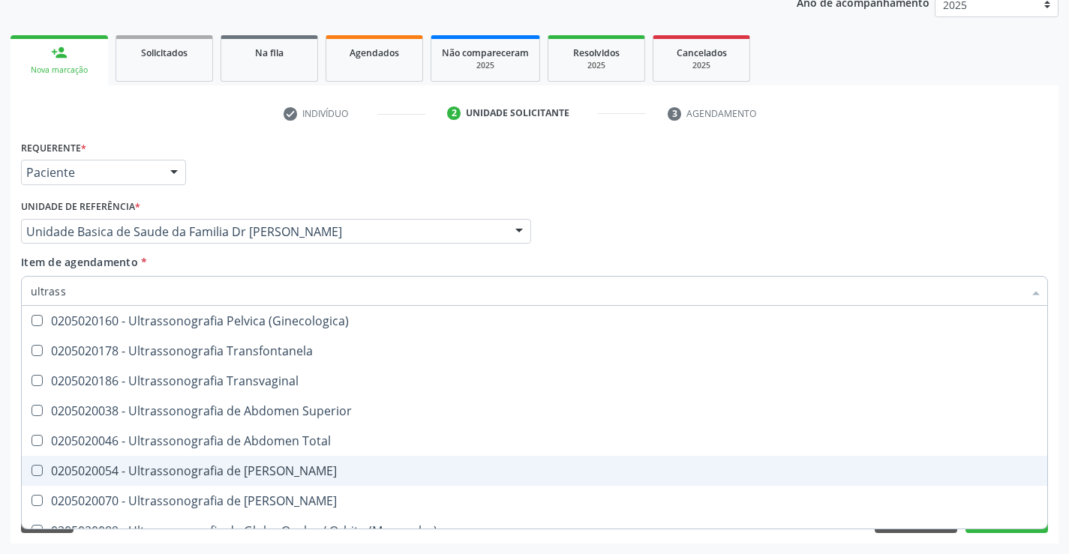
click at [360, 467] on div "0205020054 - Ultrassonografia de [PERSON_NAME]" at bounding box center [534, 471] width 1007 height 12
checkbox Urinario "true"
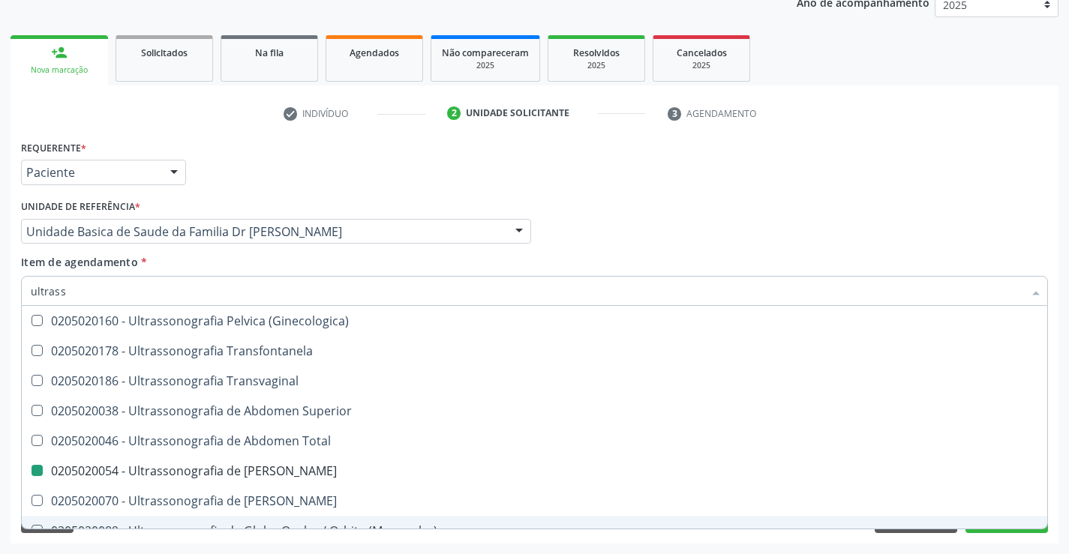
click at [1057, 479] on div "Requerente * Paciente Médico(a) Enfermeiro(a) Paciente Nenhum resultado encontr…" at bounding box center [535, 340] width 1048 height 407
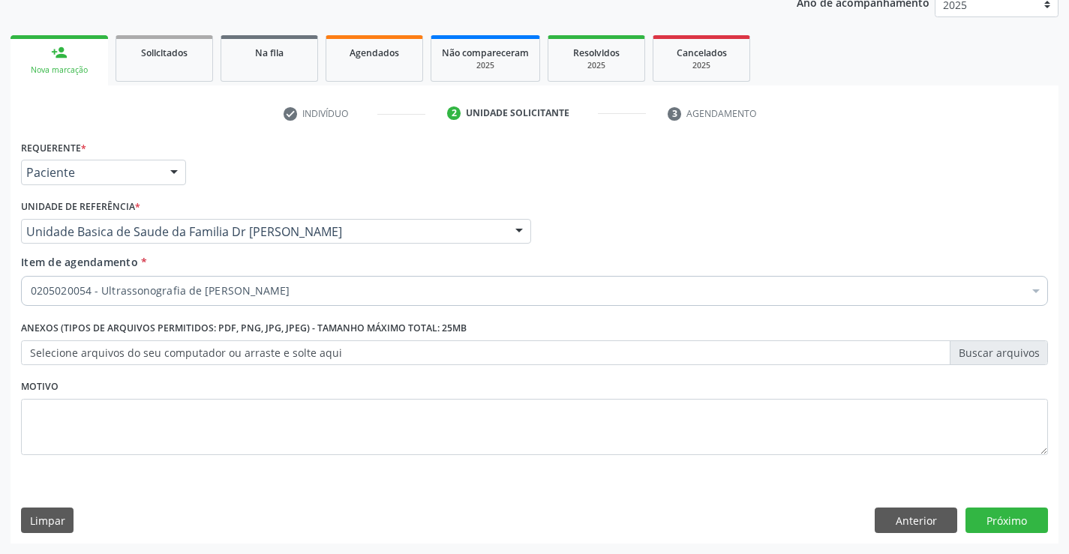
scroll to position [0, 0]
click at [1006, 524] on button "Próximo" at bounding box center [1006, 521] width 83 height 26
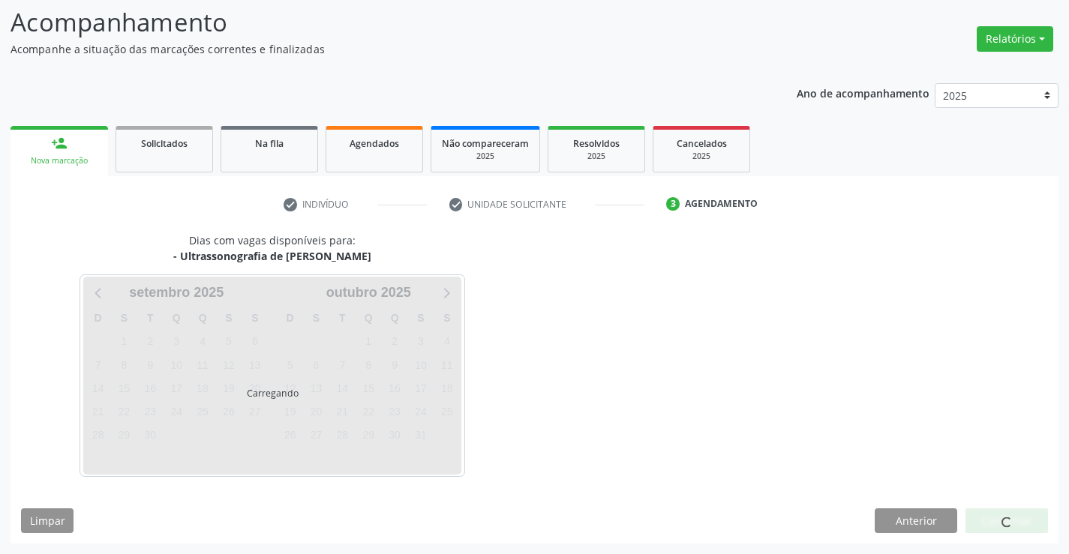
scroll to position [98, 0]
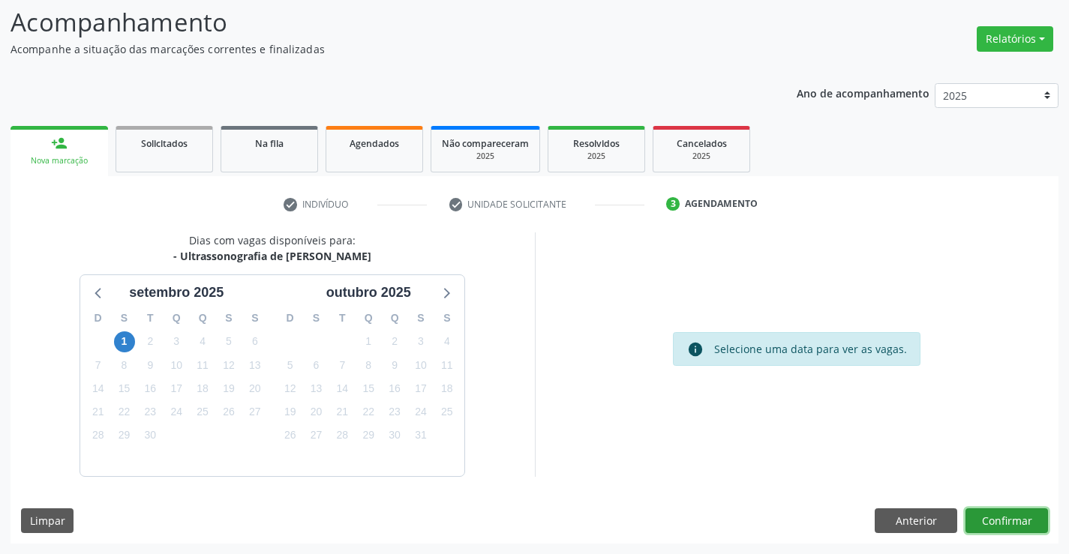
click at [1006, 524] on button "Confirmar" at bounding box center [1006, 522] width 83 height 26
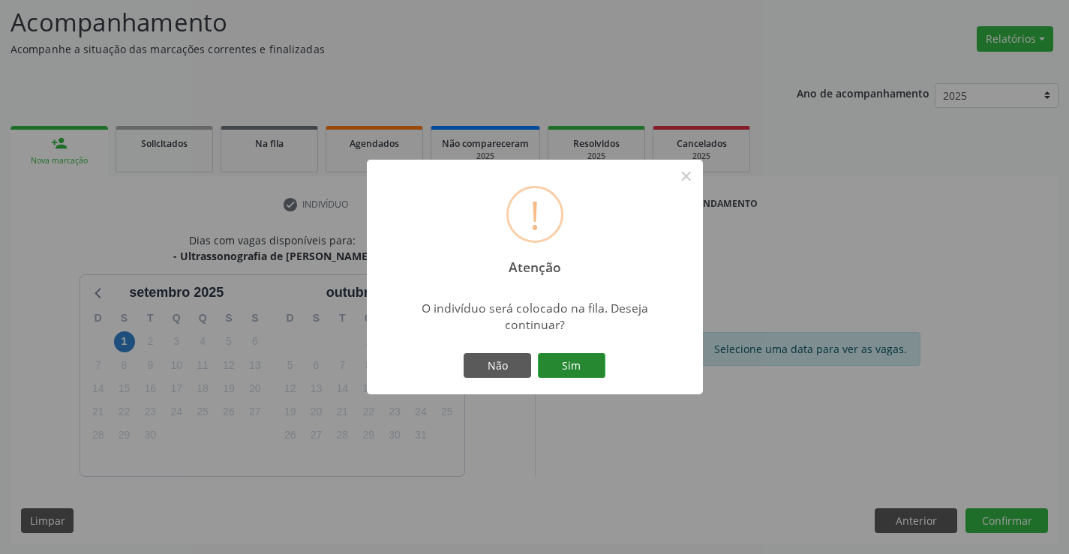
click at [570, 360] on button "Sim" at bounding box center [572, 366] width 68 height 26
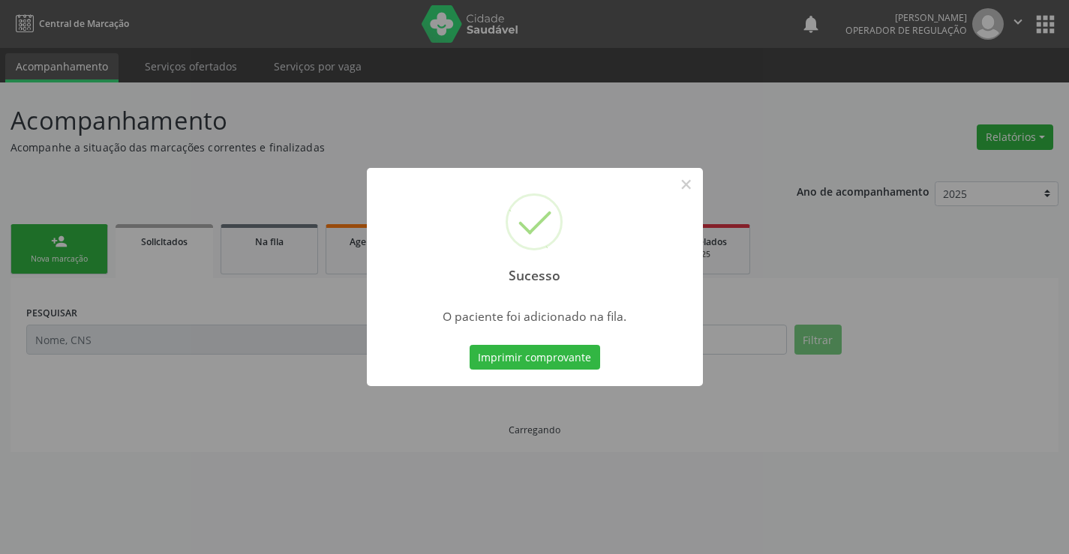
scroll to position [0, 0]
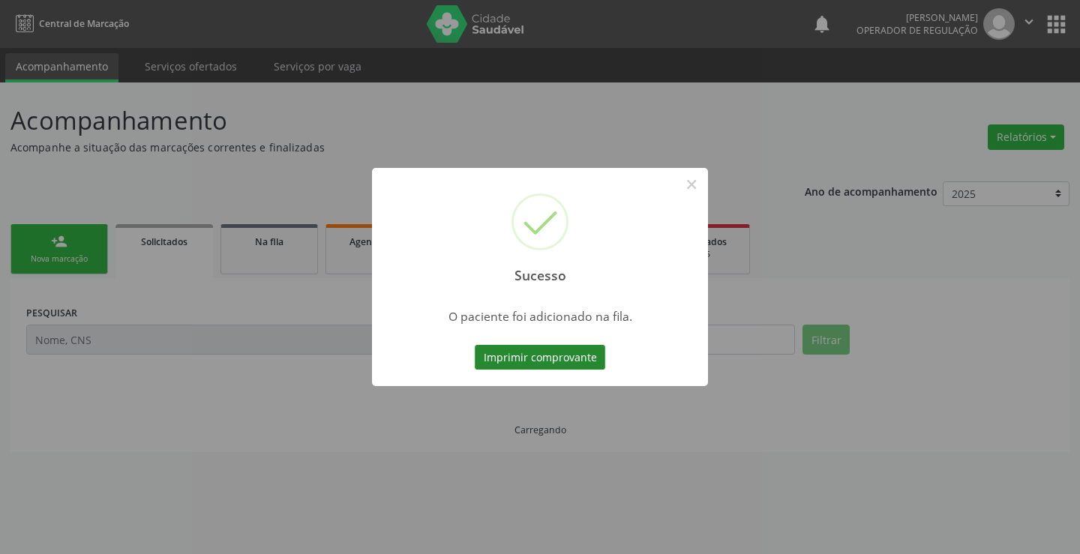
click at [570, 359] on button "Imprimir comprovante" at bounding box center [540, 358] width 131 height 26
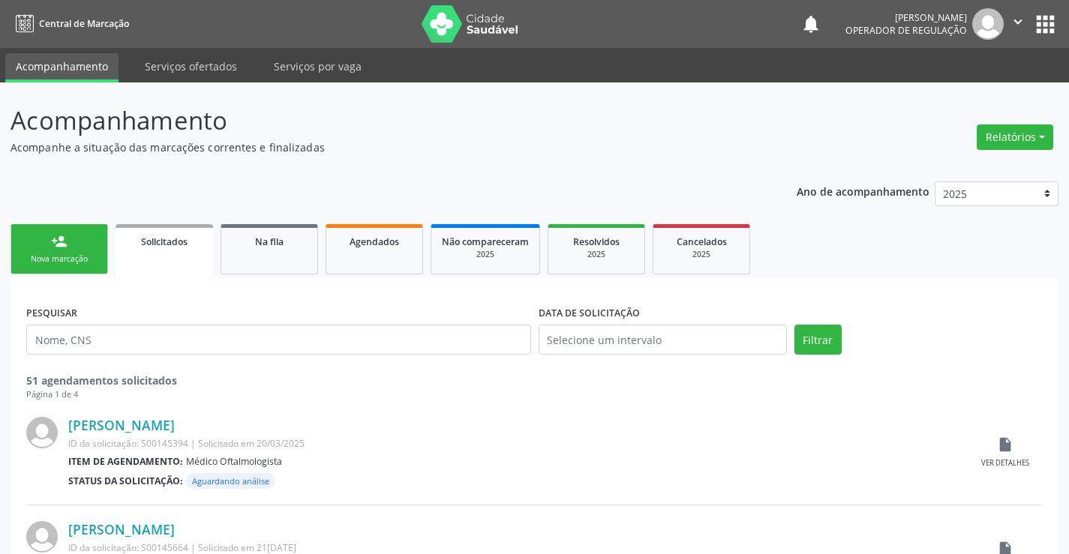
click at [59, 245] on div "person_add" at bounding box center [59, 241] width 17 height 17
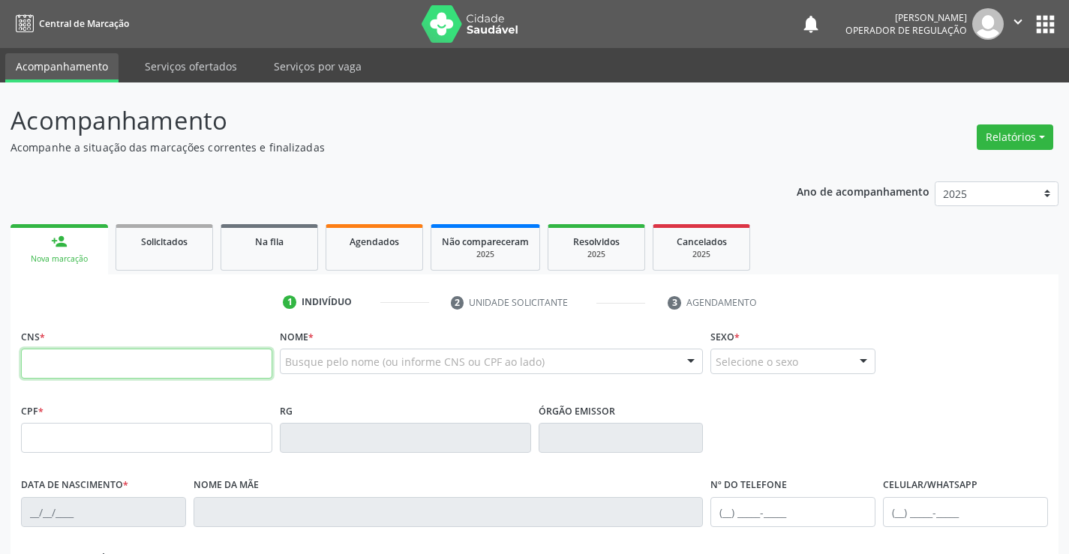
click at [120, 369] on input "text" at bounding box center [146, 364] width 251 height 30
type input "703 6010 4953 8033"
type input "0262304961"
type input "08/07/1950"
type input "(74) 99939-3748"
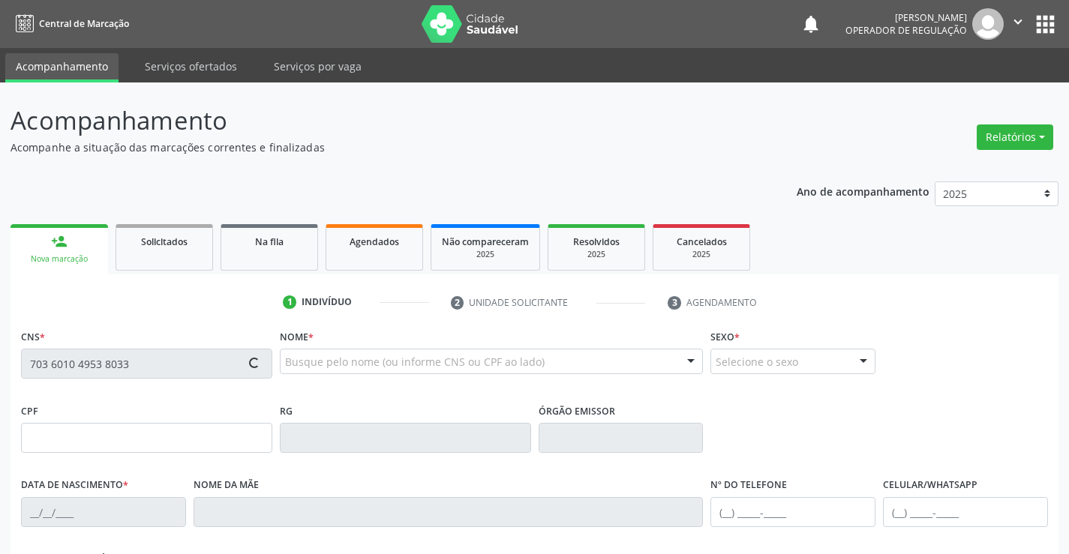
type input "(74) 98153-4459"
type input "157.809.535-20"
type input "SN"
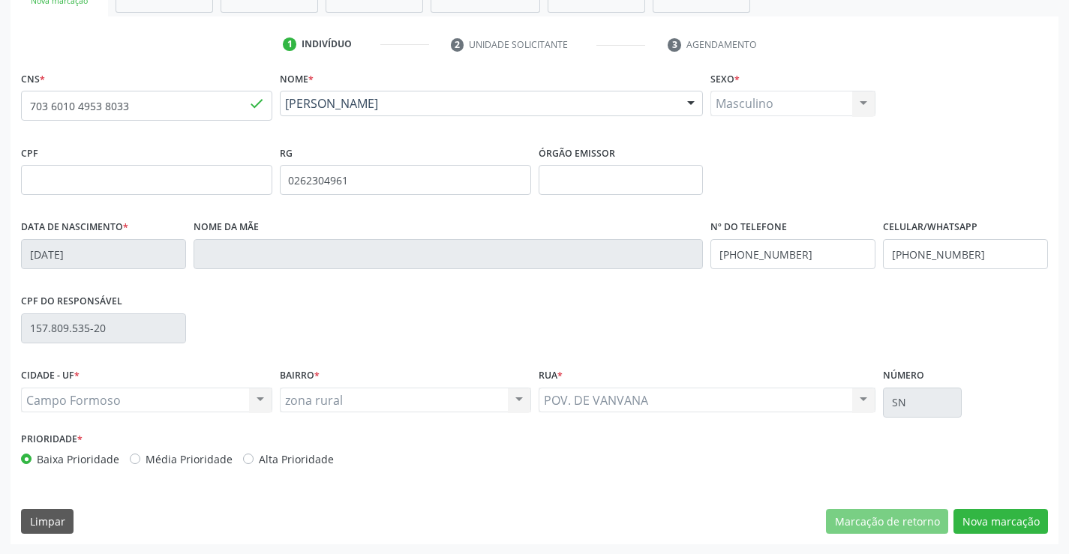
scroll to position [259, 0]
click at [1017, 517] on button "Nova marcação" at bounding box center [1000, 522] width 95 height 26
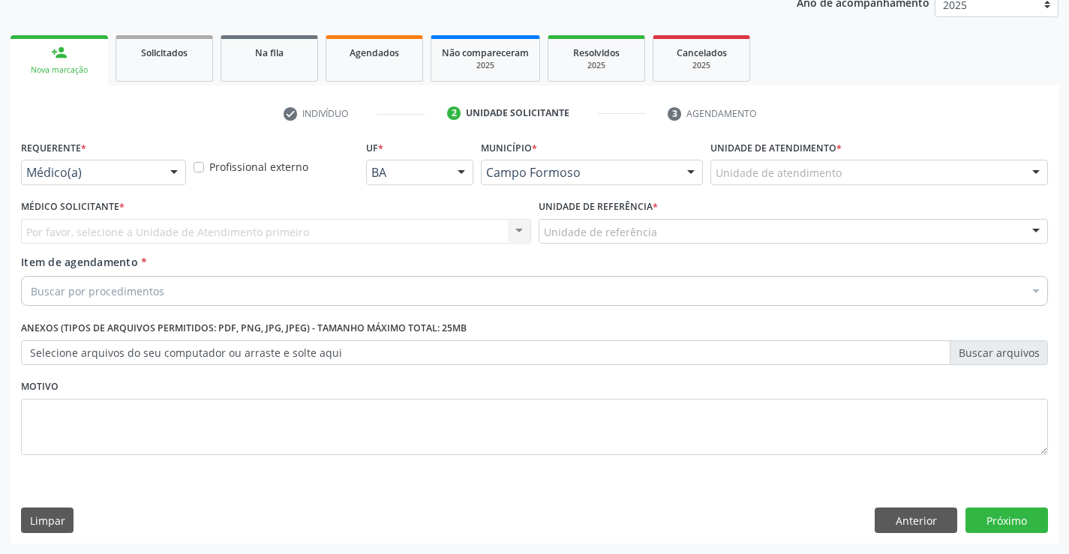
scroll to position [189, 0]
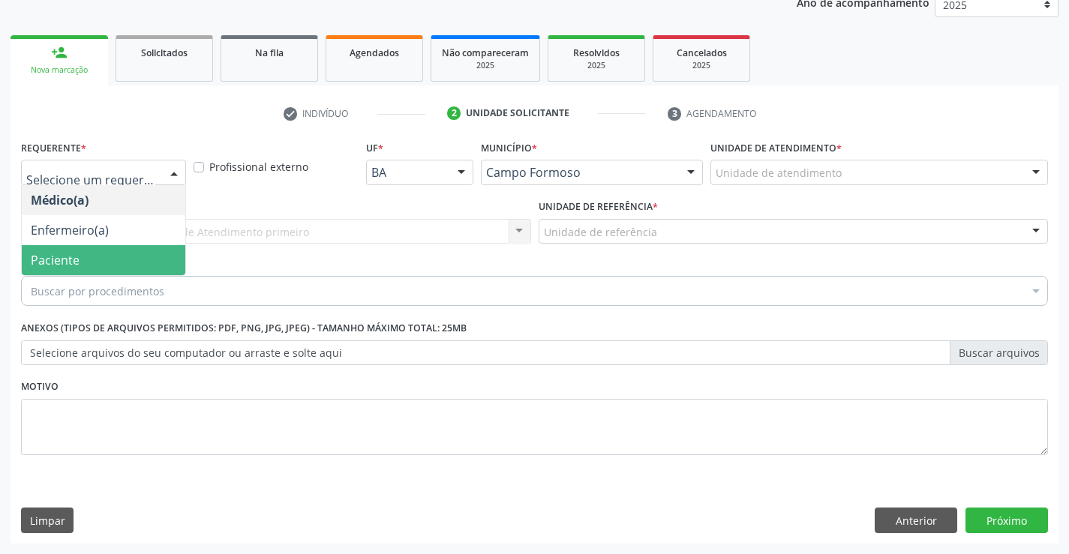
click at [81, 262] on span "Paciente" at bounding box center [104, 260] width 164 height 30
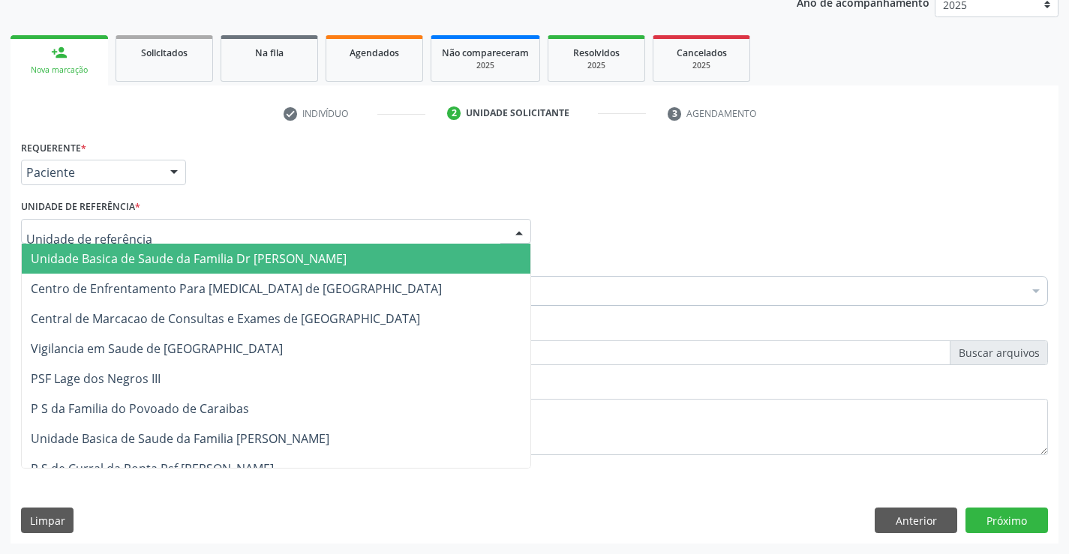
click at [198, 263] on span "Unidade Basica de Saude da Familia Dr [PERSON_NAME]" at bounding box center [189, 259] width 316 height 17
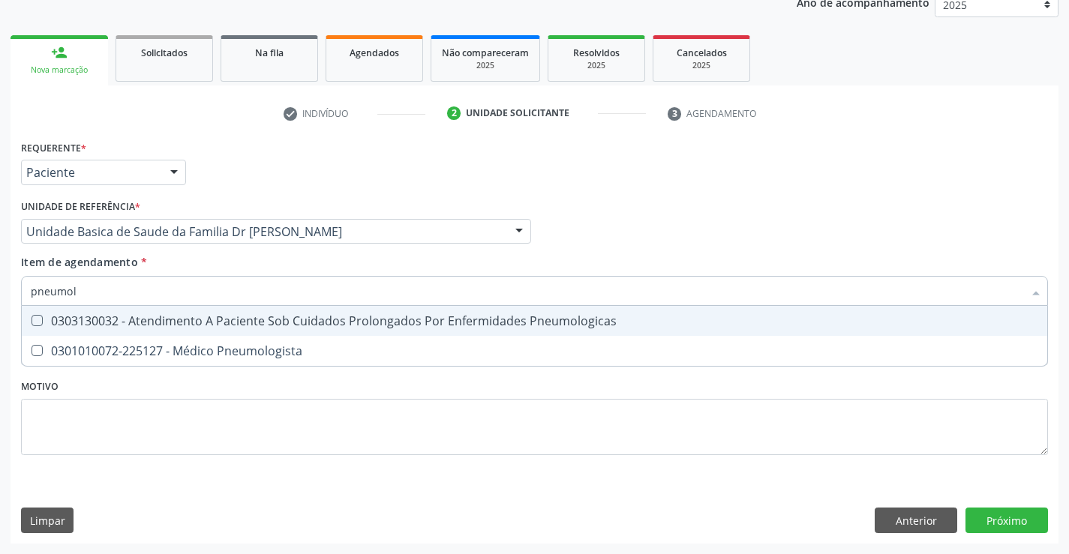
type input "pneumolo"
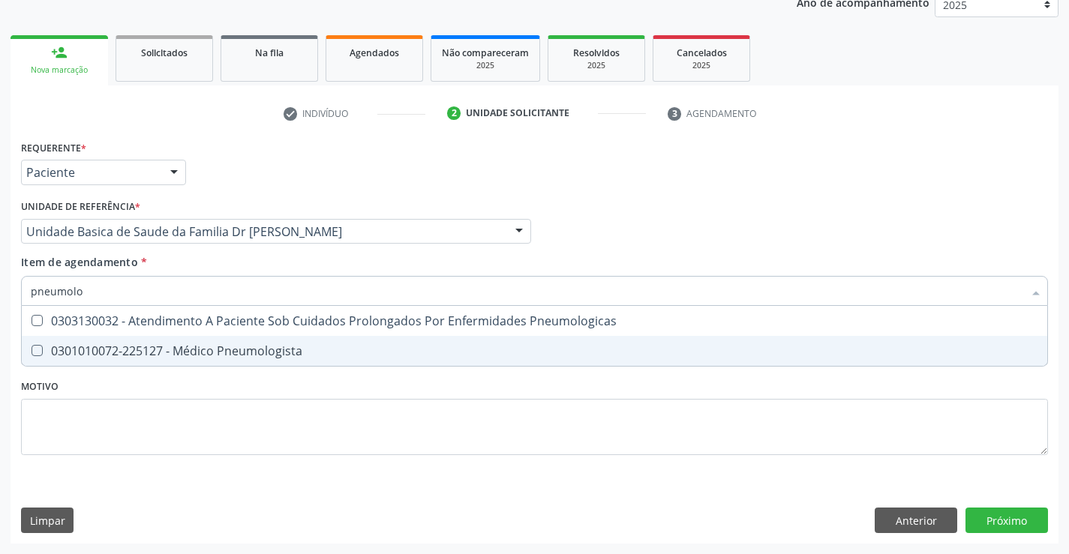
click at [236, 352] on div "0301010072-225127 - Médico Pneumologista" at bounding box center [534, 351] width 1007 height 12
checkbox Pneumologista "true"
click at [1012, 515] on div "Requerente * Paciente Médico(a) Enfermeiro(a) Paciente Nenhum resultado encontr…" at bounding box center [535, 340] width 1048 height 407
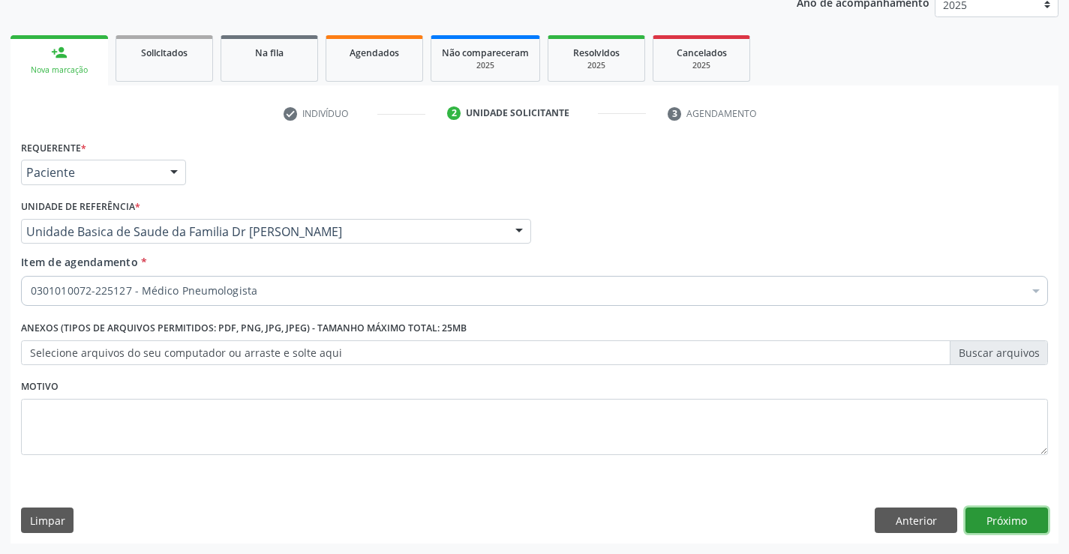
click at [1012, 515] on button "Próximo" at bounding box center [1006, 521] width 83 height 26
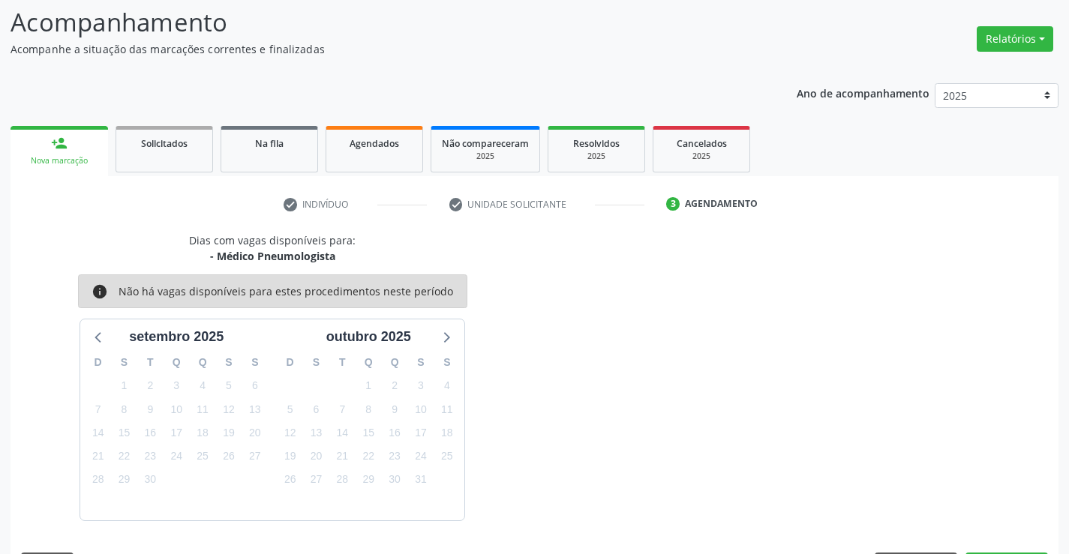
scroll to position [143, 0]
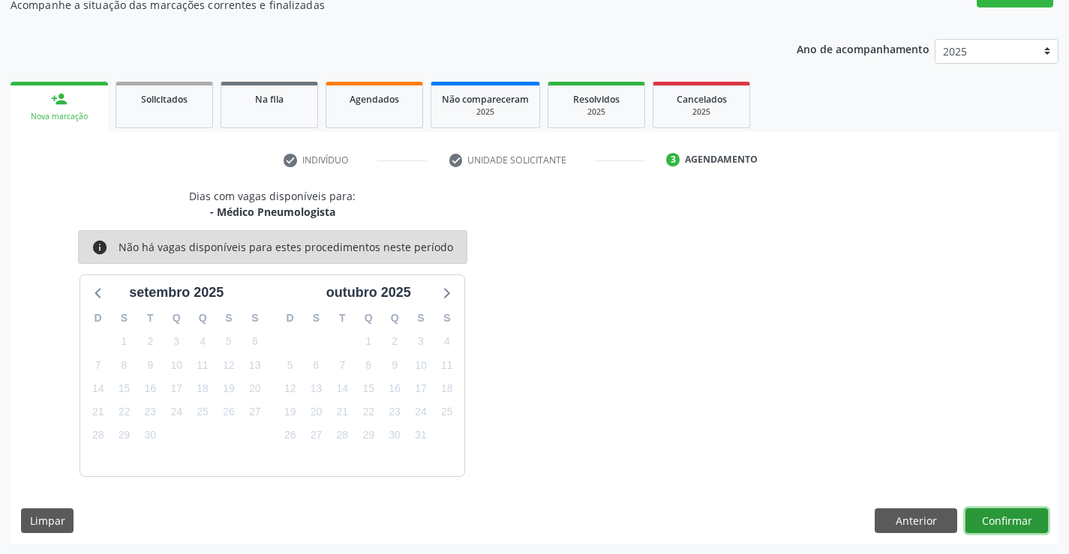
click at [996, 512] on button "Confirmar" at bounding box center [1006, 522] width 83 height 26
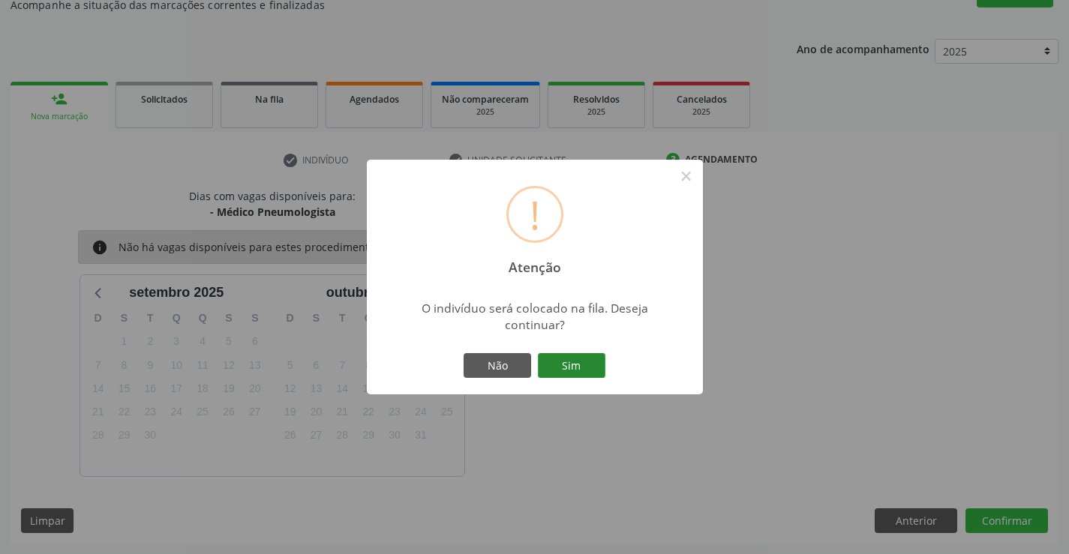
click at [573, 360] on button "Sim" at bounding box center [572, 366] width 68 height 26
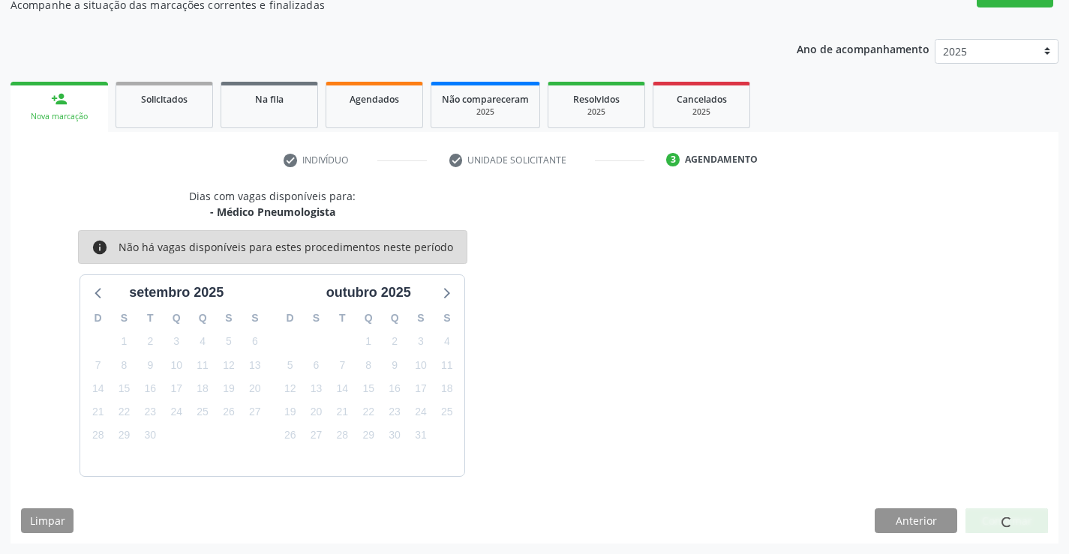
scroll to position [0, 0]
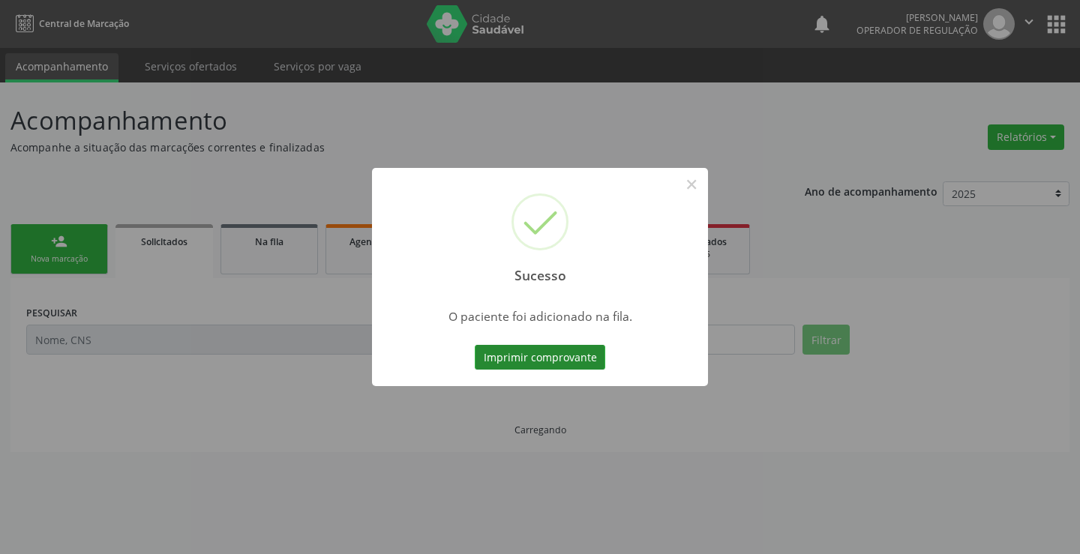
click at [526, 353] on button "Imprimir comprovante" at bounding box center [540, 358] width 131 height 26
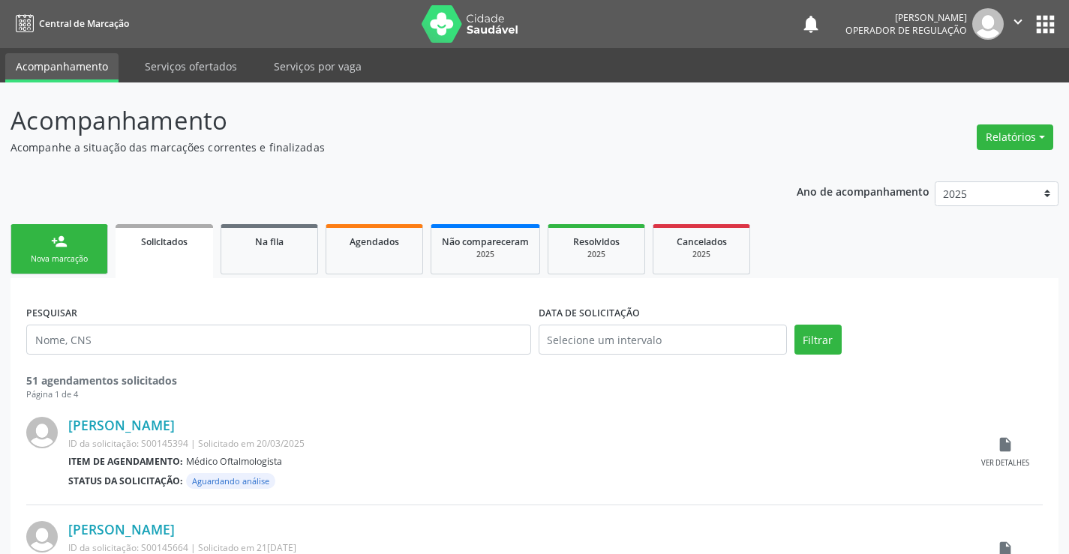
click at [83, 252] on link "person_add Nova marcação" at bounding box center [60, 249] width 98 height 50
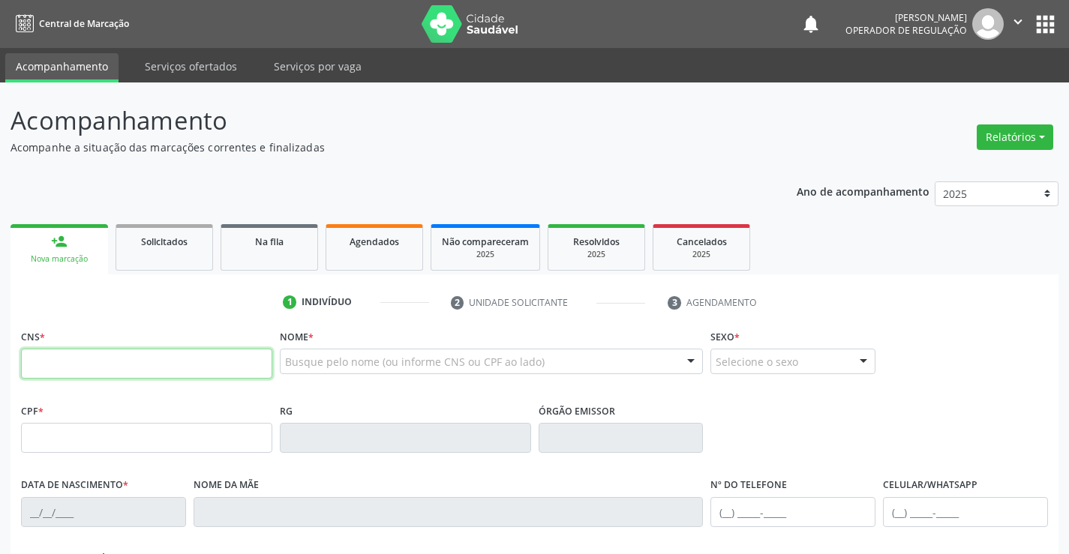
click at [96, 371] on input "text" at bounding box center [146, 364] width 251 height 30
type input "700 7009 7671 5471"
type input "2078907146"
type input "05/03/1996"
type input "(74) 98875-1779"
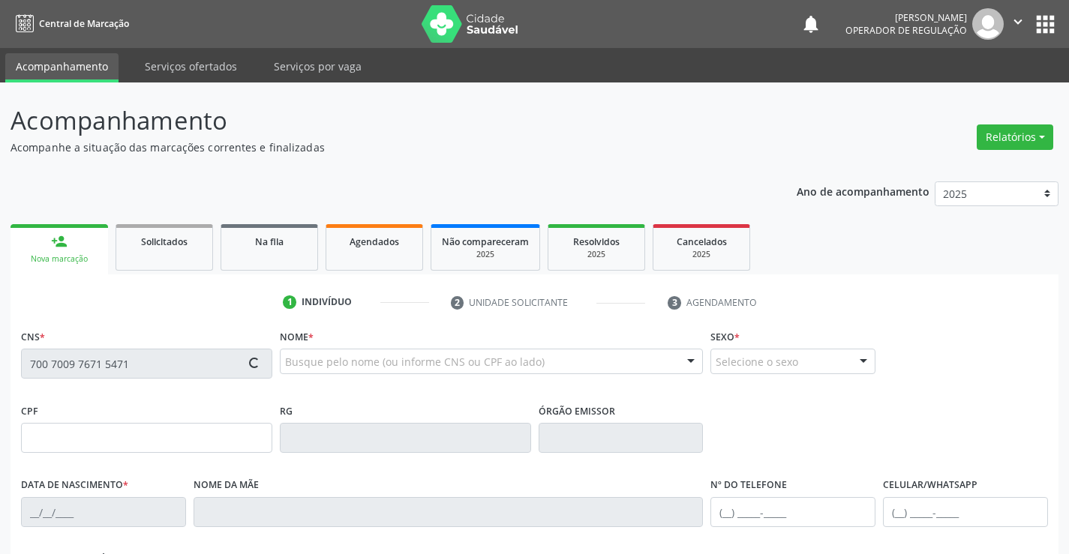
type input "(74) 98875-1779"
type input "070.525.235-31"
type input "S/N"
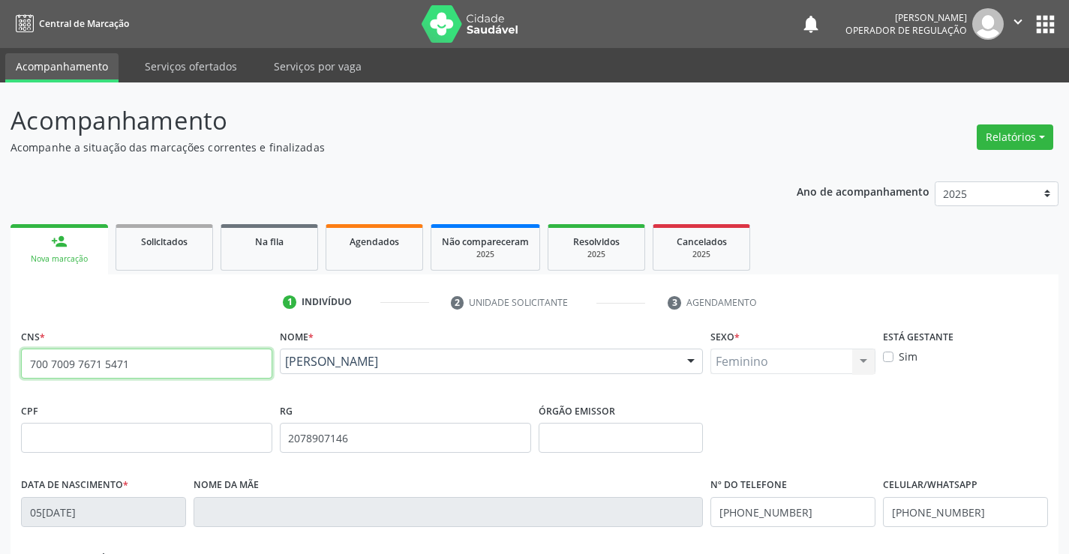
drag, startPoint x: 28, startPoint y: 367, endPoint x: 142, endPoint y: 371, distance: 114.1
click at [142, 371] on input "700 7009 7671 5471" at bounding box center [146, 364] width 251 height 30
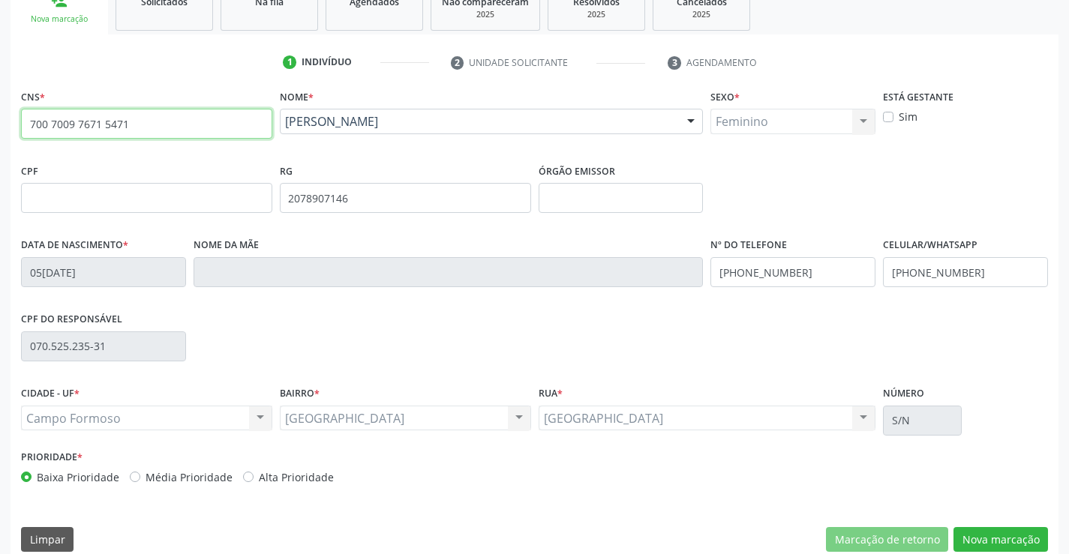
scroll to position [259, 0]
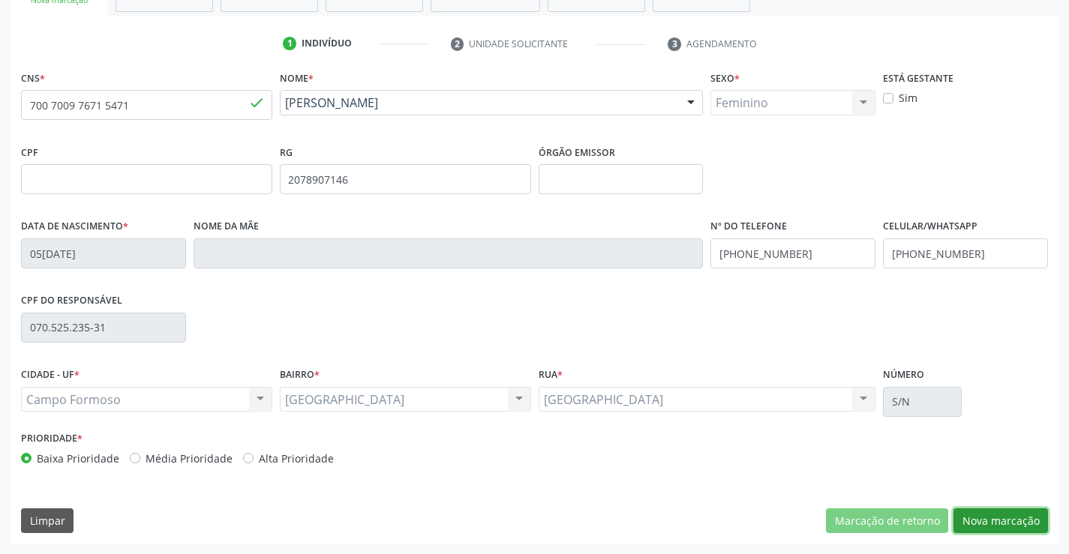
click at [1001, 518] on button "Nova marcação" at bounding box center [1000, 522] width 95 height 26
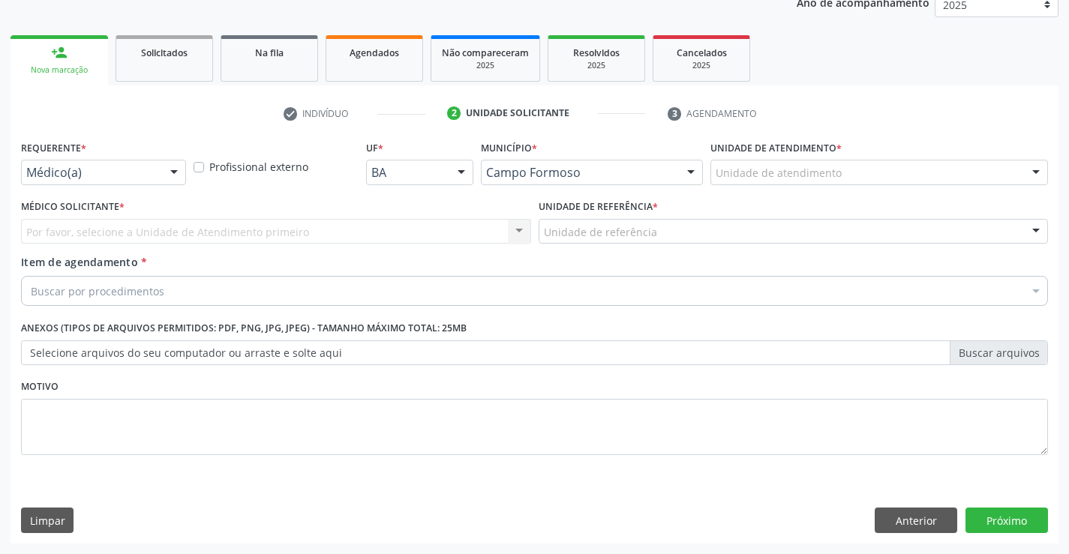
scroll to position [189, 0]
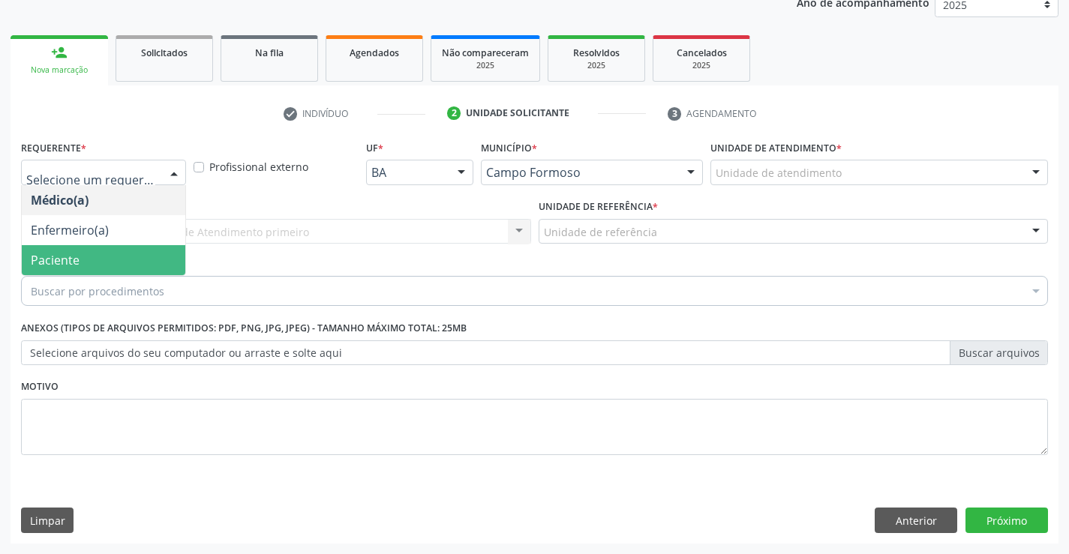
click at [83, 259] on span "Paciente" at bounding box center [104, 260] width 164 height 30
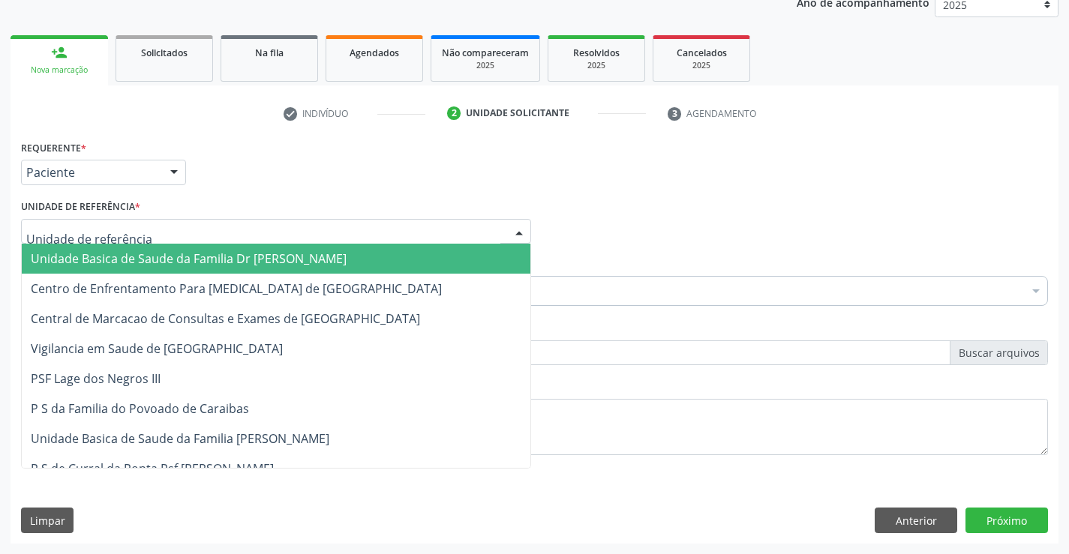
click at [141, 227] on div at bounding box center [276, 232] width 510 height 26
click at [183, 260] on span "Unidade Basica de Saude da Familia Dr [PERSON_NAME]" at bounding box center [189, 259] width 316 height 17
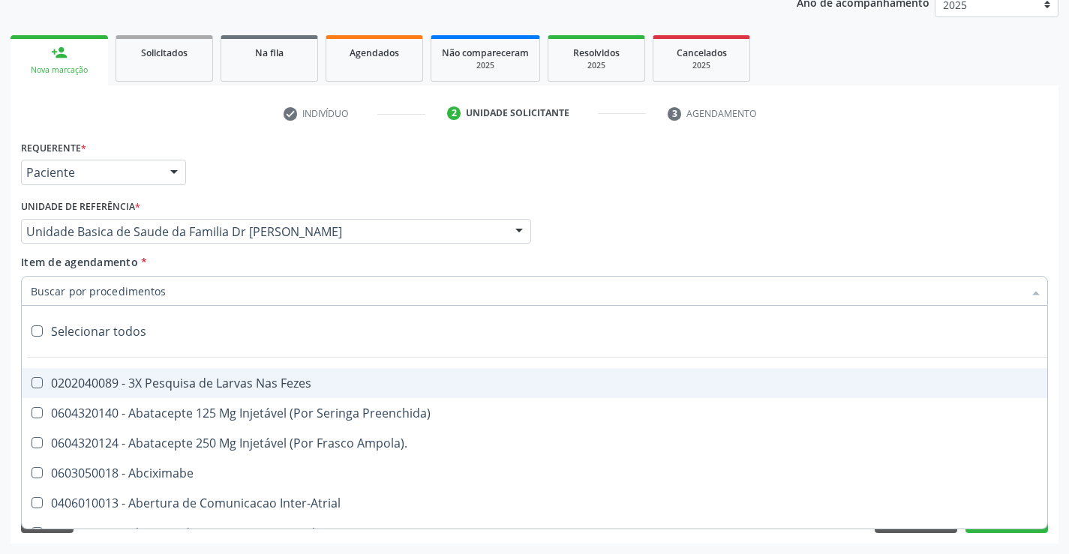
click at [175, 293] on div at bounding box center [534, 291] width 1027 height 30
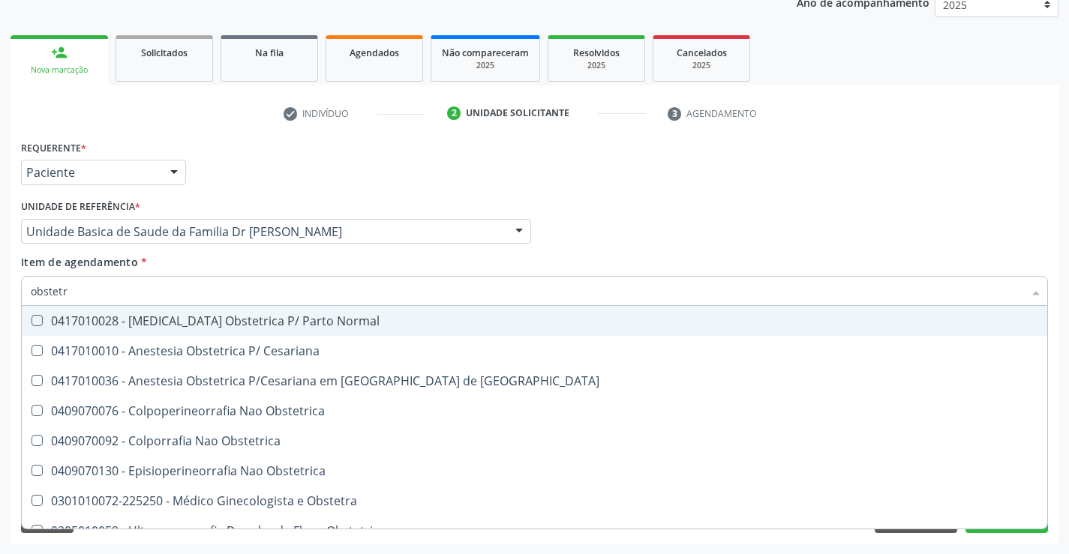
type input "obstetra"
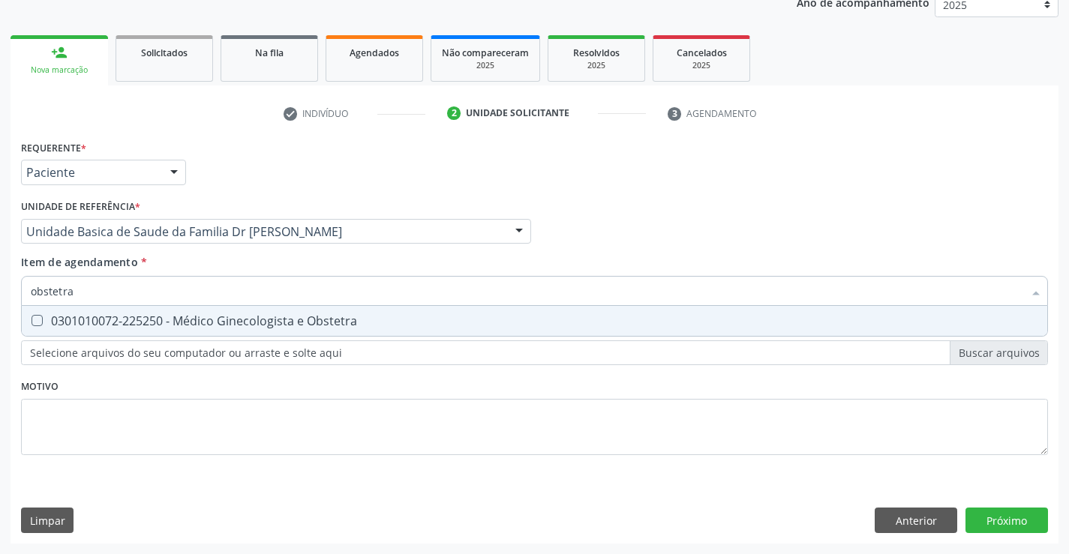
click at [233, 324] on div "0301010072-225250 - Médico Ginecologista e Obstetra" at bounding box center [534, 321] width 1007 height 12
checkbox Obstetra "true"
click at [1010, 520] on div "Requerente * Paciente Médico(a) Enfermeiro(a) Paciente Nenhum resultado encontr…" at bounding box center [535, 340] width 1048 height 407
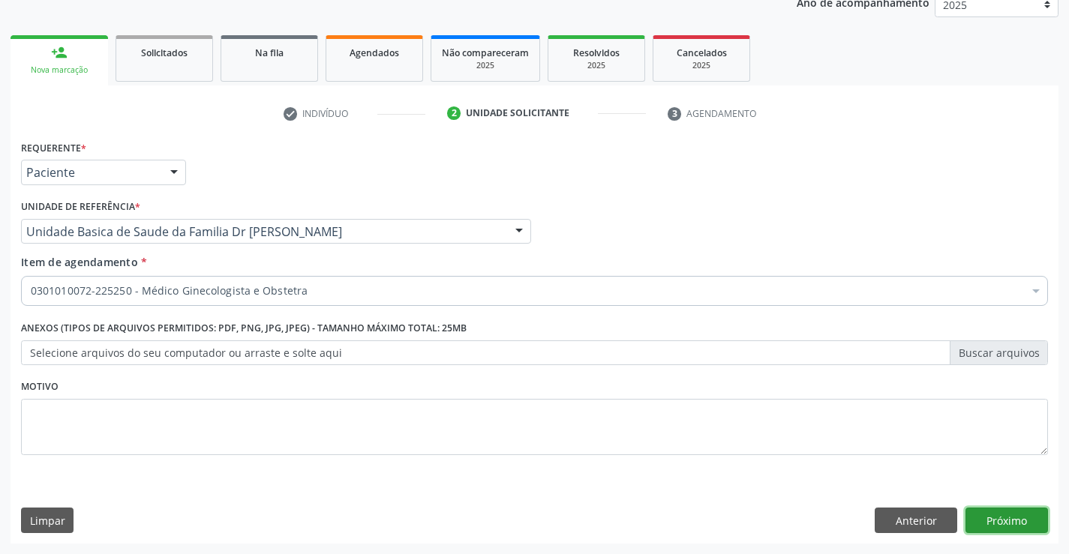
click at [1010, 520] on button "Próximo" at bounding box center [1006, 521] width 83 height 26
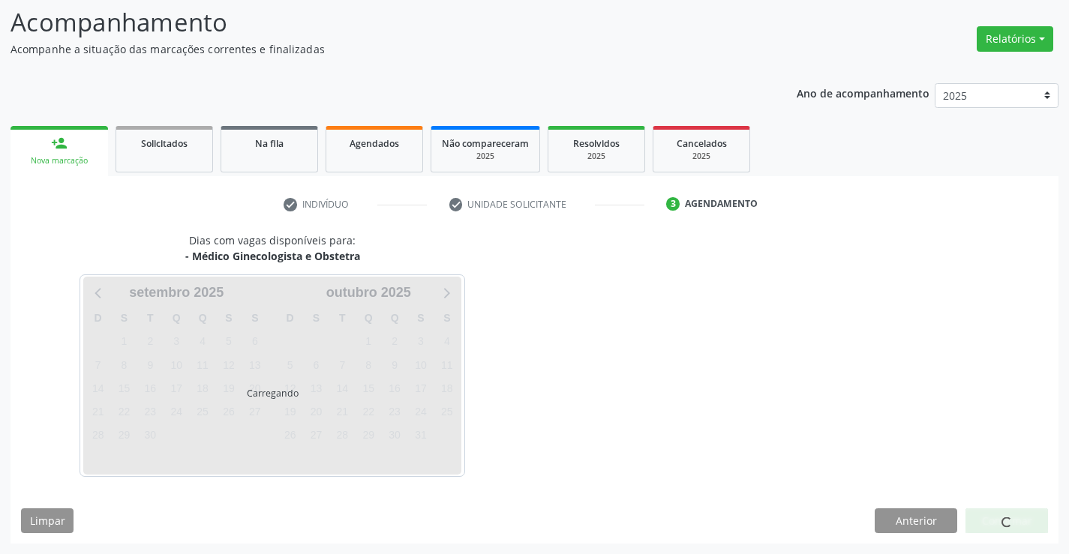
scroll to position [98, 0]
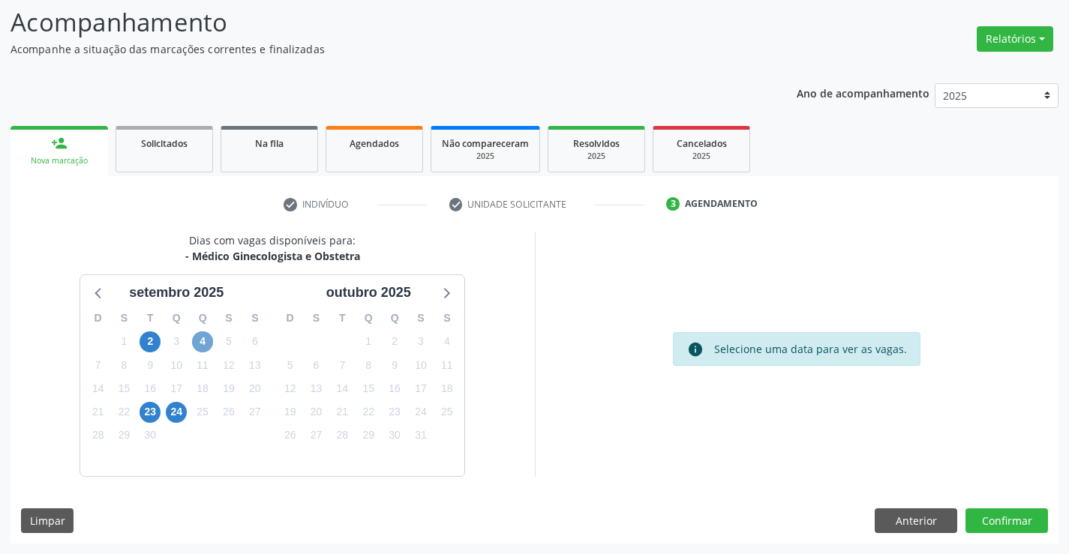
click at [203, 339] on span "4" at bounding box center [202, 342] width 21 height 21
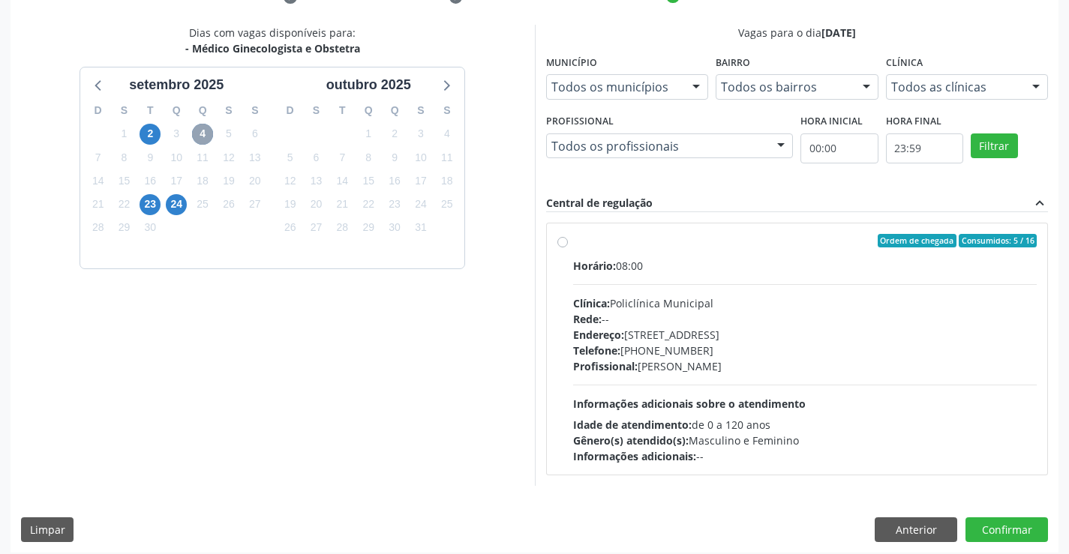
scroll to position [315, 0]
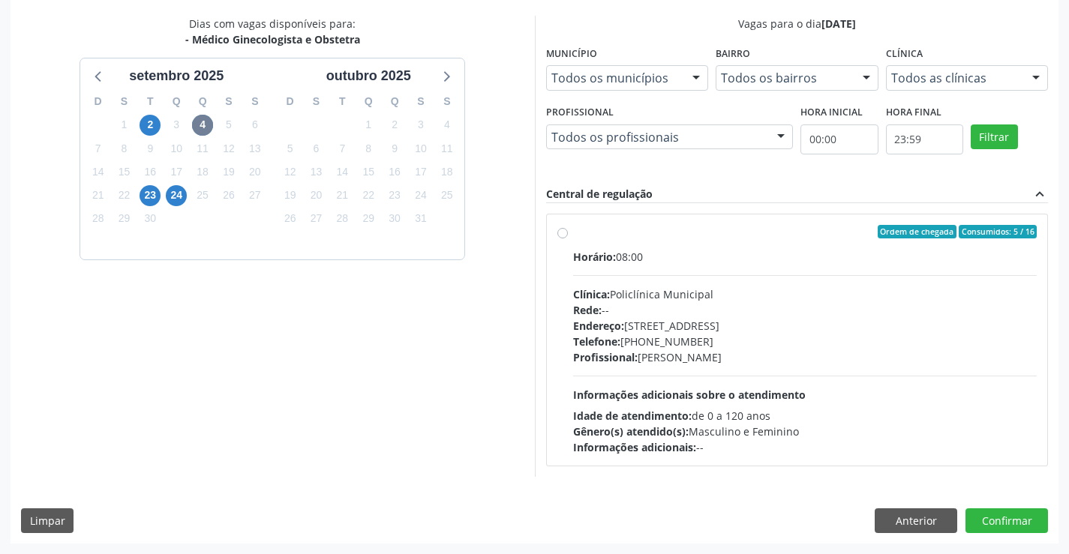
click at [645, 230] on div "Ordem de chegada Consumidos: 5 / 16" at bounding box center [805, 232] width 464 height 14
click at [568, 230] on input "Ordem de chegada Consumidos: 5 / 16 Horário: 08:00 Clínica: Policlínica Municip…" at bounding box center [562, 232] width 11 height 14
radio input "true"
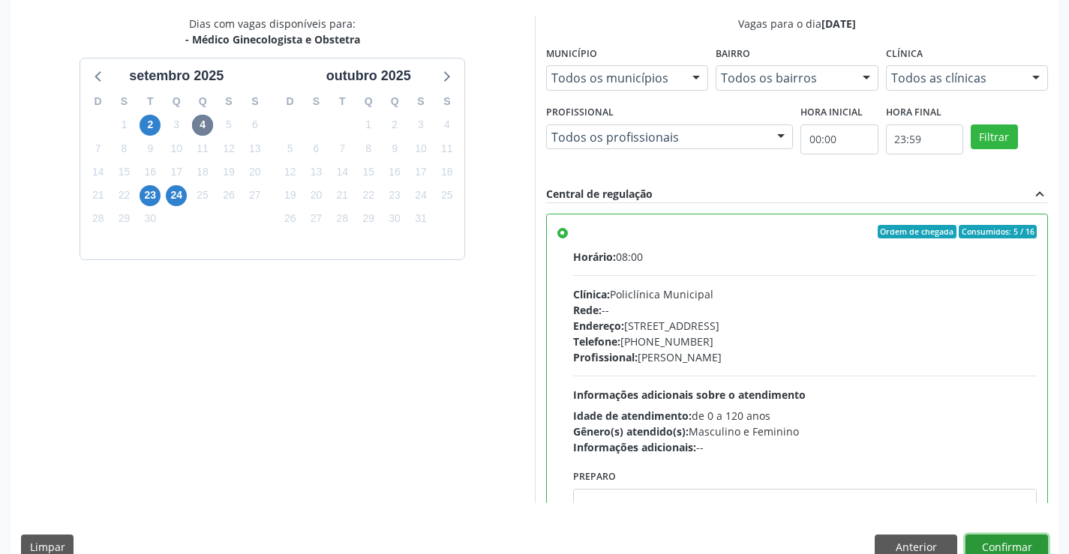
click at [1005, 542] on button "Confirmar" at bounding box center [1006, 548] width 83 height 26
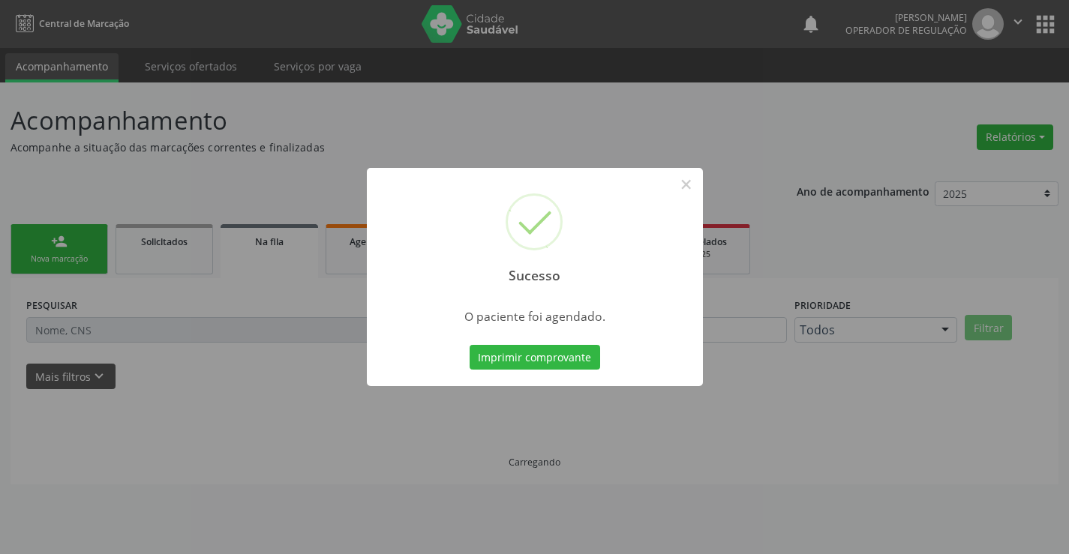
scroll to position [0, 0]
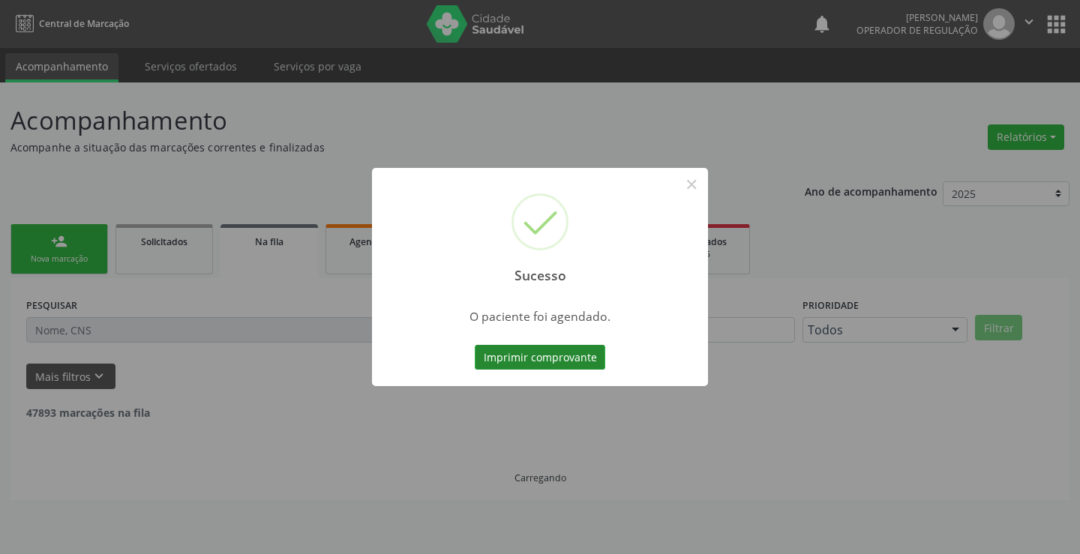
click at [540, 358] on button "Imprimir comprovante" at bounding box center [540, 358] width 131 height 26
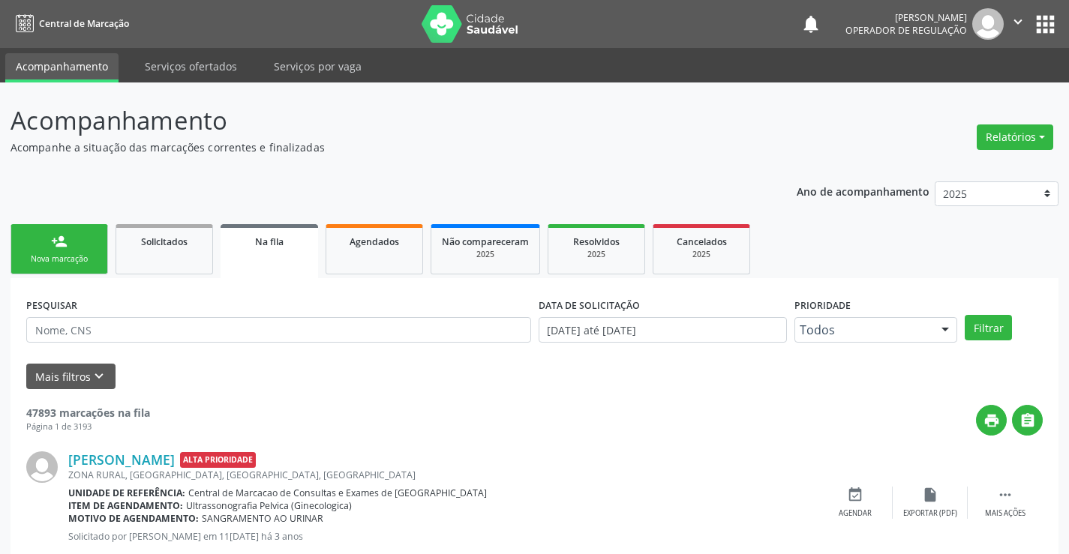
click at [58, 242] on div "person_add" at bounding box center [59, 241] width 17 height 17
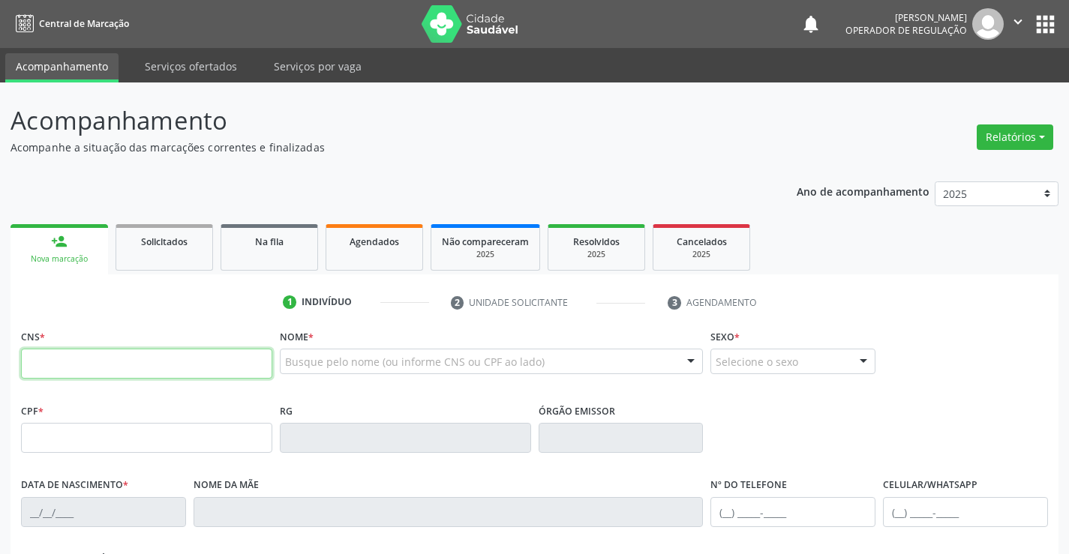
click at [158, 368] on input "text" at bounding box center [146, 364] width 251 height 30
type input "700 7079 4257 3972"
type input "2109349050"
type input "22/09/1961"
type input "(74) 98854-0645"
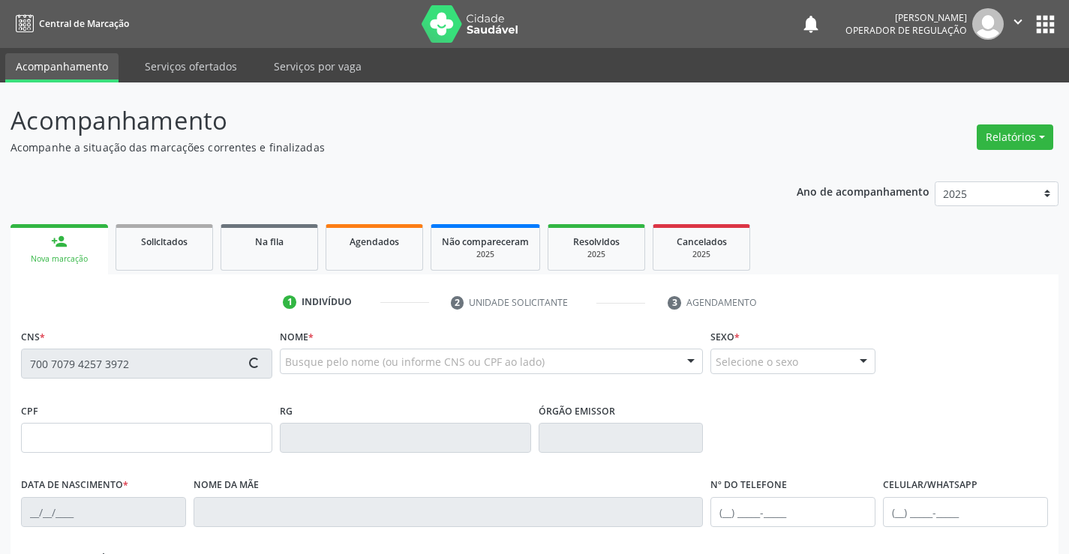
type input "51"
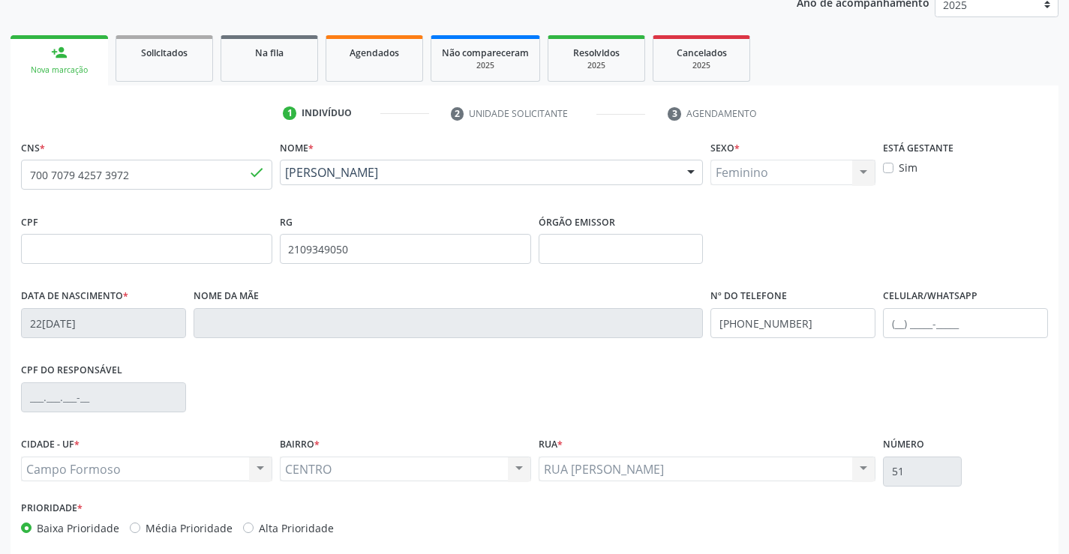
scroll to position [259, 0]
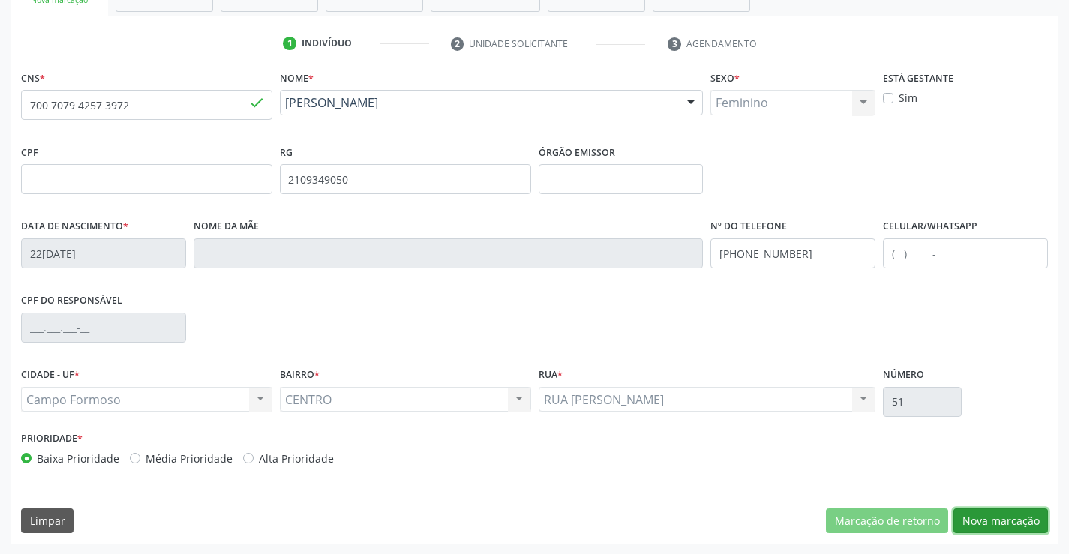
click at [995, 519] on button "Nova marcação" at bounding box center [1000, 522] width 95 height 26
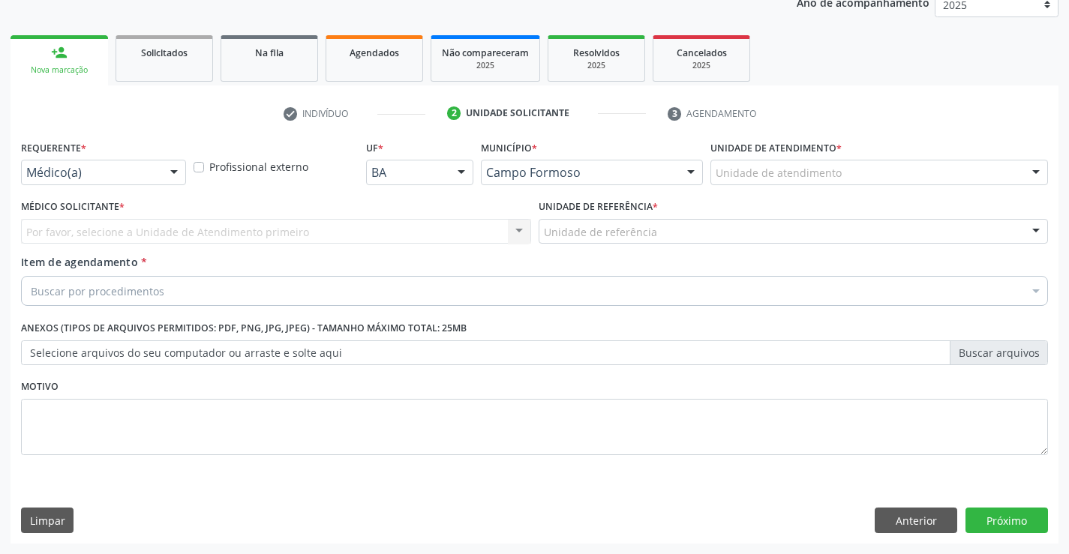
scroll to position [189, 0]
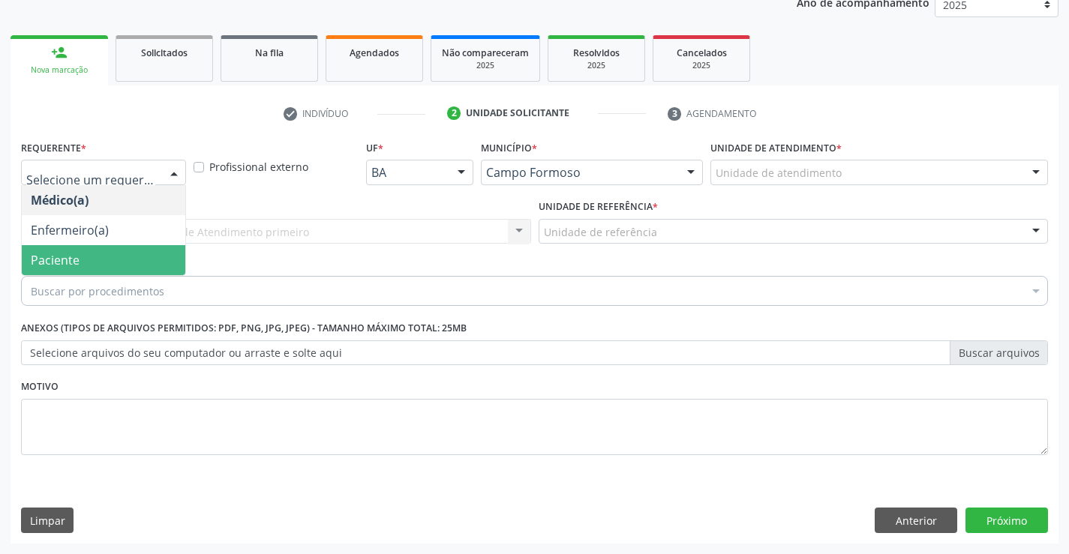
click at [74, 263] on span "Paciente" at bounding box center [55, 260] width 49 height 17
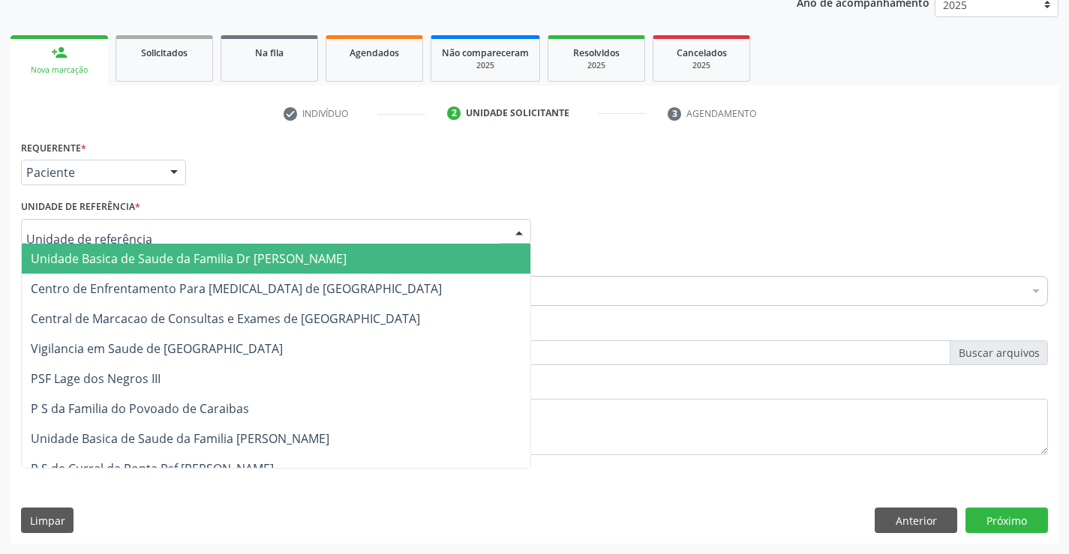
click at [128, 257] on span "Unidade Basica de Saude da Familia Dr [PERSON_NAME]" at bounding box center [189, 259] width 316 height 17
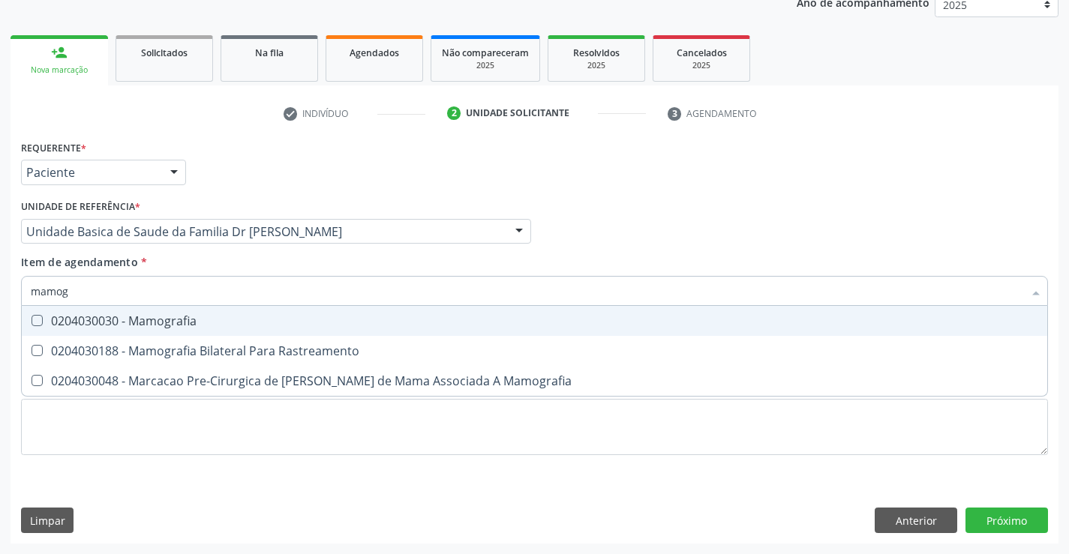
type input "mamogr"
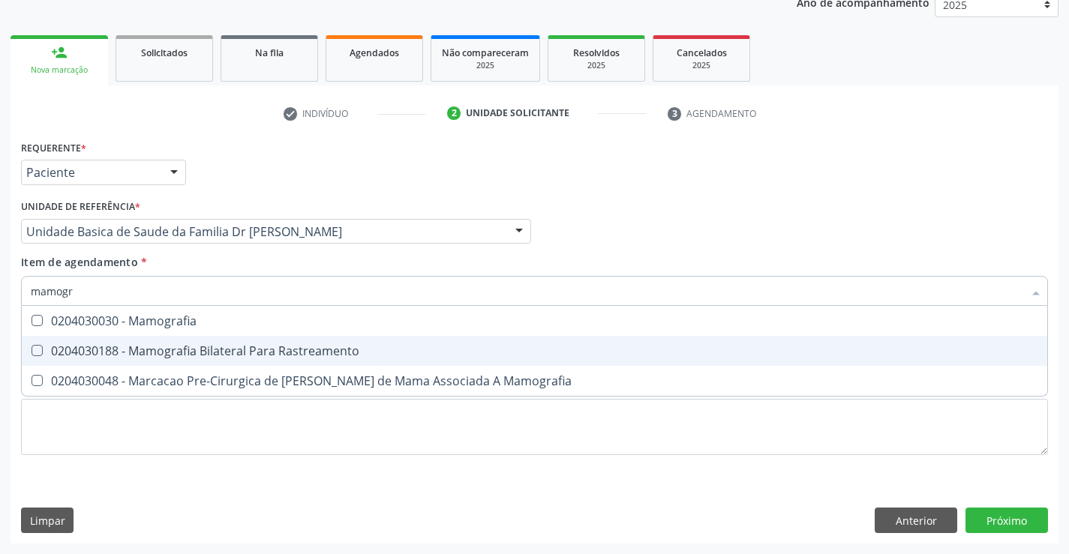
click at [228, 351] on div "0204030188 - Mamografia Bilateral Para Rastreamento" at bounding box center [534, 351] width 1007 height 12
checkbox Rastreamento "true"
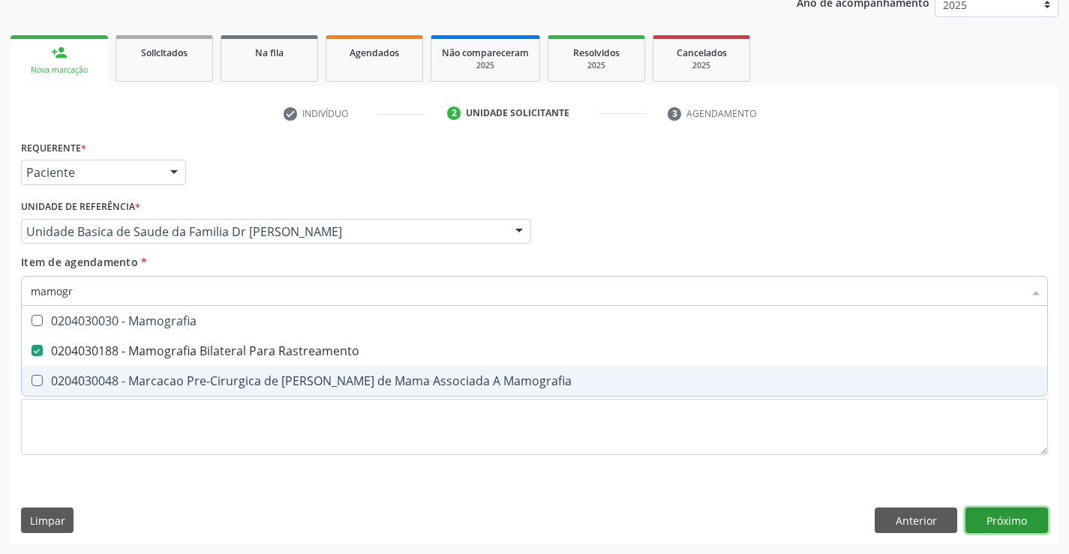
click at [1010, 518] on div "Requerente * Paciente Médico(a) Enfermeiro(a) Paciente Nenhum resultado encontr…" at bounding box center [535, 340] width 1048 height 407
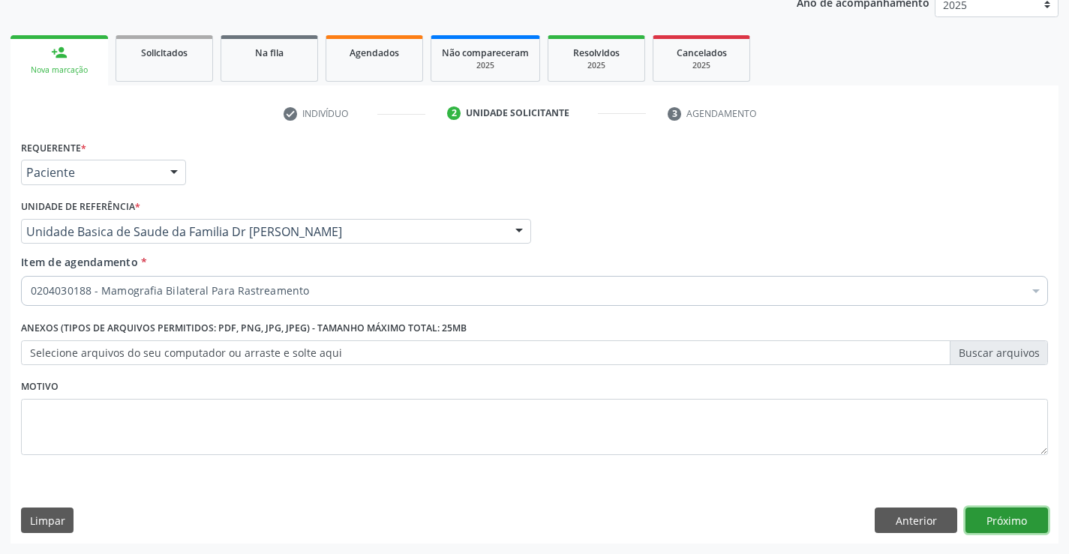
click at [1002, 517] on button "Próximo" at bounding box center [1006, 521] width 83 height 26
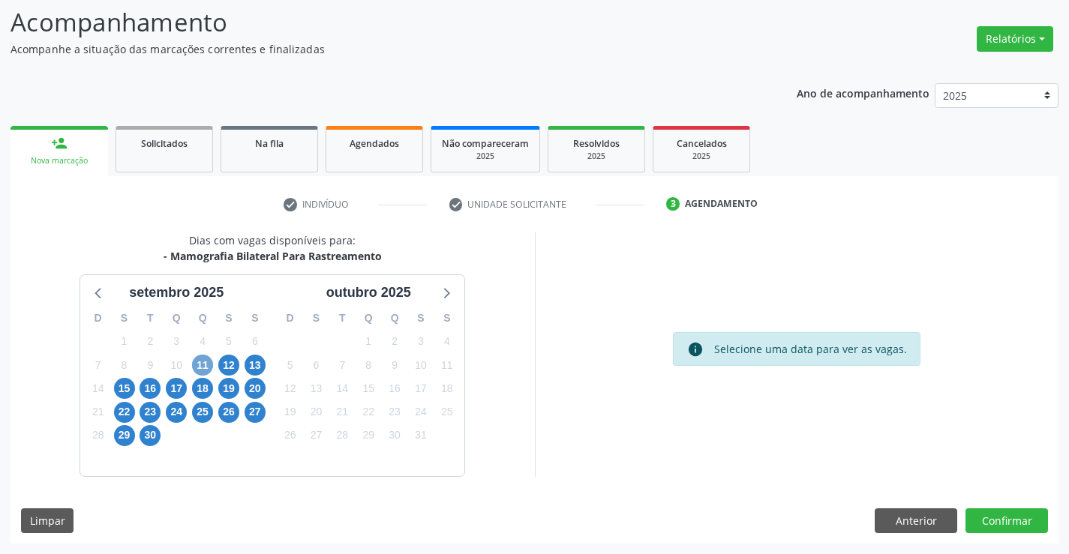
click at [200, 362] on span "11" at bounding box center [202, 365] width 21 height 21
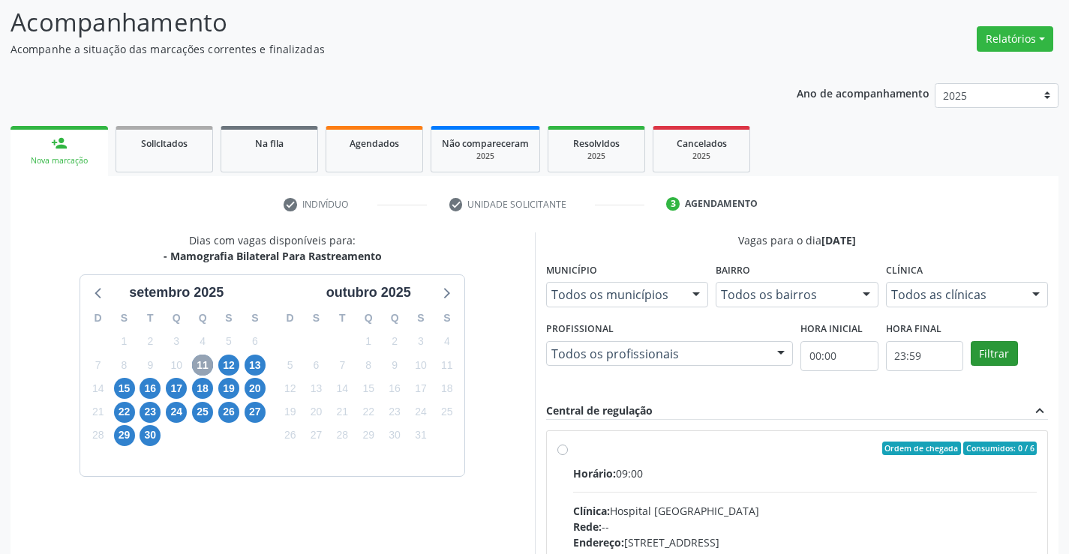
scroll to position [315, 0]
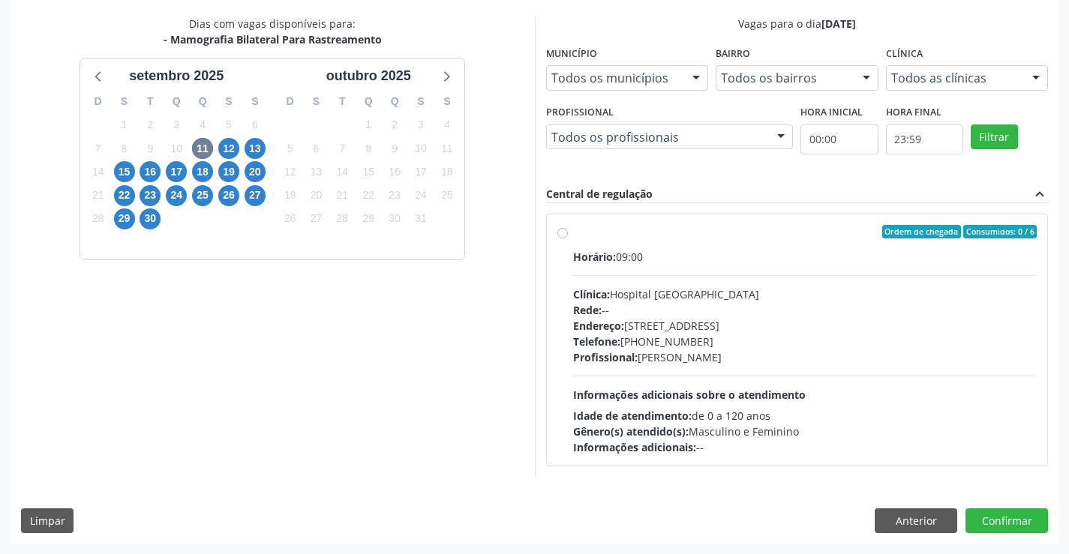
click at [695, 245] on label "Ordem de chegada Consumidos: 0 / 6 Horário: 09:00 Clínica: Hospital Sao Francis…" at bounding box center [805, 340] width 464 height 230
click at [568, 239] on input "Ordem de chegada Consumidos: 0 / 6 Horário: 09:00 Clínica: Hospital Sao Francis…" at bounding box center [562, 232] width 11 height 14
radio input "true"
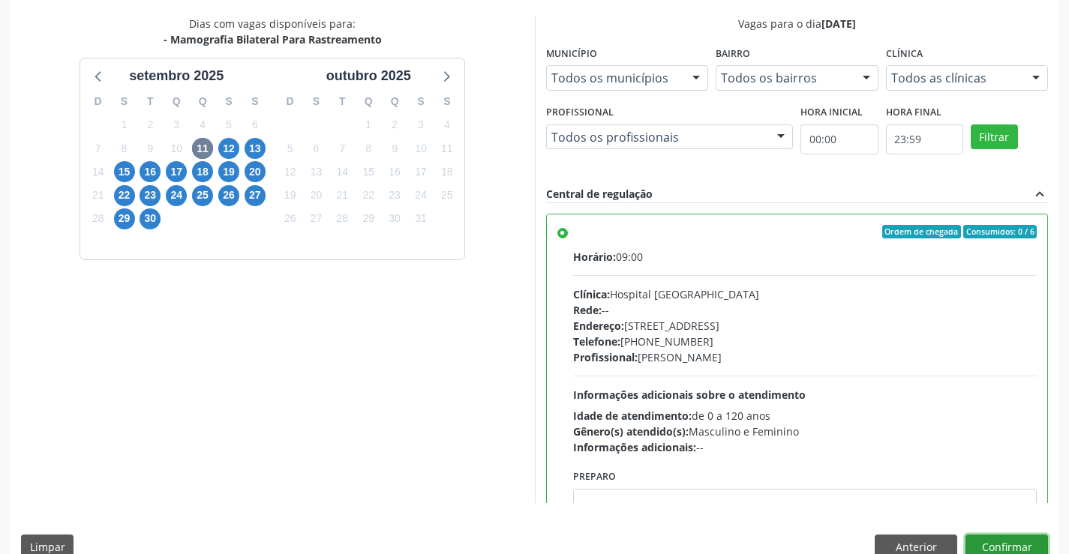
click at [992, 543] on button "Confirmar" at bounding box center [1006, 548] width 83 height 26
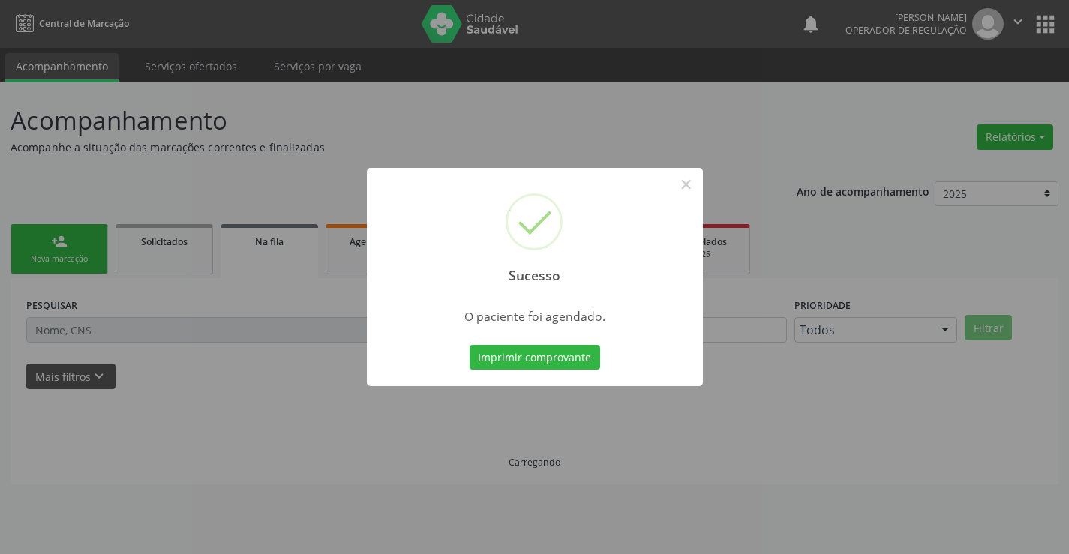
scroll to position [0, 0]
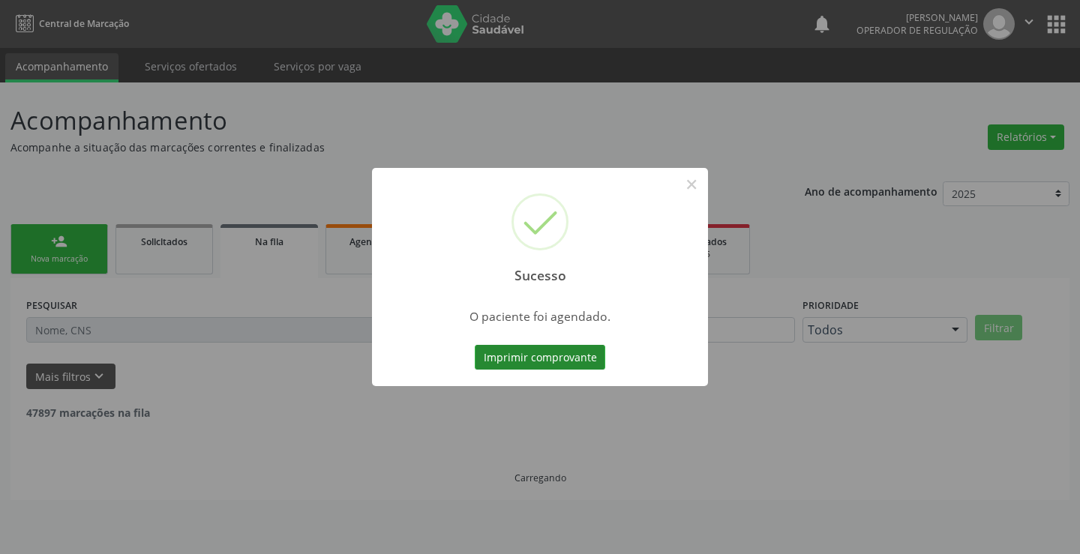
click at [526, 351] on button "Imprimir comprovante" at bounding box center [540, 358] width 131 height 26
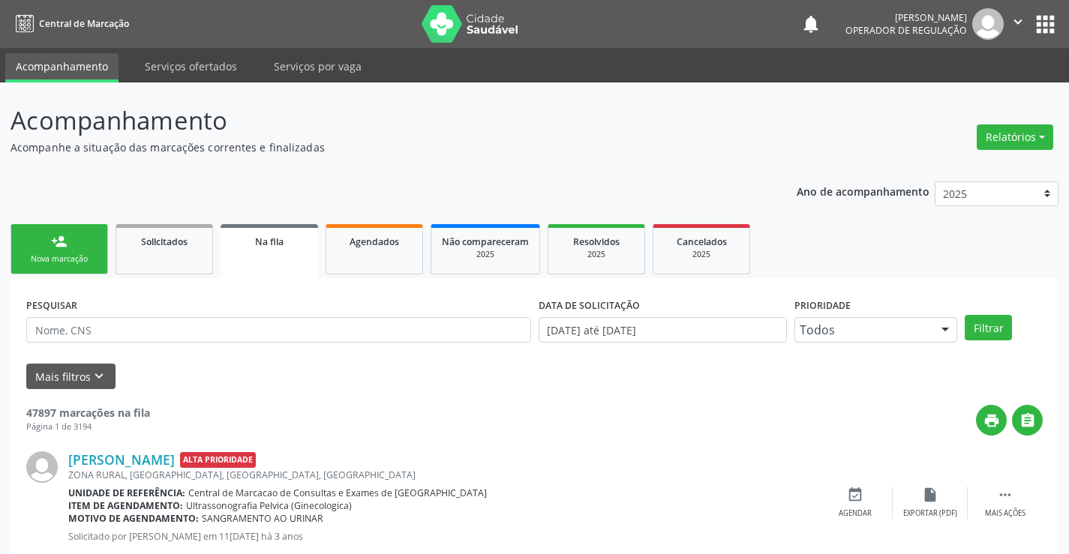
click at [76, 242] on link "person_add Nova marcação" at bounding box center [60, 249] width 98 height 50
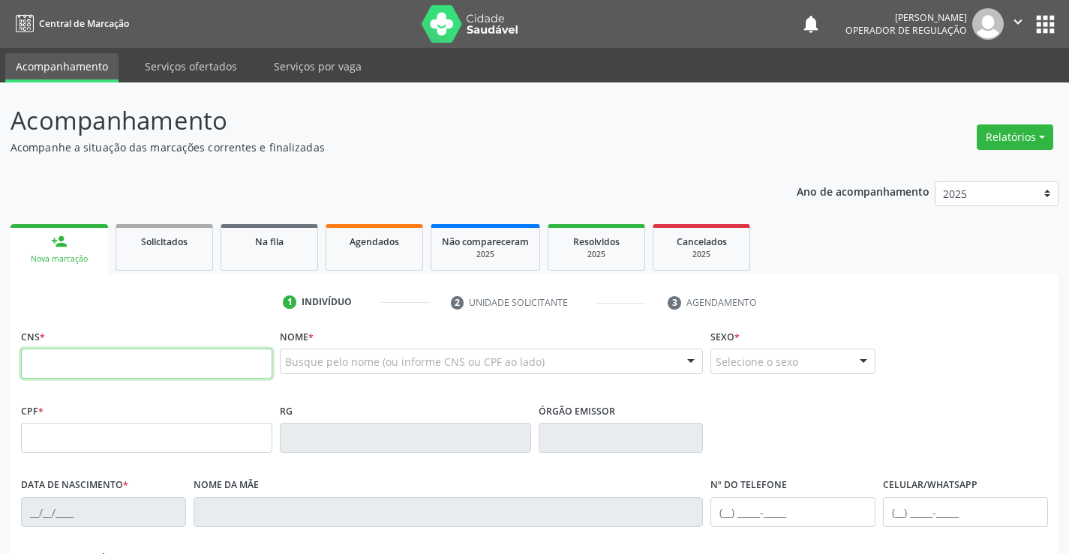
click at [133, 365] on input "text" at bounding box center [146, 364] width 251 height 30
paste input "700 7009 7671 5471"
type input "700 7009 7671 5471"
type input "2078907146"
type input "05/03/1996"
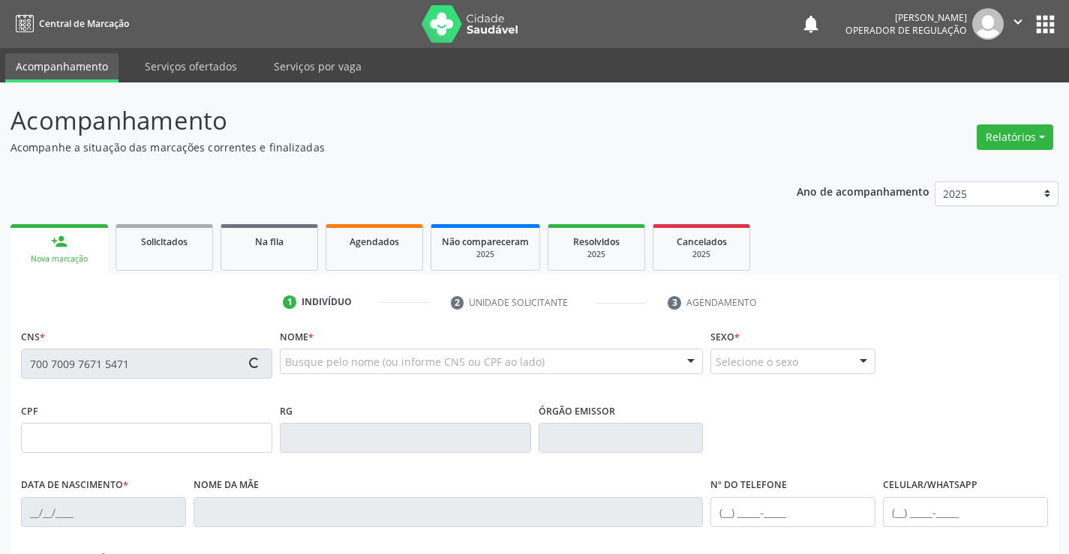
type input "(74) 98875-1779"
type input "070.525.235-31"
type input "S/N"
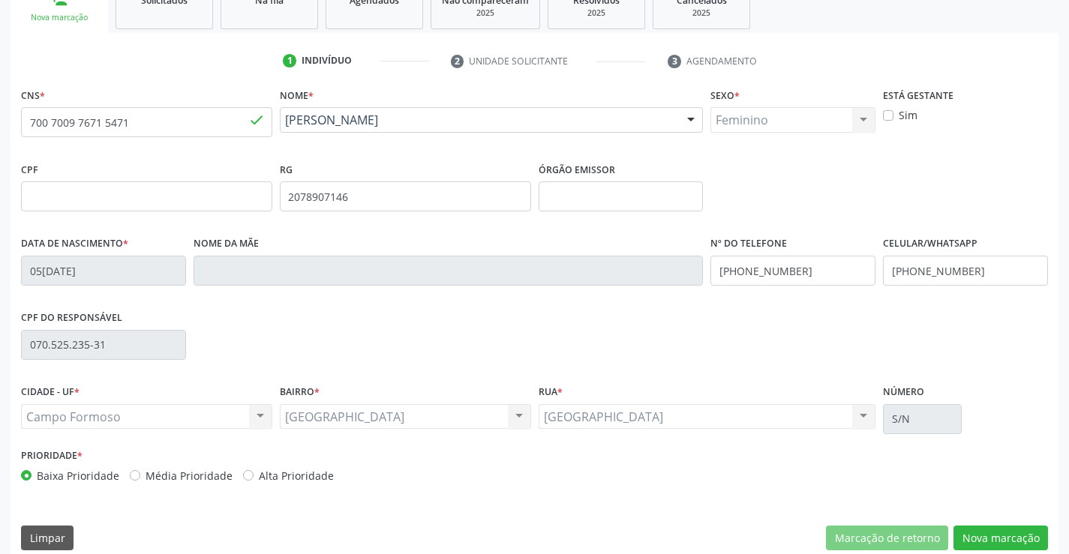
scroll to position [259, 0]
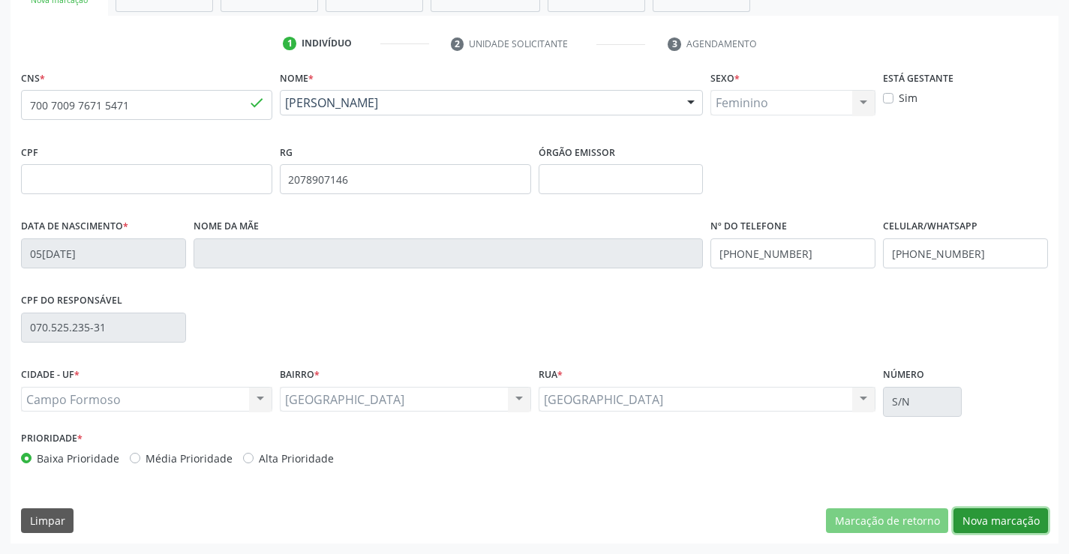
click at [992, 515] on button "Nova marcação" at bounding box center [1000, 522] width 95 height 26
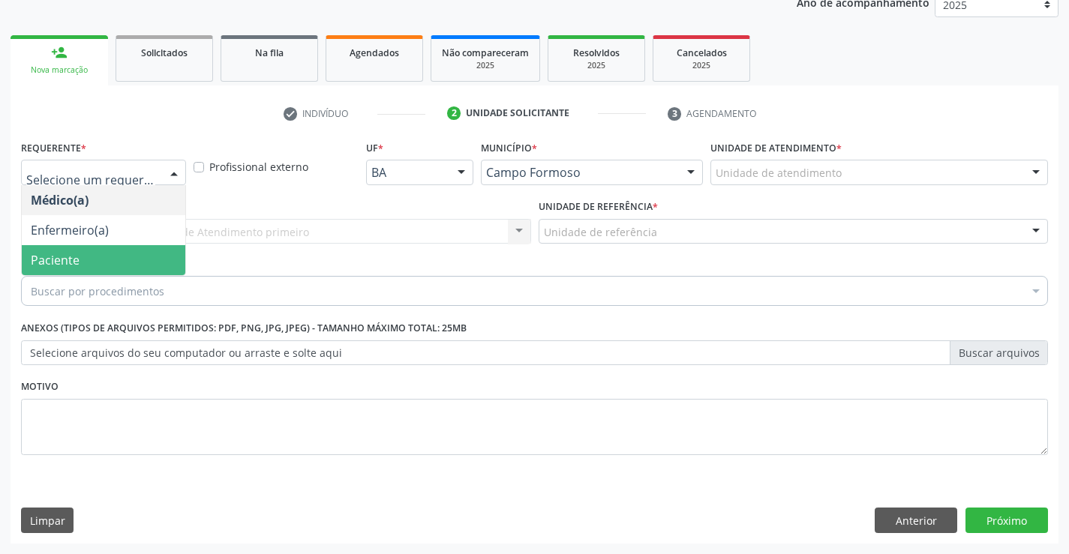
click at [83, 267] on span "Paciente" at bounding box center [104, 260] width 164 height 30
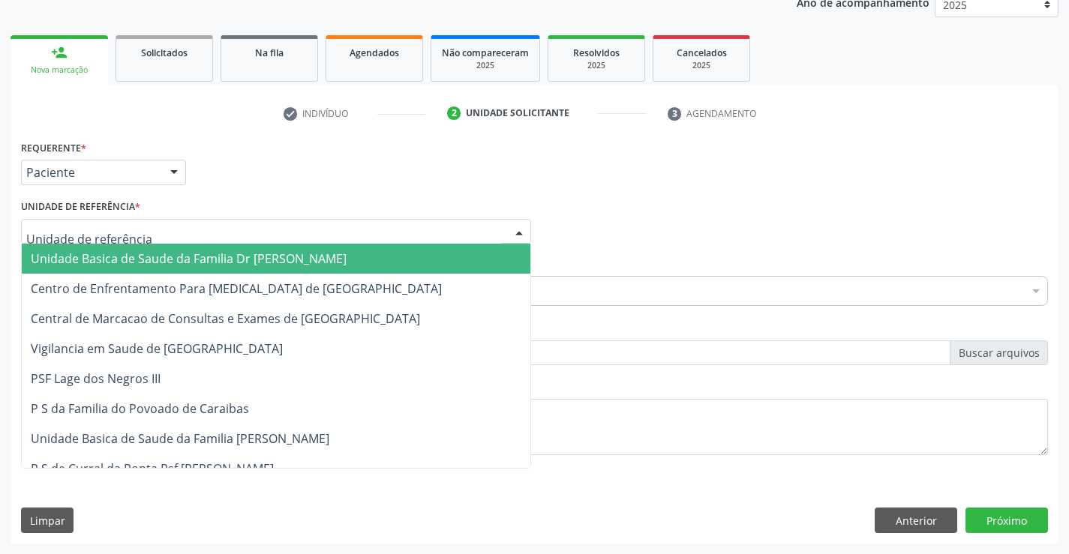
click at [139, 254] on span "Unidade Basica de Saude da Familia Dr [PERSON_NAME]" at bounding box center [189, 259] width 316 height 17
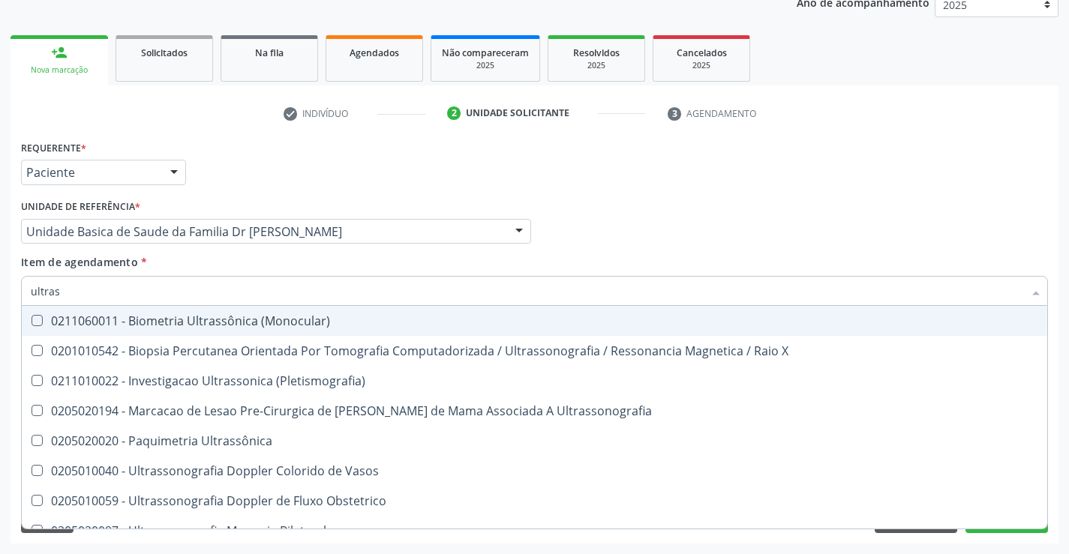
type input "ultrass"
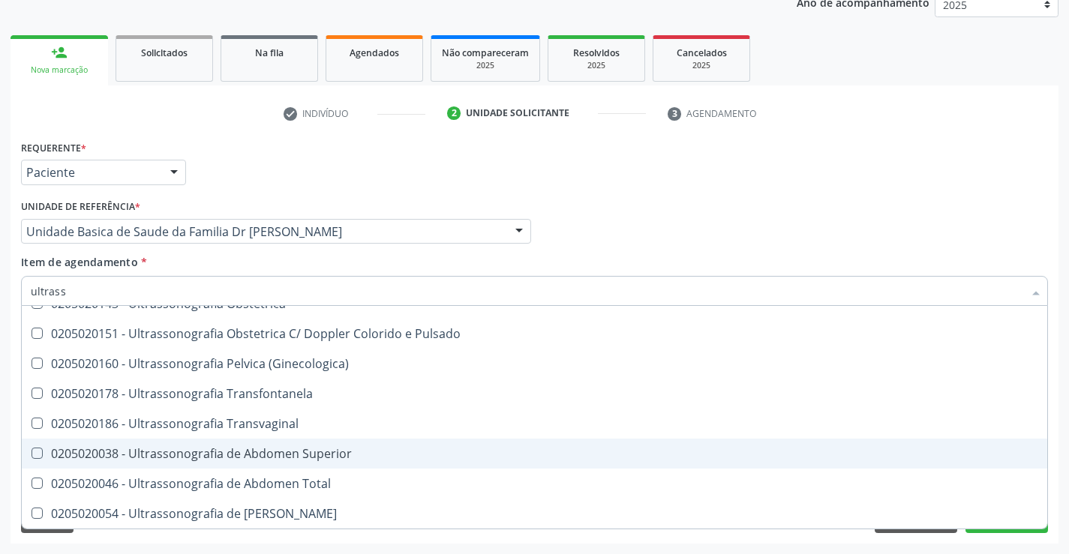
scroll to position [242, 0]
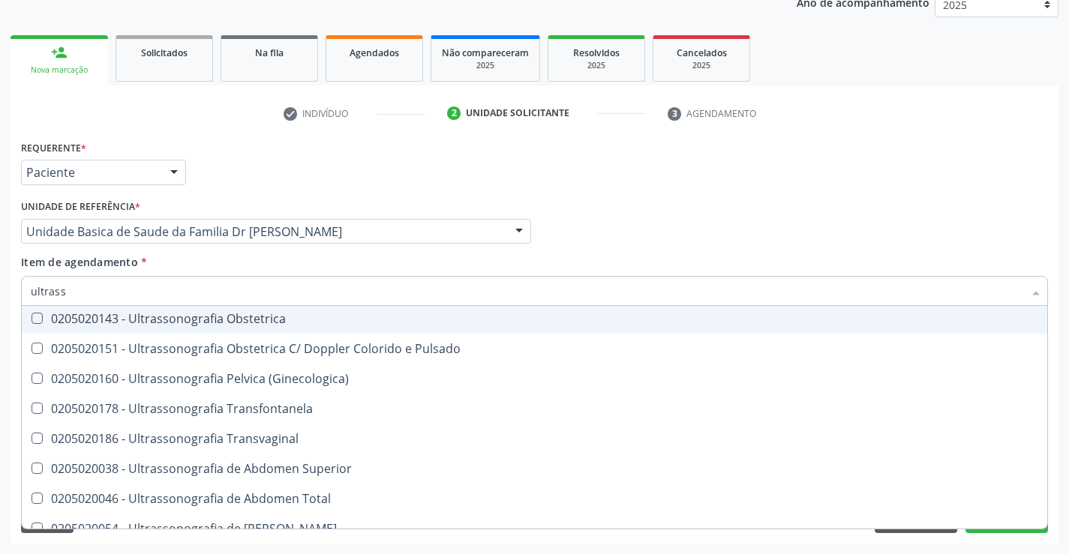
click at [241, 319] on div "0205020143 - Ultrassonografia Obstetrica" at bounding box center [534, 319] width 1007 height 12
checkbox Obstetrica "true"
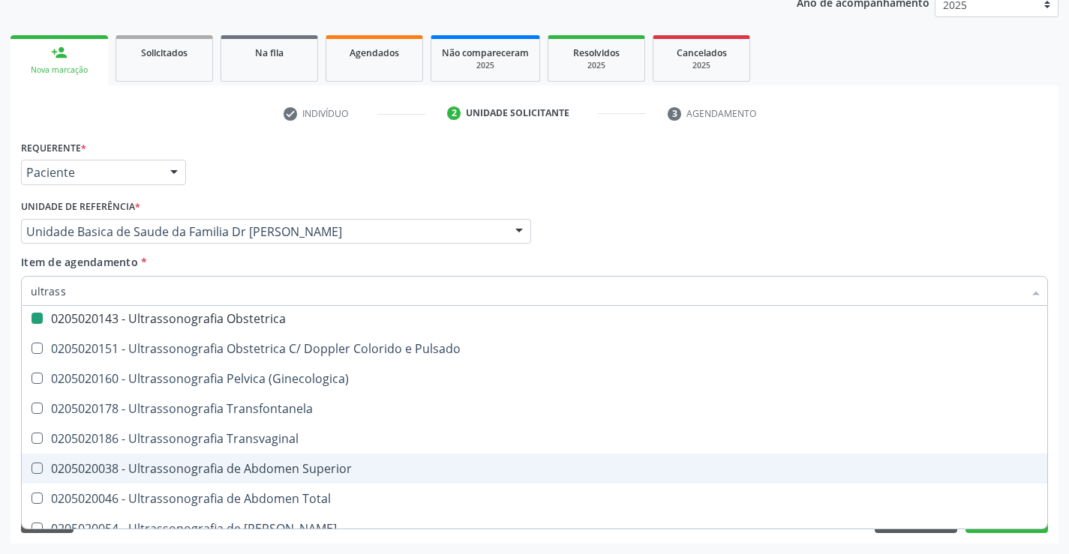
click at [1058, 464] on div "Acompanhamento Acompanhe a situação das marcações correntes e finalizadas Relat…" at bounding box center [534, 223] width 1069 height 661
checkbox X "true"
checkbox Obstetrica "false"
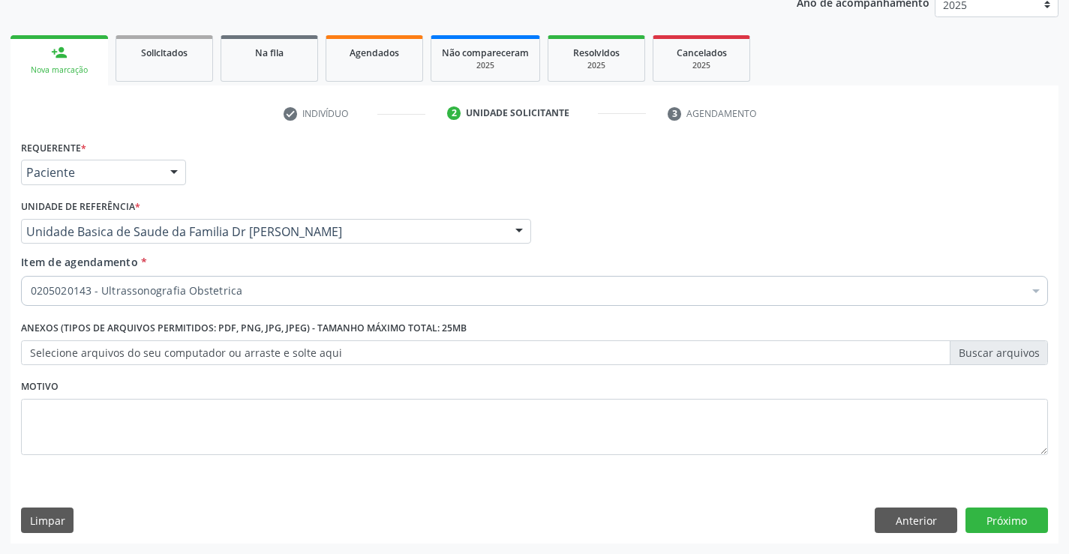
scroll to position [0, 0]
click at [1017, 521] on button "Próximo" at bounding box center [1006, 521] width 83 height 26
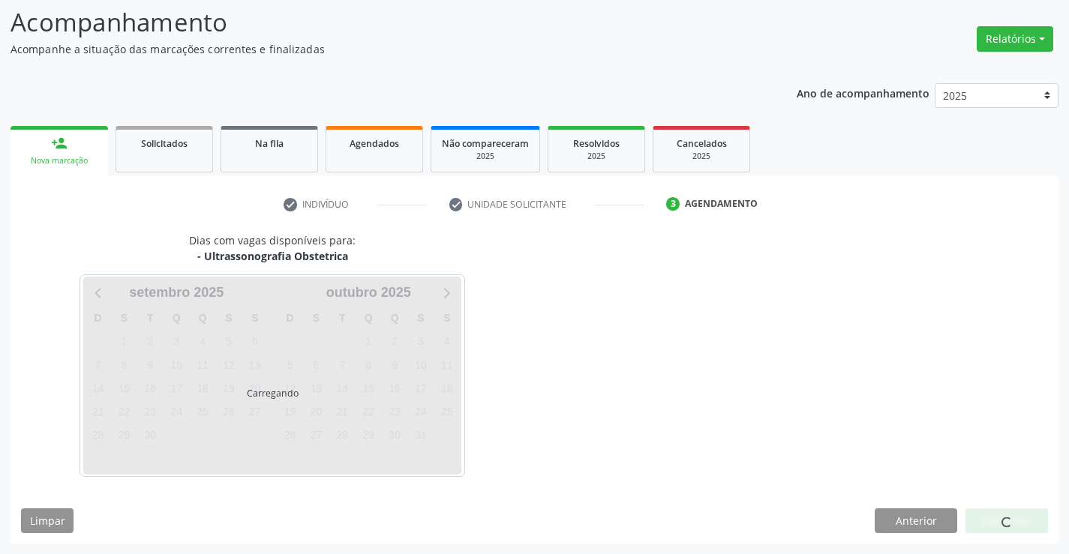
scroll to position [98, 0]
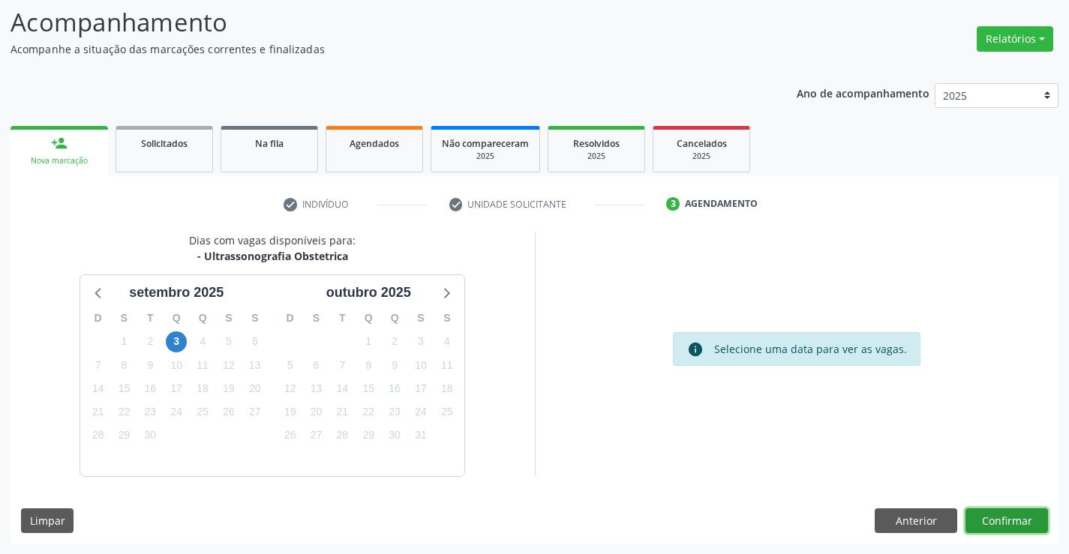
click at [1007, 515] on button "Confirmar" at bounding box center [1006, 522] width 83 height 26
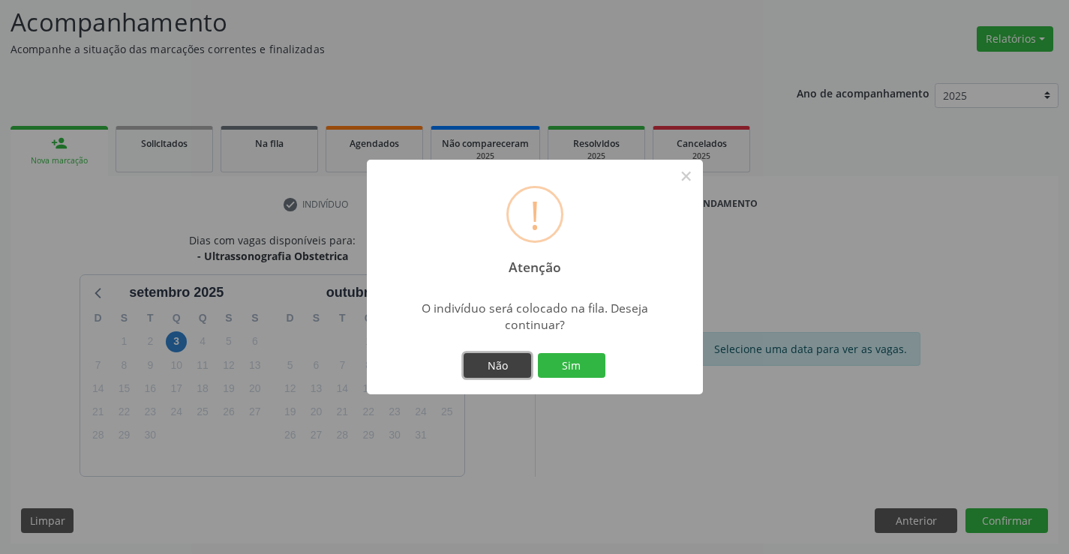
click at [488, 360] on button "Não" at bounding box center [498, 366] width 68 height 26
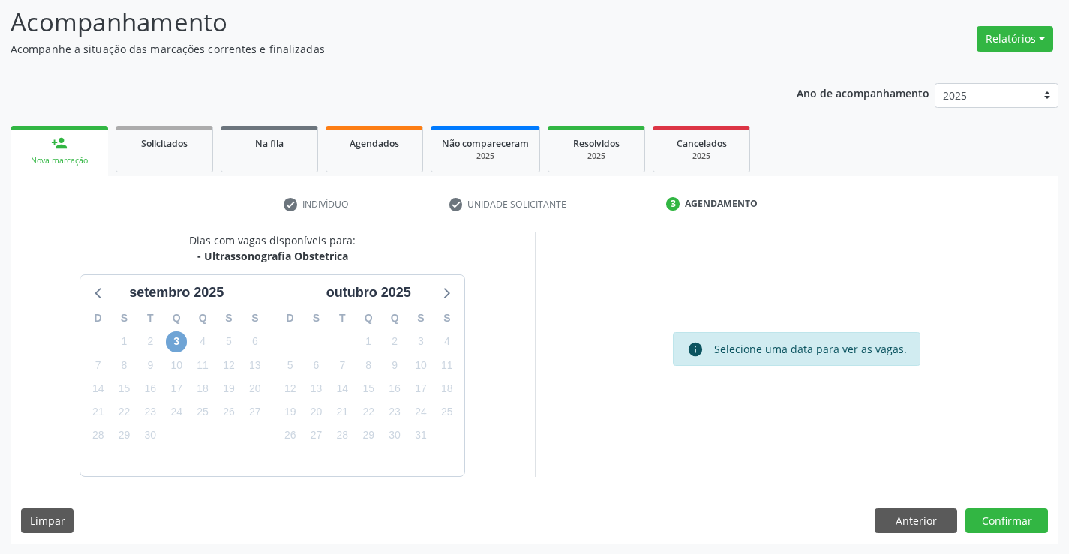
click at [177, 342] on span "3" at bounding box center [176, 342] width 21 height 21
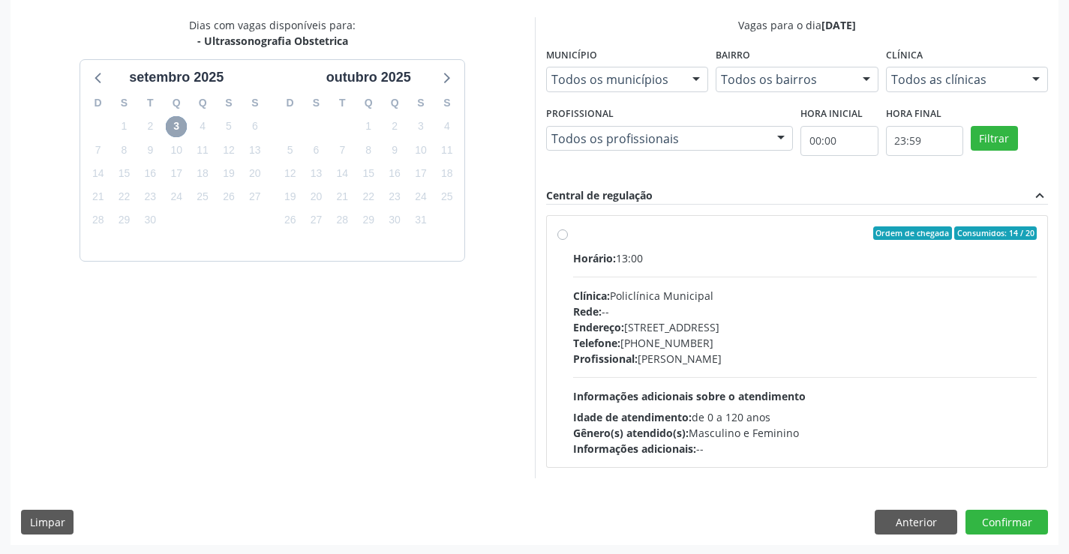
scroll to position [315, 0]
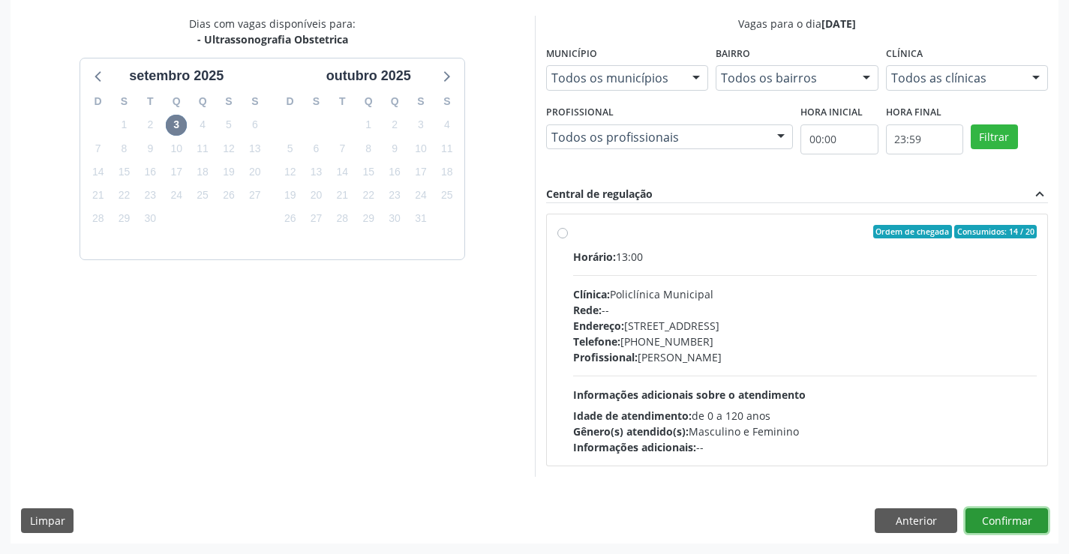
click at [1000, 514] on button "Confirmar" at bounding box center [1006, 522] width 83 height 26
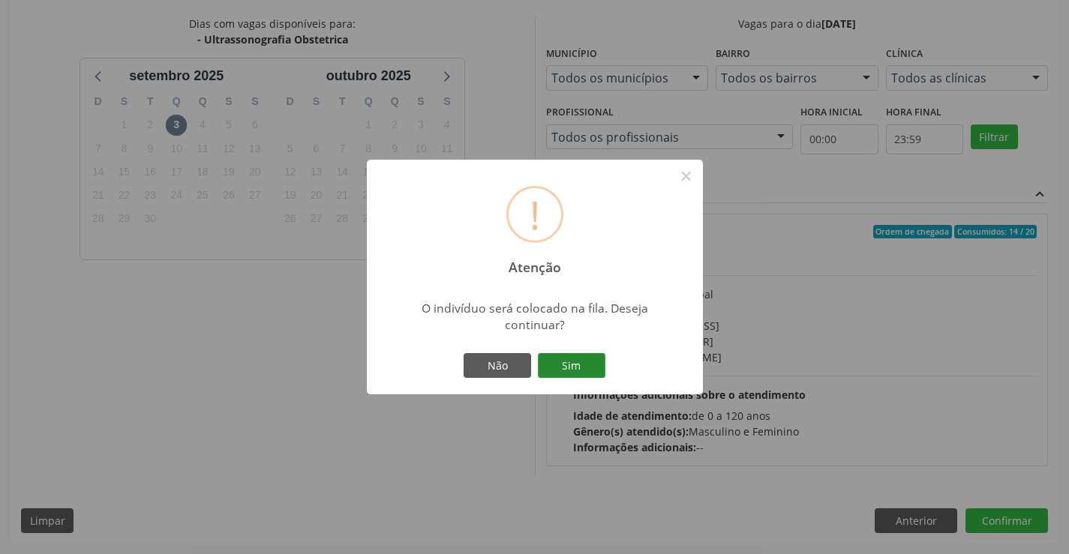
click at [562, 353] on button "Sim" at bounding box center [572, 366] width 68 height 26
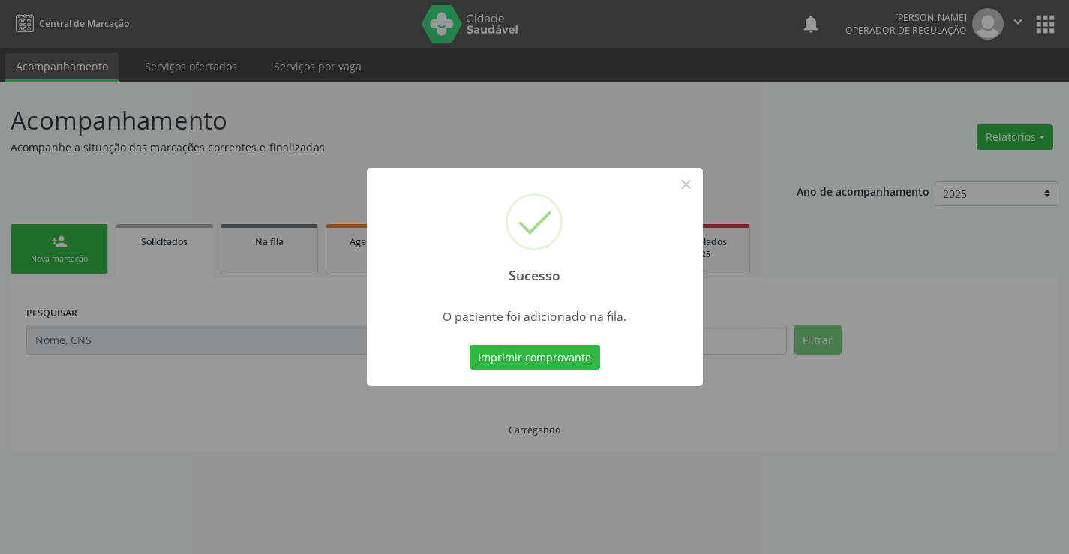
scroll to position [0, 0]
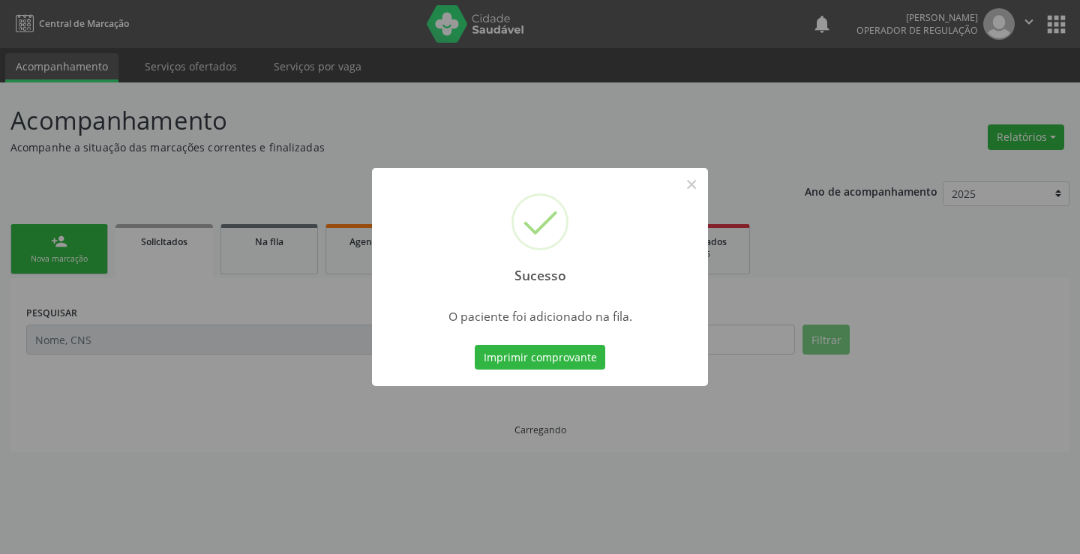
click at [562, 353] on button "Imprimir comprovante" at bounding box center [540, 358] width 131 height 26
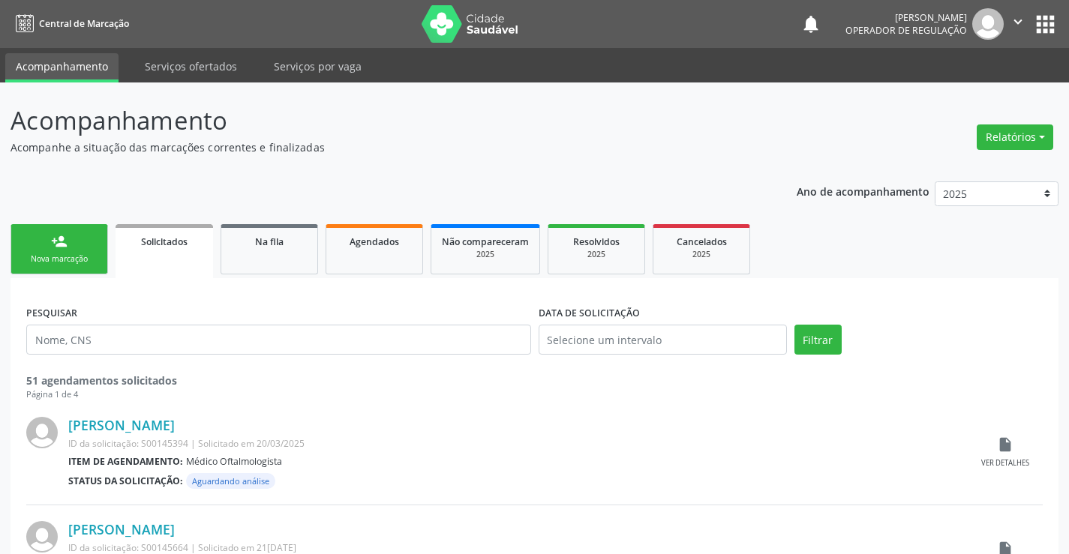
click at [64, 248] on div "person_add" at bounding box center [59, 241] width 17 height 17
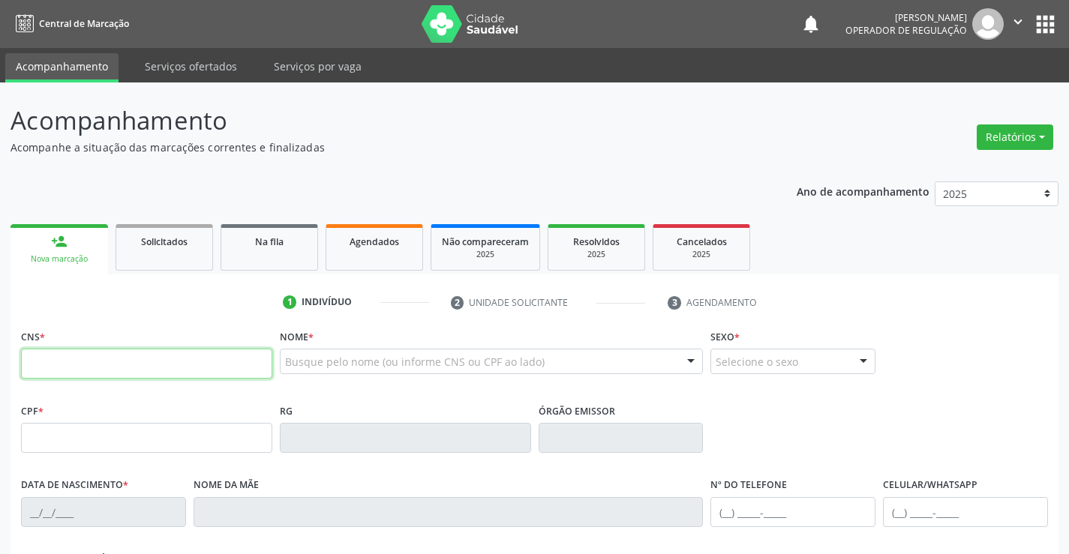
click at [125, 365] on input "text" at bounding box center [146, 364] width 251 height 30
click at [54, 364] on input "text" at bounding box center [146, 364] width 251 height 30
type input "700 8034 3433 3581"
type input "0546595235"
type input "19/03/1965"
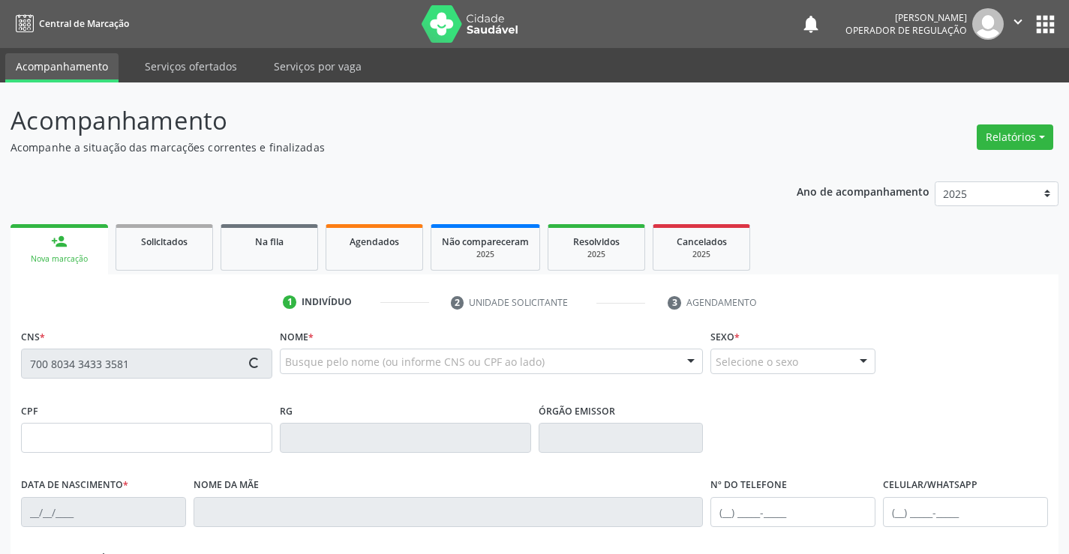
type input "(74) 99147-1678"
type input "S/N"
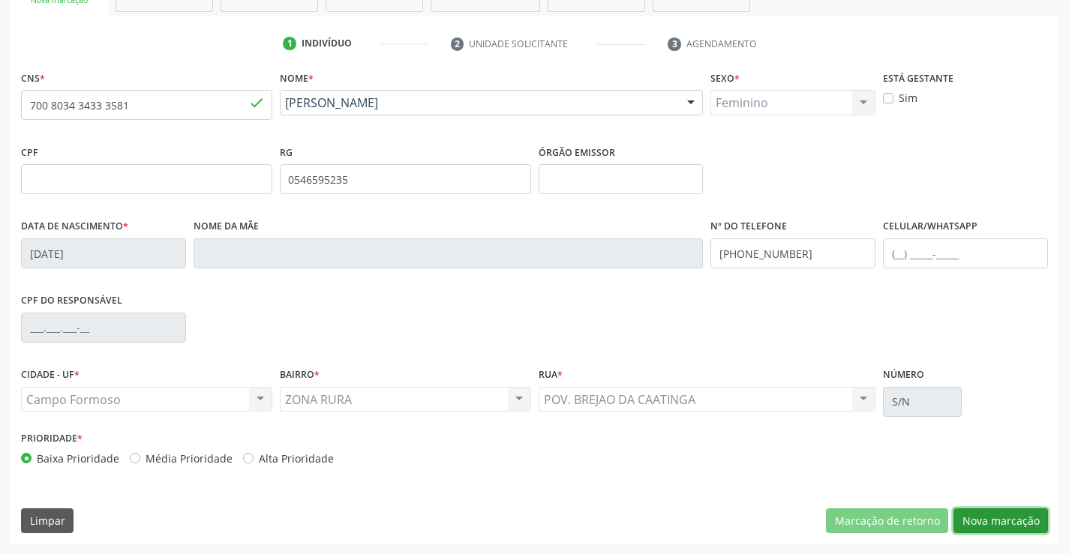
click at [1005, 522] on button "Nova marcação" at bounding box center [1000, 522] width 95 height 26
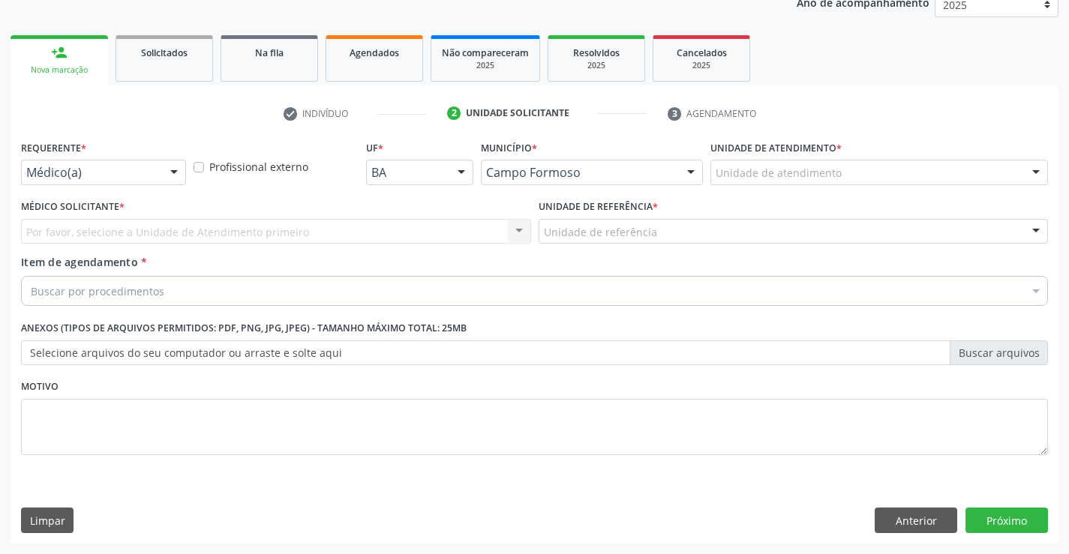
scroll to position [189, 0]
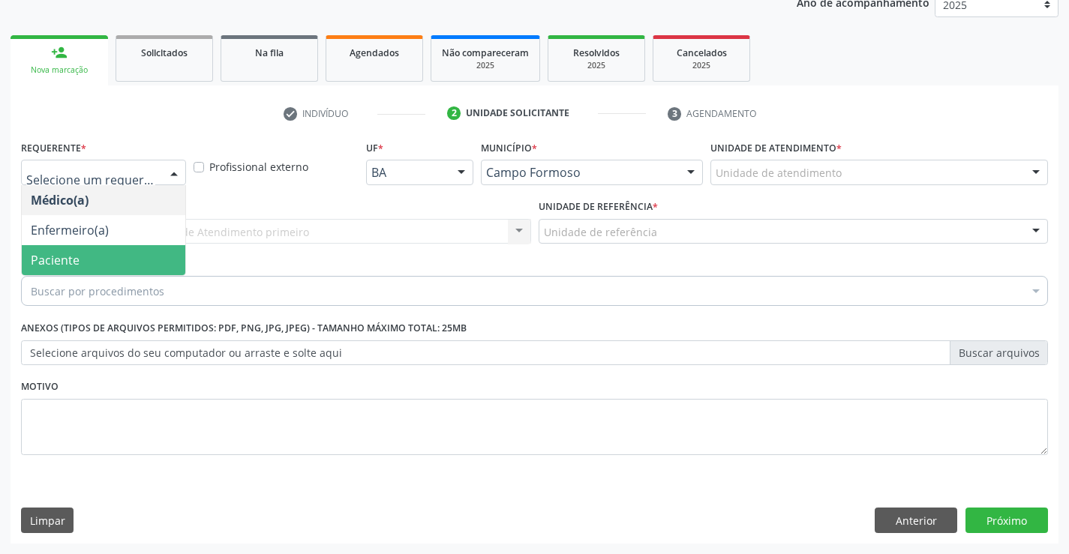
click at [68, 255] on span "Paciente" at bounding box center [55, 260] width 49 height 17
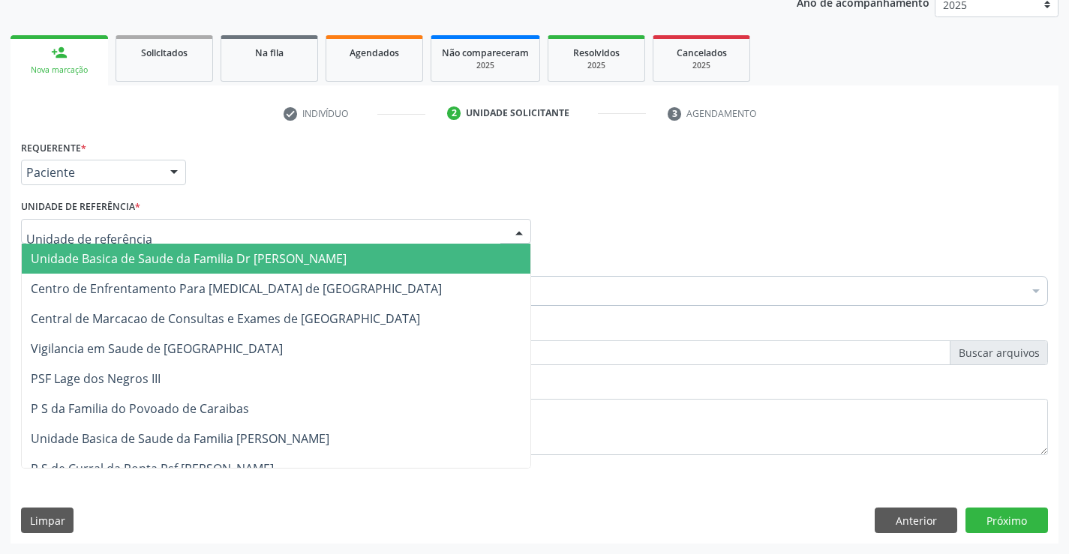
click at [107, 249] on span "Unidade Basica de Saude da Familia Dr [PERSON_NAME]" at bounding box center [276, 259] width 509 height 30
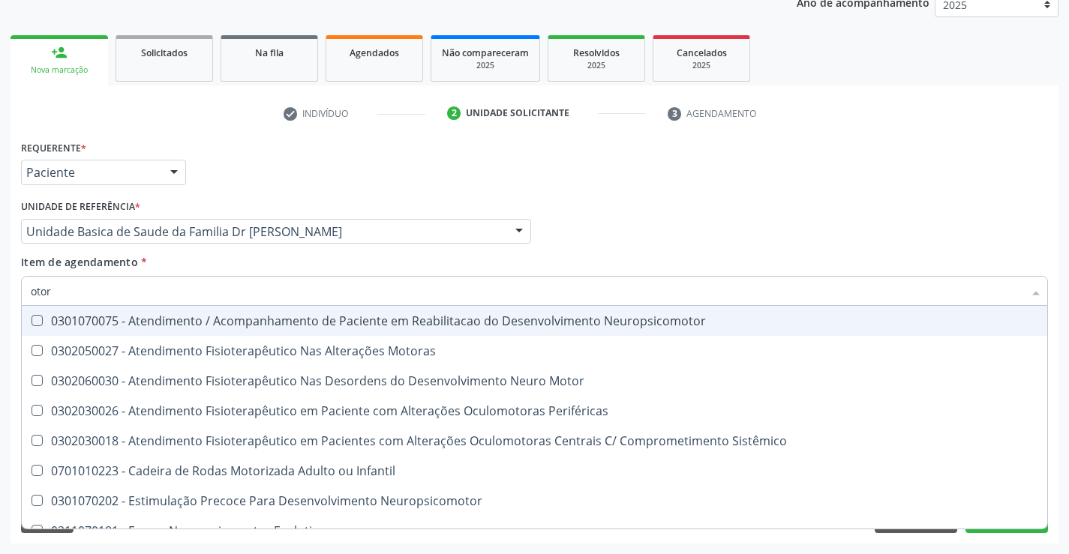
type input "otorr"
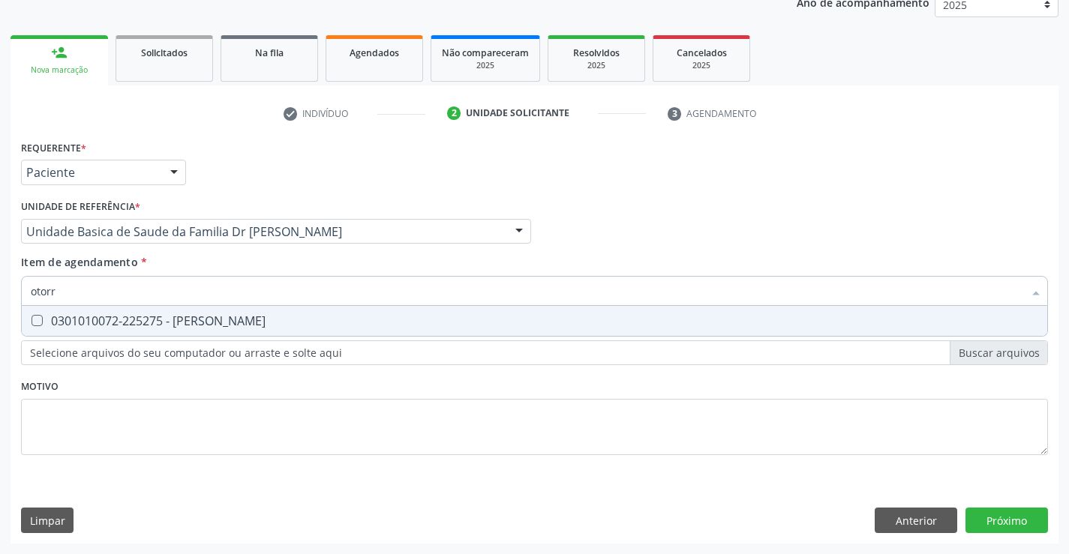
click at [299, 319] on div "0301010072-225275 - Médico Otorrinolaringologista" at bounding box center [534, 321] width 1007 height 12
checkbox Otorrinolaringologista "true"
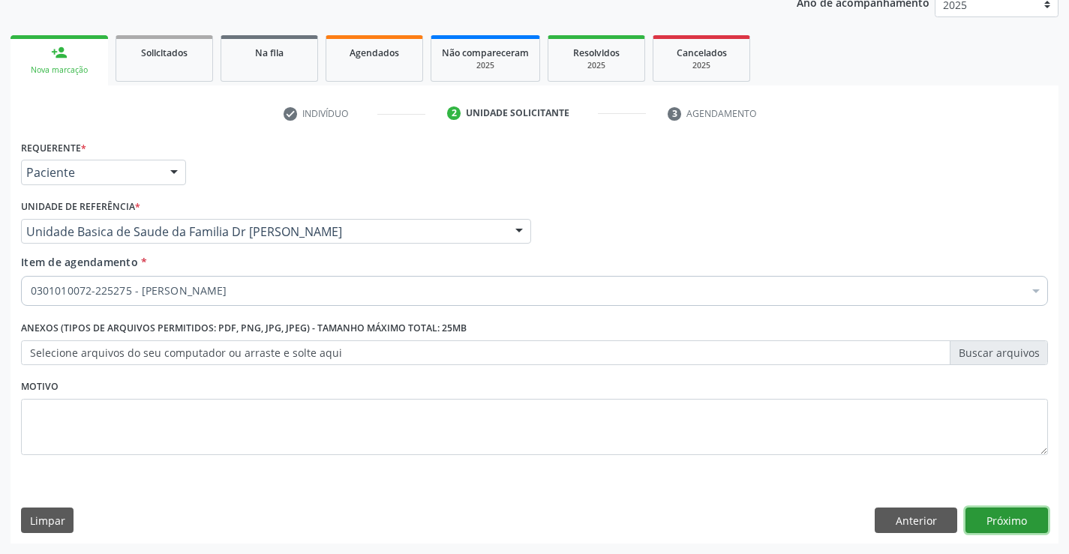
click at [999, 514] on div "Requerente * Paciente Médico(a) Enfermeiro(a) Paciente Nenhum resultado encontr…" at bounding box center [535, 340] width 1048 height 407
click at [999, 514] on button "Próximo" at bounding box center [1006, 521] width 83 height 26
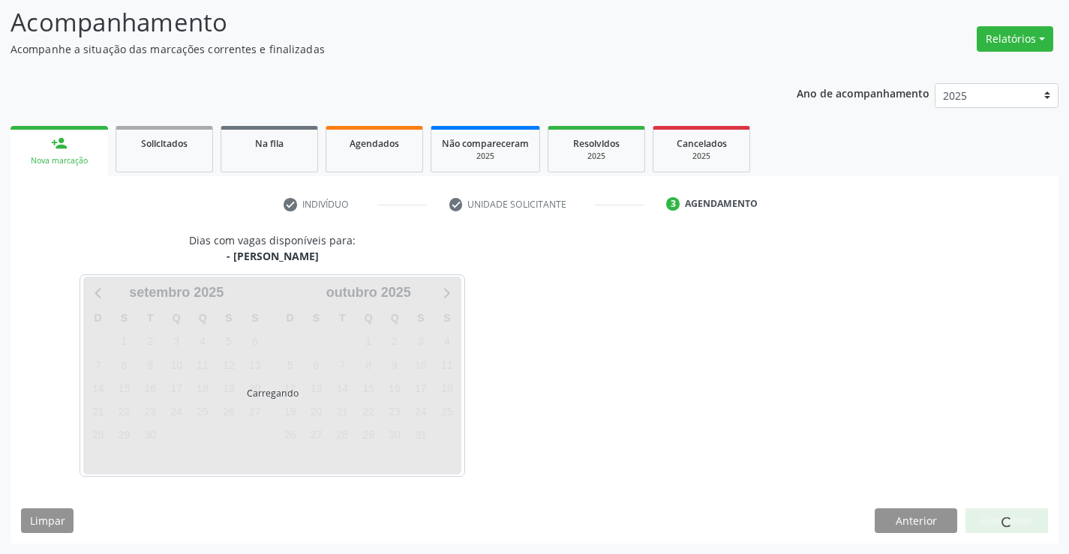
scroll to position [143, 0]
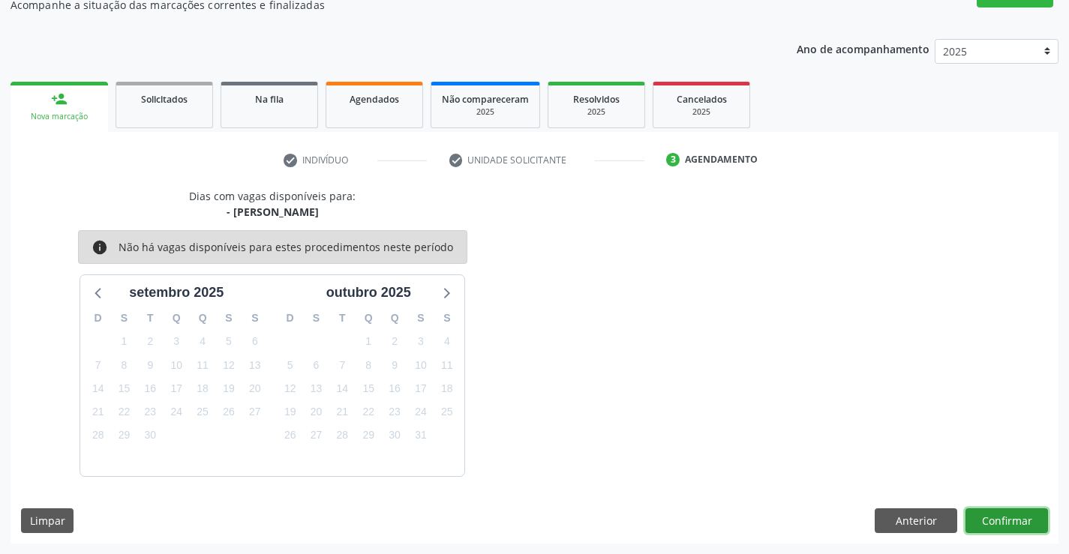
click at [999, 514] on button "Confirmar" at bounding box center [1006, 522] width 83 height 26
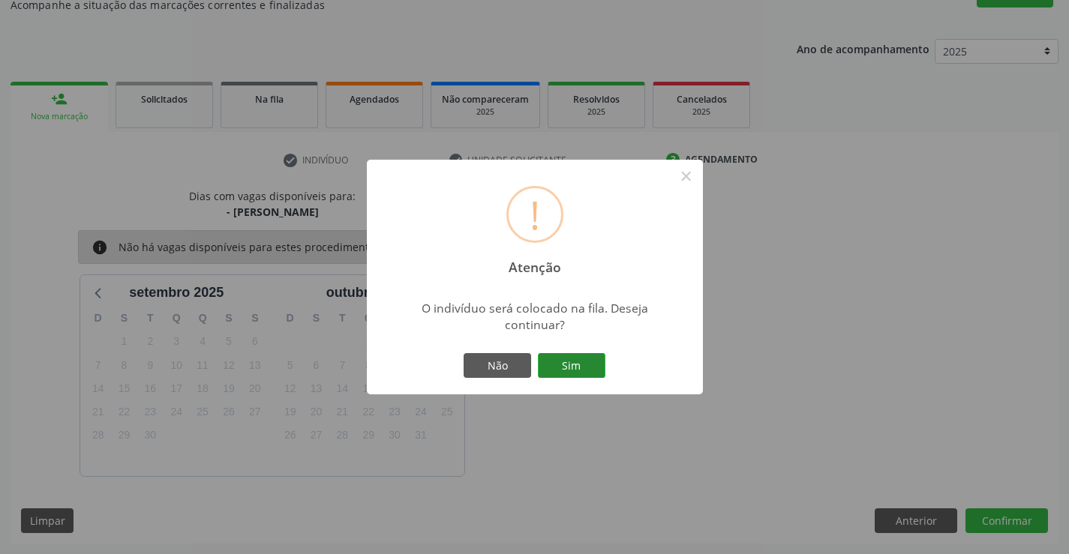
click at [562, 353] on button "Sim" at bounding box center [572, 366] width 68 height 26
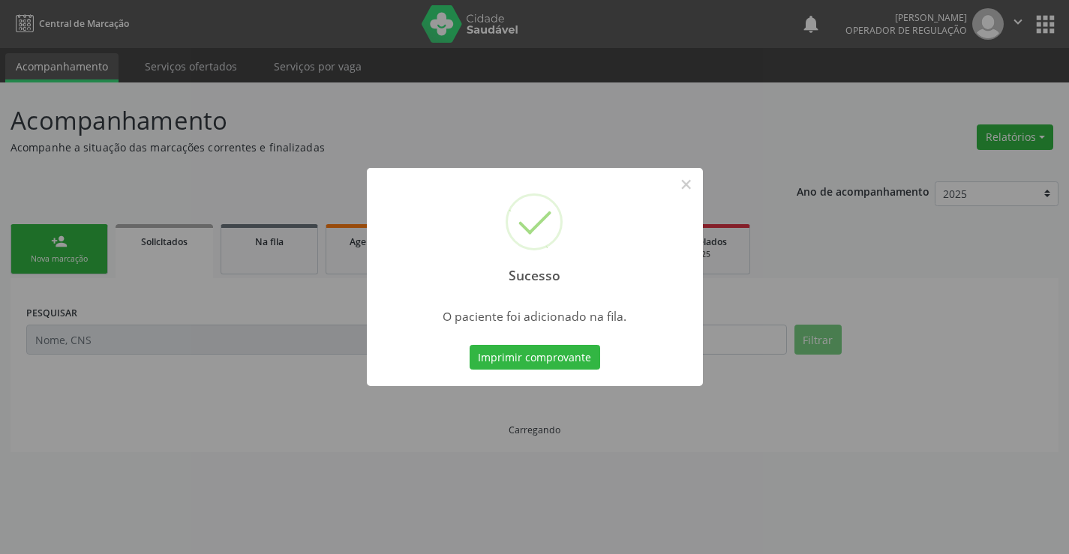
scroll to position [0, 0]
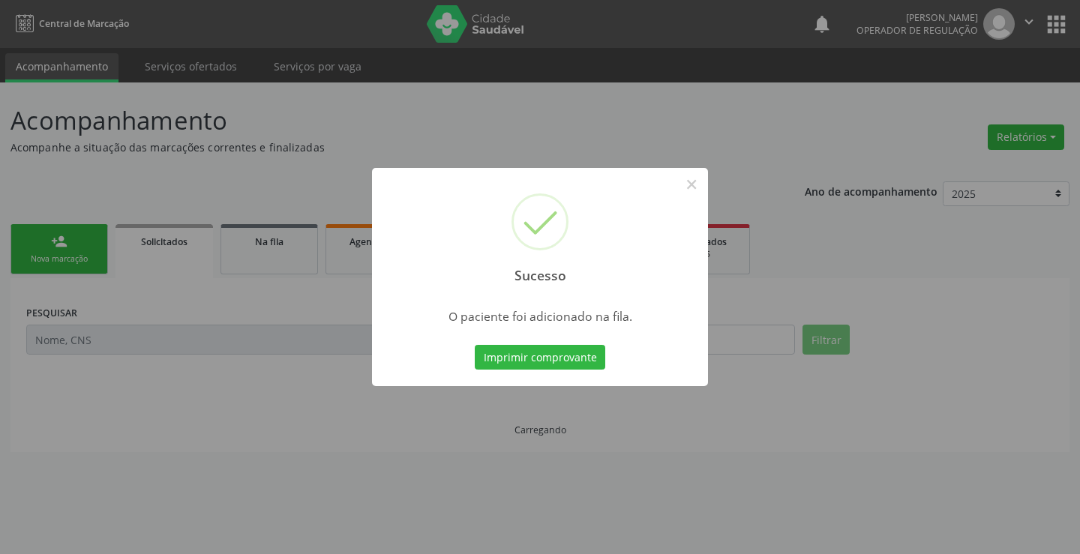
click at [562, 353] on button "Imprimir comprovante" at bounding box center [540, 358] width 131 height 26
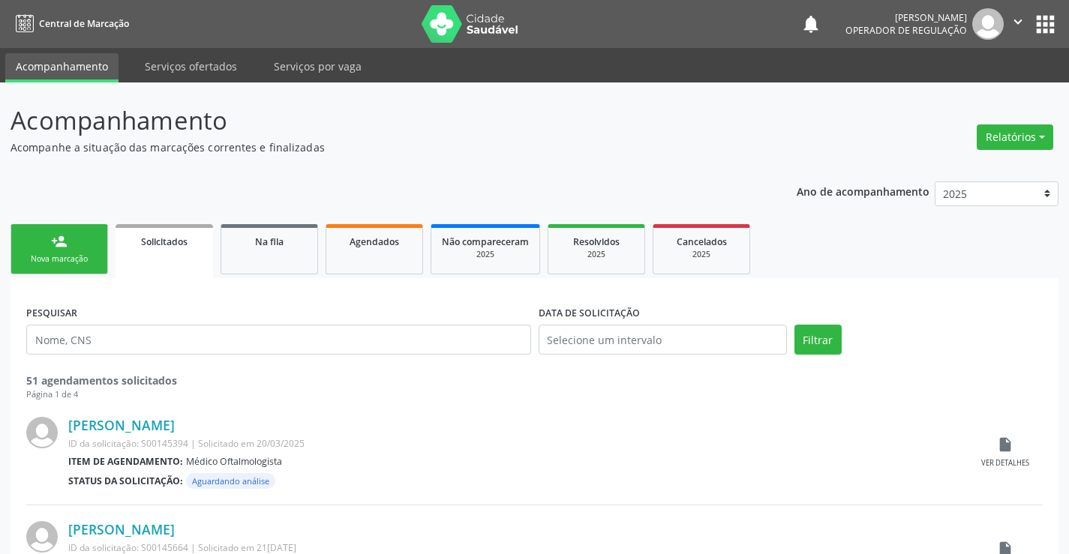
click at [54, 250] on link "person_add Nova marcação" at bounding box center [60, 249] width 98 height 50
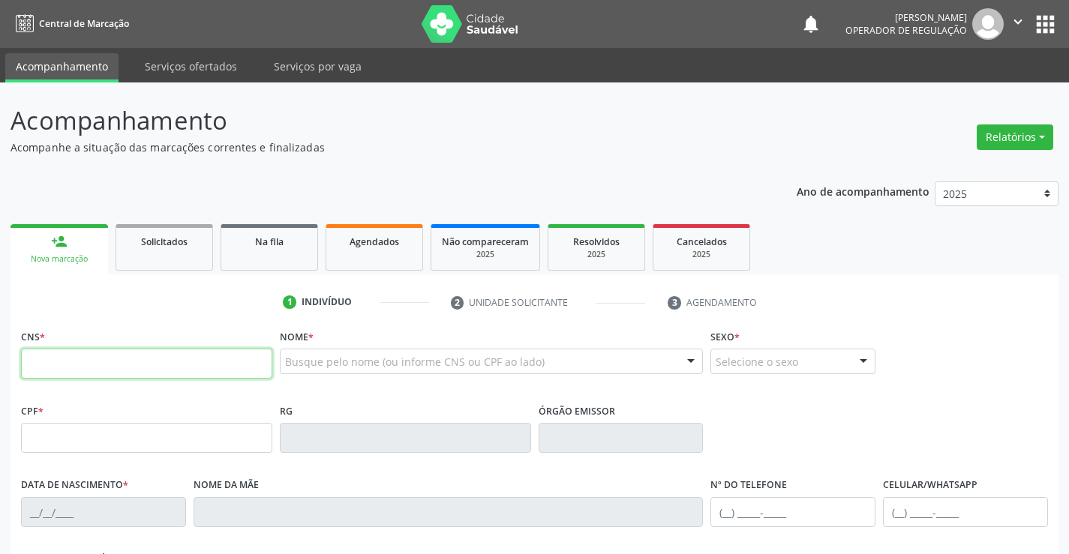
click at [71, 361] on input "text" at bounding box center [146, 364] width 251 height 30
type input "704 6017 5464 4130"
type input "[DATE]"
type input "[PHONE_NUMBER]"
type input "S/N"
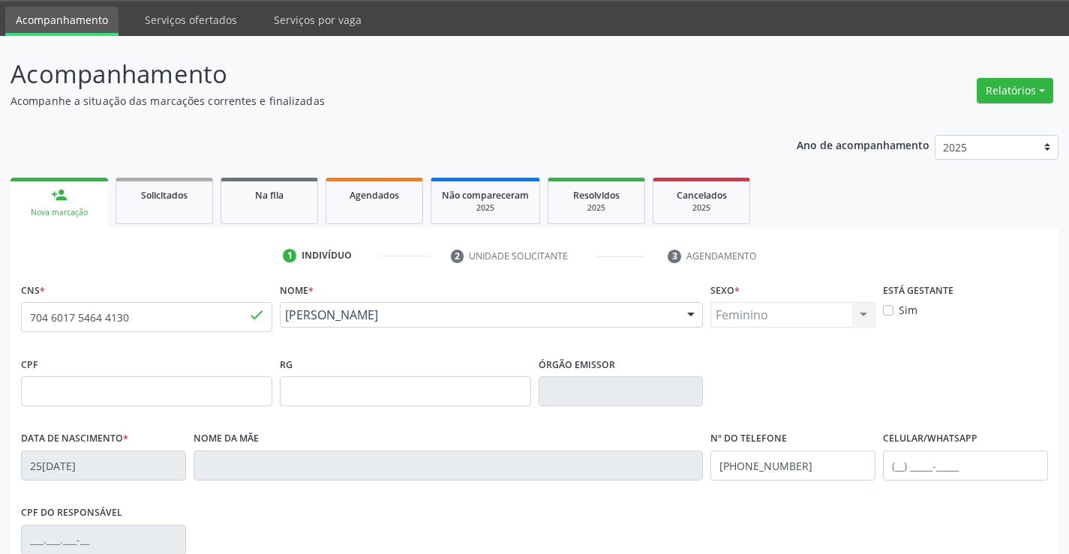
scroll to position [259, 0]
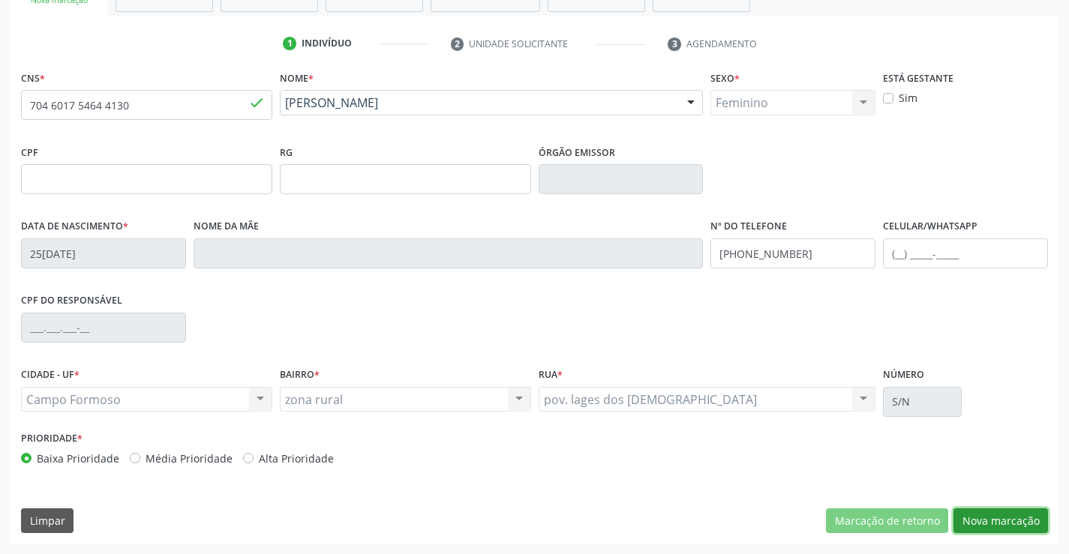
click at [1001, 515] on button "Nova marcação" at bounding box center [1000, 522] width 95 height 26
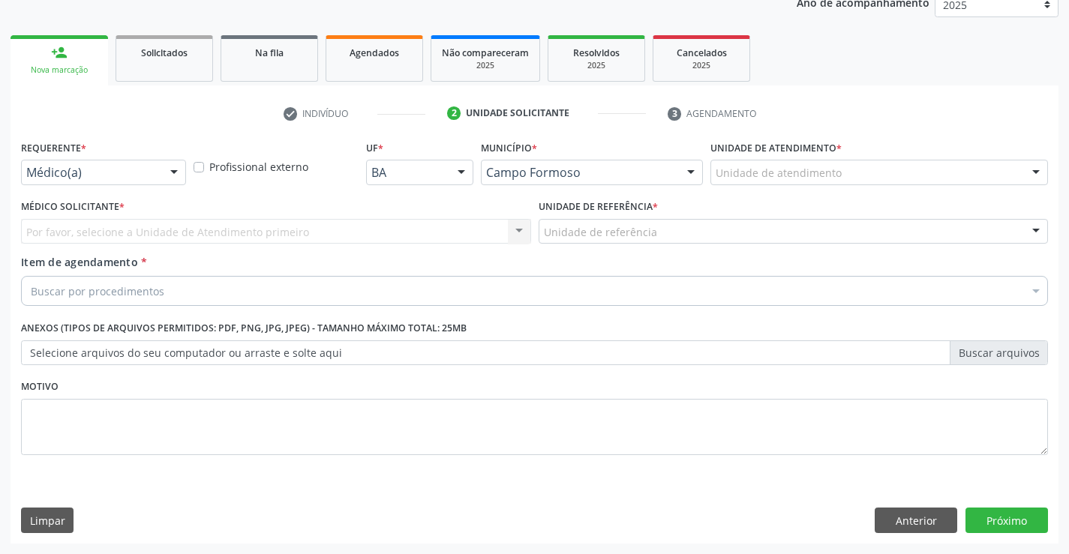
scroll to position [189, 0]
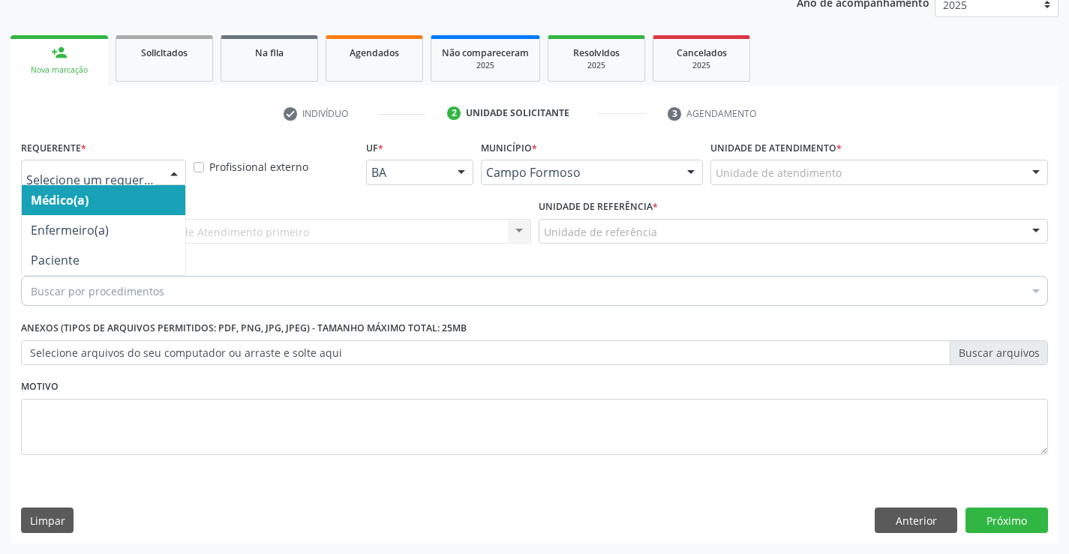
click at [86, 162] on div at bounding box center [103, 173] width 165 height 26
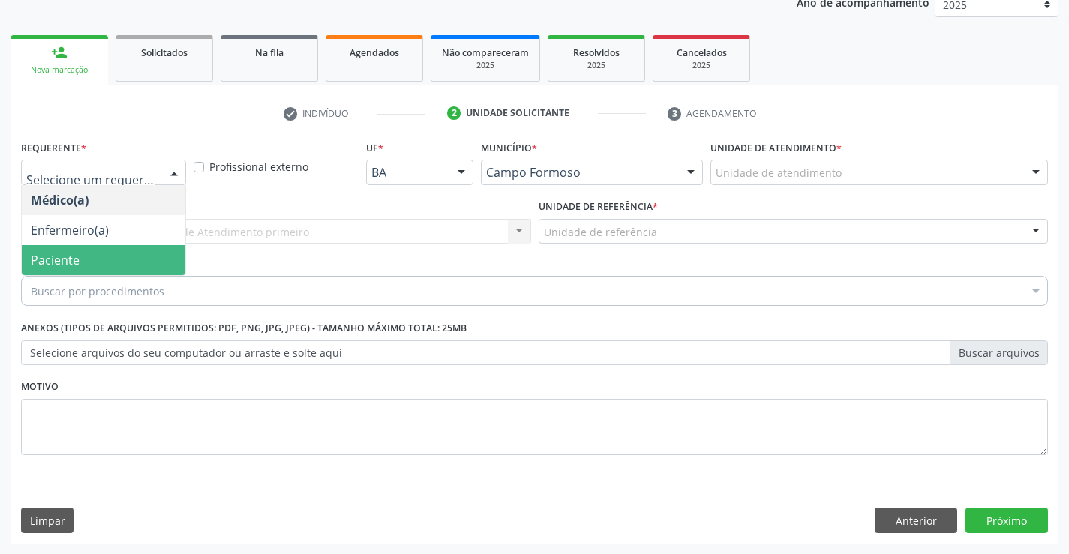
click at [91, 254] on span "Paciente" at bounding box center [104, 260] width 164 height 30
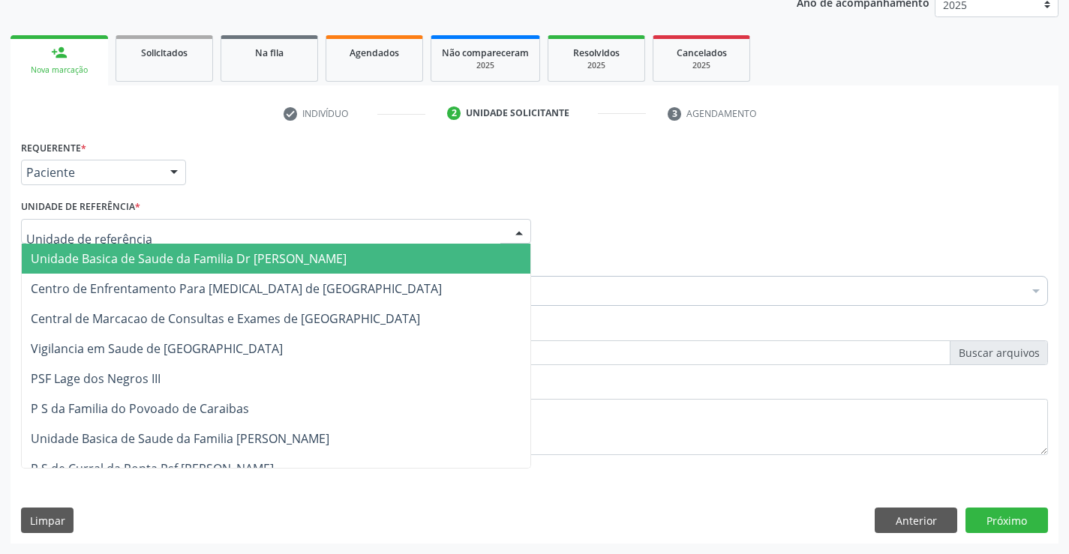
click at [200, 256] on span "Unidade Basica de Saude da Familia Dr [PERSON_NAME]" at bounding box center [189, 259] width 316 height 17
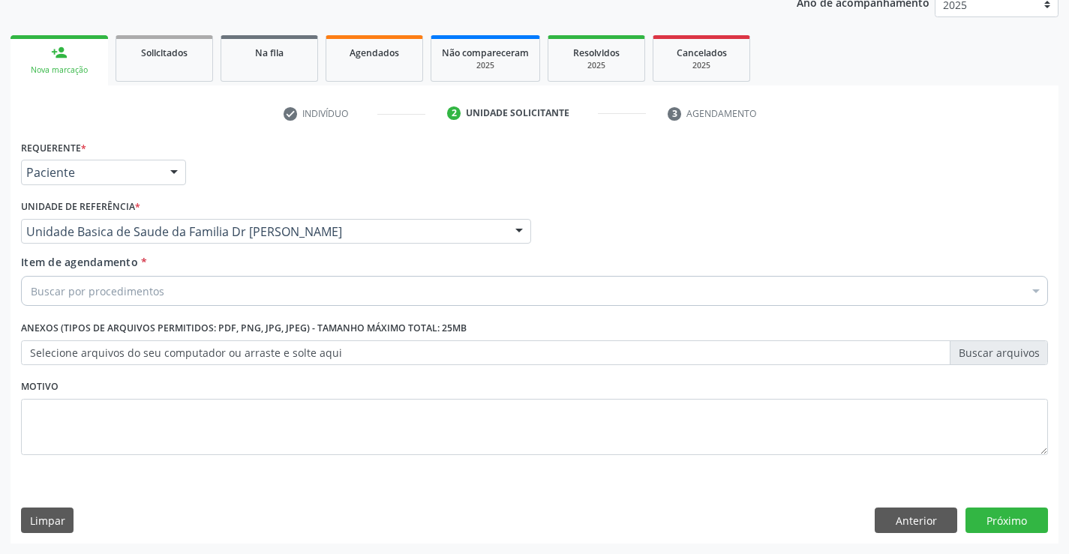
click at [218, 293] on div "Buscar por procedimentos" at bounding box center [534, 291] width 1027 height 30
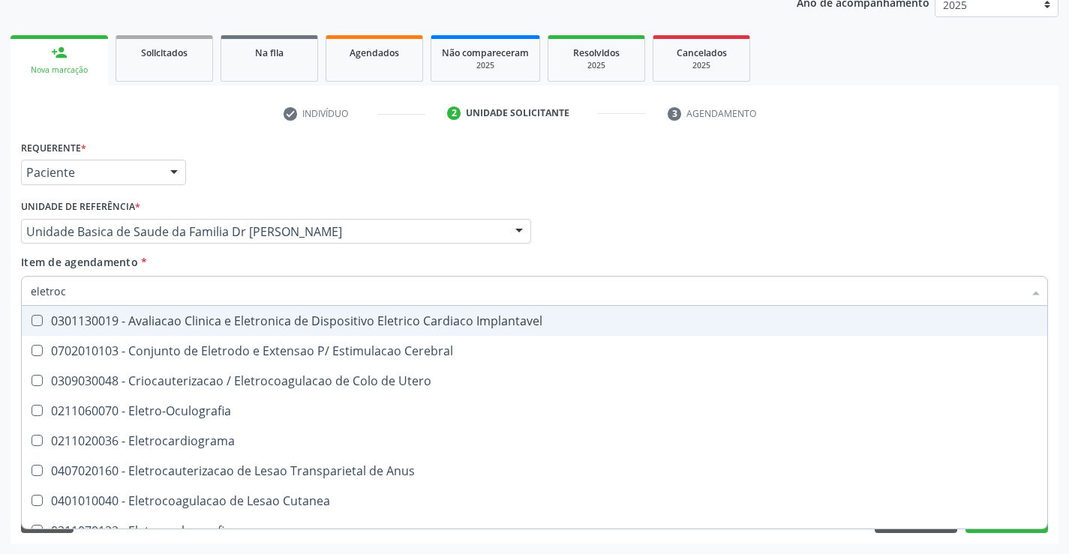
type input "eletroca"
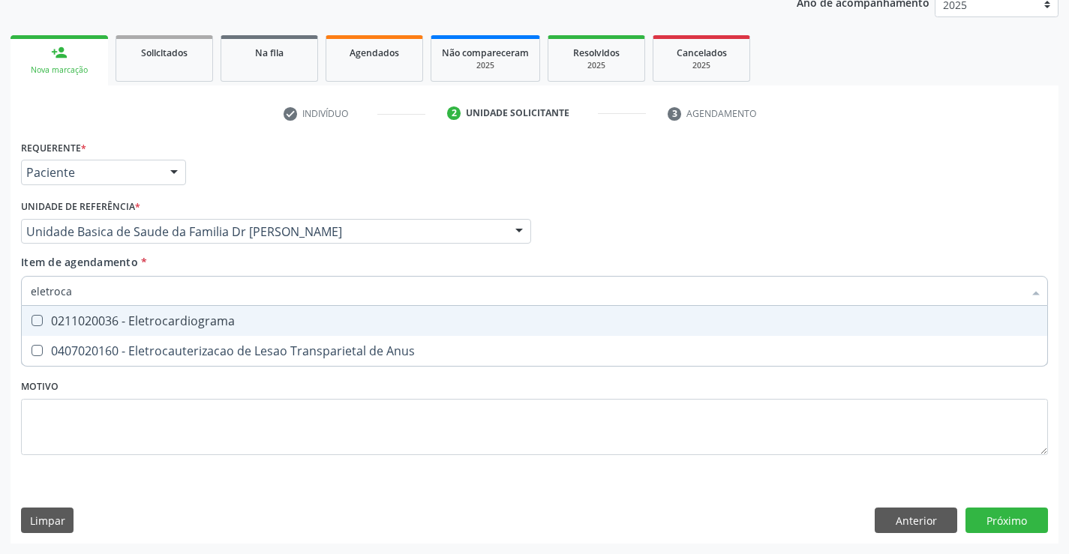
click at [239, 315] on div "0211020036 - Eletrocardiograma" at bounding box center [534, 321] width 1007 height 12
checkbox Eletrocardiograma "true"
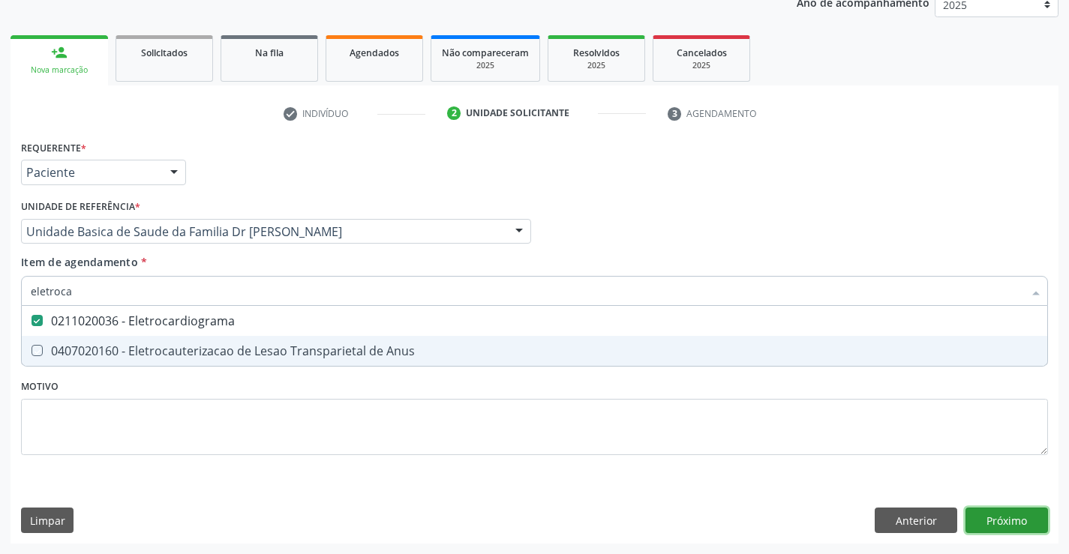
click at [1010, 524] on div "Requerente * Paciente Médico(a) Enfermeiro(a) Paciente Nenhum resultado encontr…" at bounding box center [535, 340] width 1048 height 407
checkbox Anus "true"
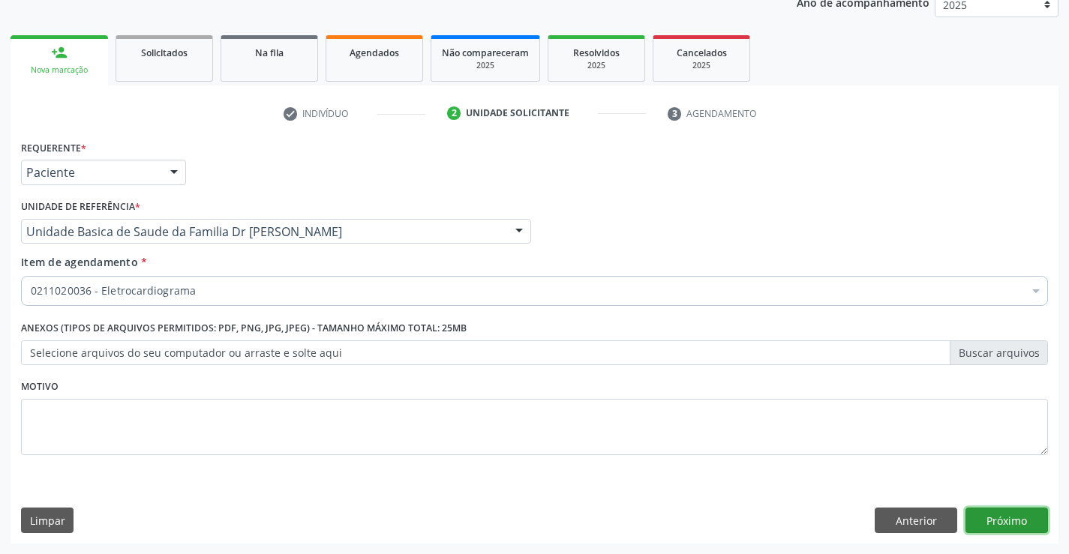
click at [1008, 516] on button "Próximo" at bounding box center [1006, 521] width 83 height 26
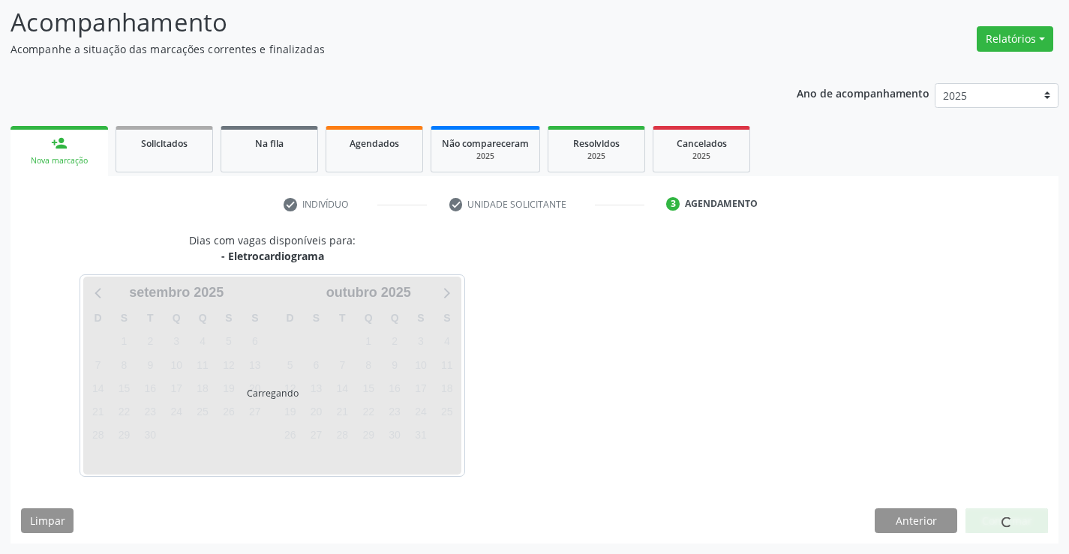
scroll to position [143, 0]
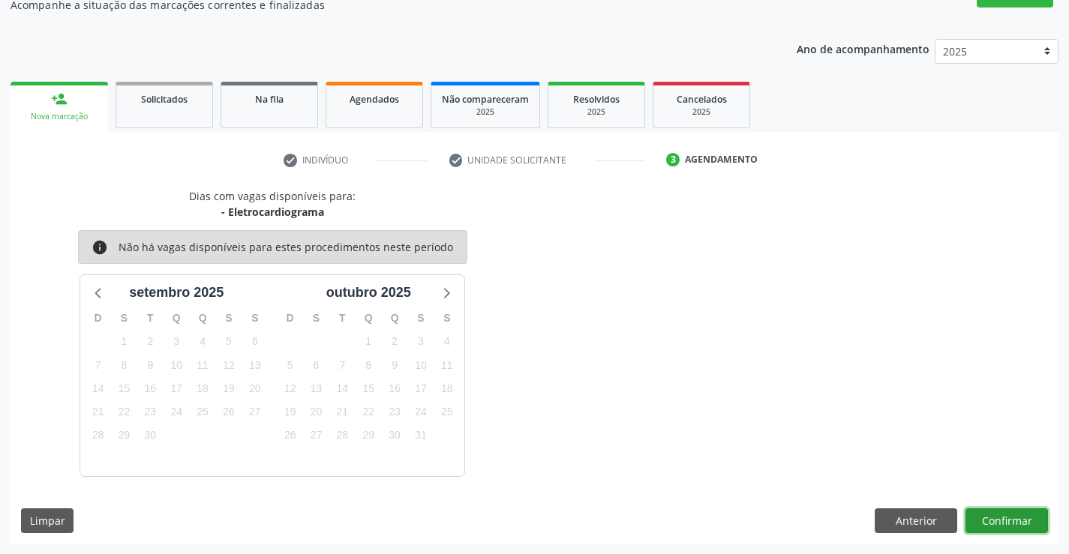
click at [1008, 516] on button "Confirmar" at bounding box center [1006, 522] width 83 height 26
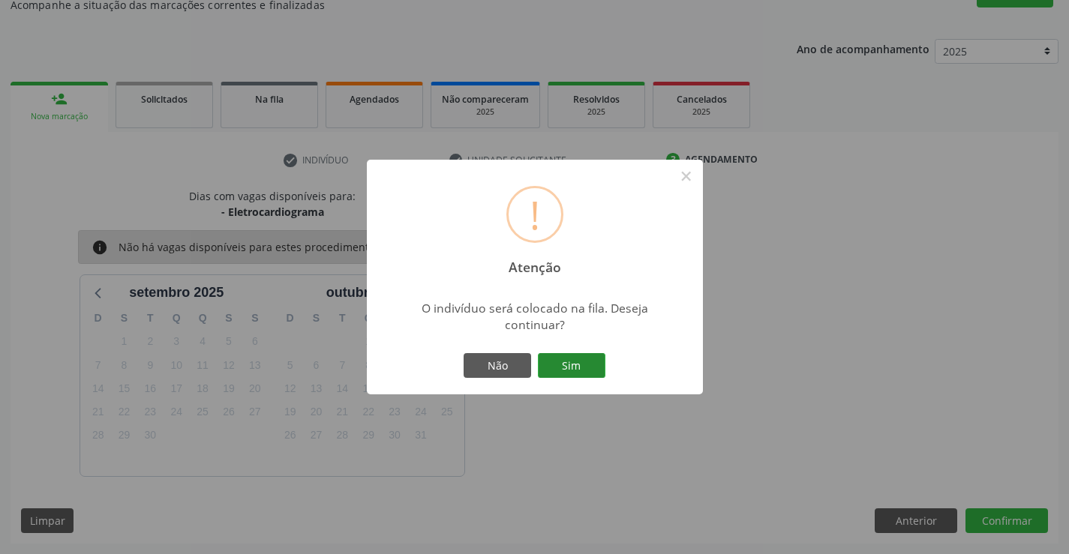
click at [578, 359] on button "Sim" at bounding box center [572, 366] width 68 height 26
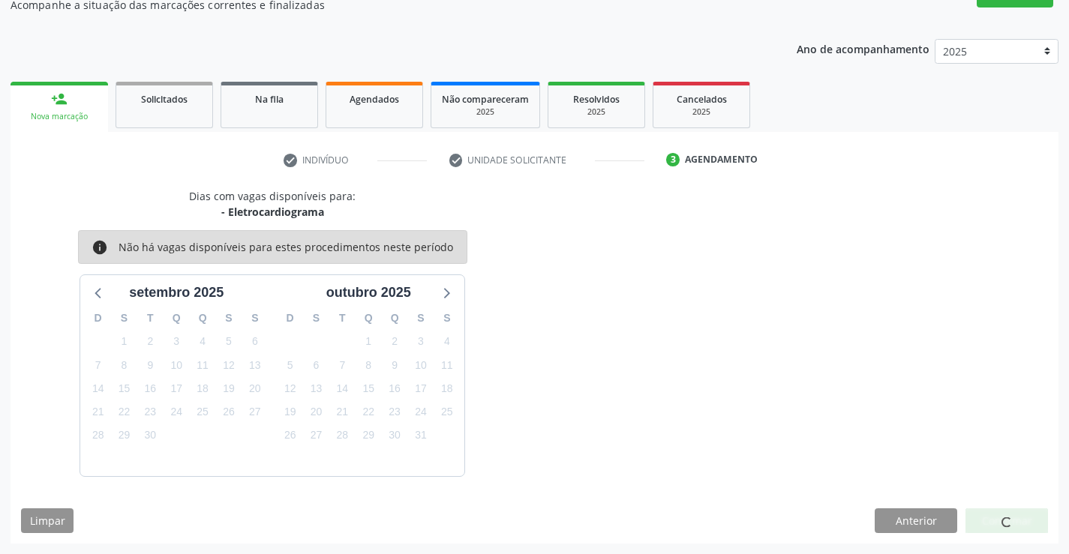
scroll to position [0, 0]
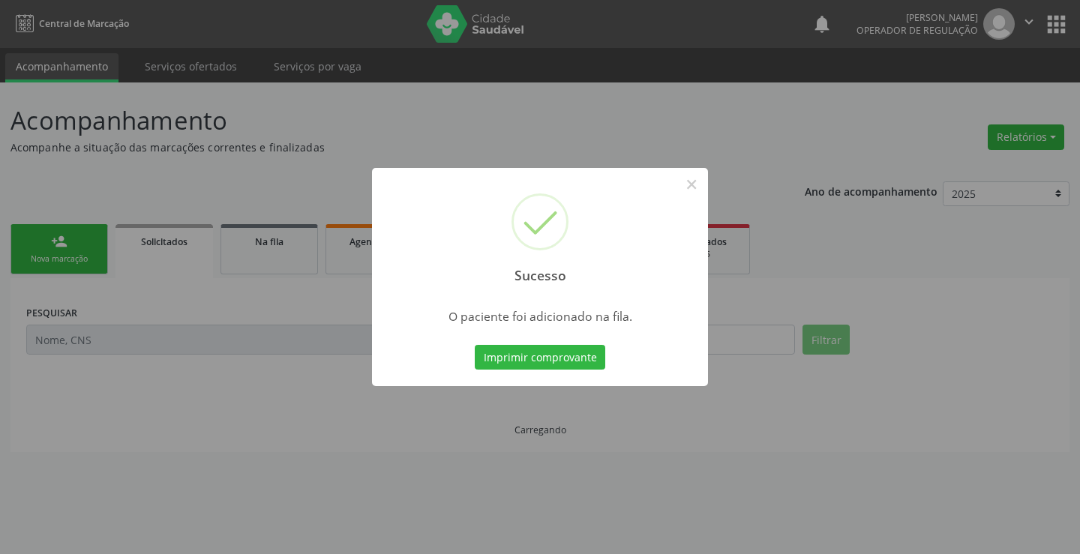
click at [578, 359] on button "Imprimir comprovante" at bounding box center [540, 358] width 131 height 26
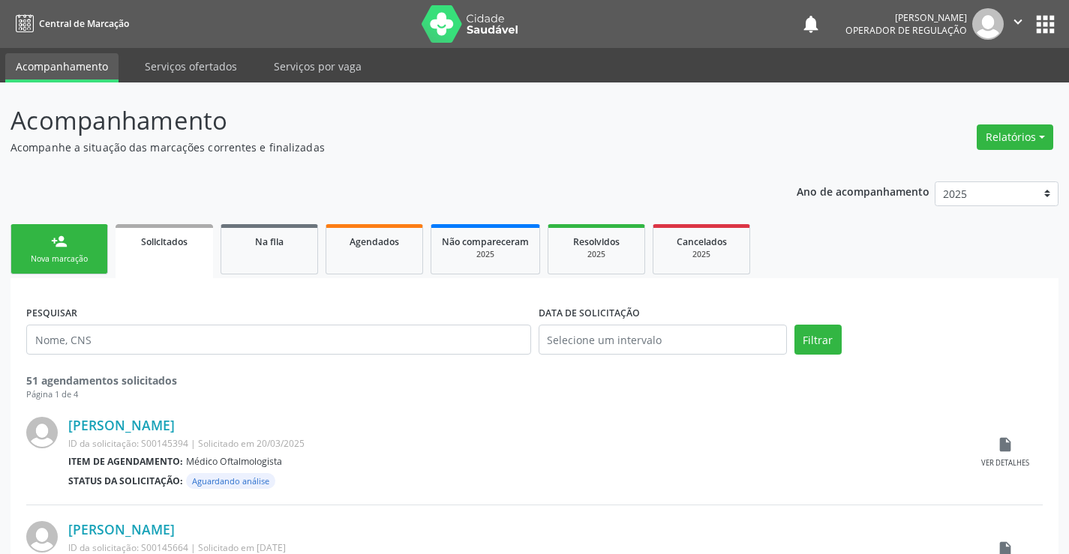
click at [71, 242] on link "person_add Nova marcação" at bounding box center [60, 249] width 98 height 50
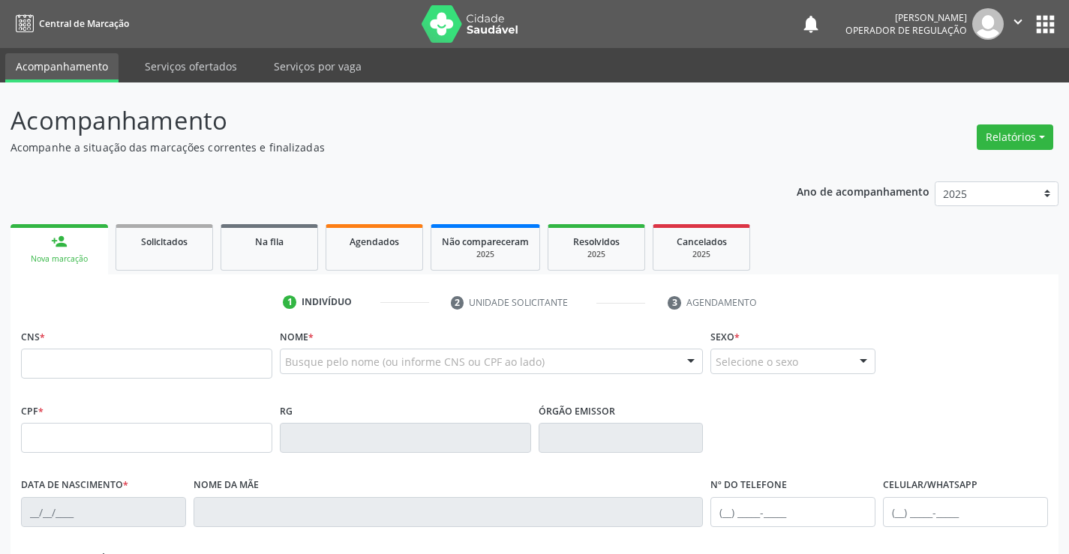
click at [1020, 14] on icon "" at bounding box center [1018, 22] width 17 height 17
click at [963, 92] on link "Sair" at bounding box center [980, 91] width 104 height 21
click at [103, 362] on input "text" at bounding box center [146, 364] width 251 height 30
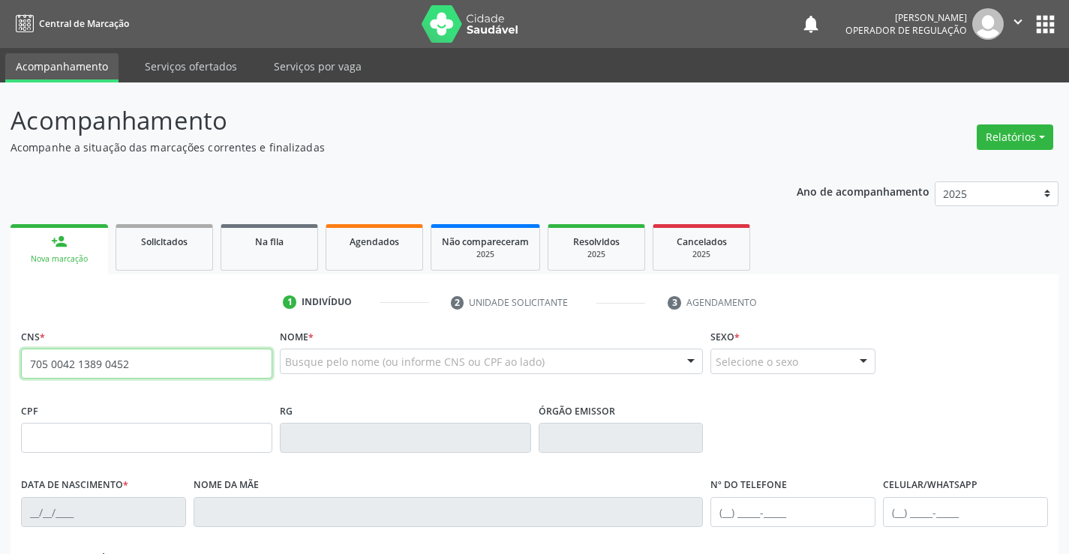
type input "705 0042 1389 0452"
type input "0943873894"
type input "09/12/1979"
type input "(74) 98849-2856"
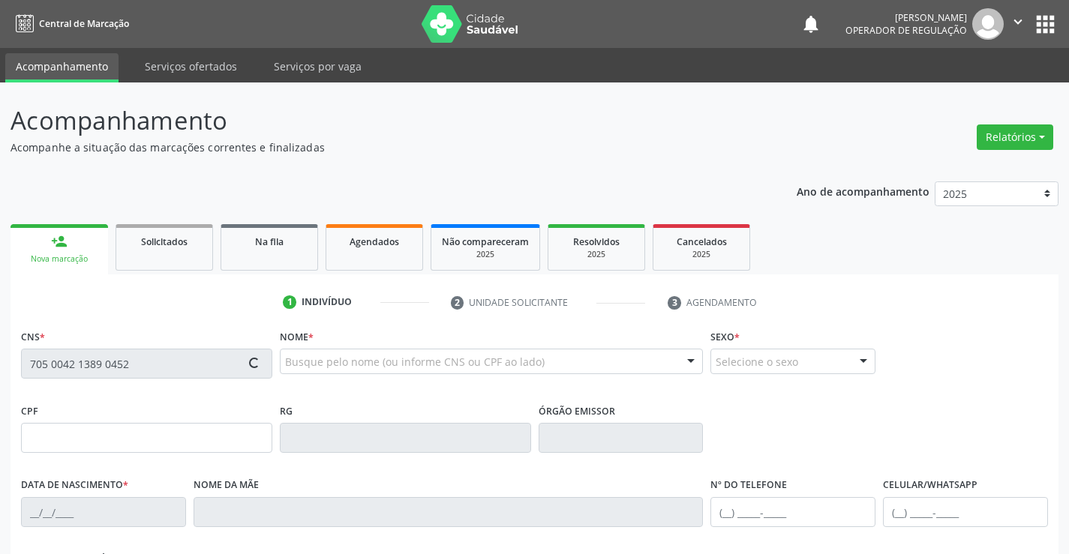
type input "SN"
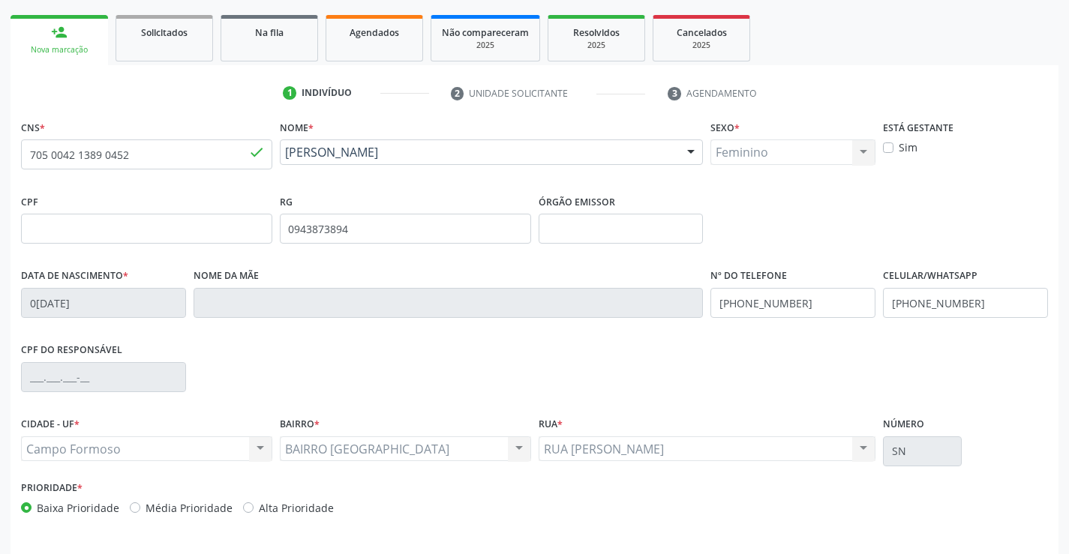
scroll to position [259, 0]
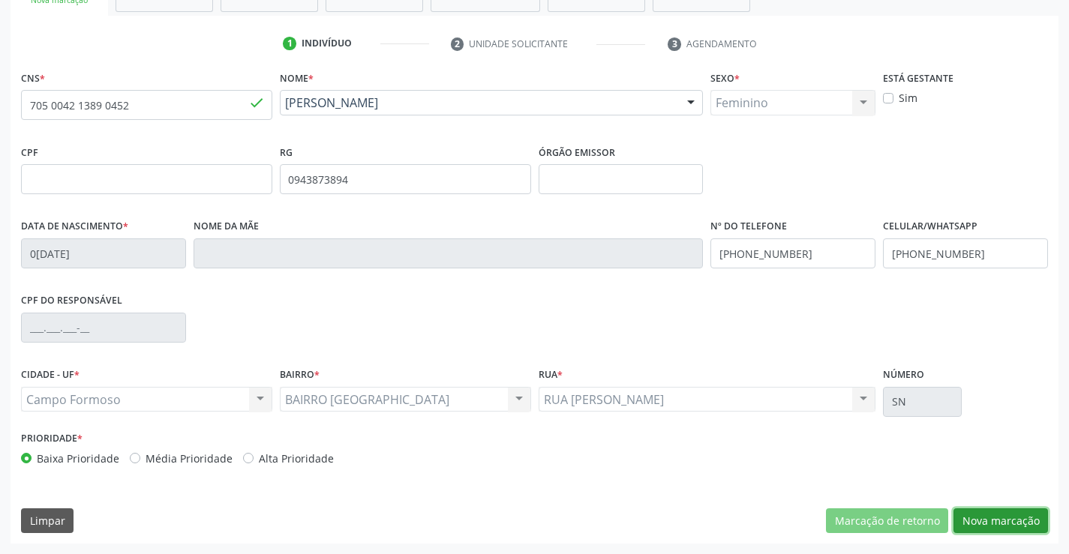
click at [1001, 519] on button "Nova marcação" at bounding box center [1000, 522] width 95 height 26
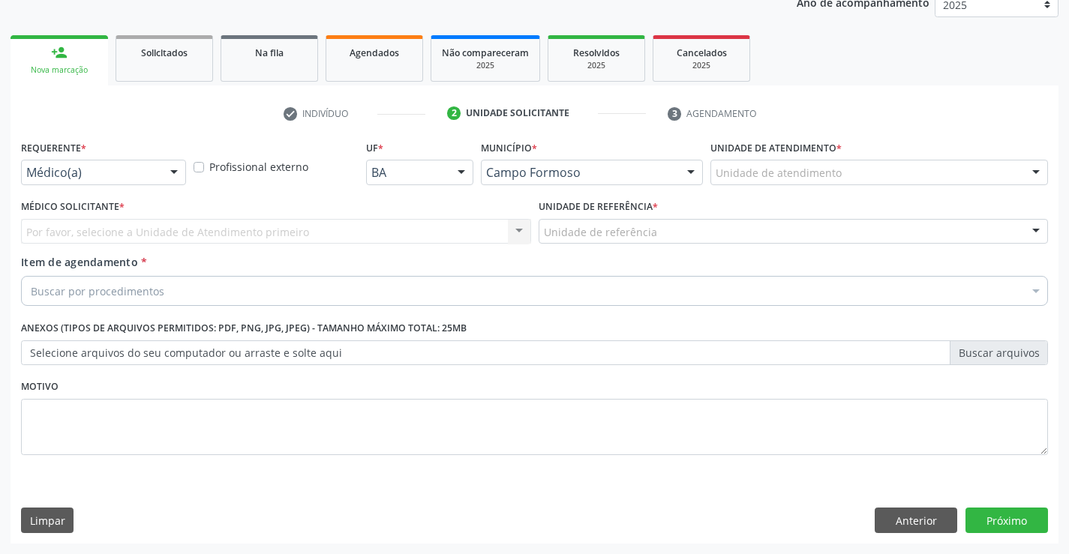
scroll to position [189, 0]
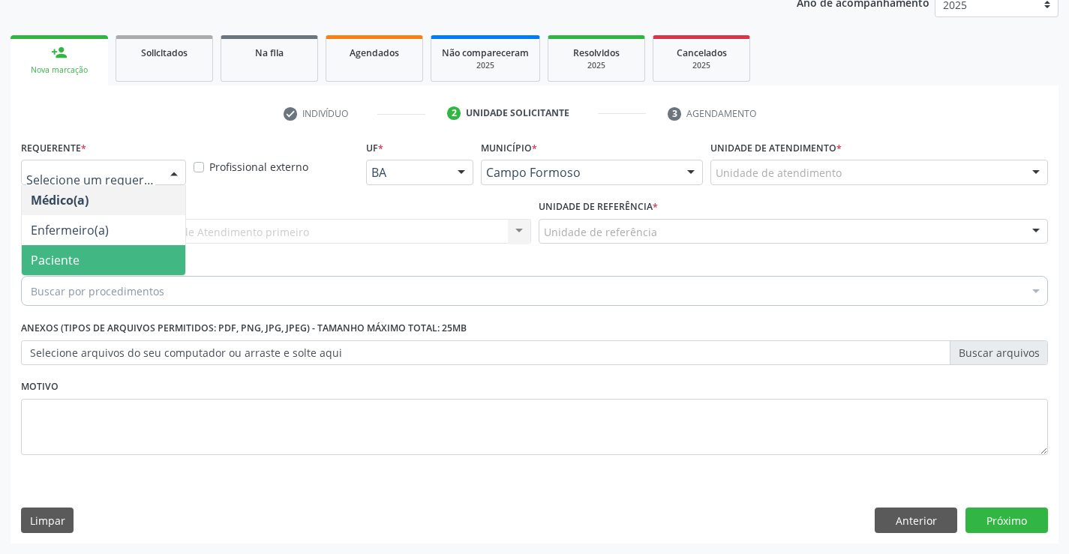
click at [77, 263] on span "Paciente" at bounding box center [55, 260] width 49 height 17
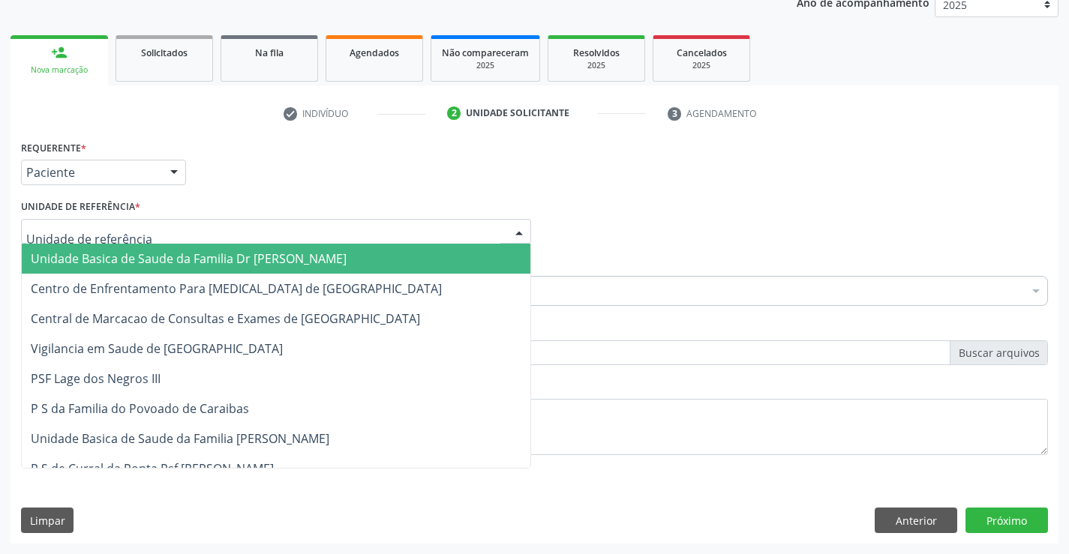
click at [174, 259] on span "Unidade Basica de Saude da Familia Dr [PERSON_NAME]" at bounding box center [189, 259] width 316 height 17
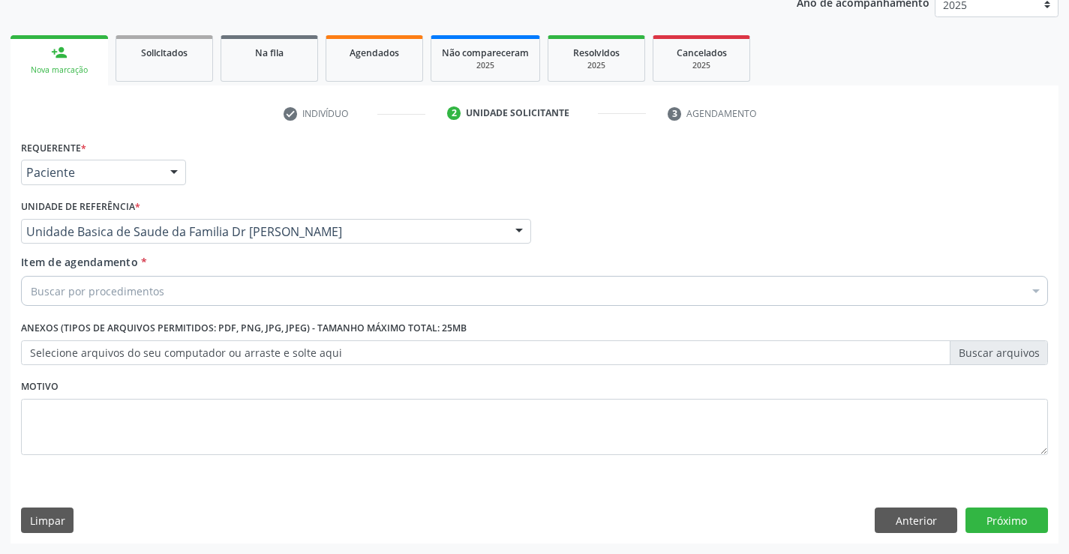
click at [238, 292] on div "Buscar por procedimentos" at bounding box center [534, 291] width 1027 height 30
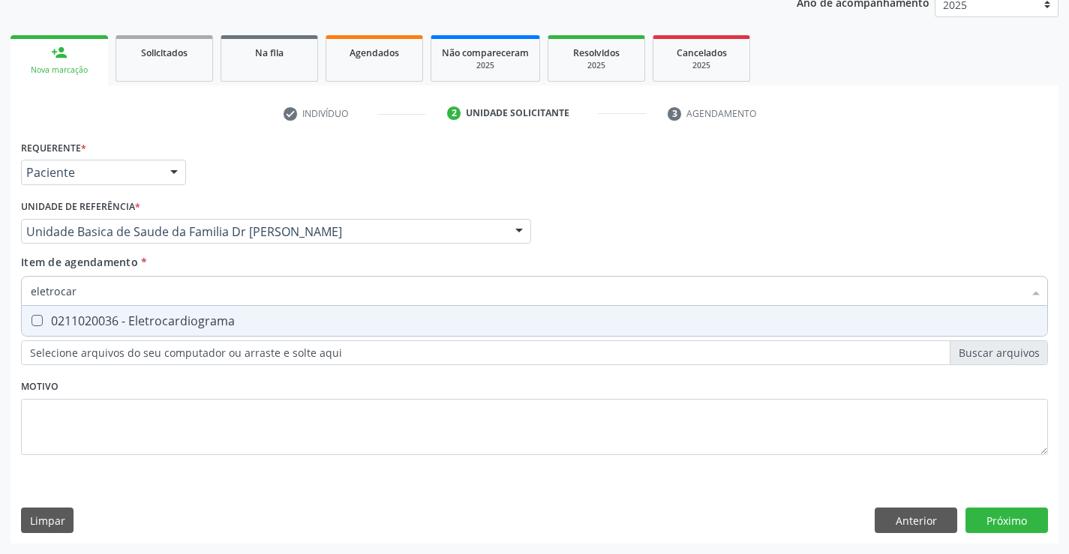
type input "eletrocard"
click at [241, 318] on div "0211020036 - Eletrocardiograma" at bounding box center [534, 321] width 1007 height 12
checkbox Eletrocardiograma "true"
click at [1017, 514] on div "Requerente * Paciente Médico(a) Enfermeiro(a) Paciente Nenhum resultado encontr…" at bounding box center [535, 340] width 1048 height 407
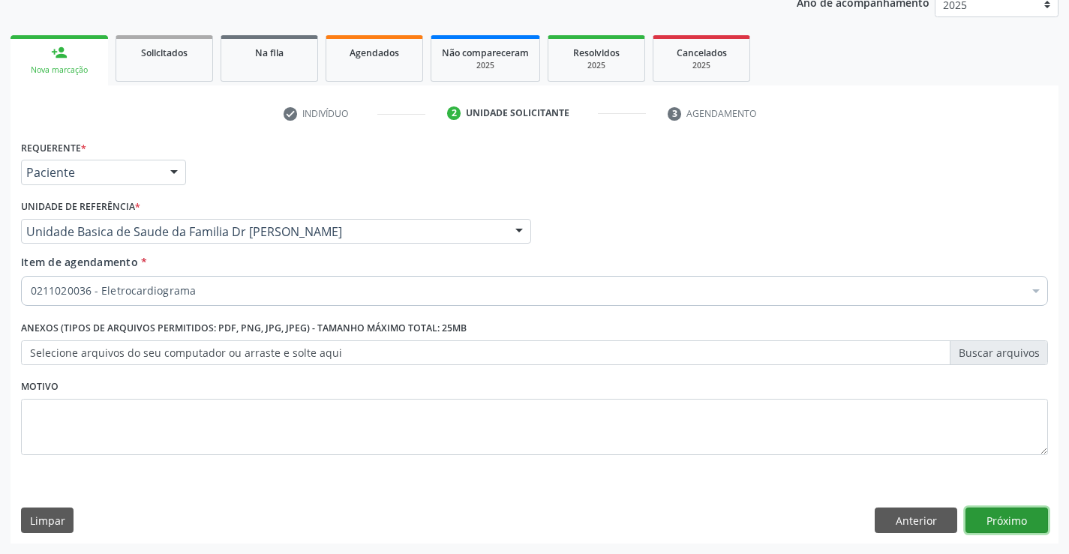
click at [1017, 514] on button "Próximo" at bounding box center [1006, 521] width 83 height 26
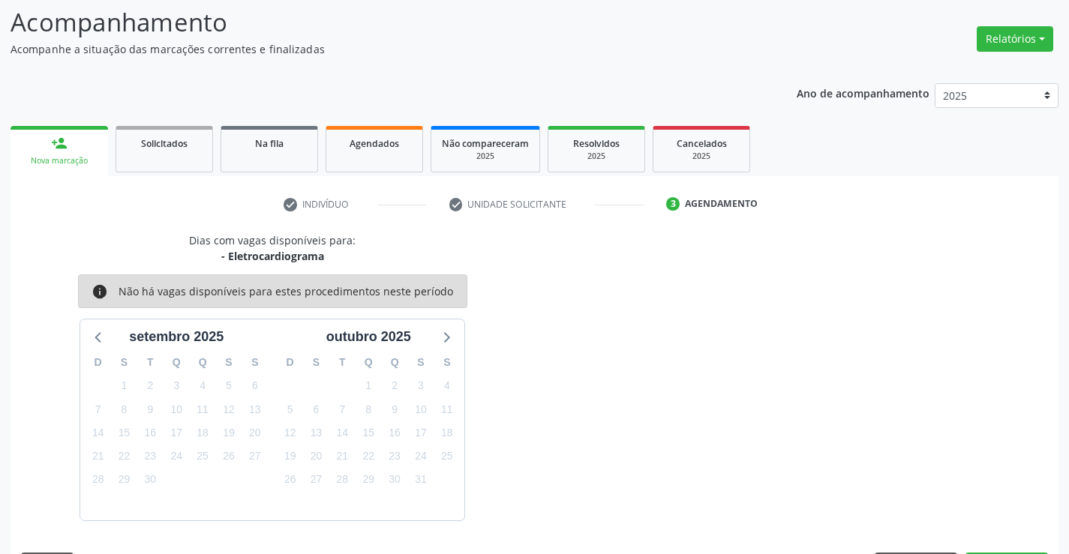
scroll to position [143, 0]
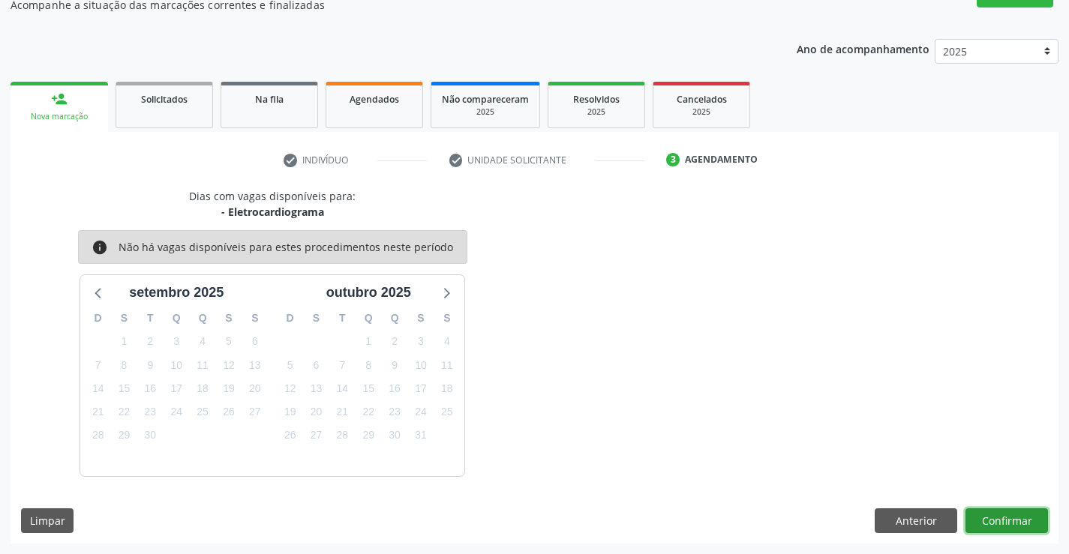
click at [1000, 519] on button "Confirmar" at bounding box center [1006, 522] width 83 height 26
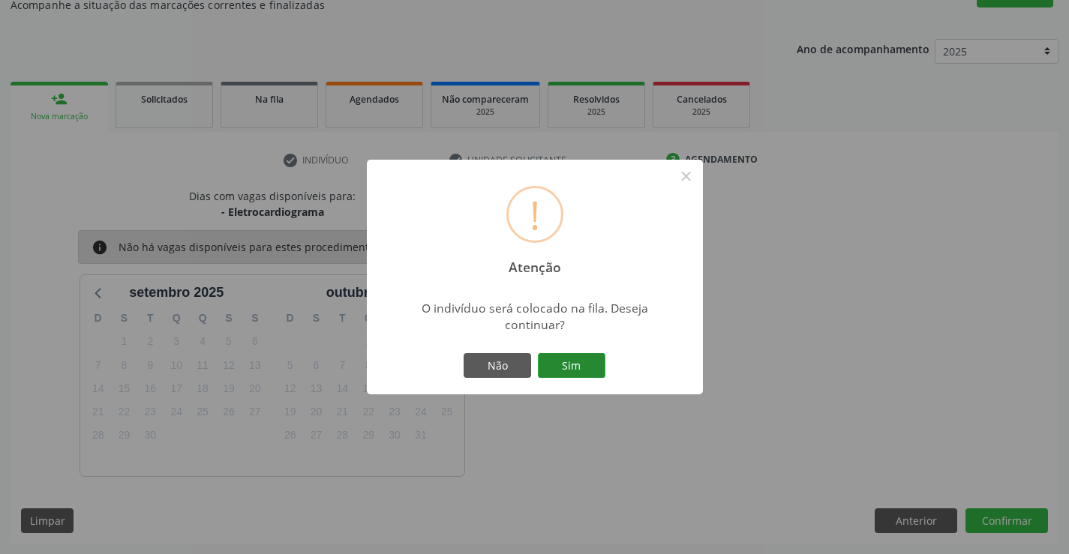
click at [571, 362] on button "Sim" at bounding box center [572, 366] width 68 height 26
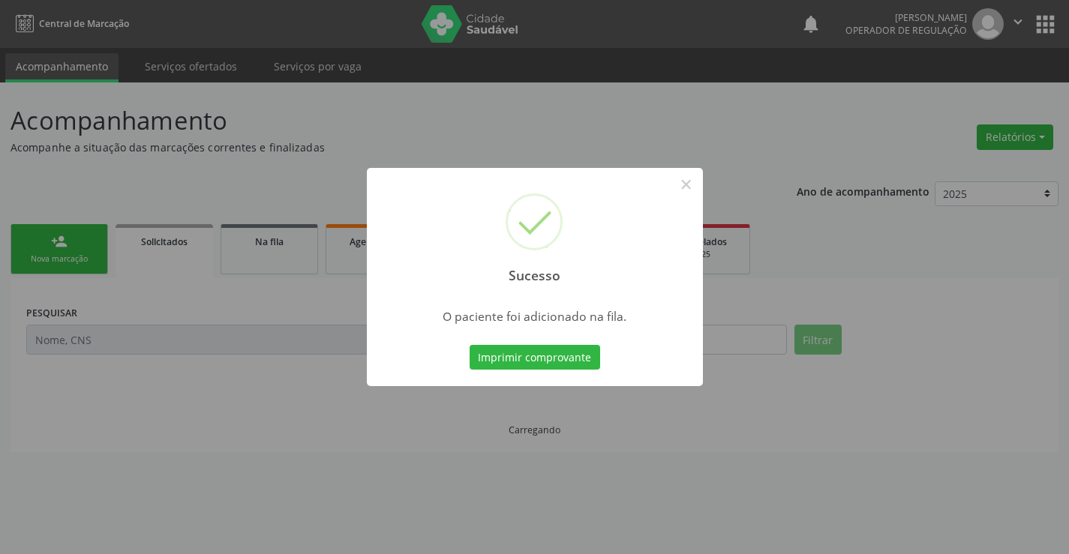
scroll to position [0, 0]
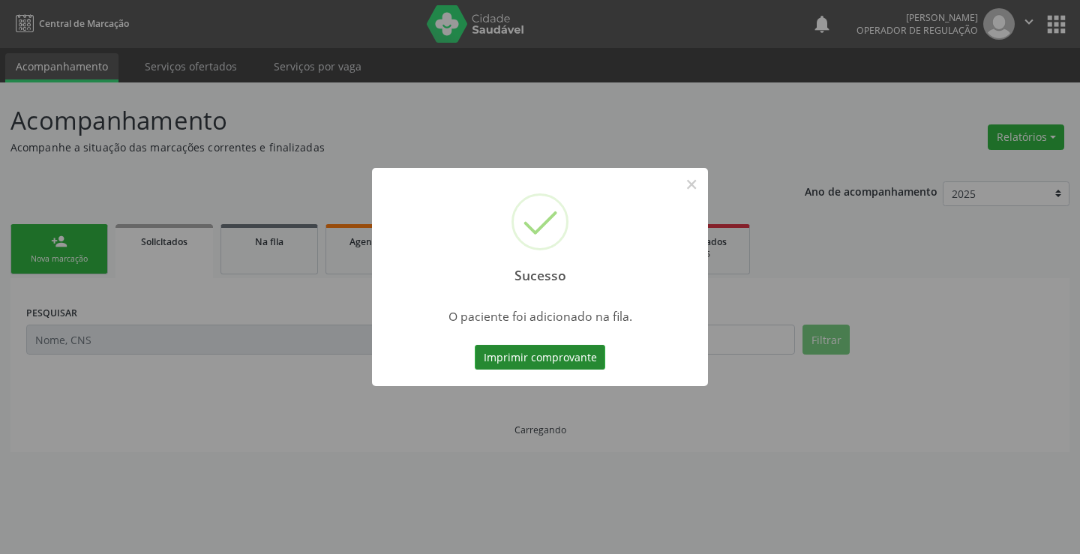
click at [569, 360] on button "Imprimir comprovante" at bounding box center [540, 358] width 131 height 26
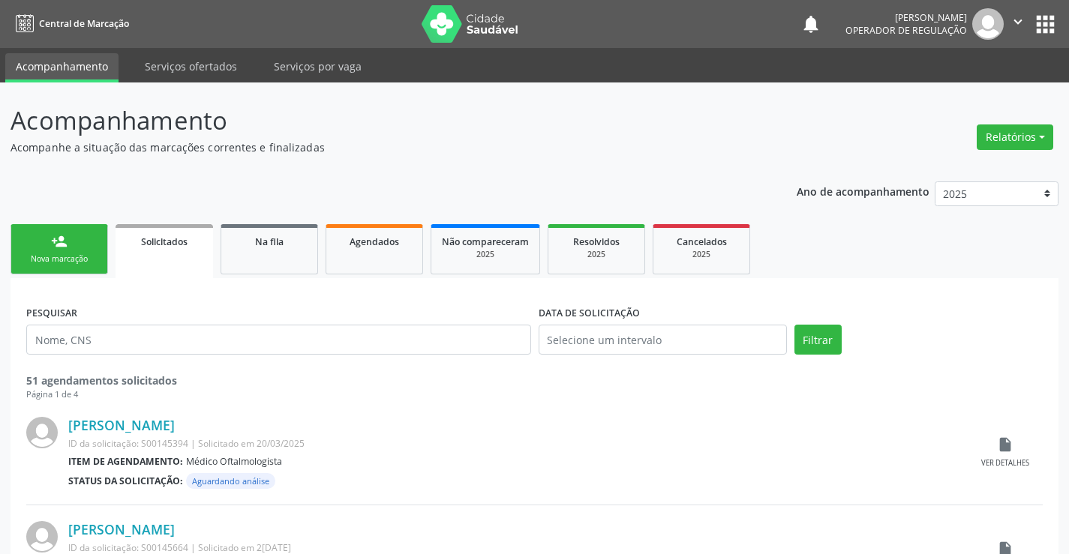
click at [40, 239] on link "person_add Nova marcação" at bounding box center [60, 249] width 98 height 50
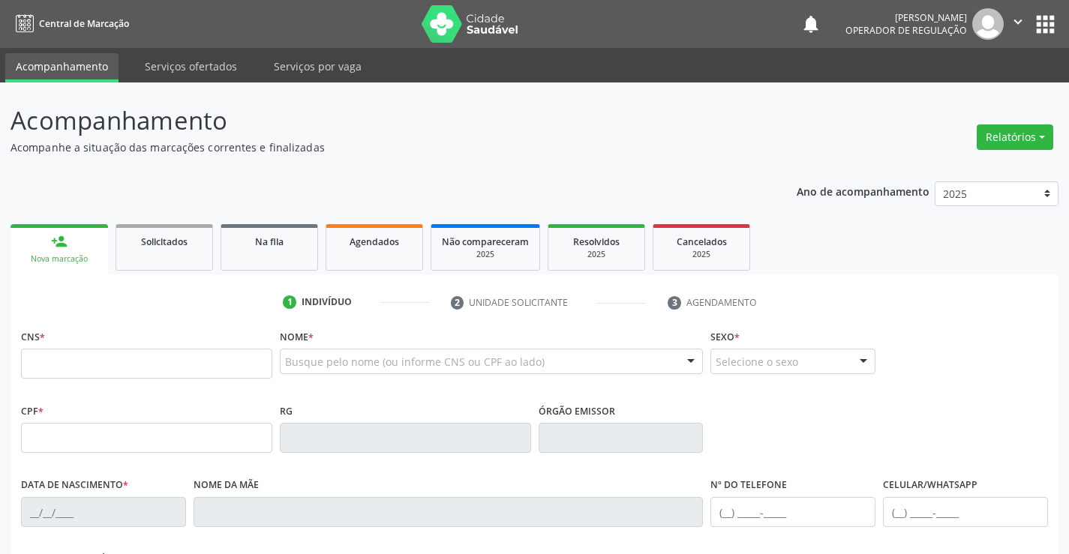
click at [1017, 17] on icon "" at bounding box center [1018, 22] width 17 height 17
click at [961, 92] on link "Sair" at bounding box center [980, 91] width 104 height 21
type input "0"
click at [119, 370] on input "0" at bounding box center [146, 364] width 251 height 30
type input "708 0088 0777 2221"
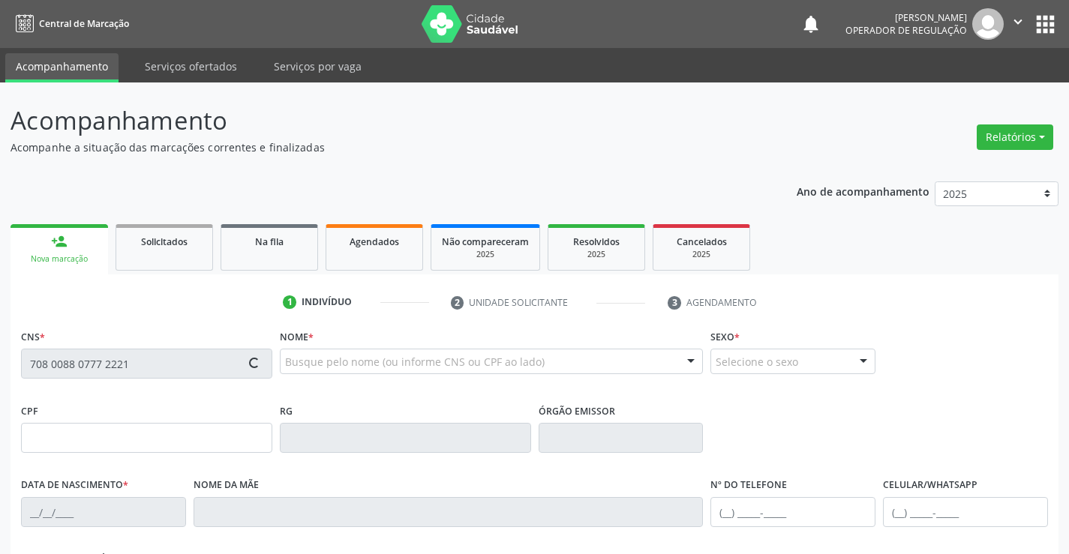
type input "007812816"
type input "[DATE]"
type input "307"
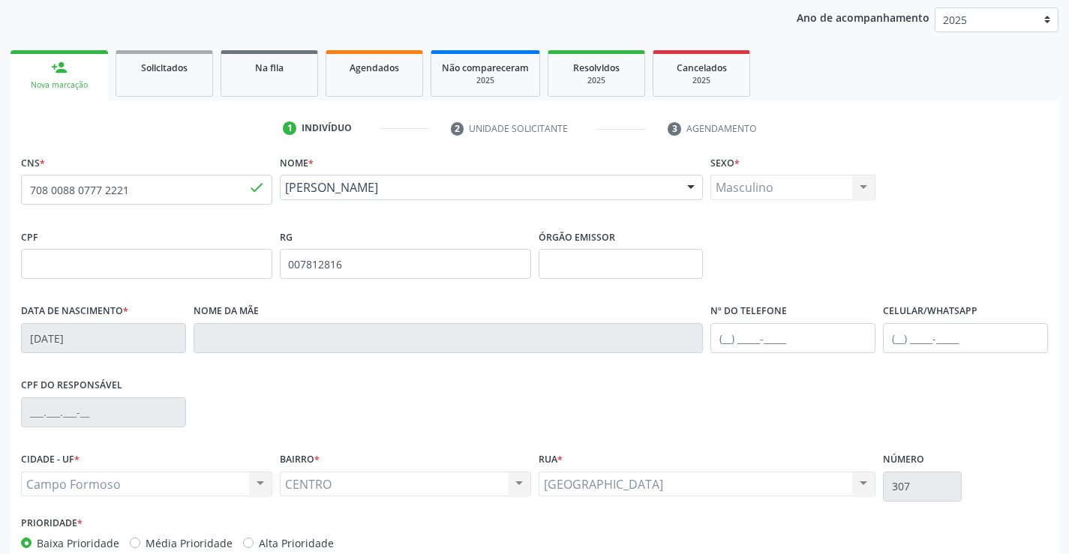
scroll to position [259, 0]
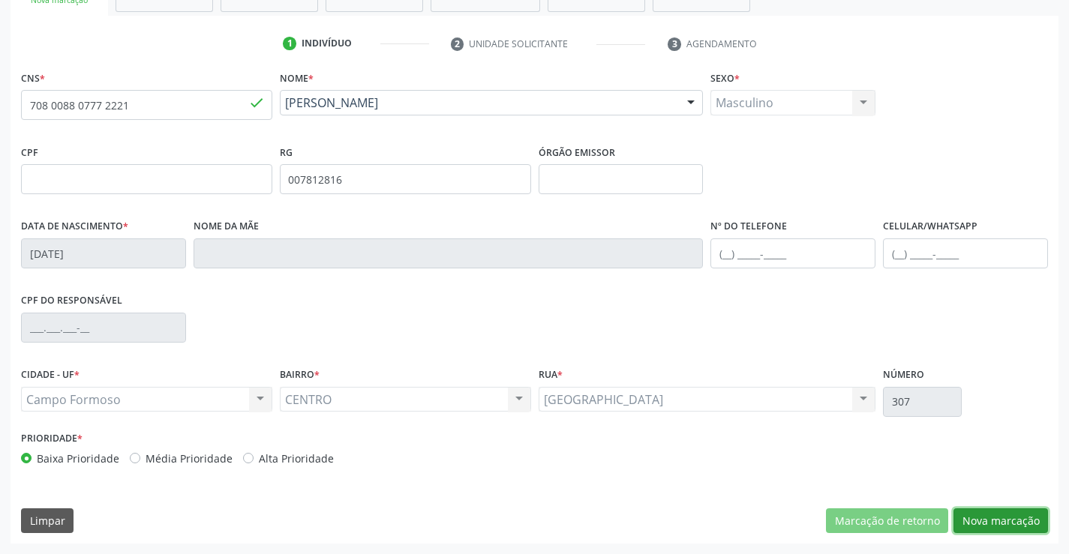
click at [1010, 517] on button "Nova marcação" at bounding box center [1000, 522] width 95 height 26
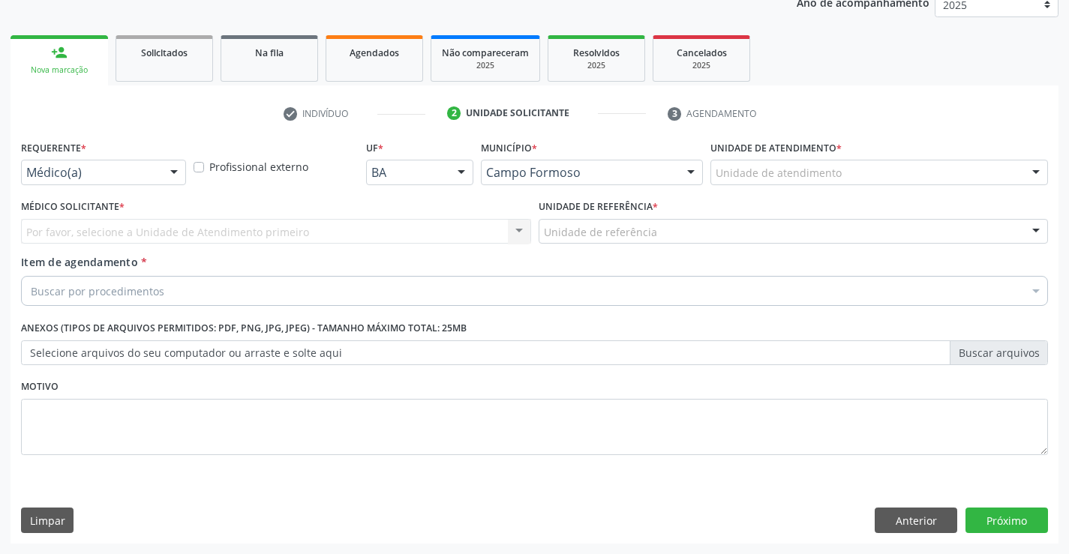
scroll to position [189, 0]
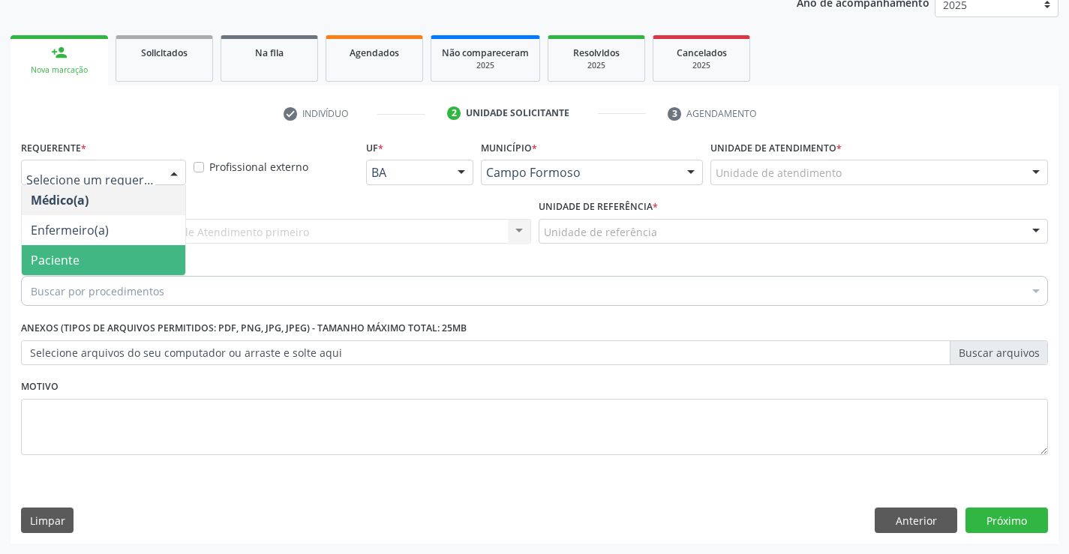
click at [99, 258] on span "Paciente" at bounding box center [104, 260] width 164 height 30
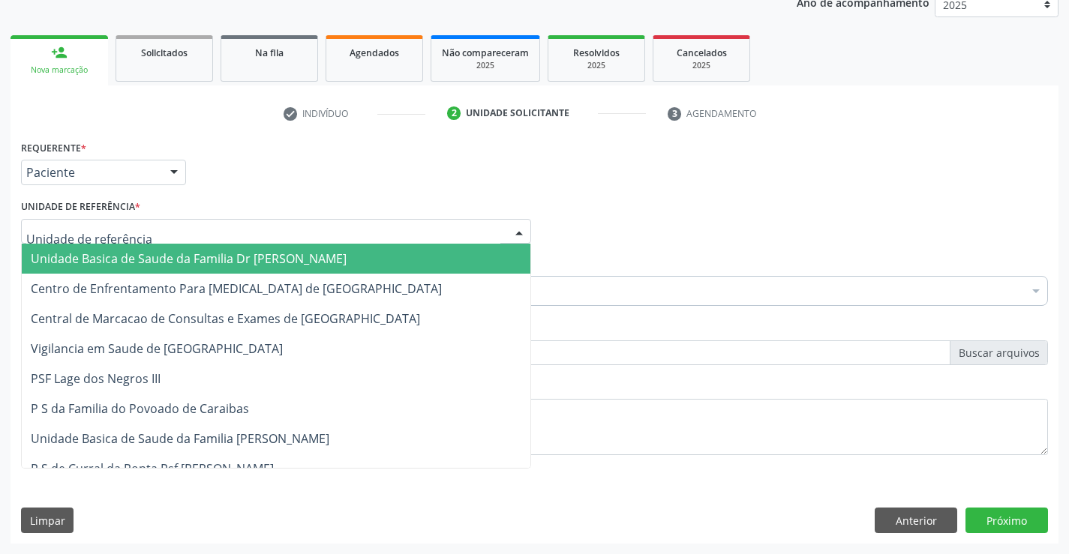
click at [144, 268] on span "Unidade Basica de Saude da Familia Dr [PERSON_NAME]" at bounding box center [276, 259] width 509 height 30
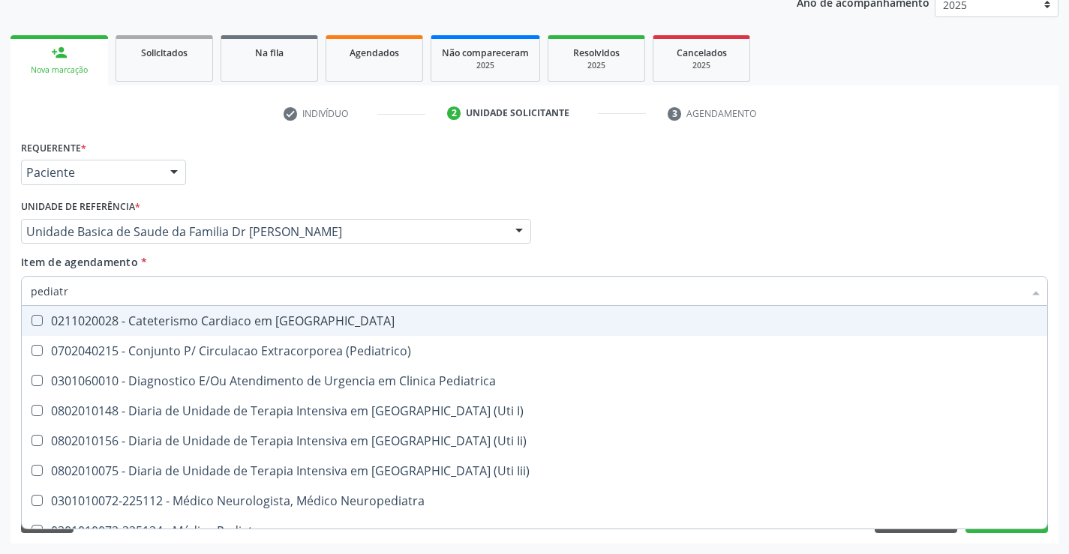
type input "pediatra"
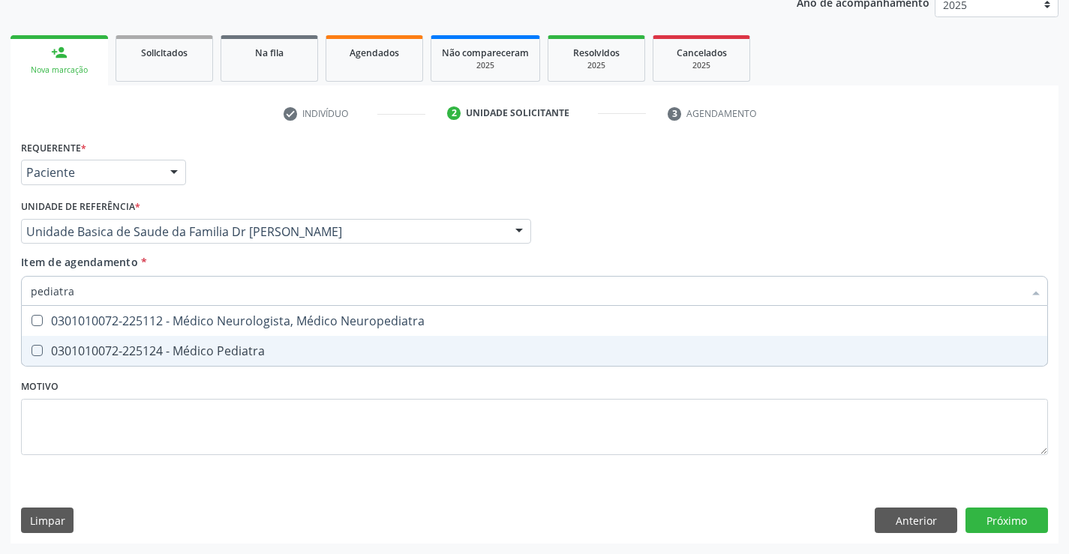
click at [221, 350] on div "0301010072-225124 - Médico Pediatra" at bounding box center [534, 351] width 1007 height 12
checkbox Pediatra "true"
click at [1010, 520] on div "Requerente * Paciente Médico(a) Enfermeiro(a) Paciente Nenhum resultado encontr…" at bounding box center [535, 340] width 1048 height 407
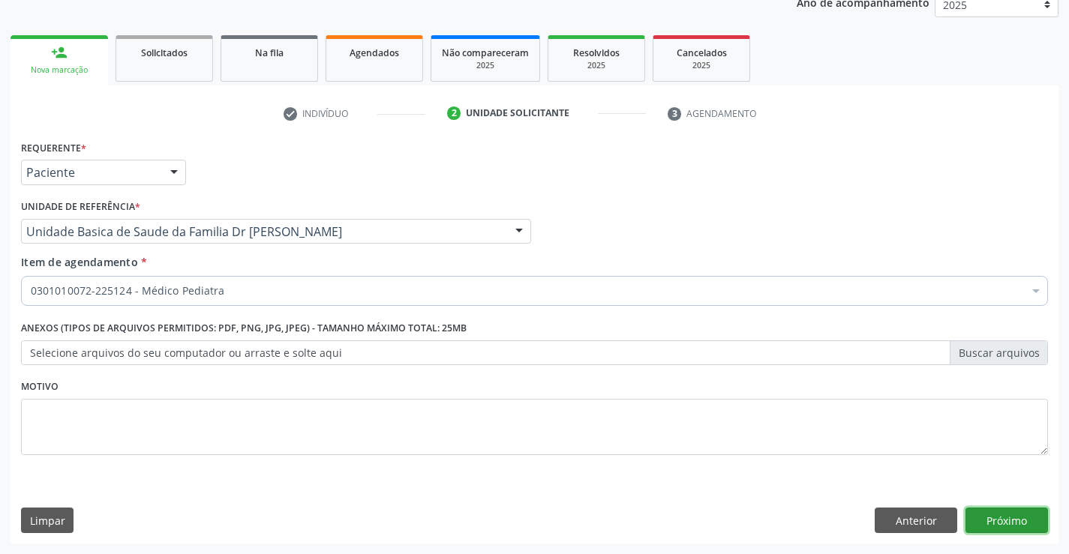
click at [1010, 520] on button "Próximo" at bounding box center [1006, 521] width 83 height 26
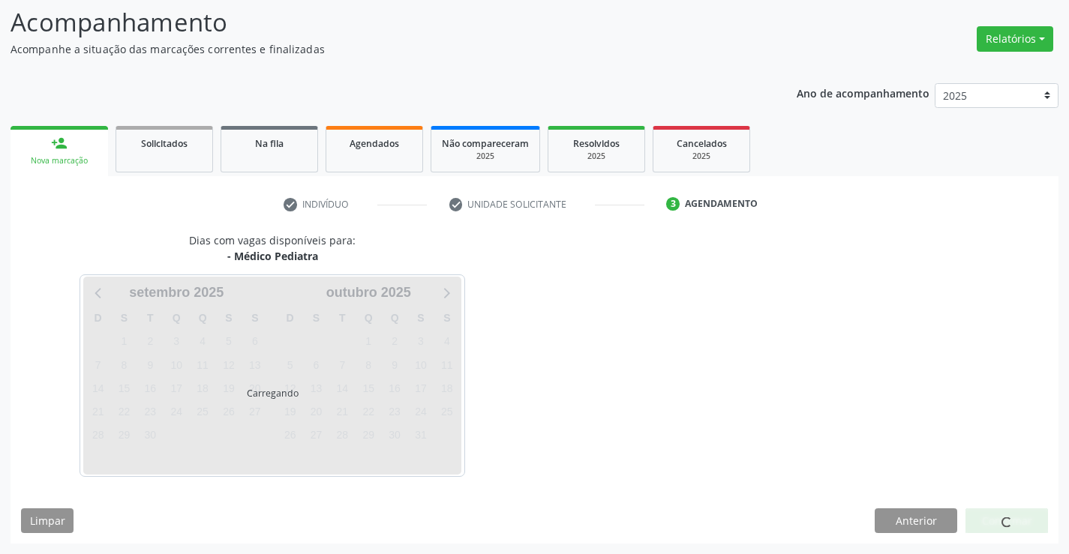
scroll to position [98, 0]
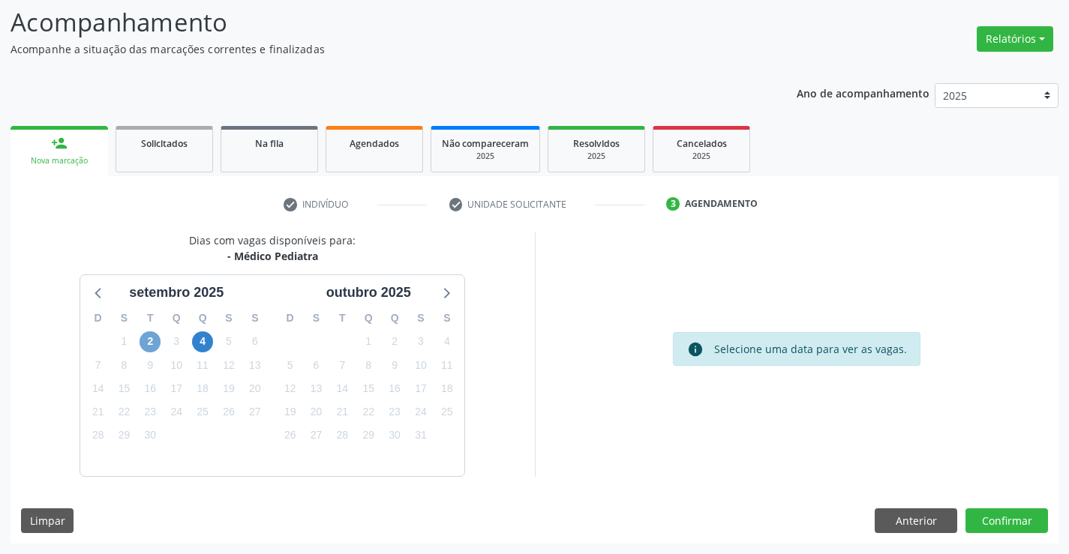
click at [148, 344] on span "2" at bounding box center [150, 342] width 21 height 21
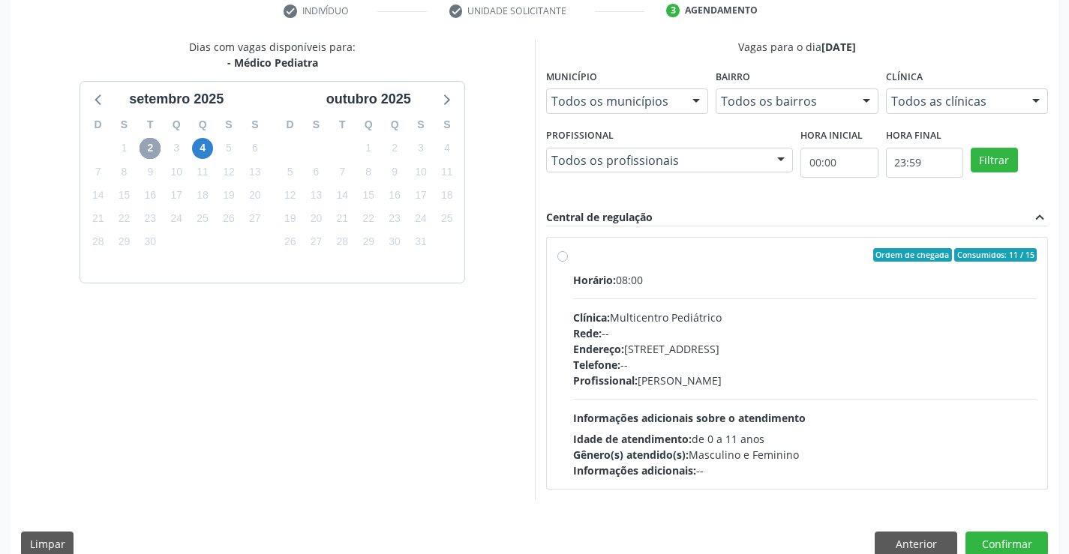
scroll to position [315, 0]
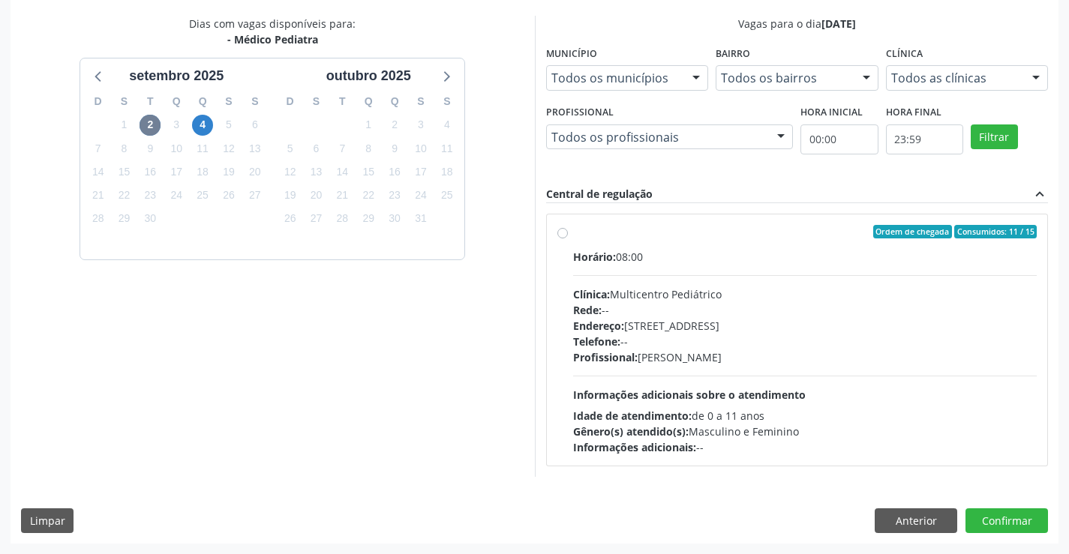
click at [759, 249] on div "Horário: 08:00" at bounding box center [805, 257] width 464 height 16
click at [568, 239] on input "Ordem de chegada Consumidos: 11 / 15 Horário: 08:00 Clínica: Multicentro Pediát…" at bounding box center [562, 232] width 11 height 14
radio input "true"
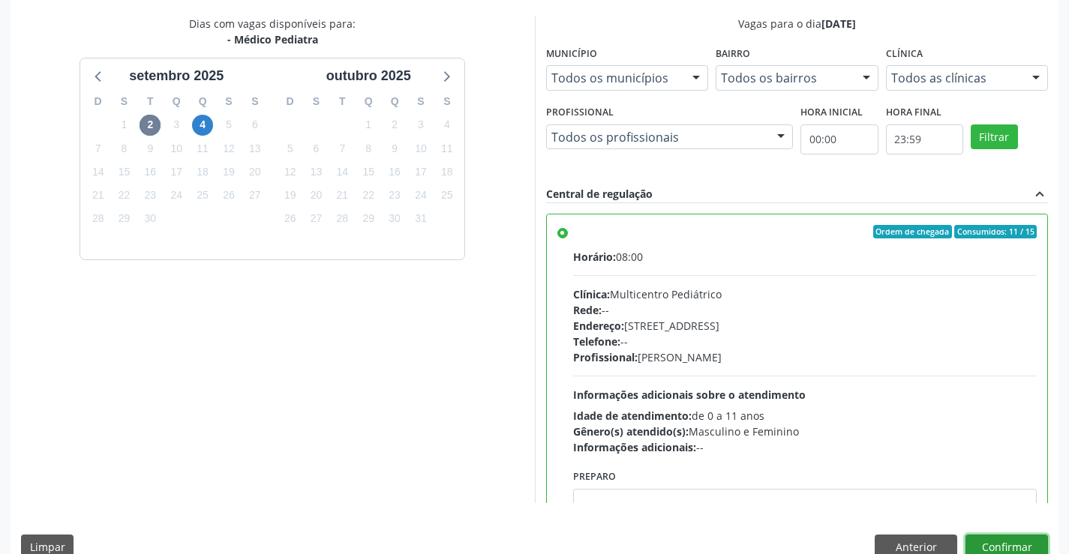
click at [1003, 550] on button "Confirmar" at bounding box center [1006, 548] width 83 height 26
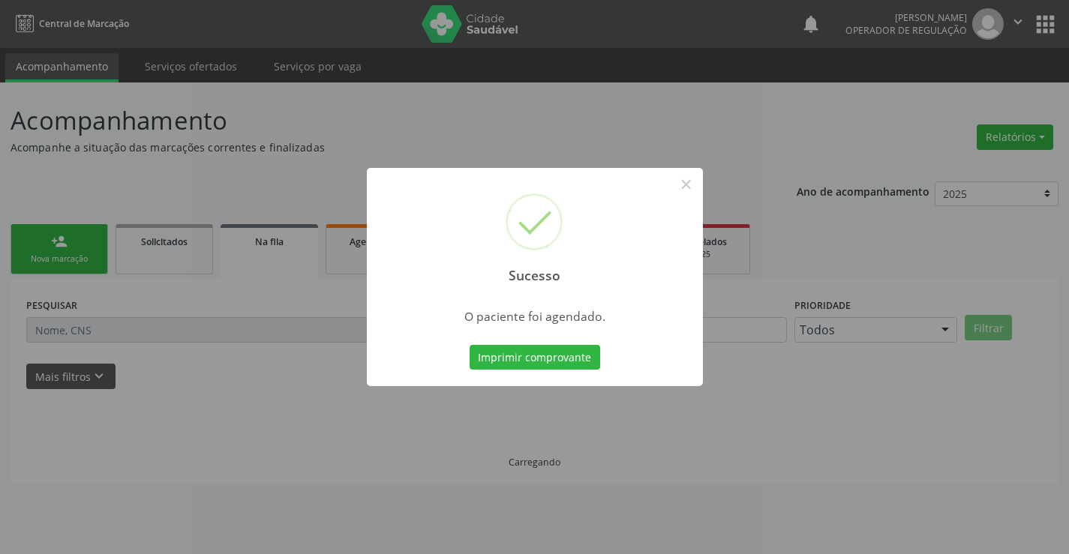
scroll to position [0, 0]
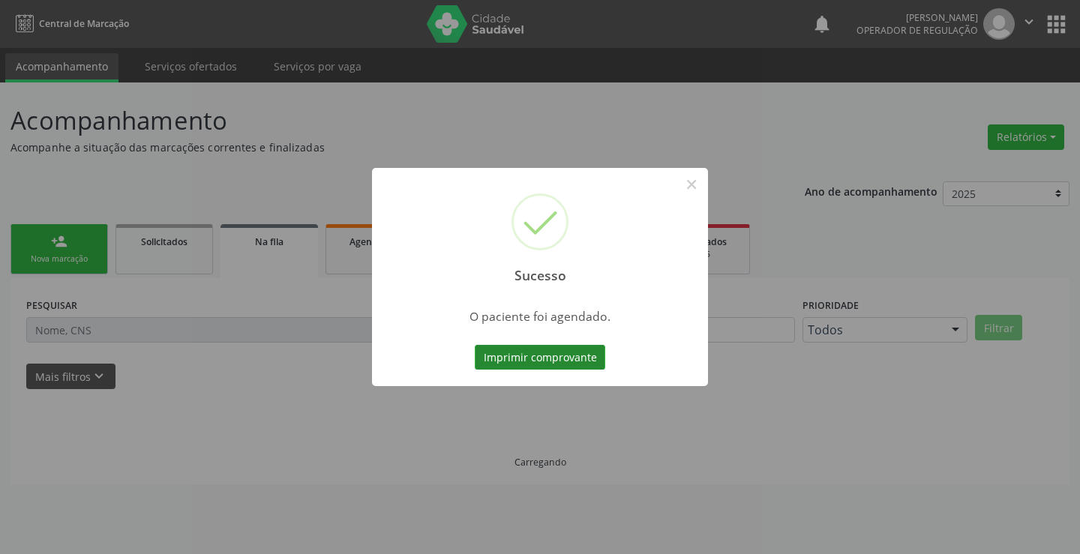
click at [544, 352] on button "Imprimir comprovante" at bounding box center [540, 358] width 131 height 26
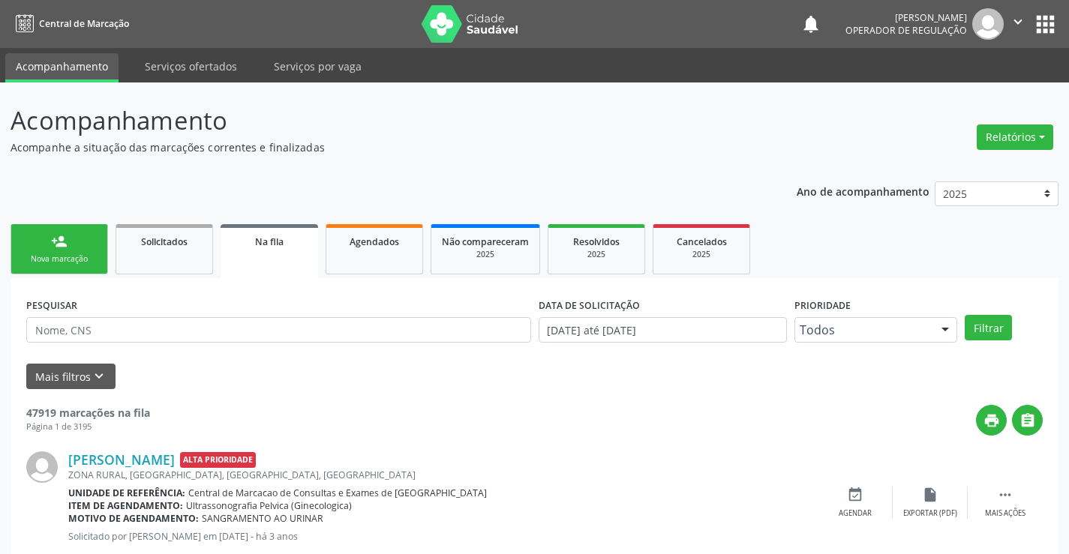
click at [85, 245] on link "person_add Nova marcação" at bounding box center [60, 249] width 98 height 50
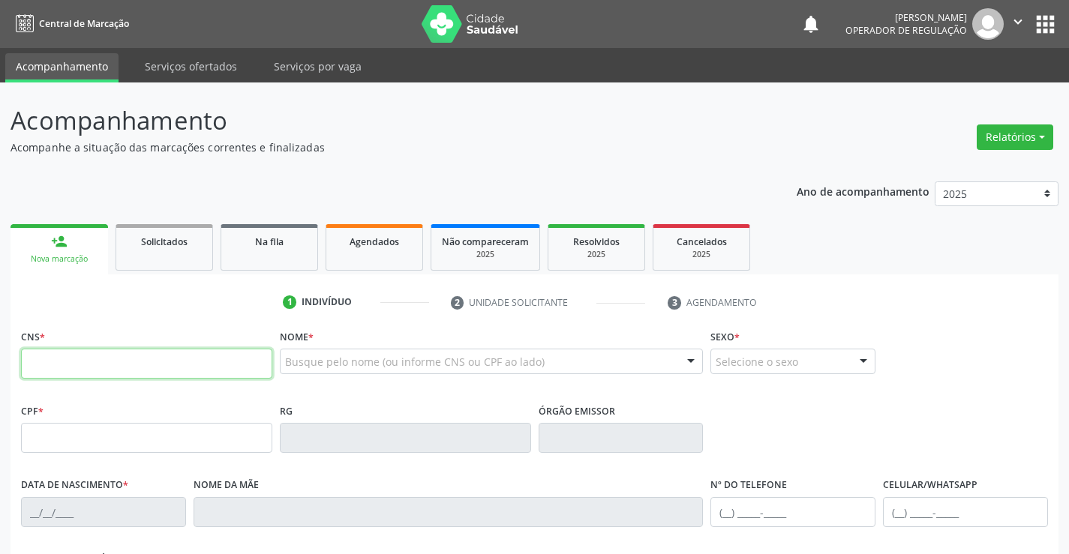
click at [137, 363] on input "text" at bounding box center [146, 364] width 251 height 30
type input "700 0040 2172 5800"
type input "[DATE]"
type input "[PHONE_NUMBER]"
type input "S/N"
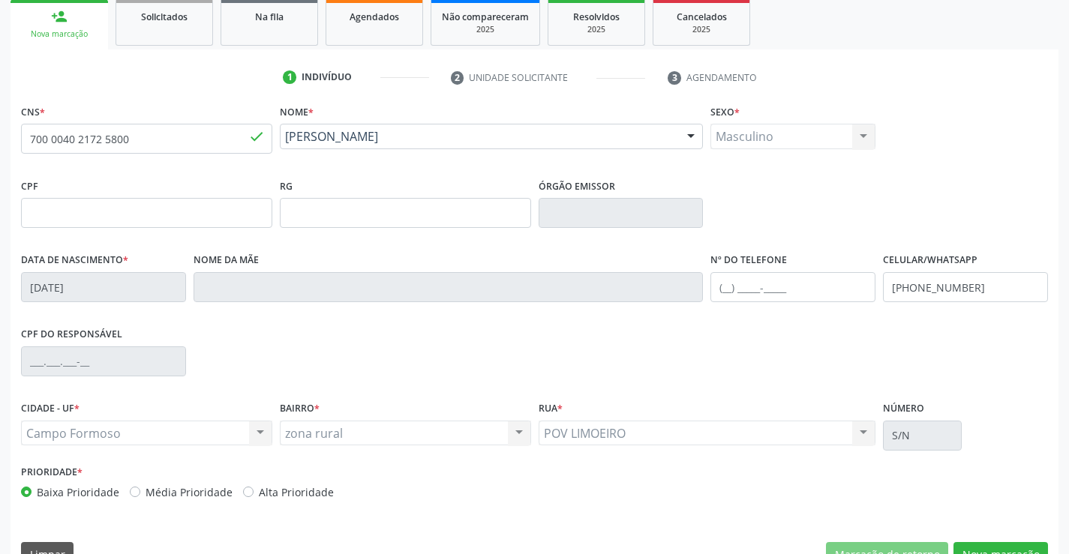
scroll to position [259, 0]
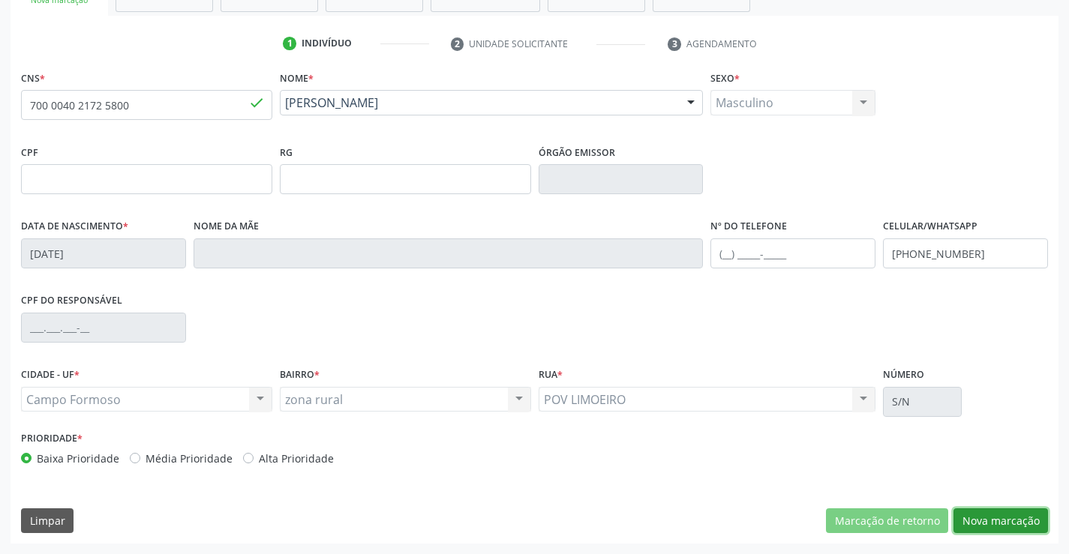
click at [1001, 519] on button "Nova marcação" at bounding box center [1000, 522] width 95 height 26
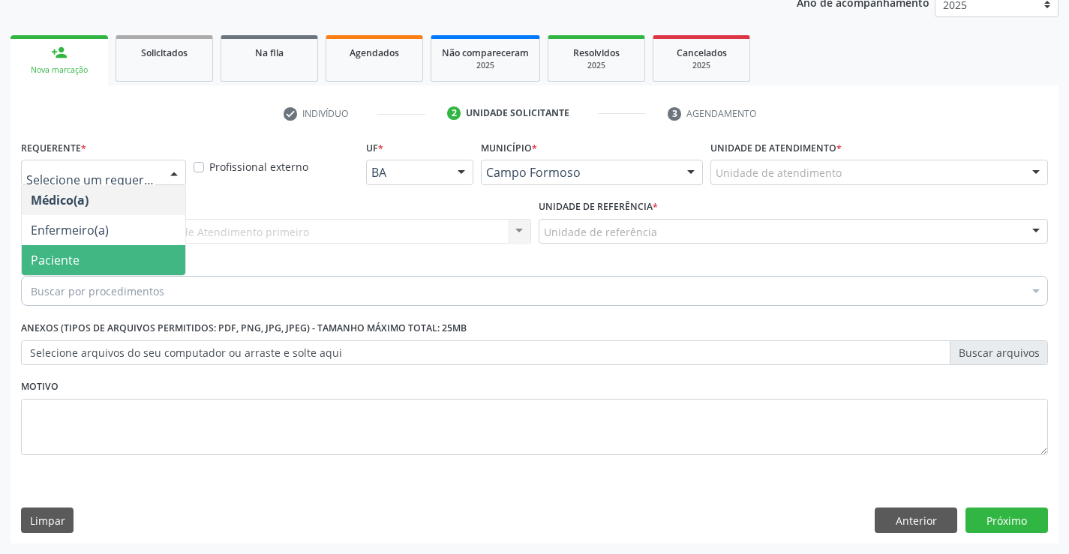
click at [84, 258] on span "Paciente" at bounding box center [104, 260] width 164 height 30
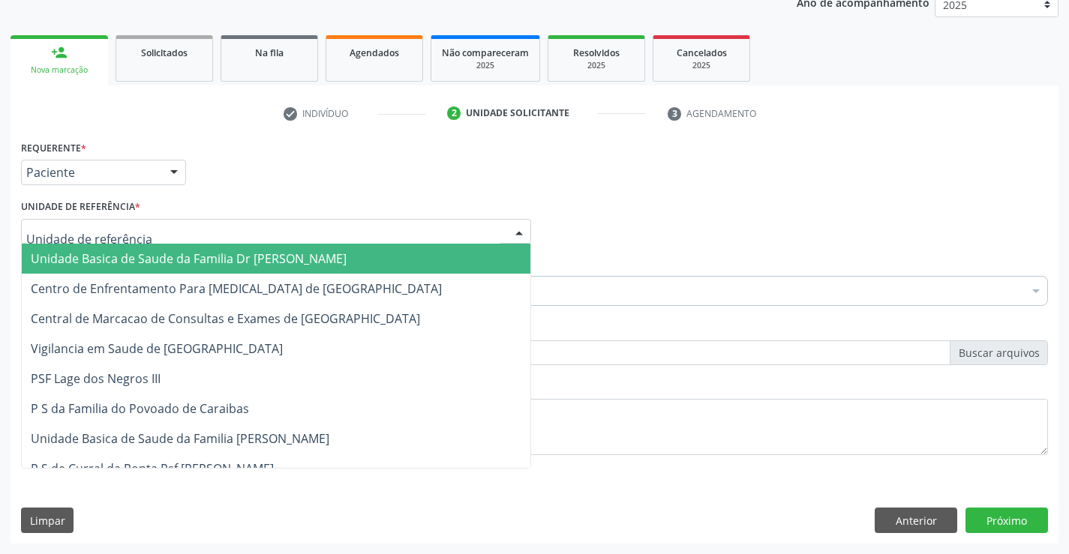
click at [107, 248] on span "Unidade Basica de Saude da Familia Dr [PERSON_NAME]" at bounding box center [276, 259] width 509 height 30
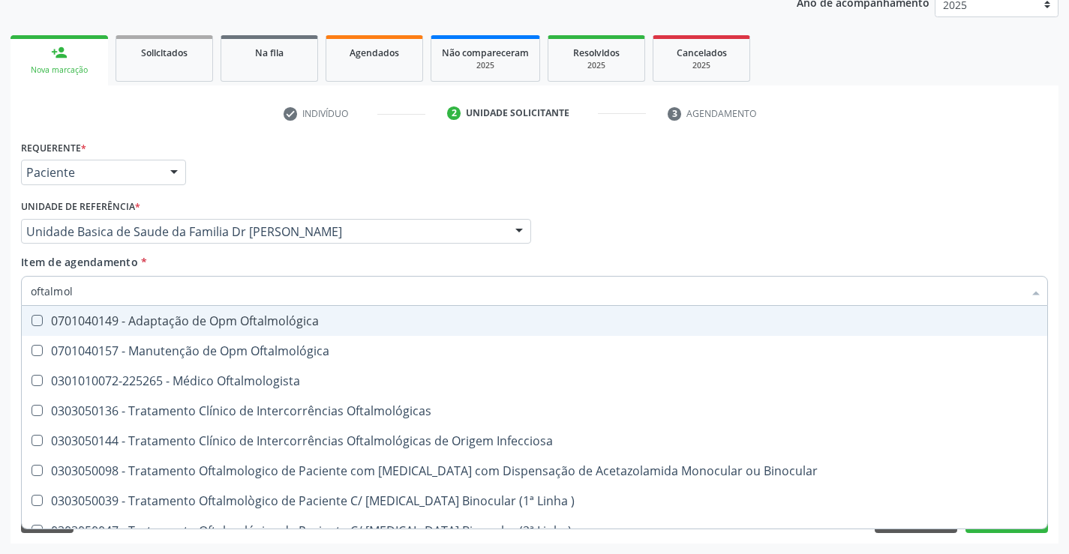
type input "oftalmolo"
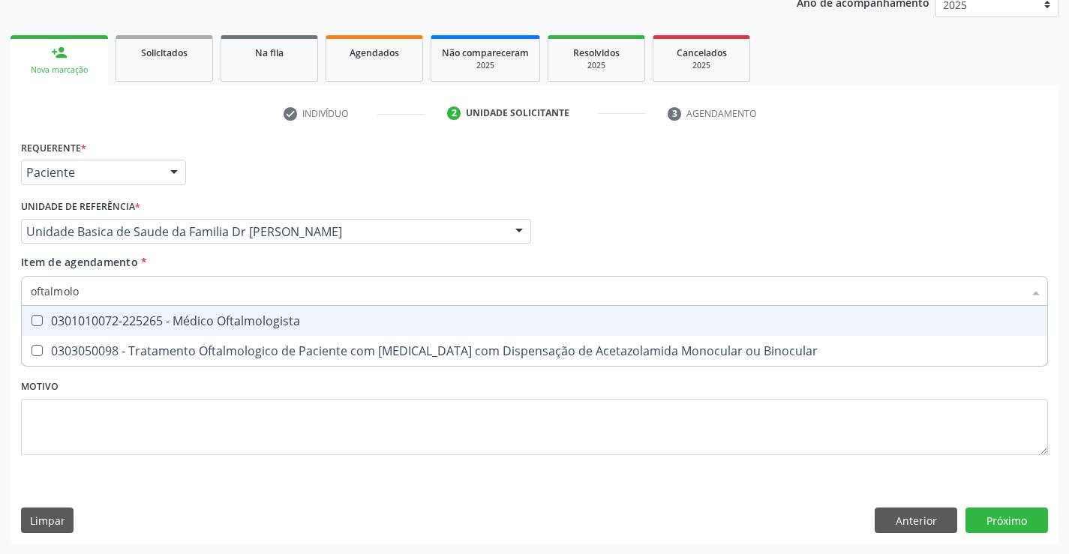
click at [272, 322] on div "0301010072-225265 - Médico Oftalmologista" at bounding box center [534, 321] width 1007 height 12
checkbox Oftalmologista "true"
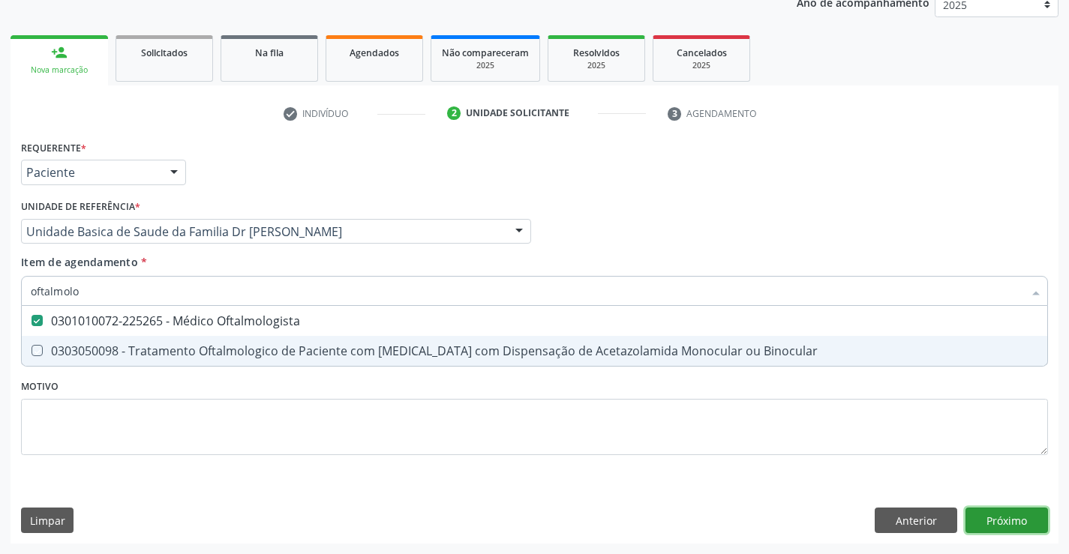
click at [1004, 515] on div "Requerente * Paciente Médico(a) Enfermeiro(a) Paciente Nenhum resultado encontr…" at bounding box center [535, 340] width 1048 height 407
checkbox Binocular "true"
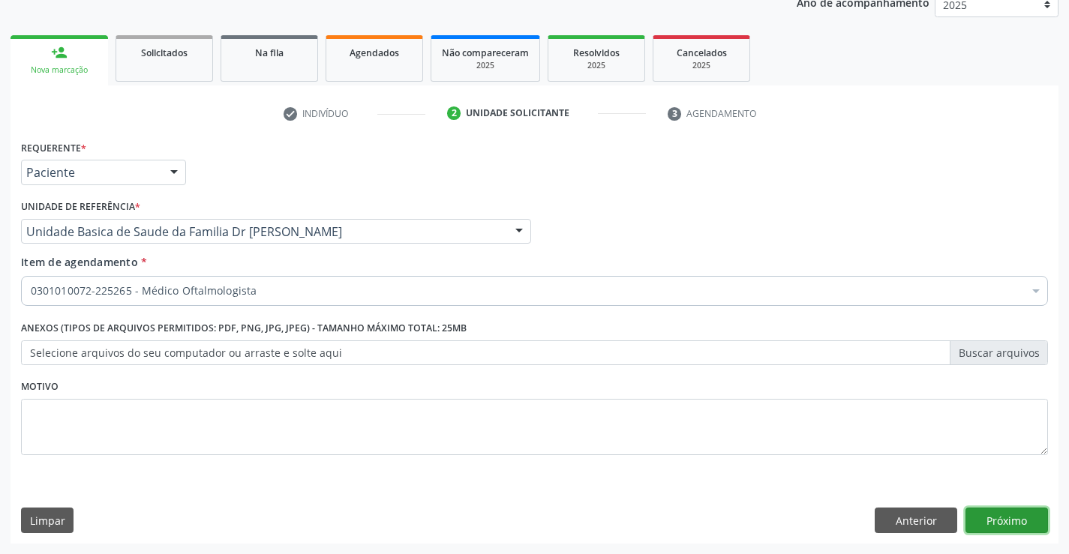
click at [1006, 515] on button "Próximo" at bounding box center [1006, 521] width 83 height 26
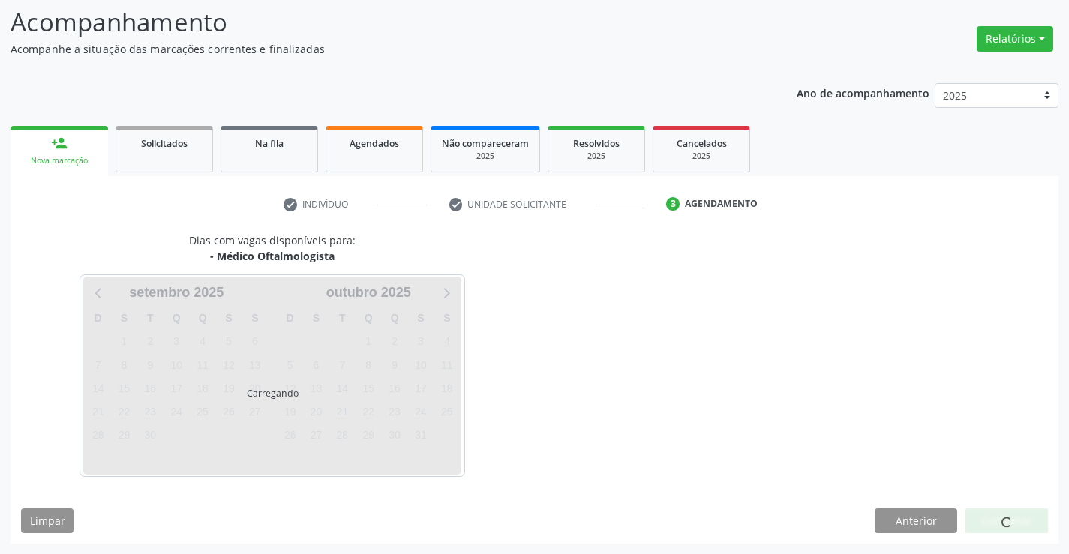
scroll to position [143, 0]
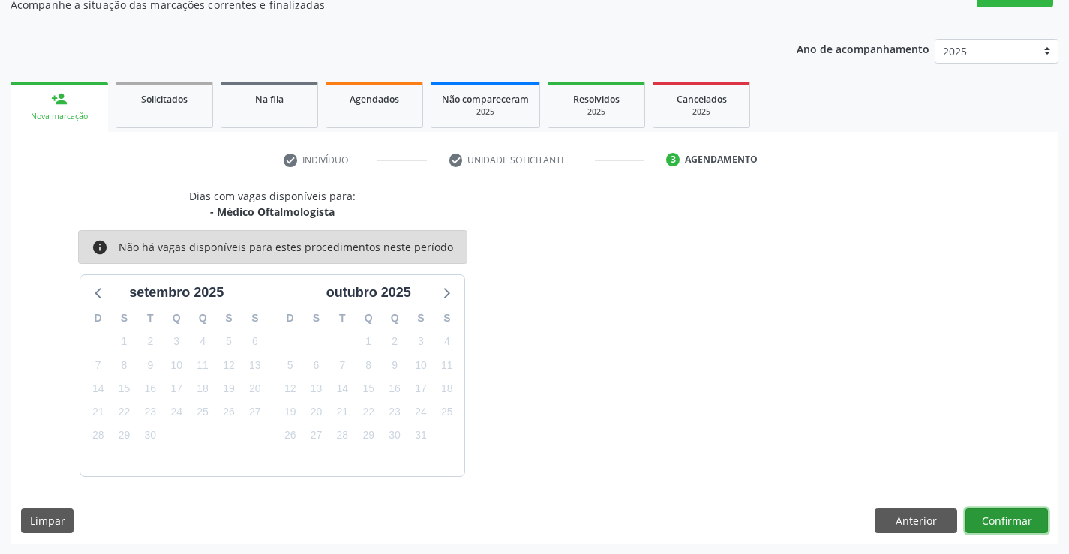
click at [1006, 515] on button "Confirmar" at bounding box center [1006, 522] width 83 height 26
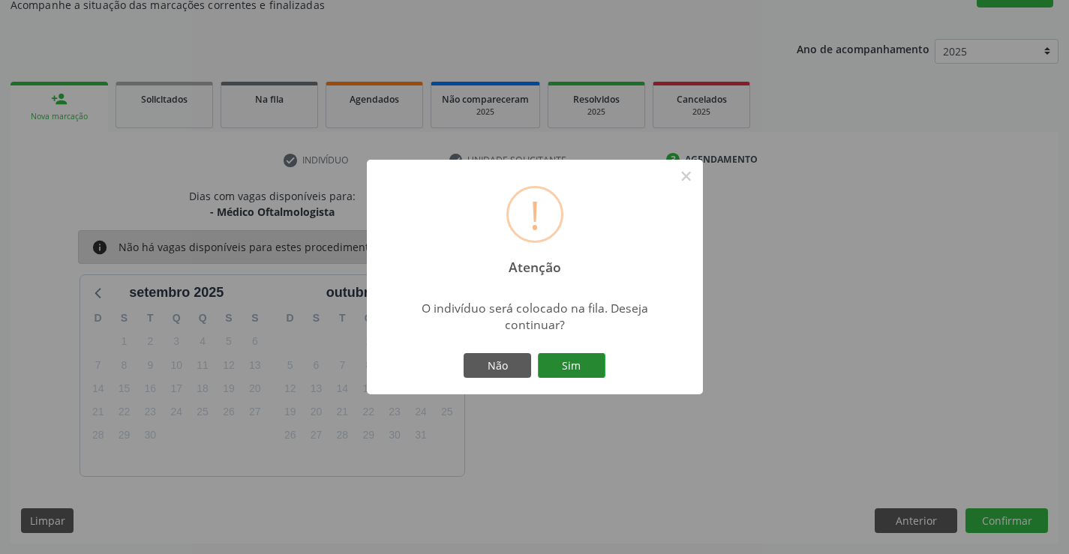
click at [569, 360] on button "Sim" at bounding box center [572, 366] width 68 height 26
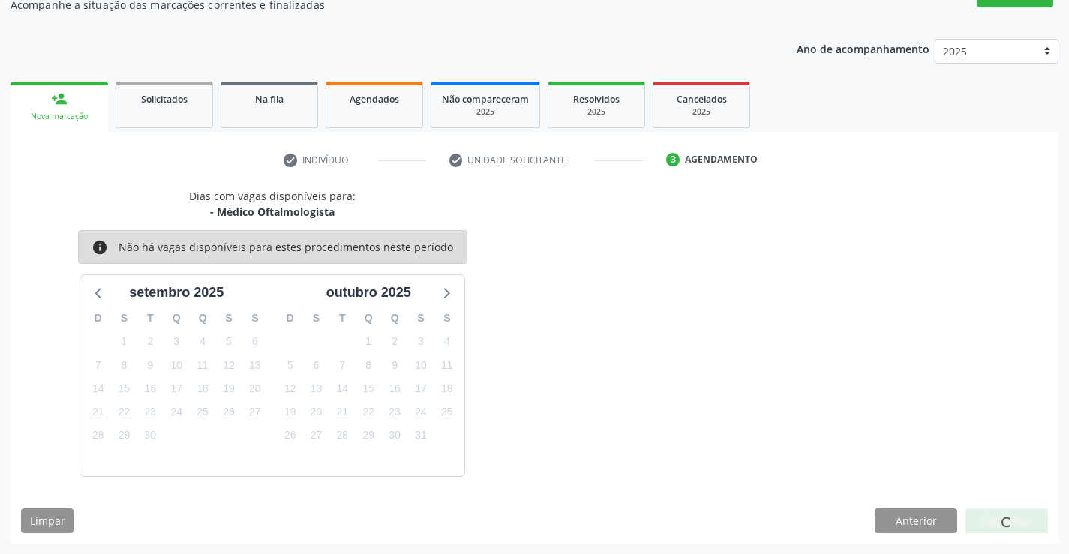
scroll to position [0, 0]
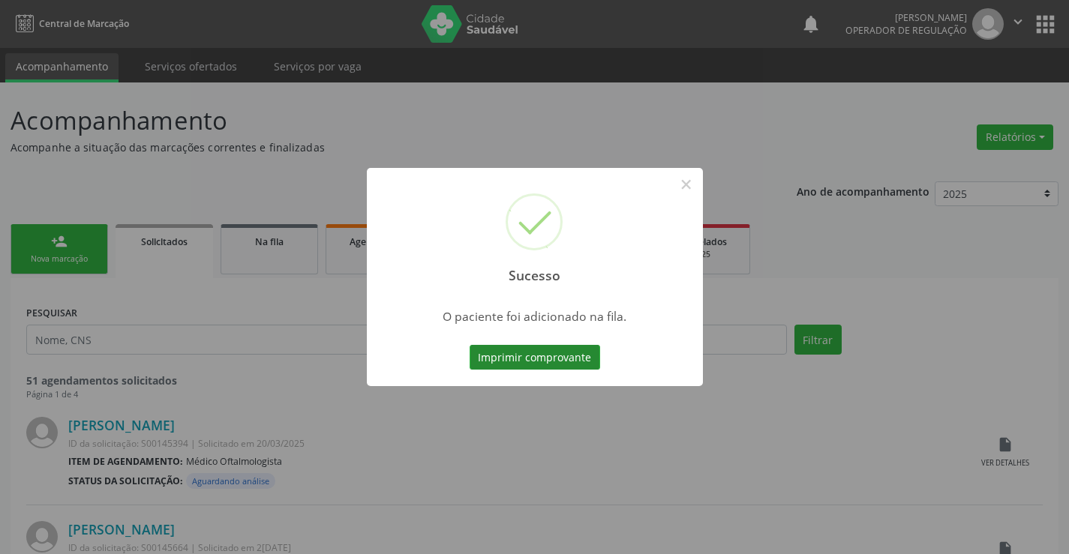
click at [539, 357] on button "Imprimir comprovante" at bounding box center [535, 358] width 131 height 26
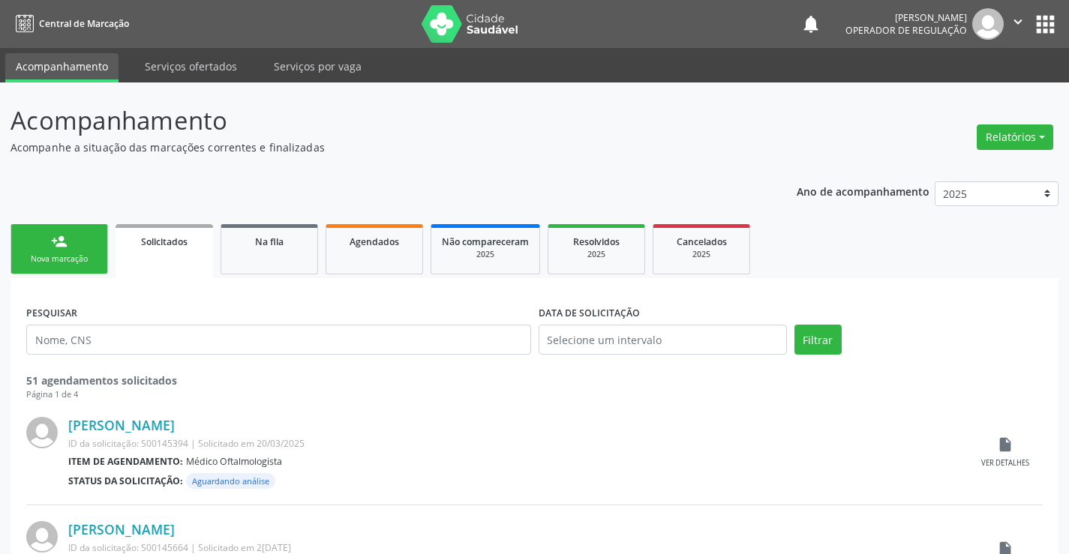
click at [61, 248] on div "person_add" at bounding box center [59, 241] width 17 height 17
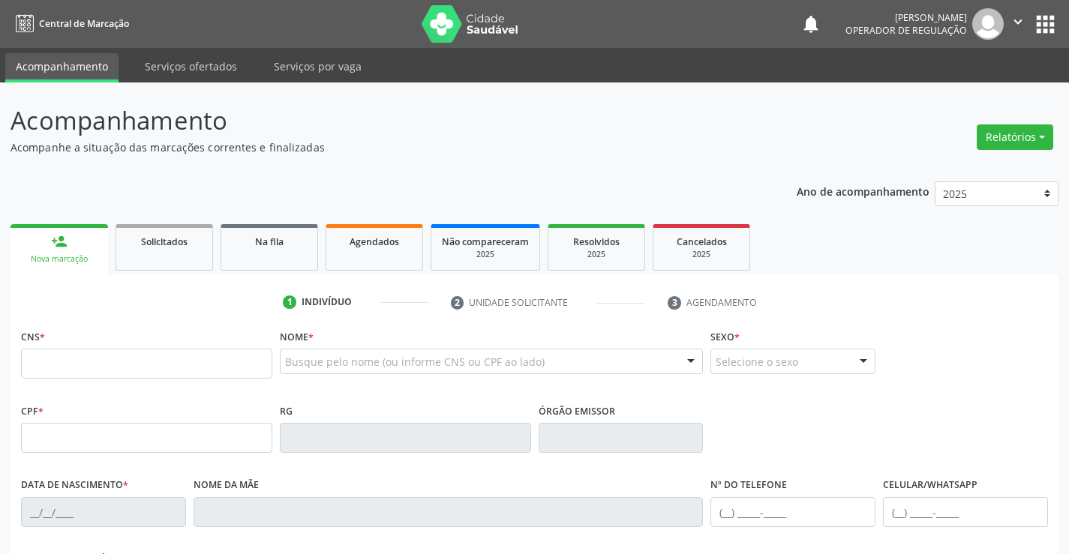
click at [1015, 20] on icon "" at bounding box center [1018, 22] width 17 height 17
click at [964, 88] on link "Sair" at bounding box center [980, 91] width 104 height 21
